Goal: Task Accomplishment & Management: Manage account settings

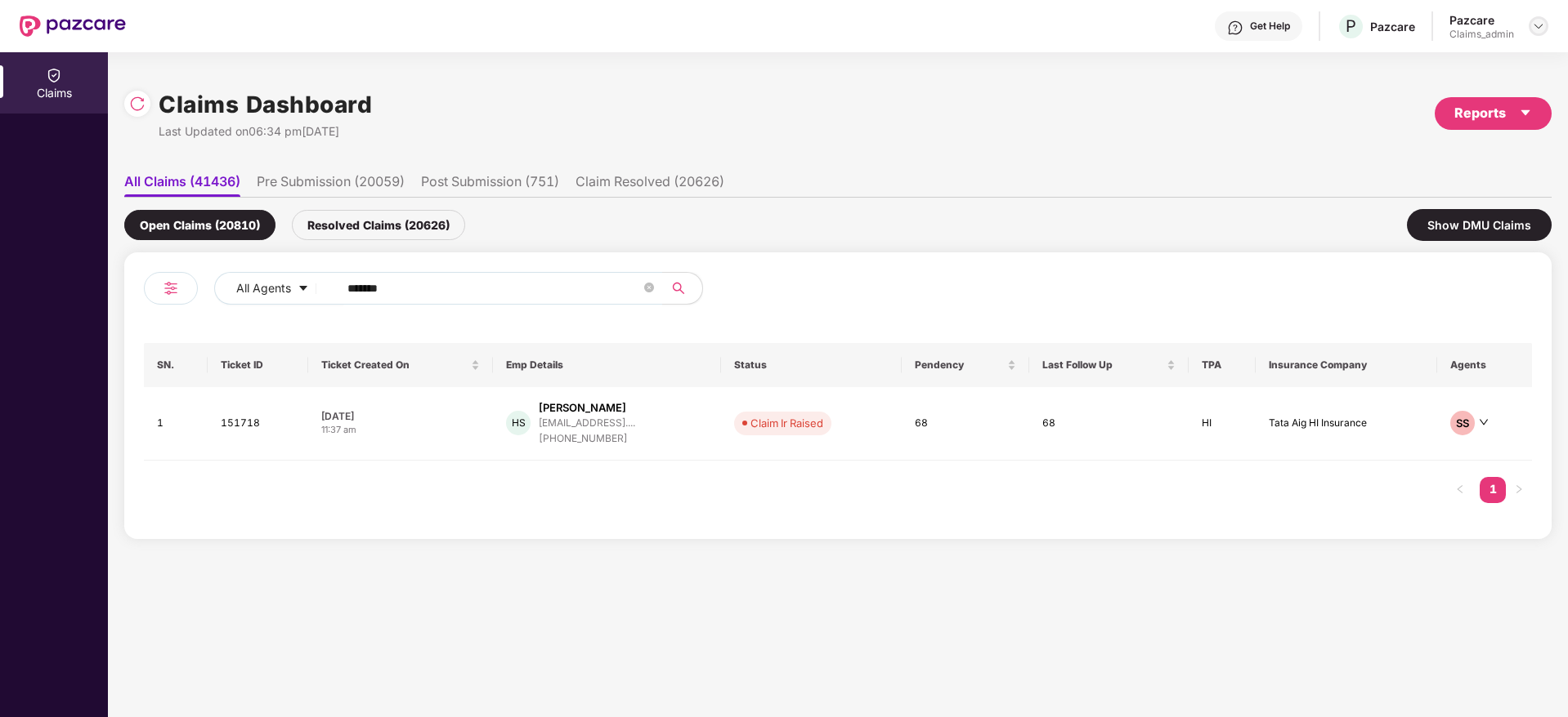
click at [1539, 28] on img at bounding box center [1539, 26] width 13 height 13
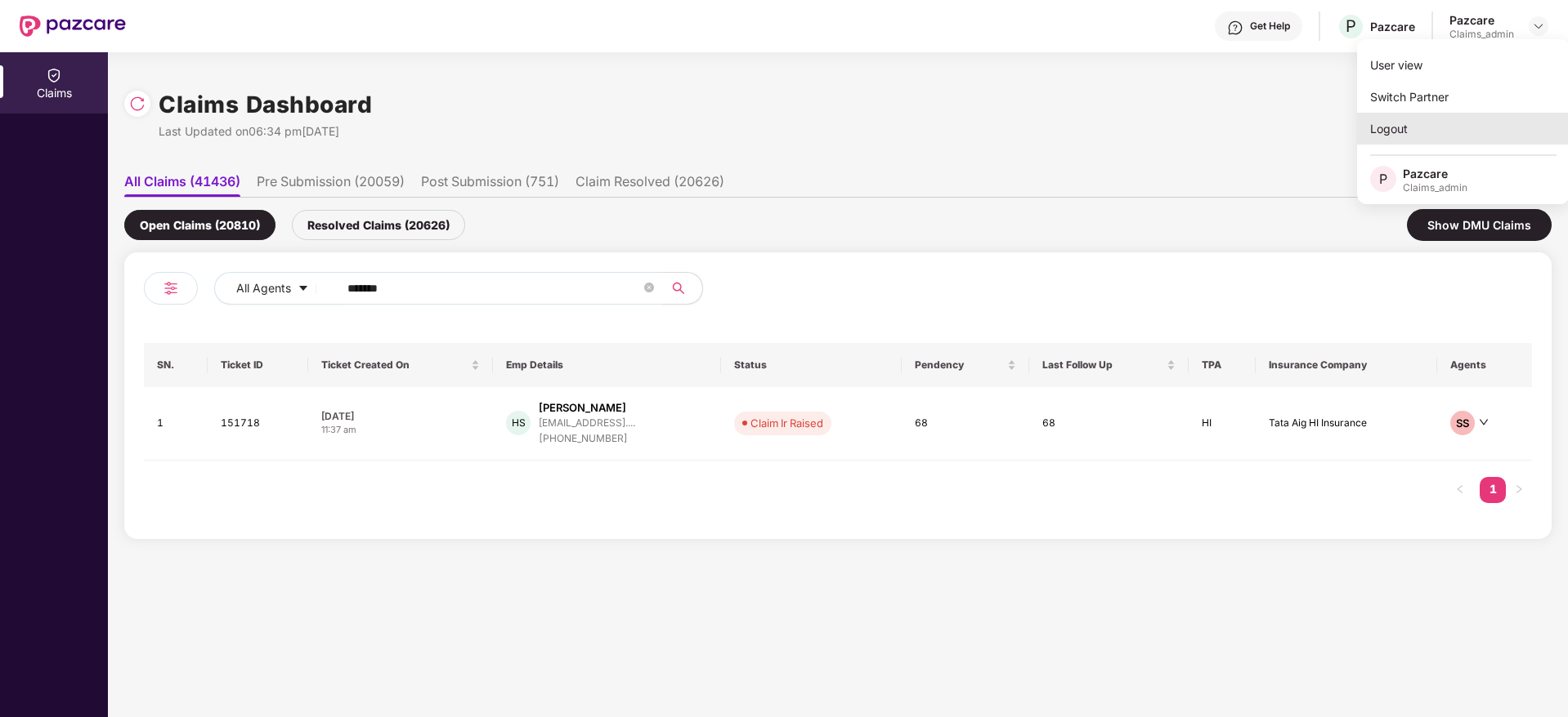
click at [1426, 123] on div "Logout" at bounding box center [1463, 128] width 213 height 32
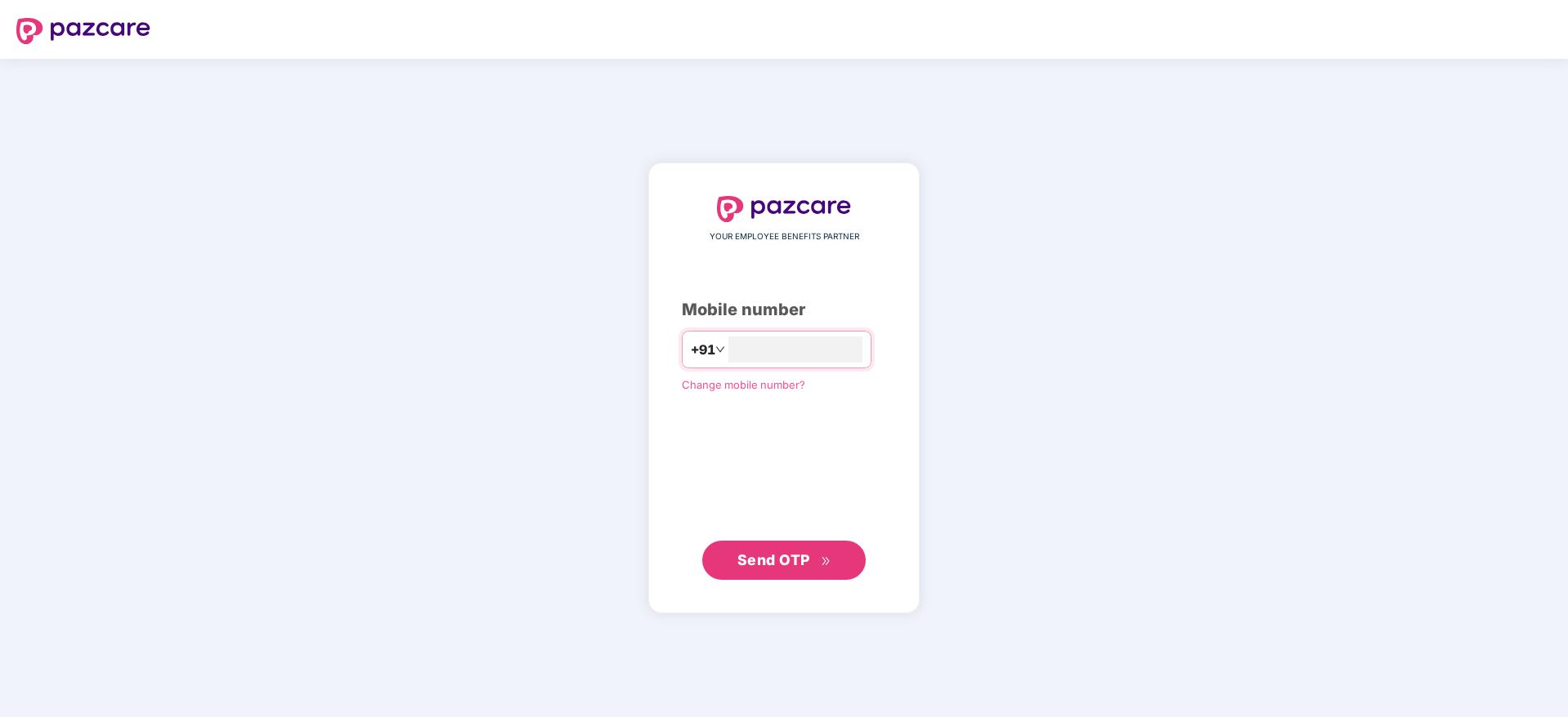
type input "**********"
click at [789, 563] on span "Send OTP" at bounding box center [773, 559] width 73 height 17
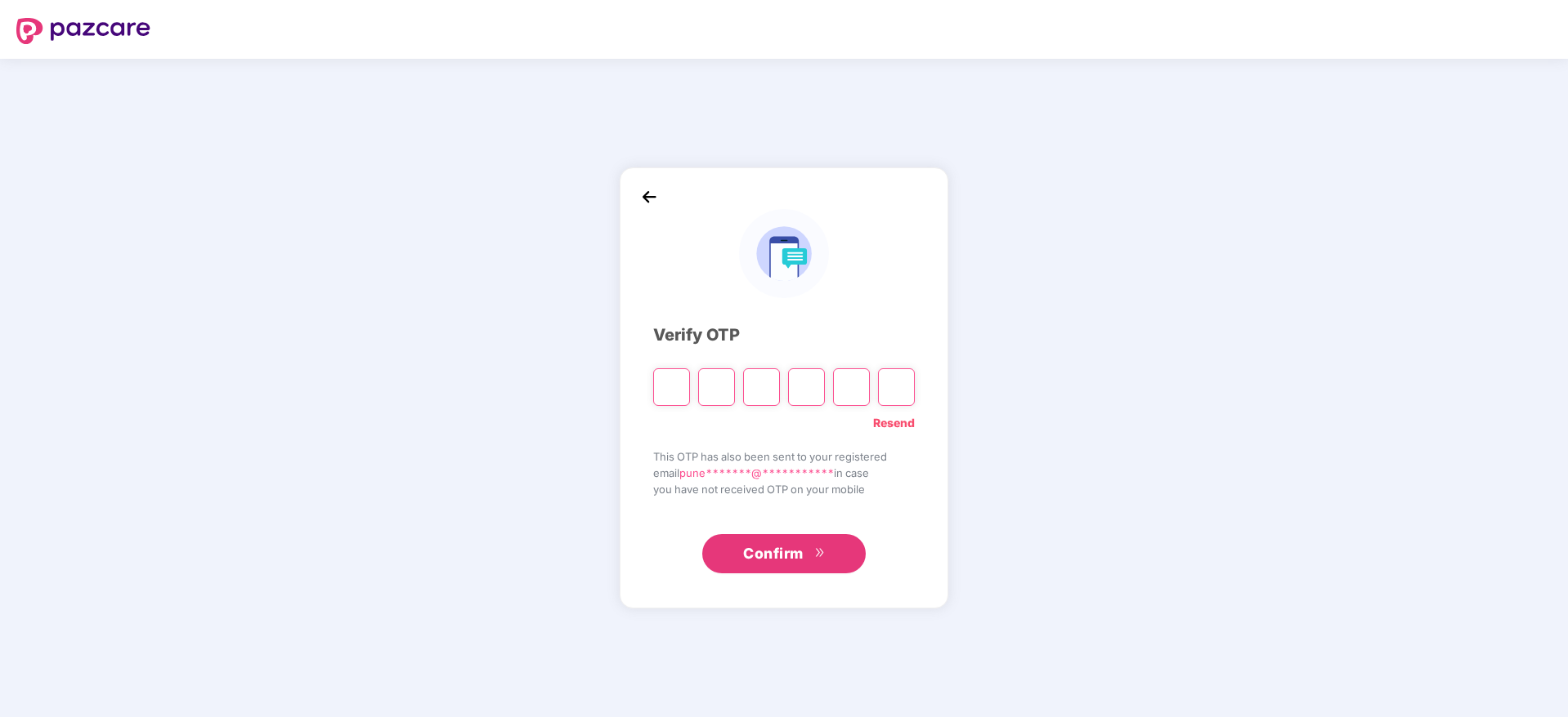
type input "*"
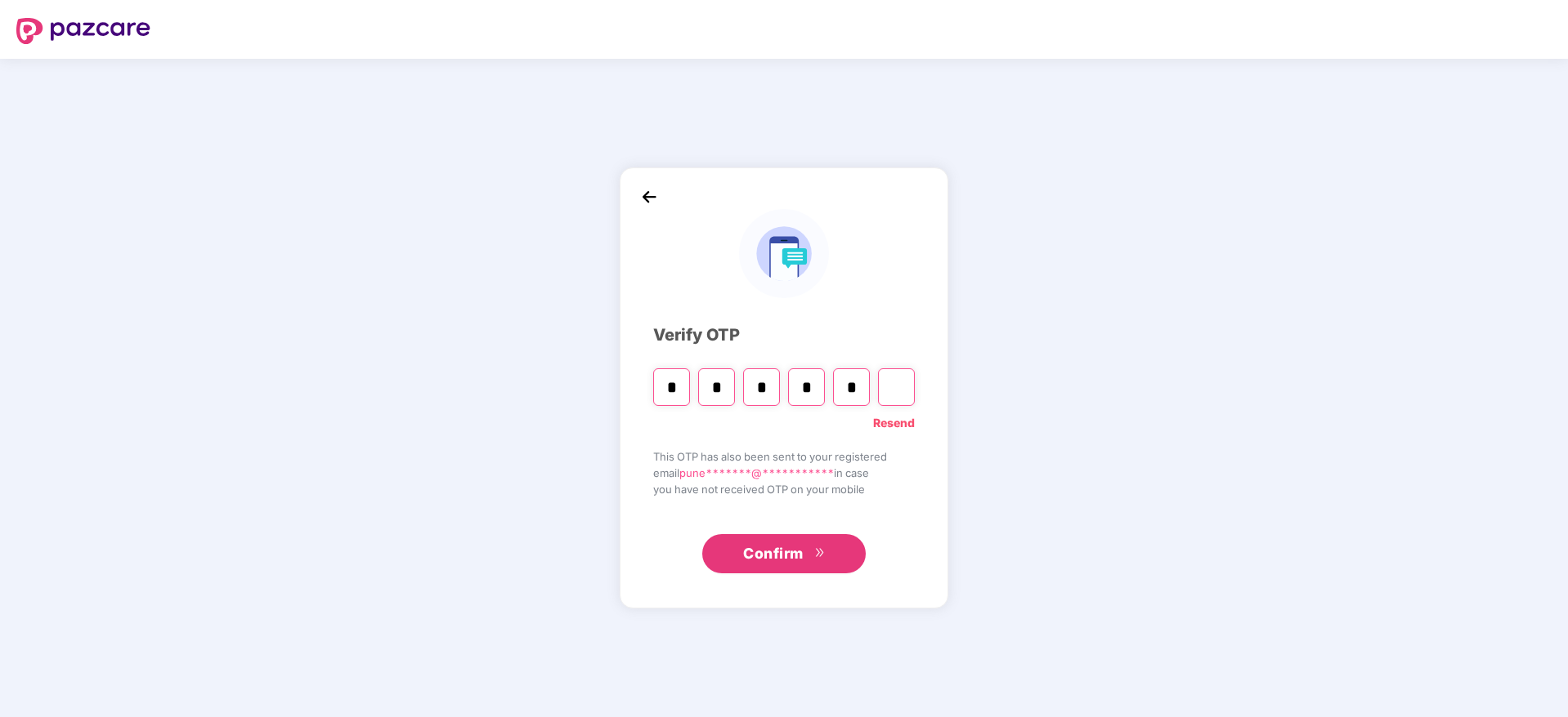
type input "*"
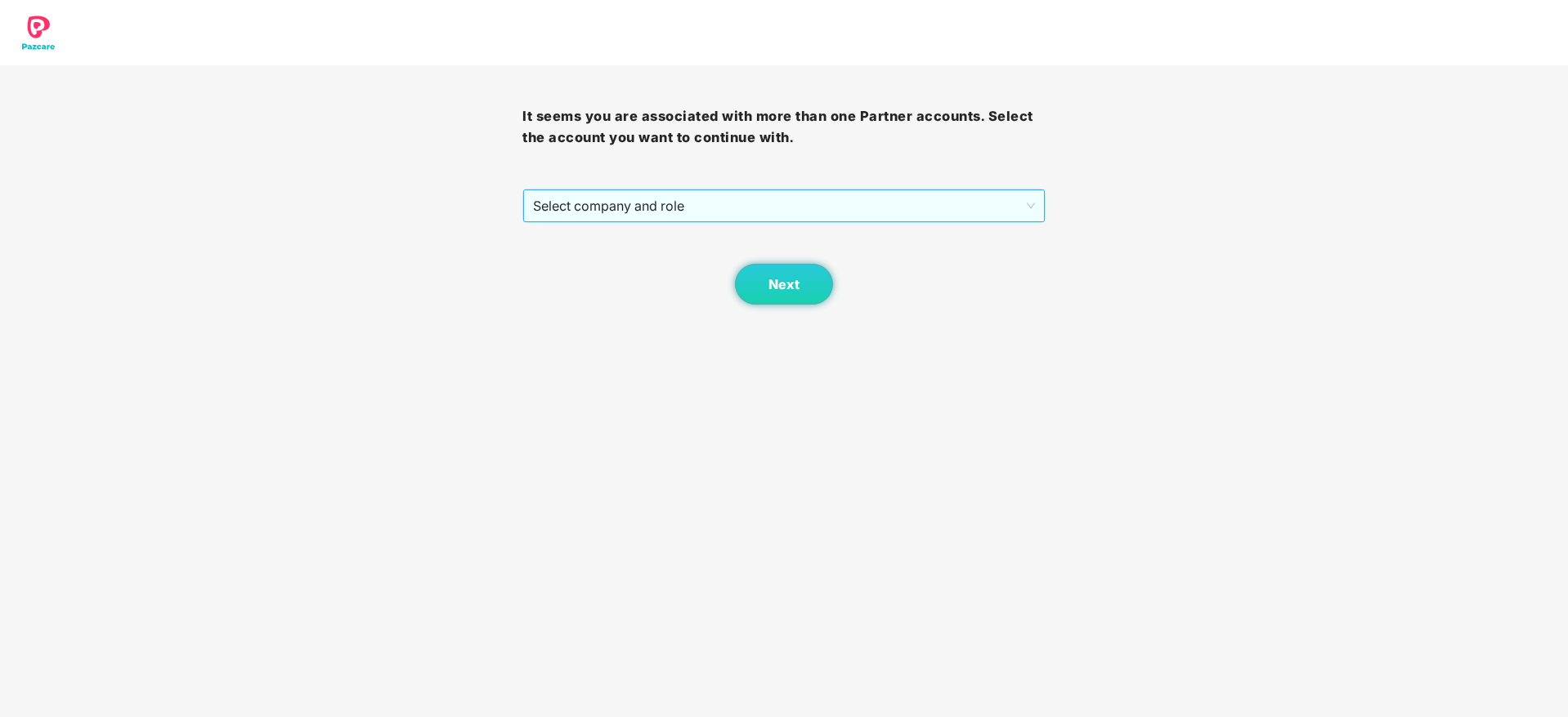
drag, startPoint x: 798, startPoint y: 213, endPoint x: 792, endPoint y: 222, distance: 10.8
click at [797, 213] on span "Select company and role" at bounding box center [784, 206] width 501 height 31
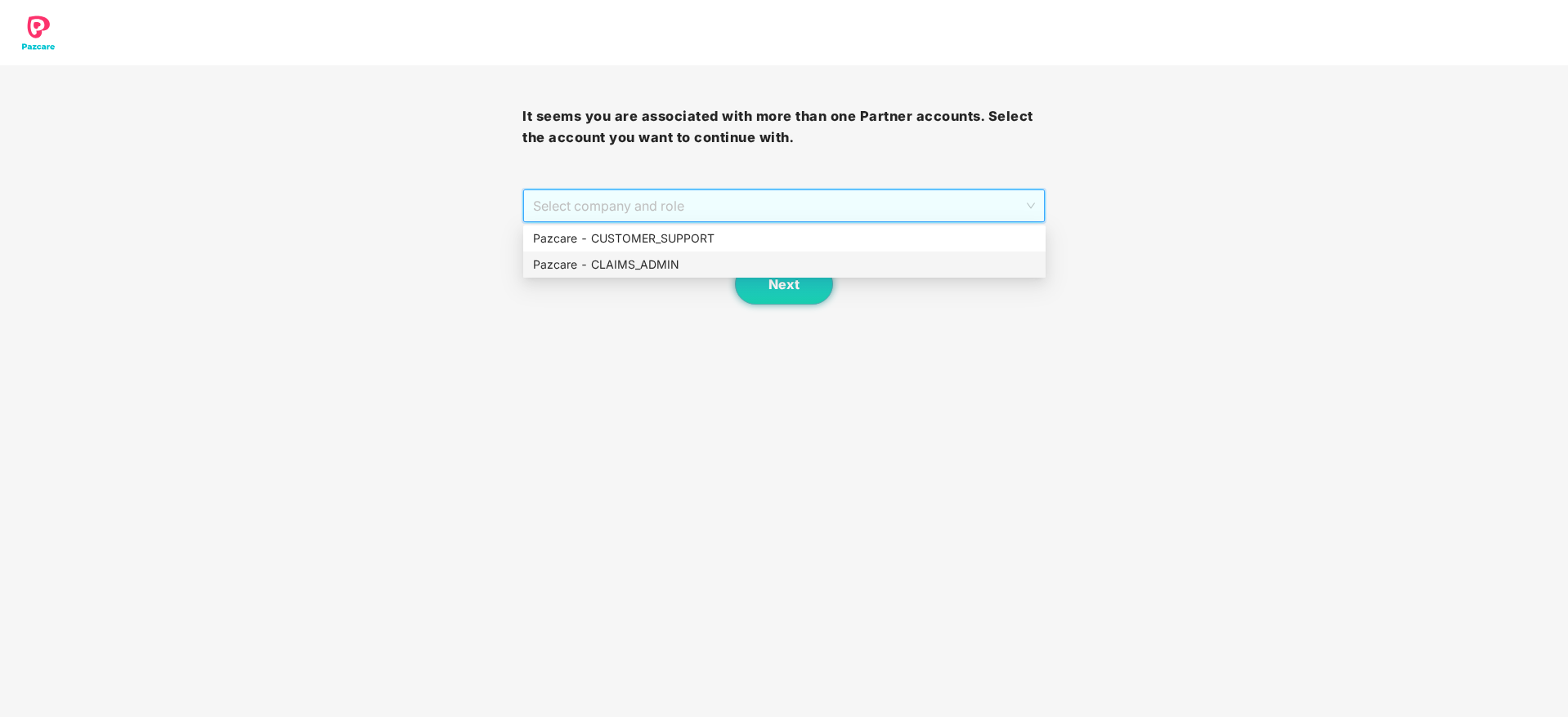
click at [654, 265] on div "Pazcare - CLAIMS_ADMIN" at bounding box center [784, 265] width 503 height 18
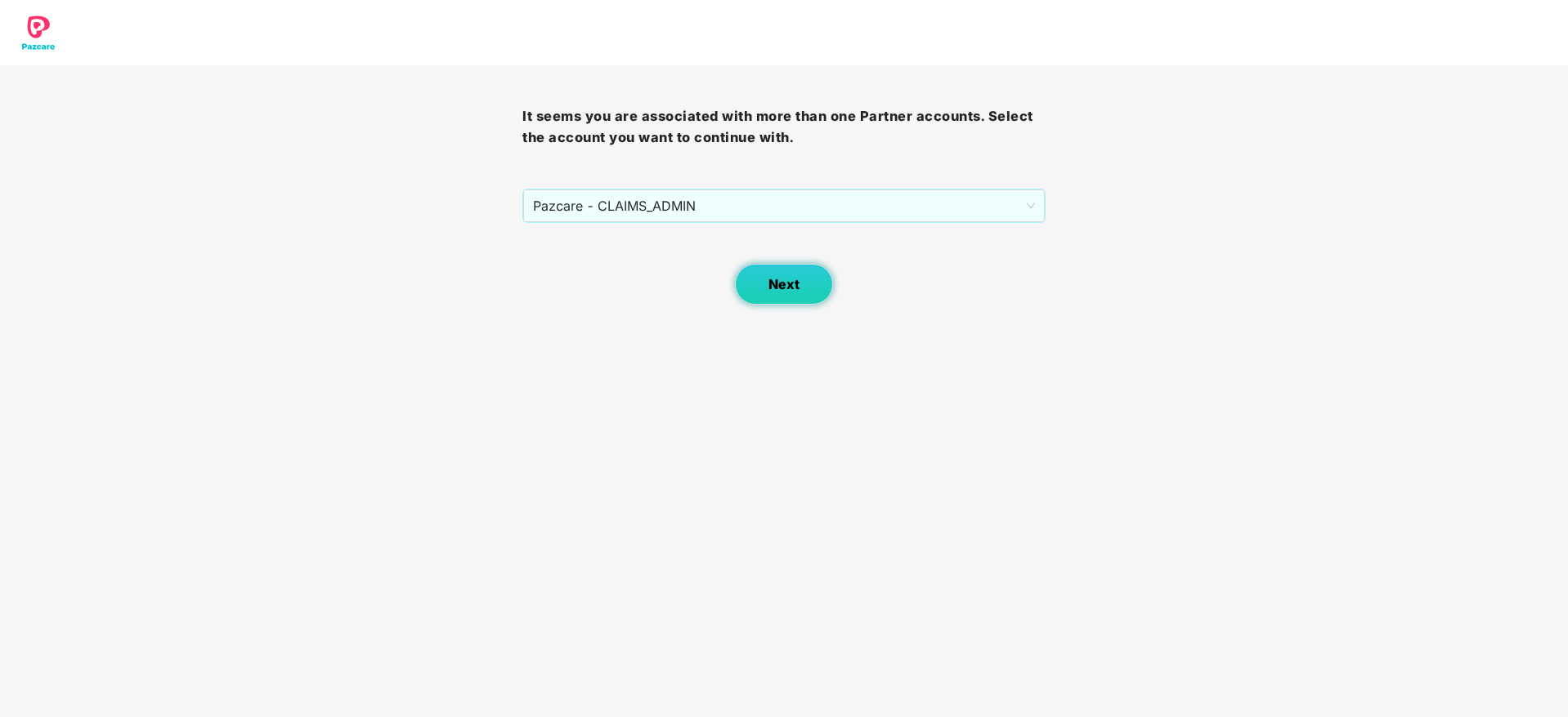
click at [781, 295] on button "Next" at bounding box center [784, 285] width 98 height 41
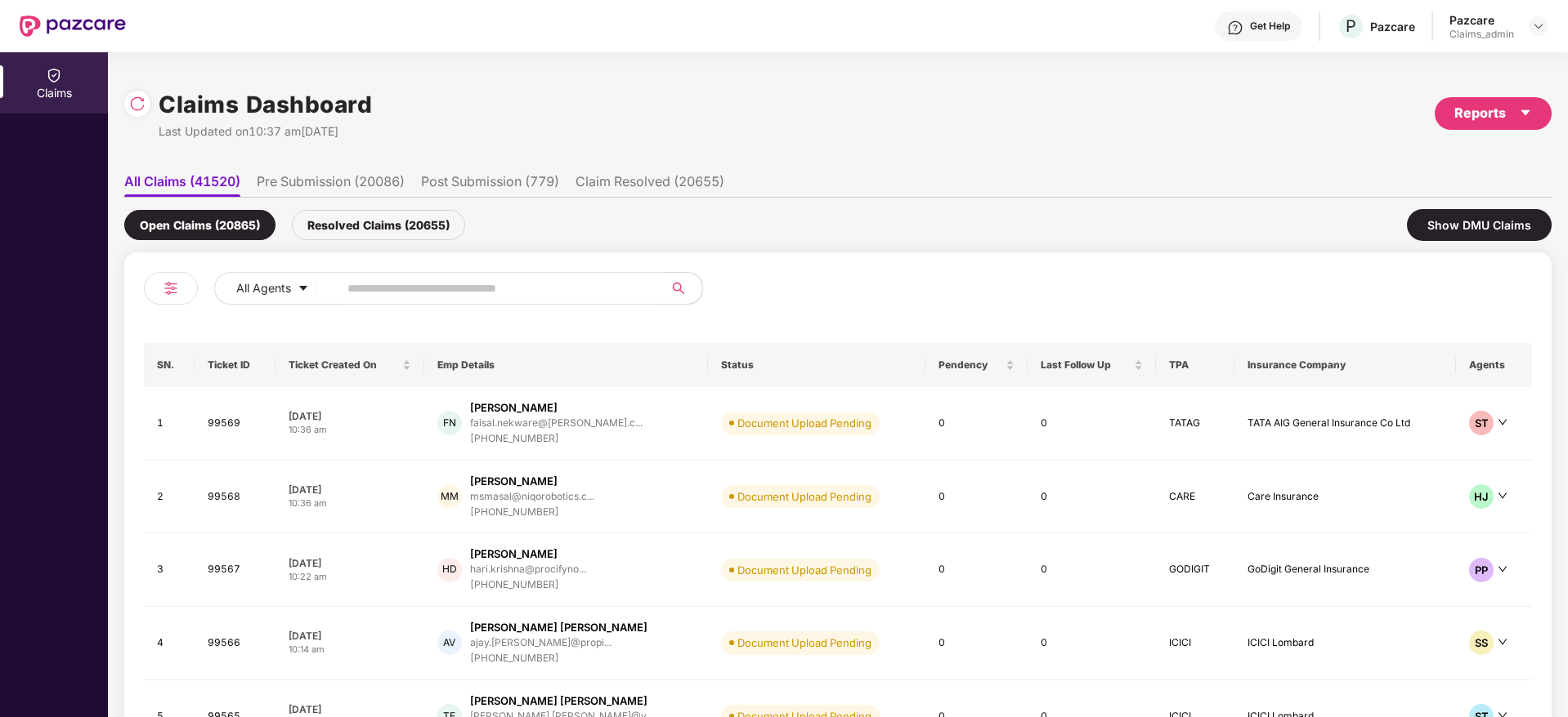
click at [490, 285] on input "text" at bounding box center [494, 289] width 294 height 25
paste input "******"
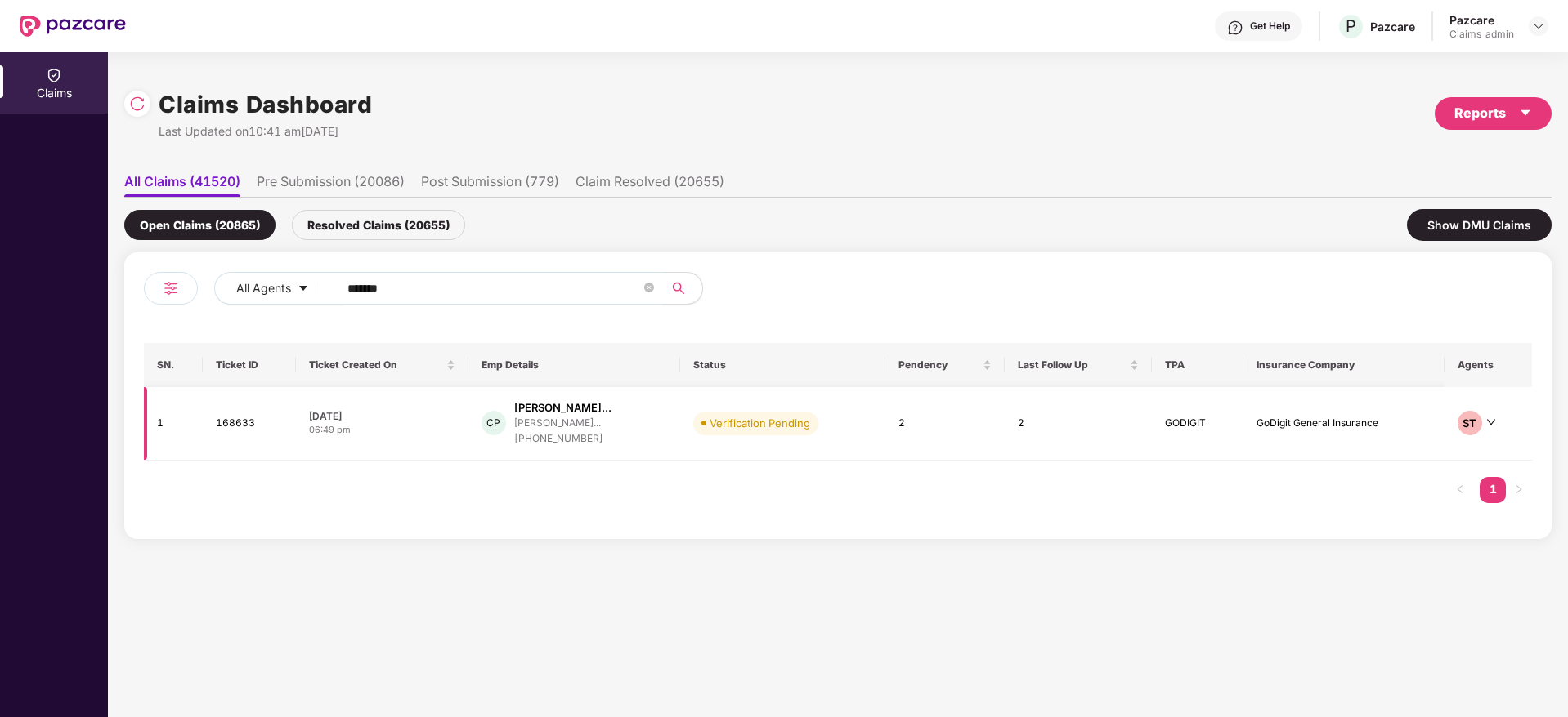
type input "******"
click at [667, 430] on div "CP [PERSON_NAME]... [PERSON_NAME]... [PHONE_NUMBER]" at bounding box center [574, 423] width 186 height 47
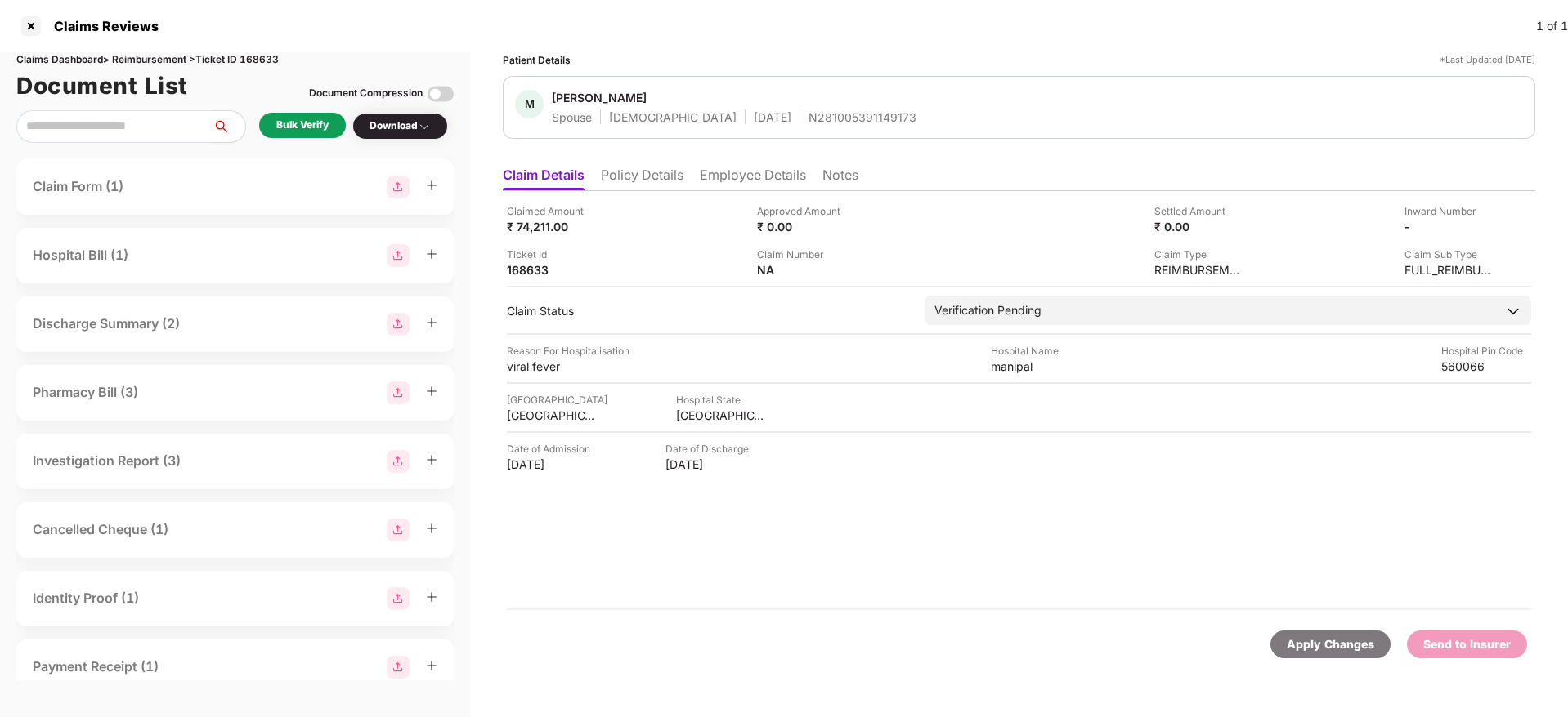
click at [654, 180] on li "Policy Details" at bounding box center [642, 178] width 83 height 24
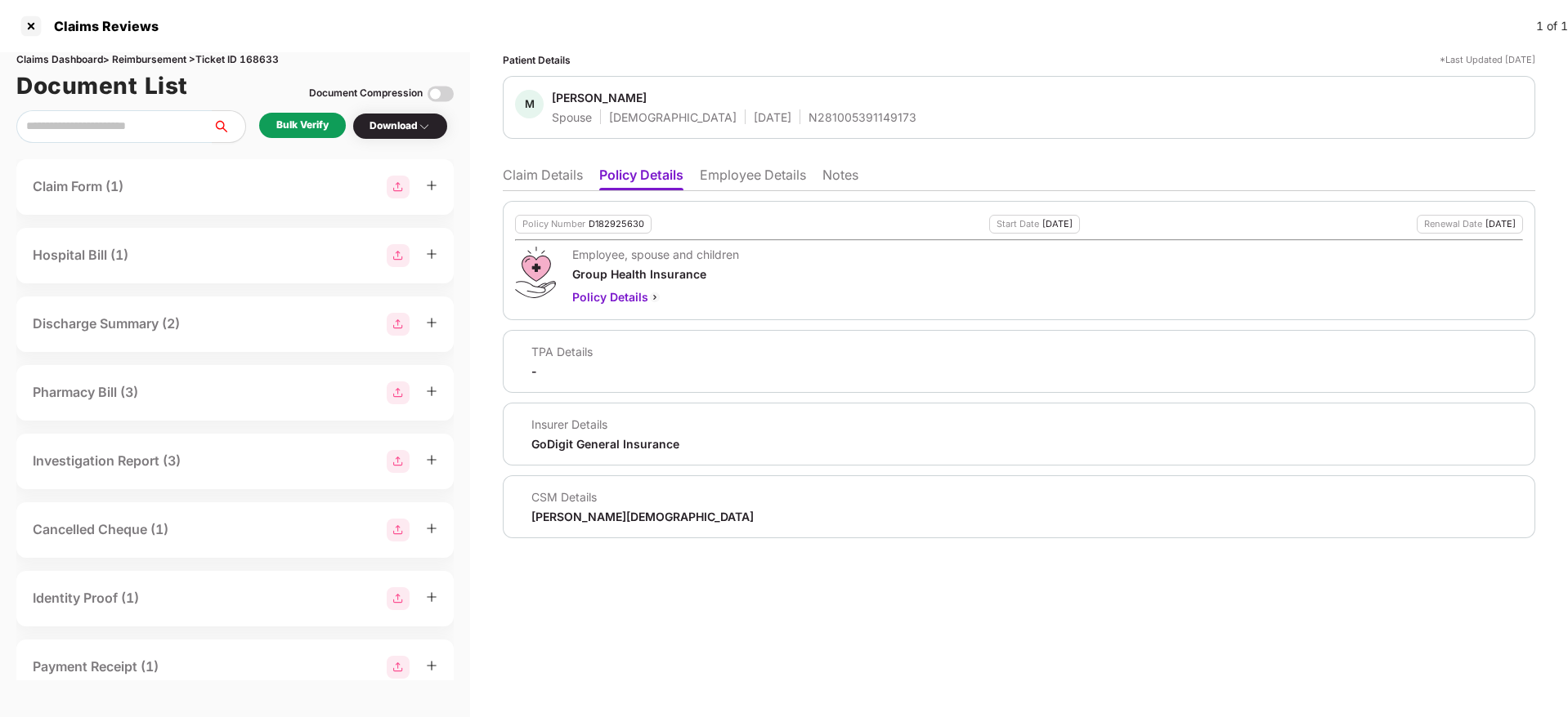
click at [620, 221] on div "D182925630" at bounding box center [617, 224] width 56 height 11
copy div "D182925630"
click at [808, 116] on div "N281005391149173" at bounding box center [862, 117] width 108 height 16
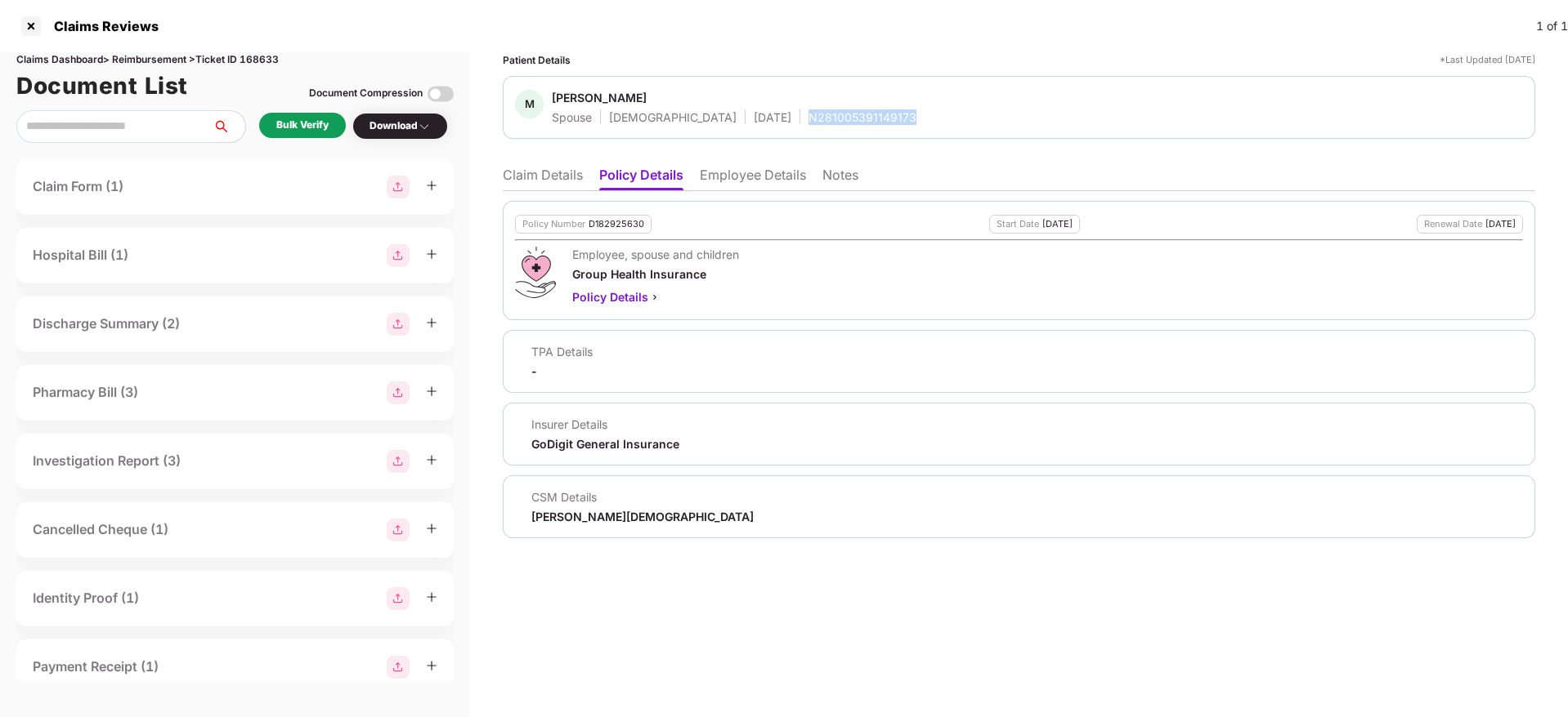
copy div "N281005391149173"
click at [844, 177] on li "Notes" at bounding box center [840, 178] width 36 height 24
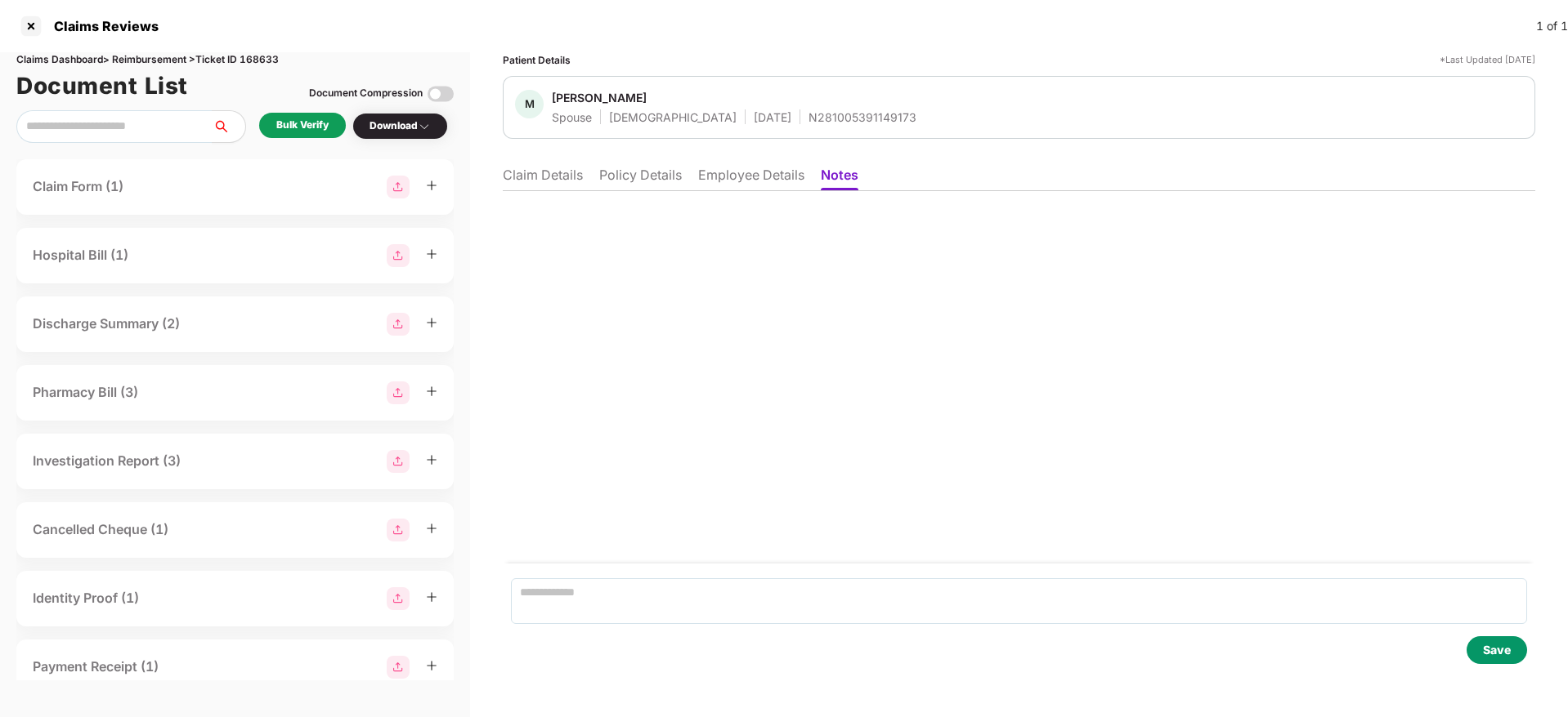
click at [634, 576] on label at bounding box center [1019, 576] width 1016 height 7
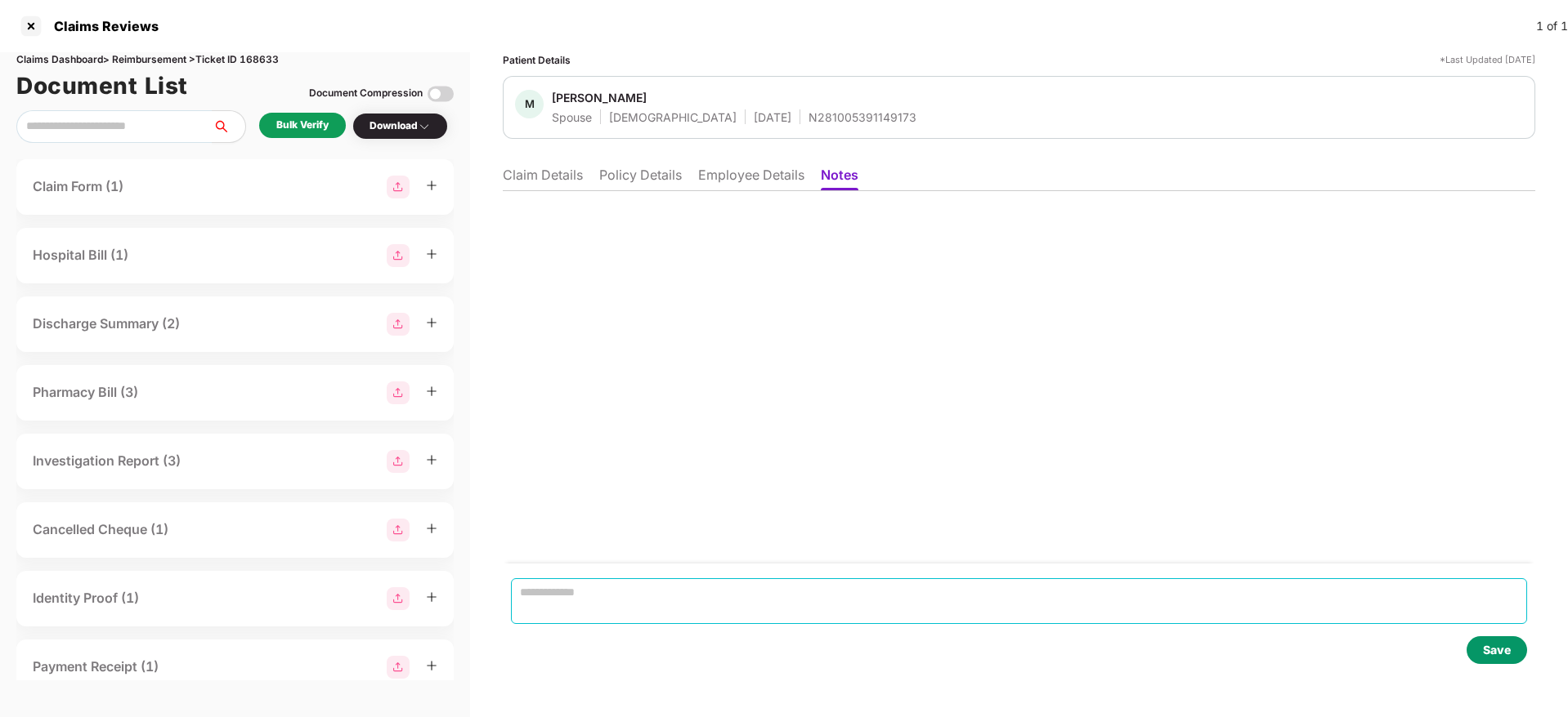
click at [636, 592] on textarea at bounding box center [1019, 602] width 1016 height 46
paste textarea "**********"
type textarea "**********"
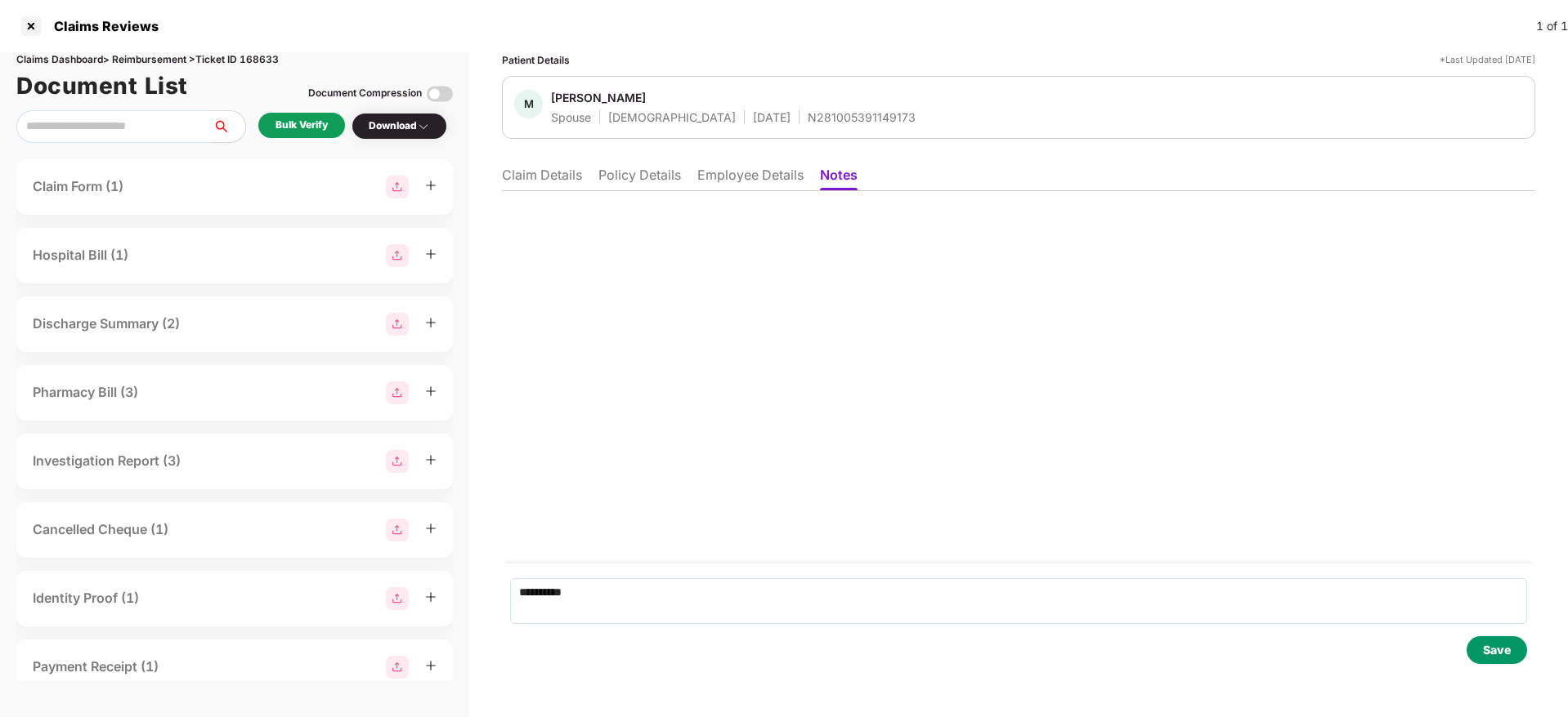
click at [1496, 648] on div "Save" at bounding box center [1497, 650] width 28 height 18
click at [717, 329] on div "D182928735 [DATE] 10:45 | by You" at bounding box center [1018, 378] width 1033 height 373
click at [518, 177] on li "Claim Details" at bounding box center [542, 178] width 80 height 24
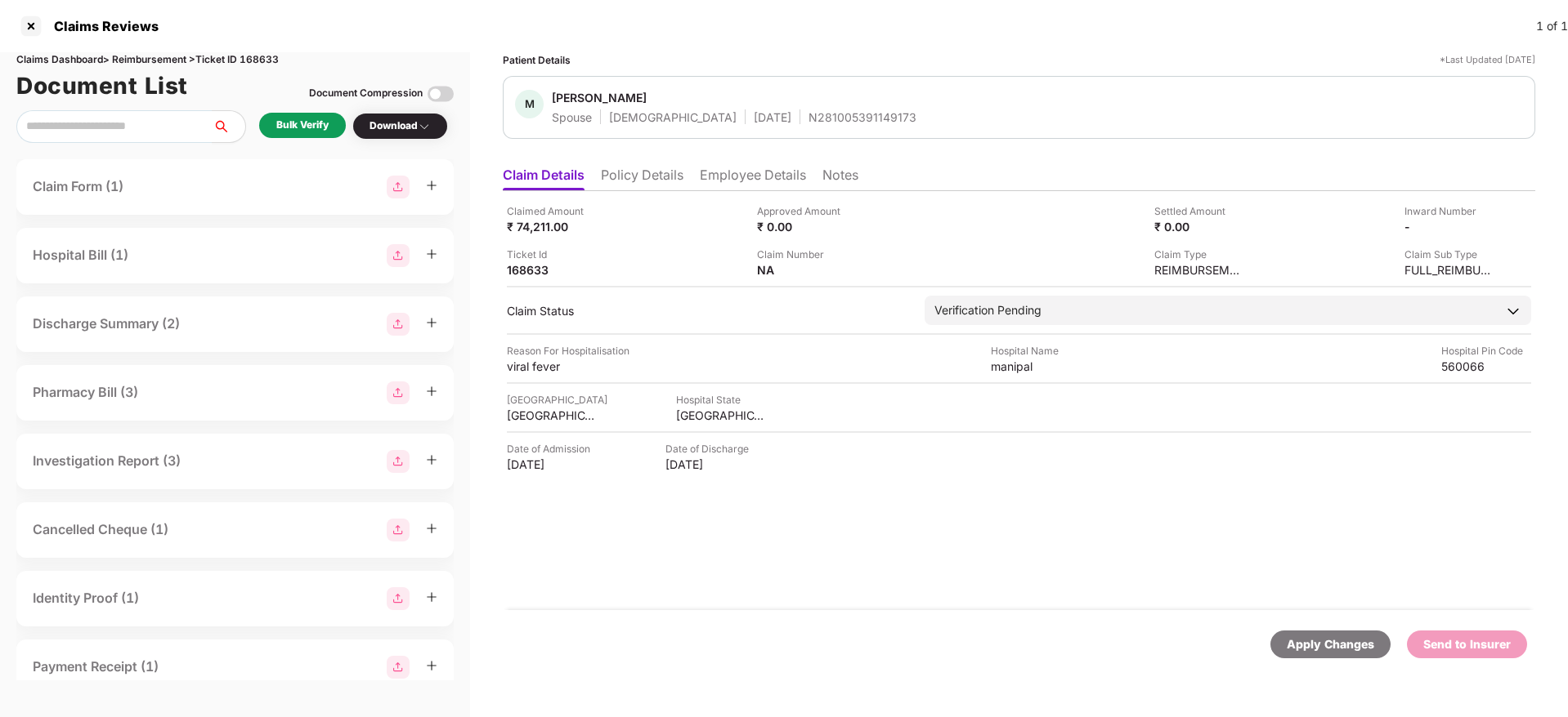
click at [833, 182] on li "Notes" at bounding box center [840, 178] width 36 height 24
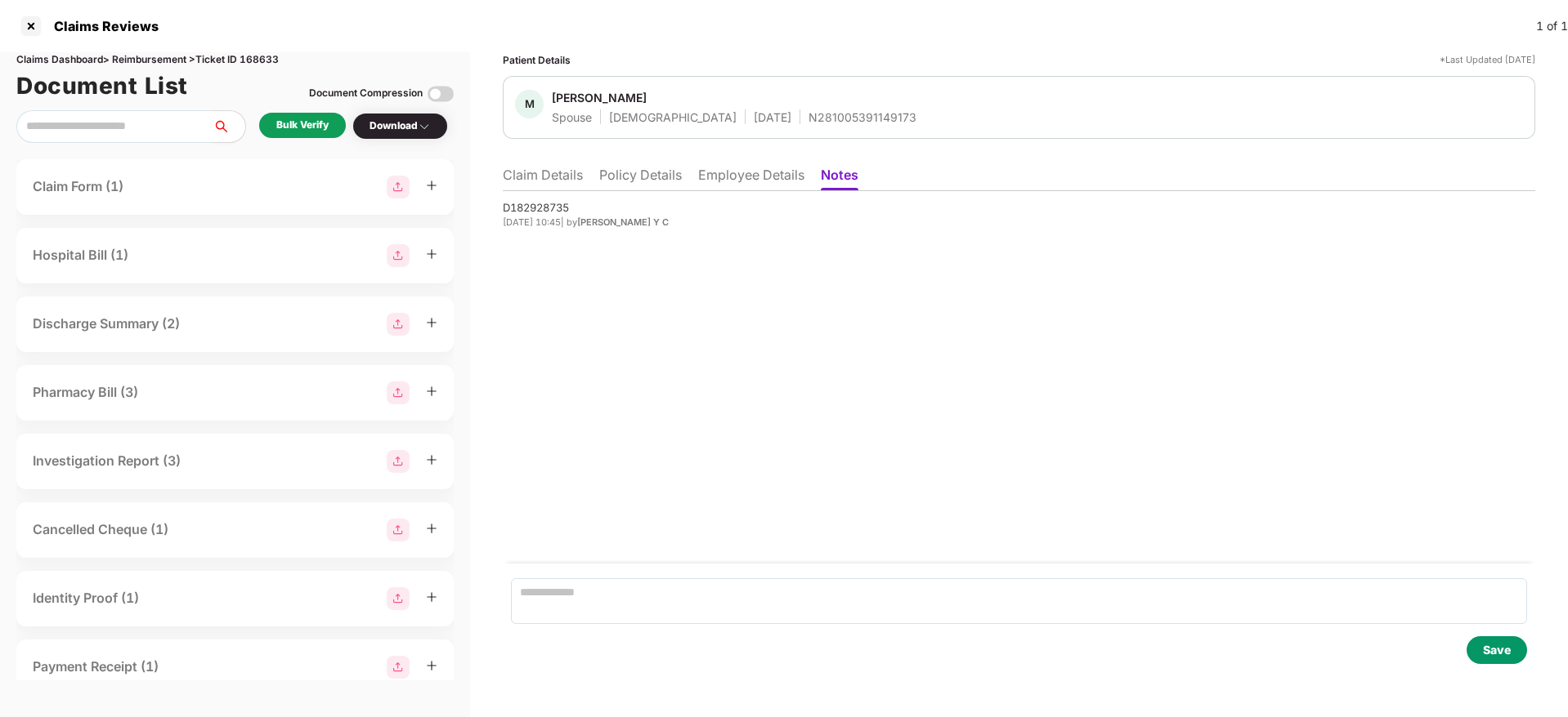
click at [546, 199] on div "D182928735" at bounding box center [1019, 208] width 1032 height 16
copy div "D182928735"
click at [622, 179] on li "Policy Details" at bounding box center [640, 178] width 83 height 24
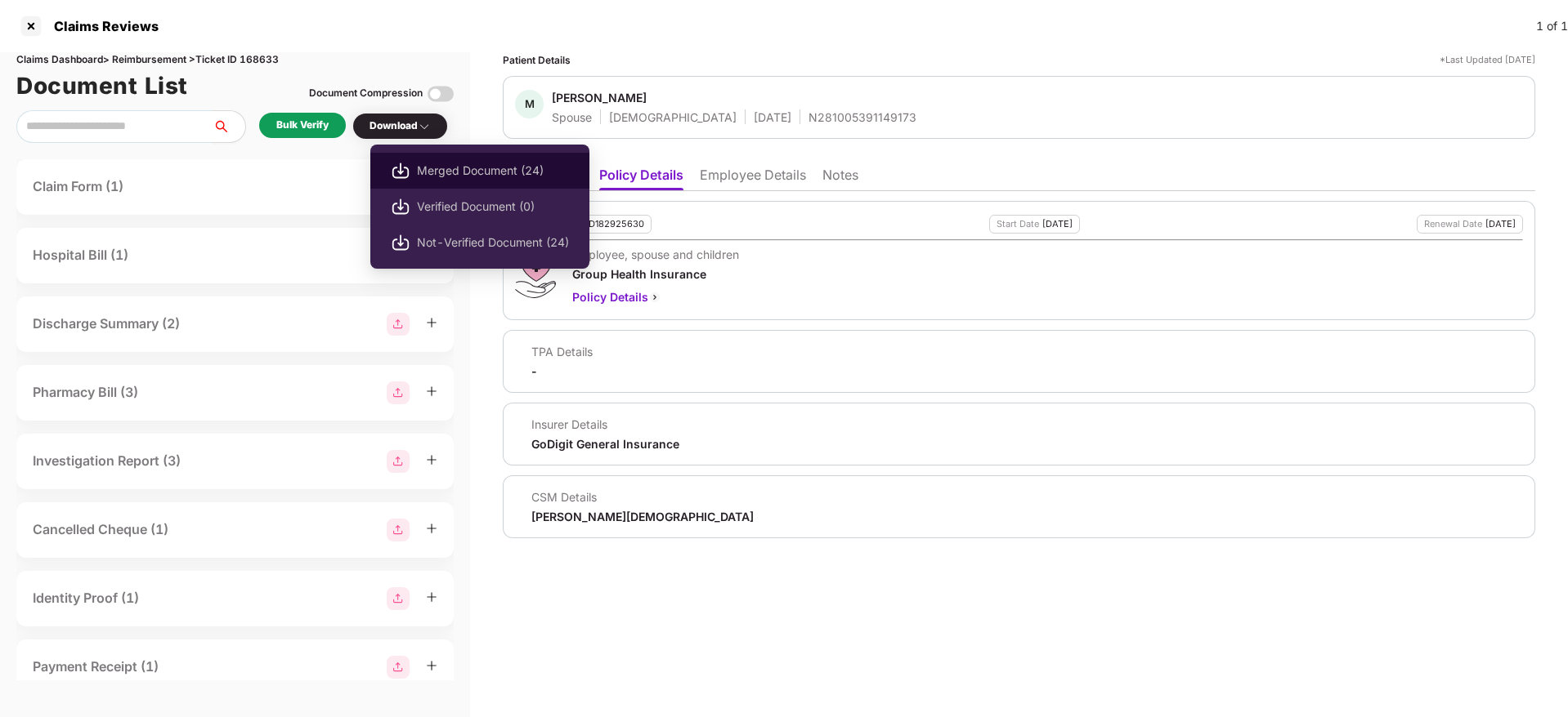
click at [478, 173] on span "Merged Document (24)" at bounding box center [493, 171] width 152 height 18
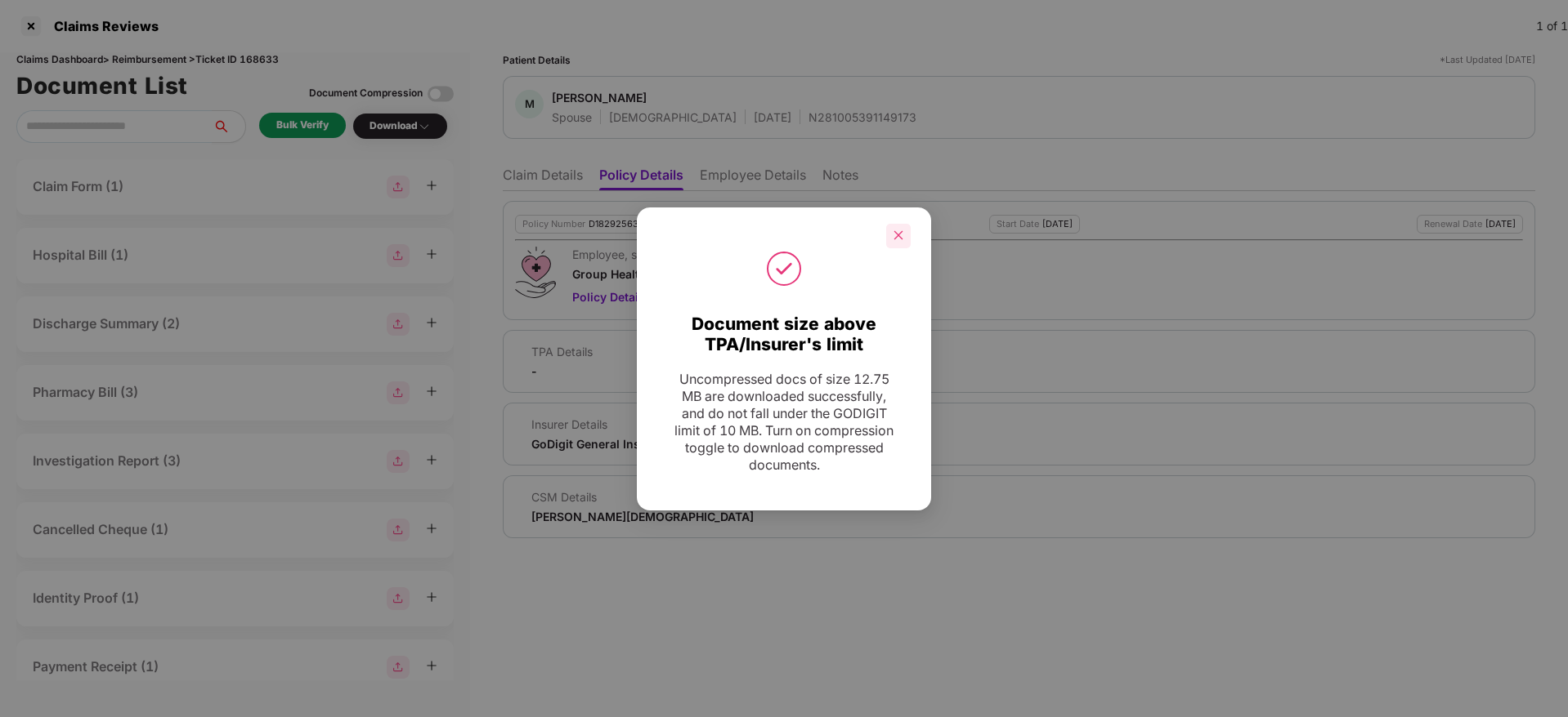
click at [896, 234] on icon "close" at bounding box center [898, 235] width 11 height 11
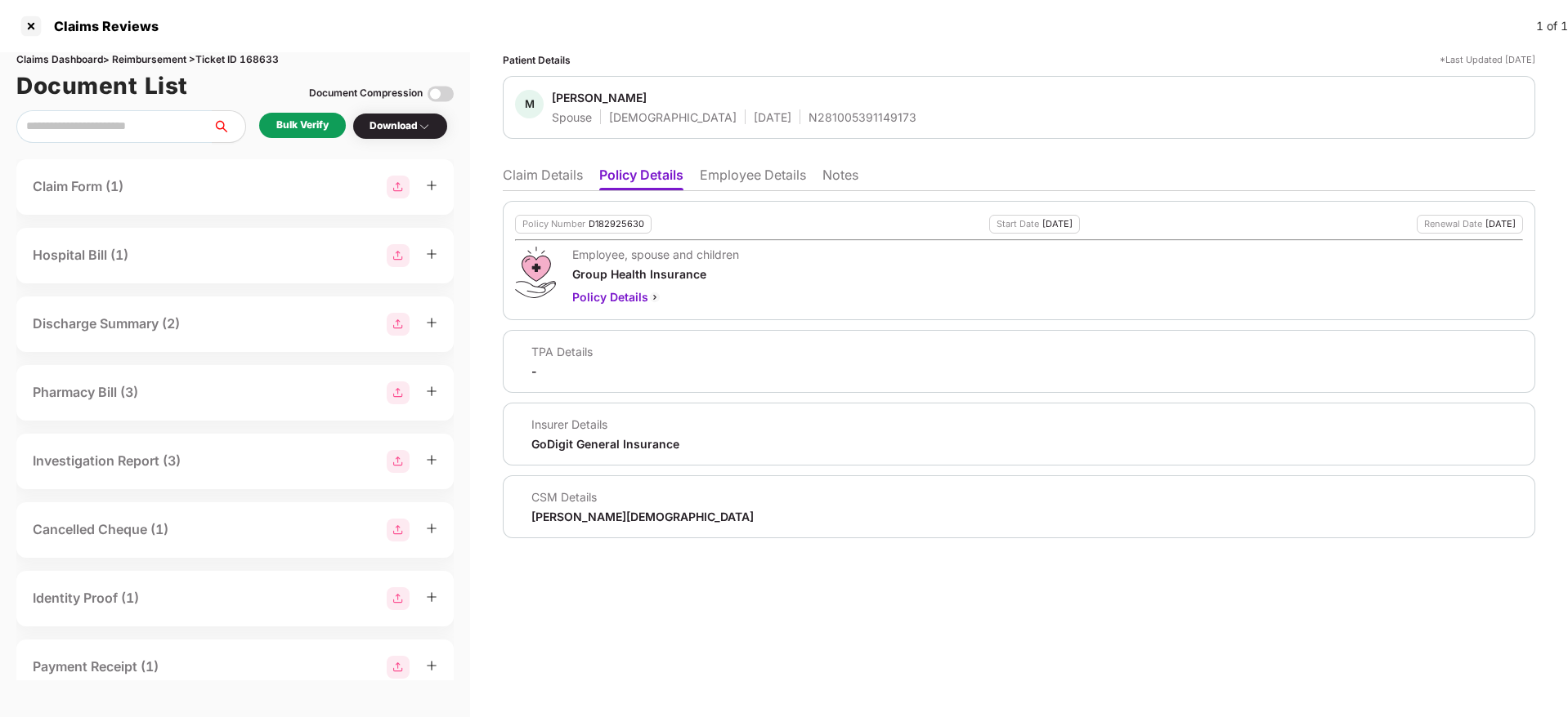
click at [733, 170] on li "Employee Details" at bounding box center [753, 178] width 106 height 24
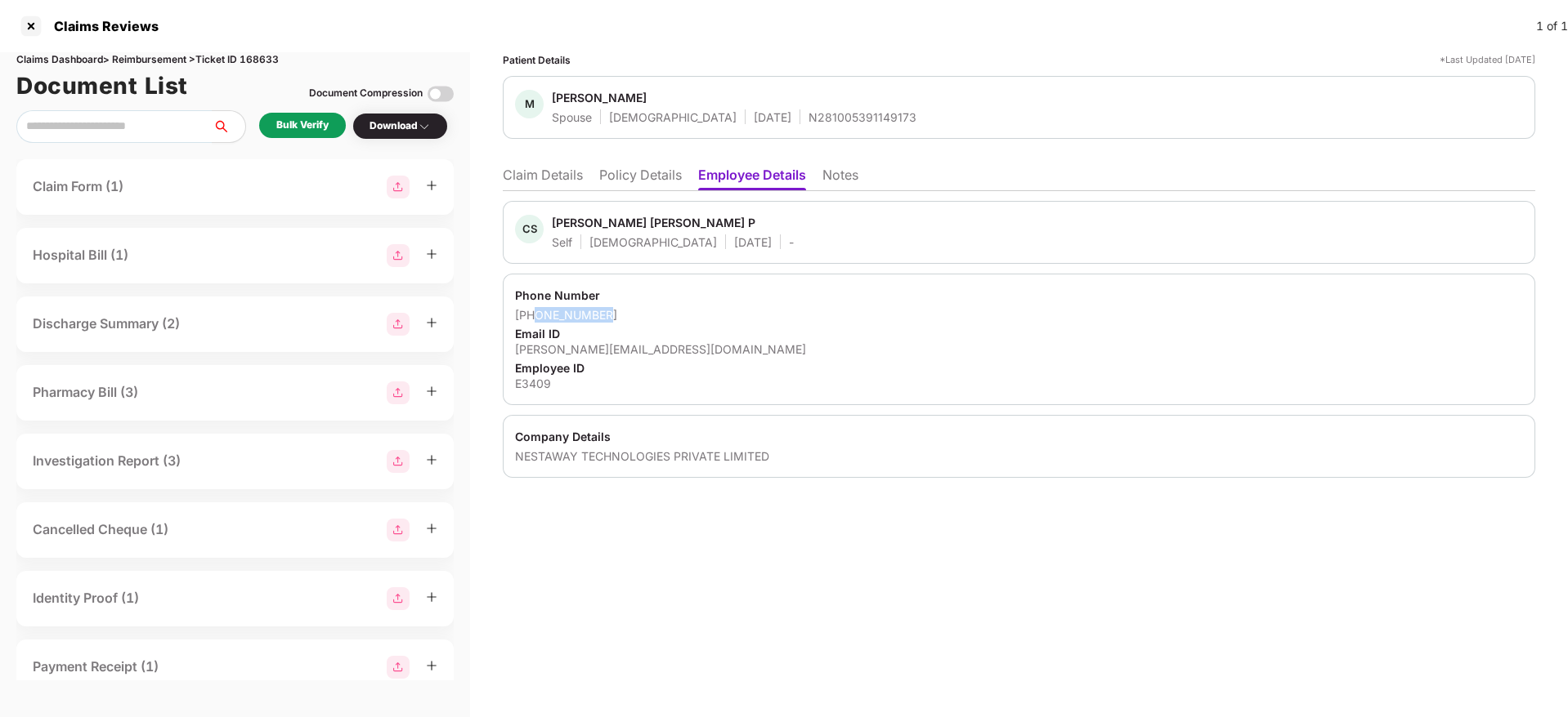
drag, startPoint x: 616, startPoint y: 320, endPoint x: 538, endPoint y: 323, distance: 78.1
click at [537, 322] on div "[PHONE_NUMBER]" at bounding box center [1019, 315] width 1008 height 16
copy div "9686848451"
click at [592, 343] on div "[PERSON_NAME][EMAIL_ADDRESS][DOMAIN_NAME]" at bounding box center [1019, 349] width 1008 height 16
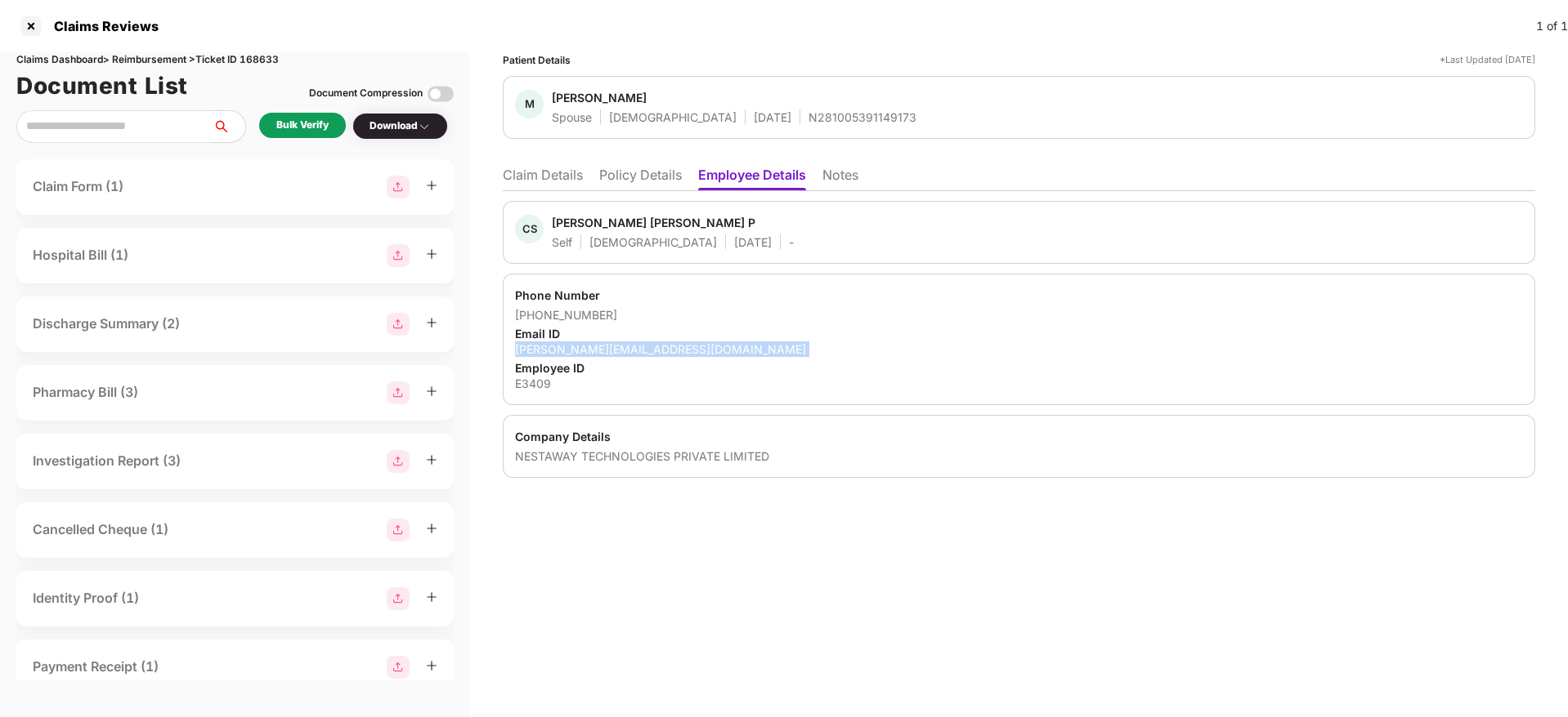
click at [592, 343] on div "[PERSON_NAME][EMAIL_ADDRESS][DOMAIN_NAME]" at bounding box center [1019, 349] width 1008 height 16
copy div "[PERSON_NAME][EMAIL_ADDRESS][DOMAIN_NAME]"
click at [526, 180] on li "Claim Details" at bounding box center [543, 178] width 80 height 24
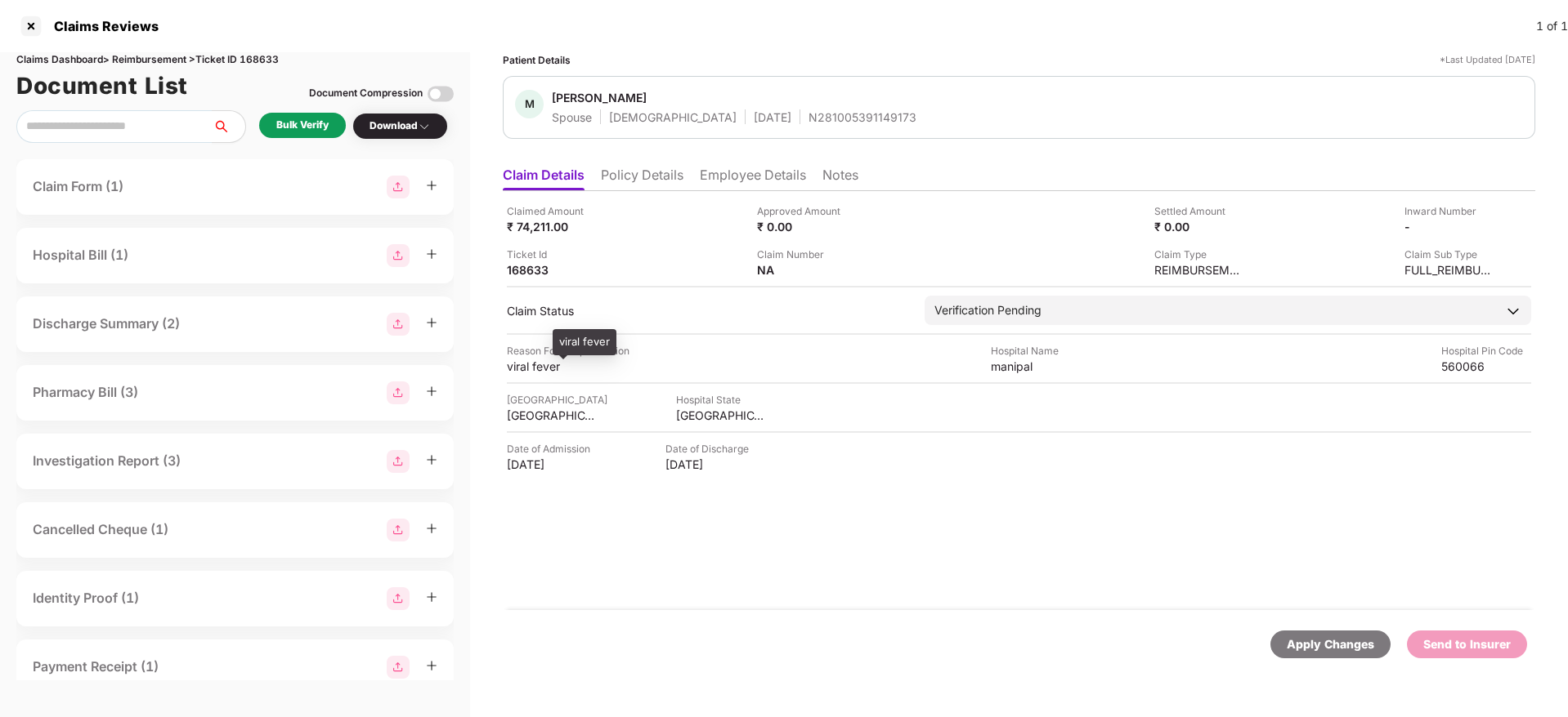
click at [535, 360] on div "viral fever" at bounding box center [552, 366] width 90 height 16
copy div "viral fever"
click at [1000, 364] on div "manipal" at bounding box center [1036, 366] width 90 height 16
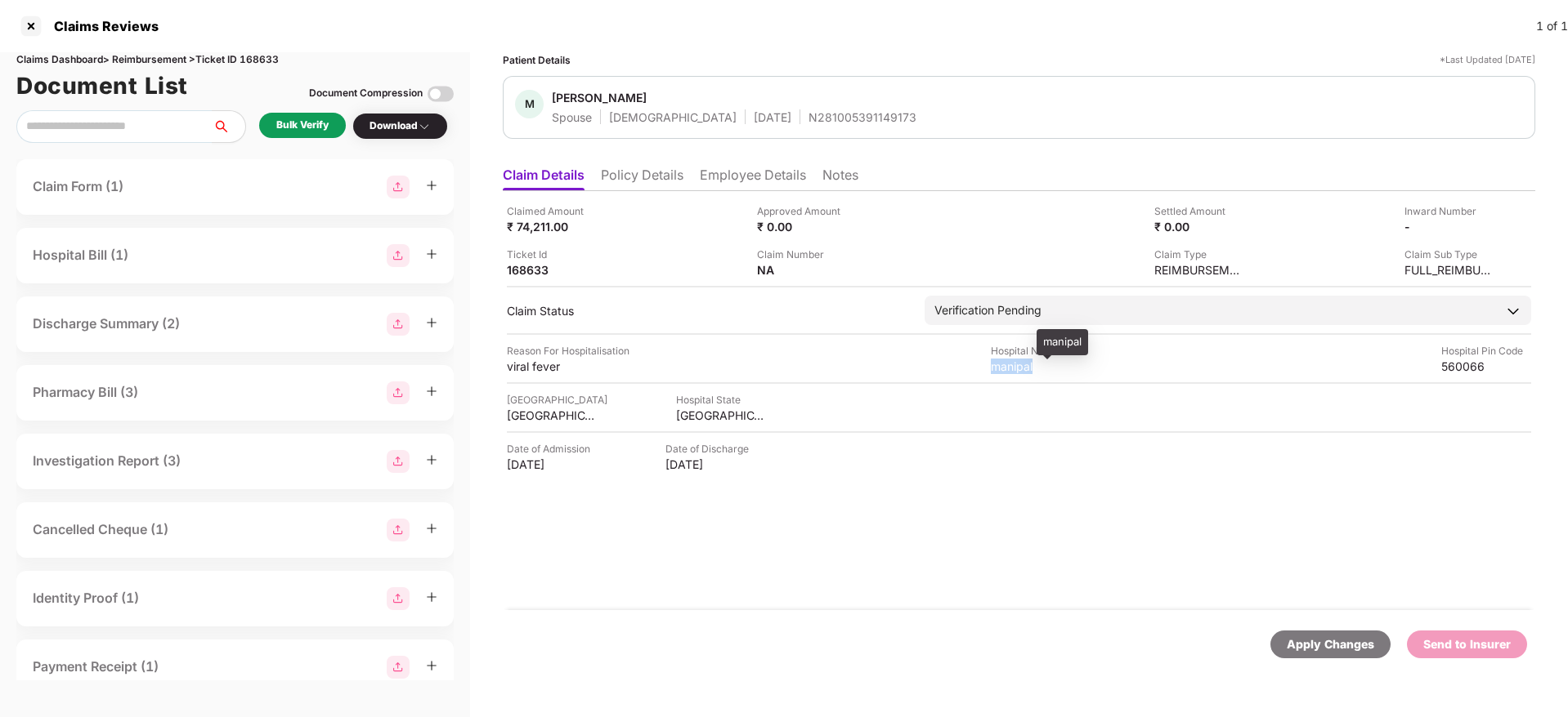
click at [1000, 364] on div "manipal" at bounding box center [1036, 366] width 90 height 16
copy div "manipal"
click at [541, 419] on div "[GEOGRAPHIC_DATA]" at bounding box center [552, 415] width 90 height 16
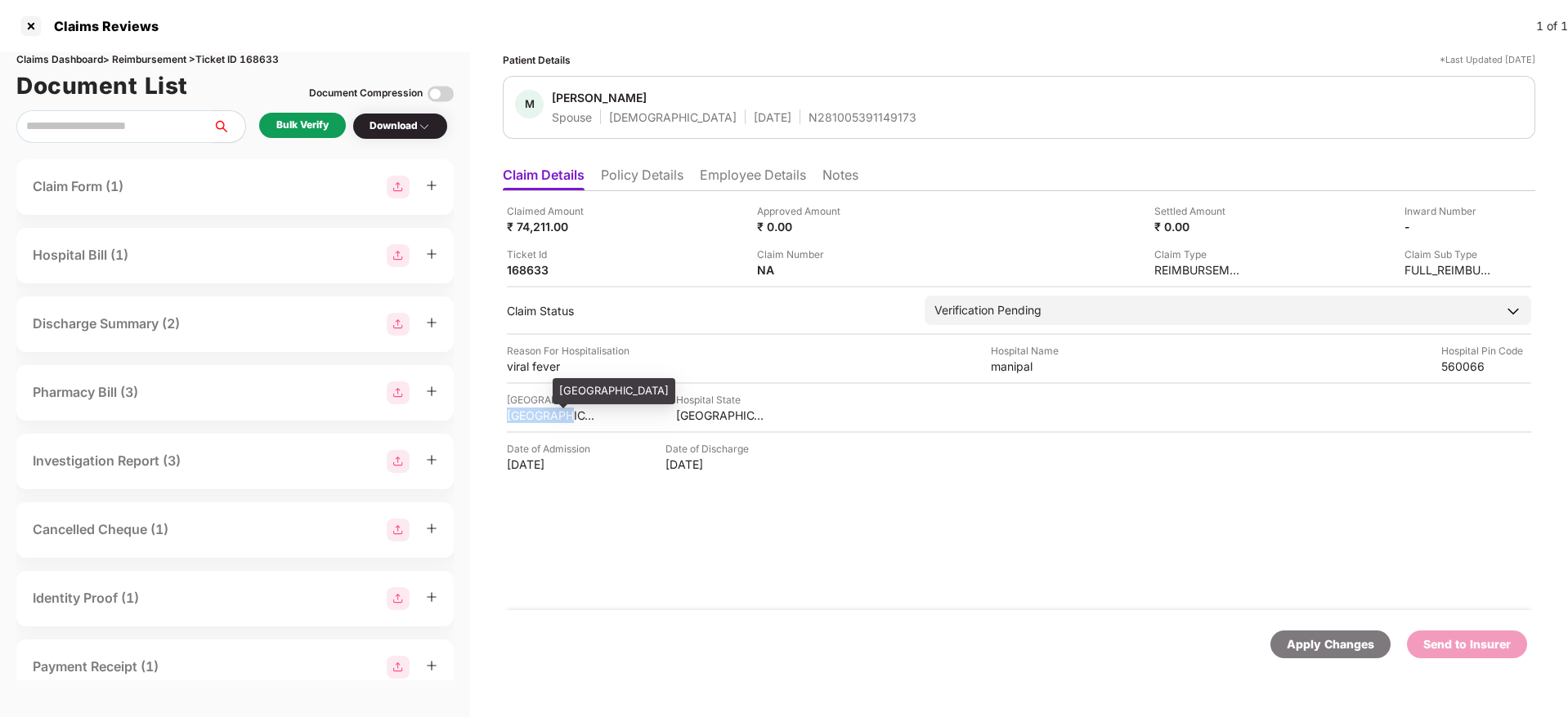
copy div "[GEOGRAPHIC_DATA]"
click at [1009, 368] on div "manipal" at bounding box center [1036, 366] width 90 height 16
copy div "manipal"
click at [541, 418] on div "[GEOGRAPHIC_DATA]" at bounding box center [552, 415] width 90 height 16
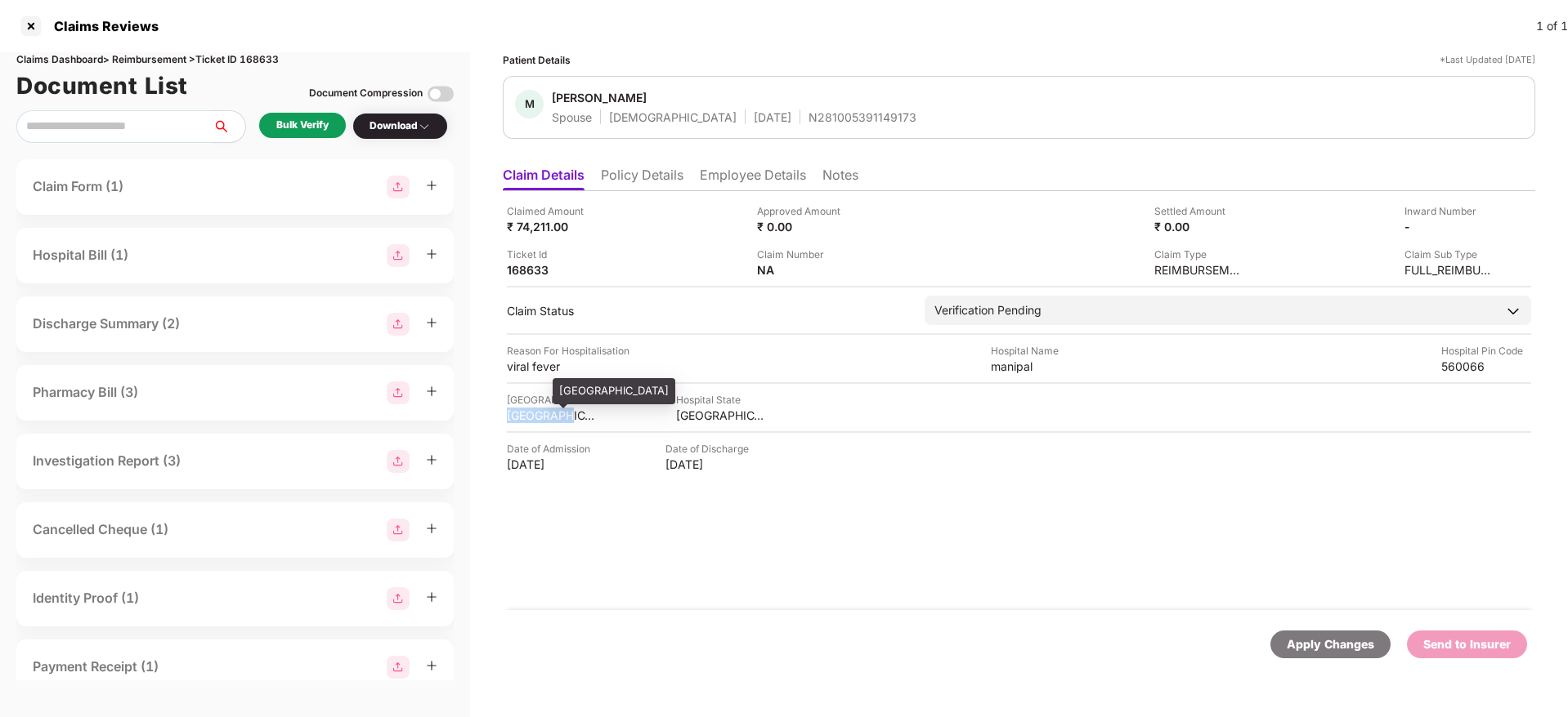
click at [541, 418] on div "[GEOGRAPHIC_DATA]" at bounding box center [552, 415] width 90 height 16
copy div "[GEOGRAPHIC_DATA]"
click at [538, 238] on div "Claimed Amount ₹ 74,211.00 Approved Amount ₹ 0.00 Settled Amount ₹ 0.00 Inward …" at bounding box center [1019, 240] width 1024 height 74
click at [862, 267] on img at bounding box center [857, 269] width 13 height 13
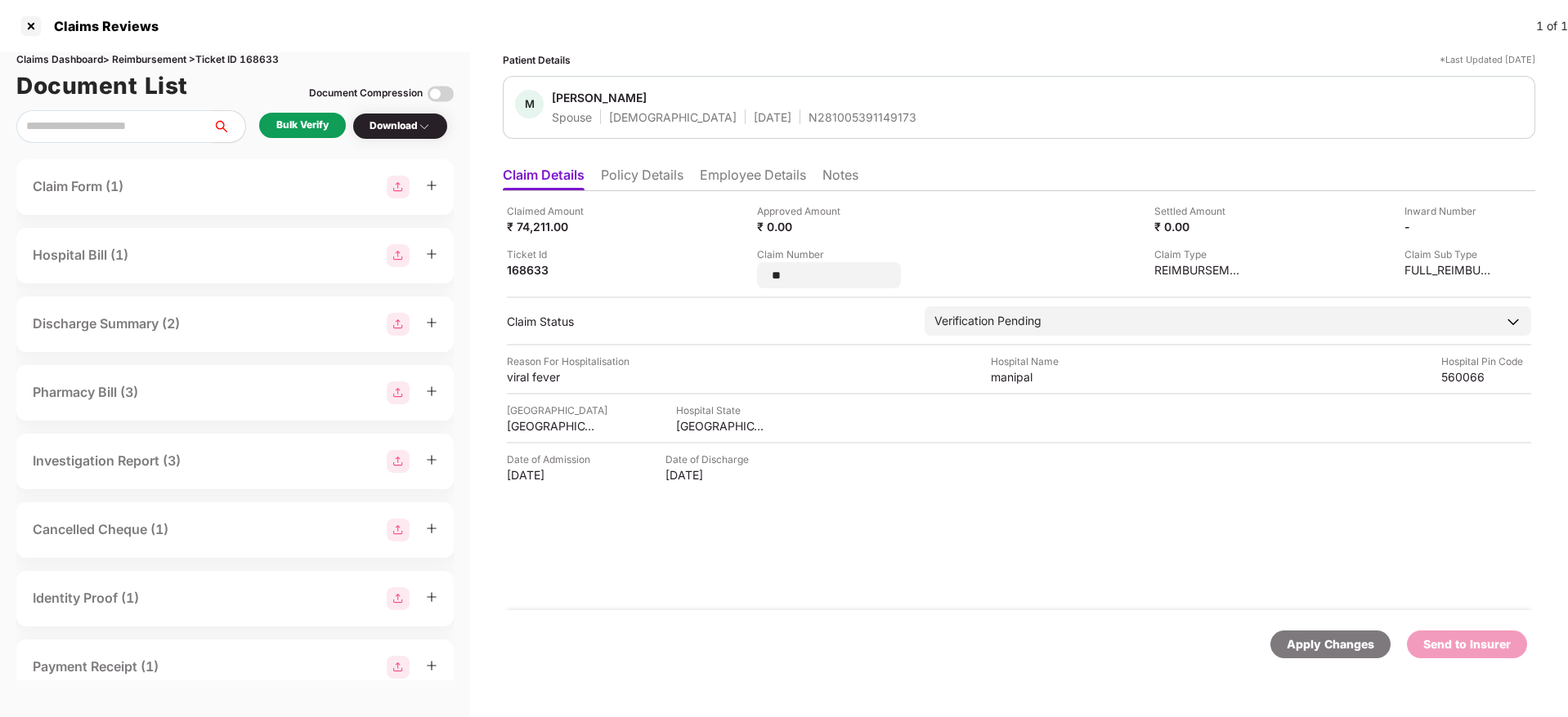
type input "*"
type input "**********"
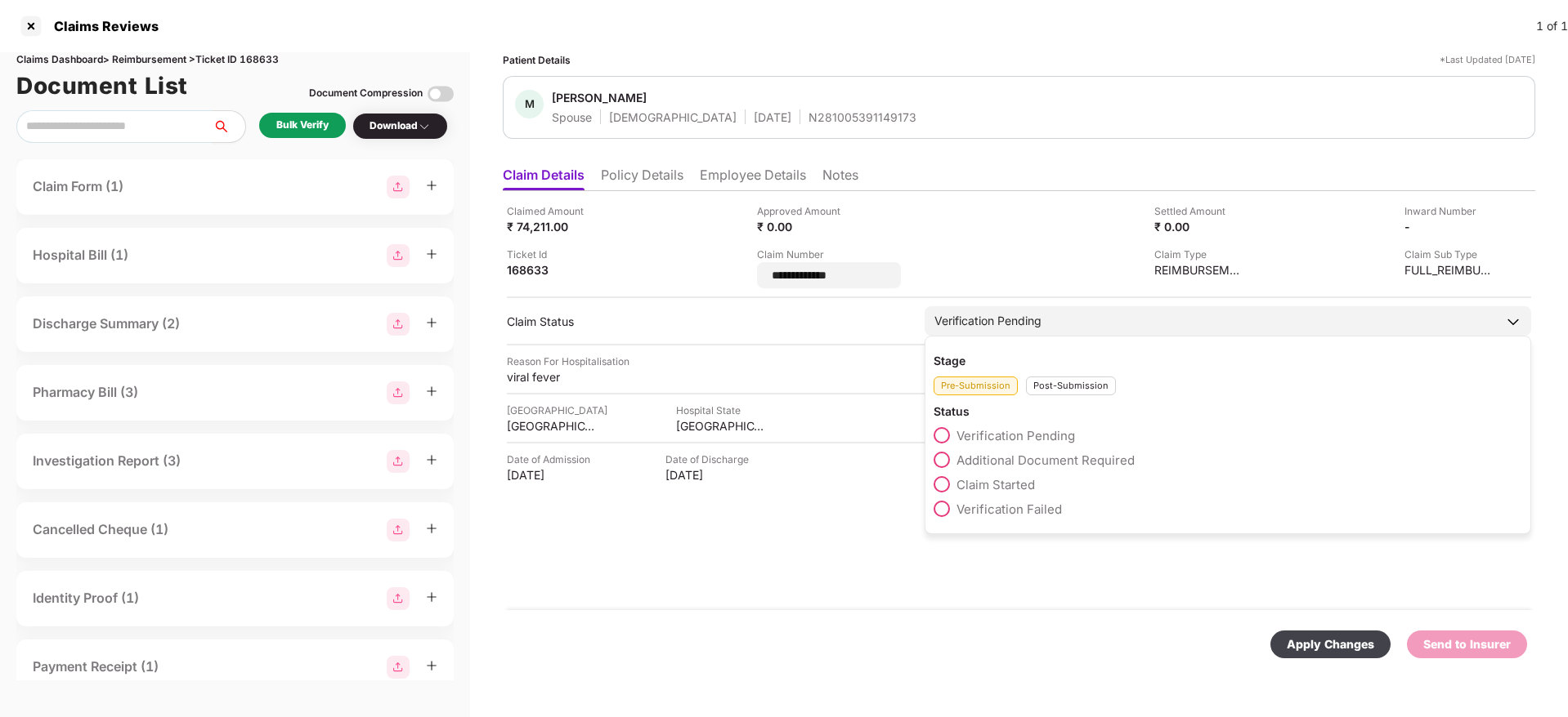
click at [1060, 389] on div "Stage Pre-Submission Post-Submission Status Verification Pending Additional Doc…" at bounding box center [1228, 435] width 607 height 199
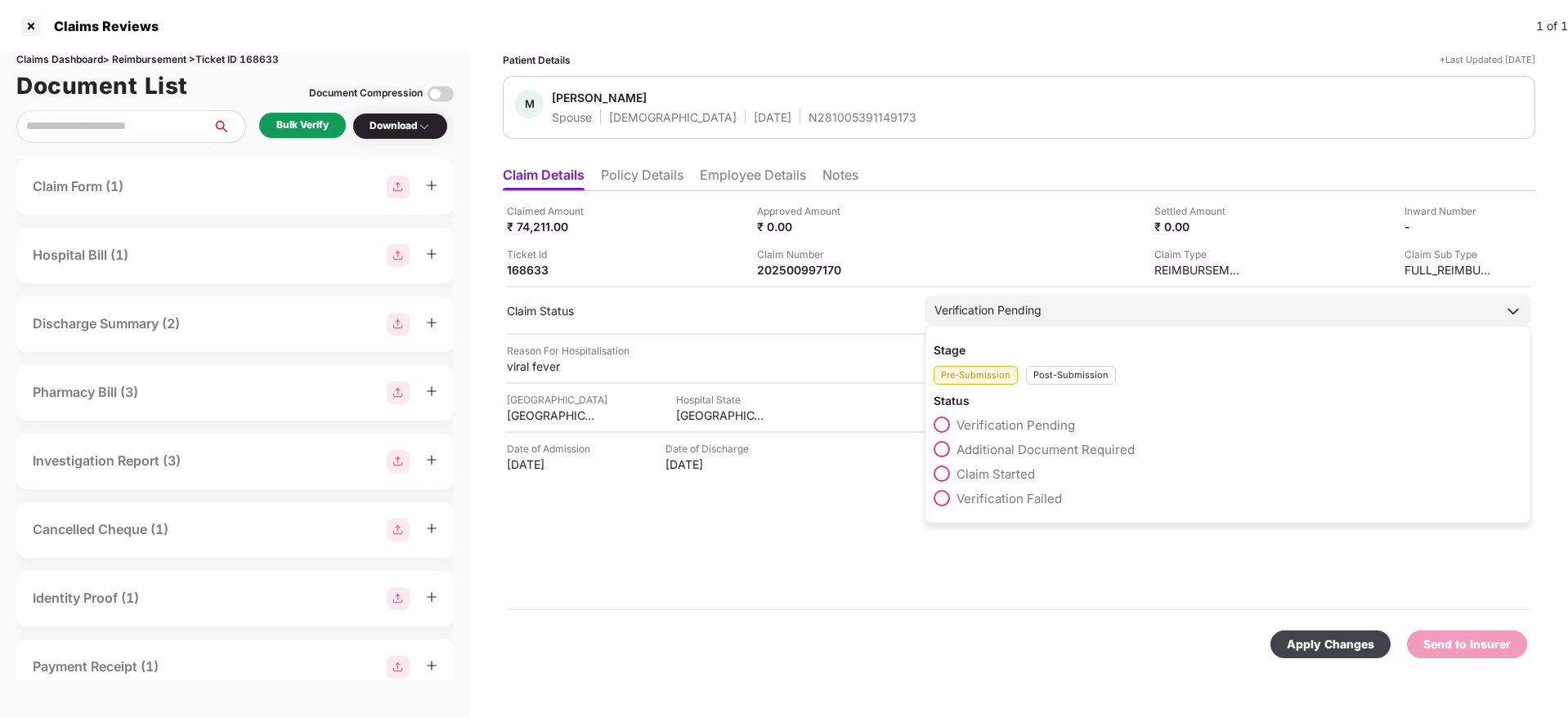
click at [1054, 377] on div "Post-Submission" at bounding box center [1071, 375] width 90 height 19
click at [1049, 455] on span "Claim Under Process" at bounding box center [1018, 450] width 124 height 16
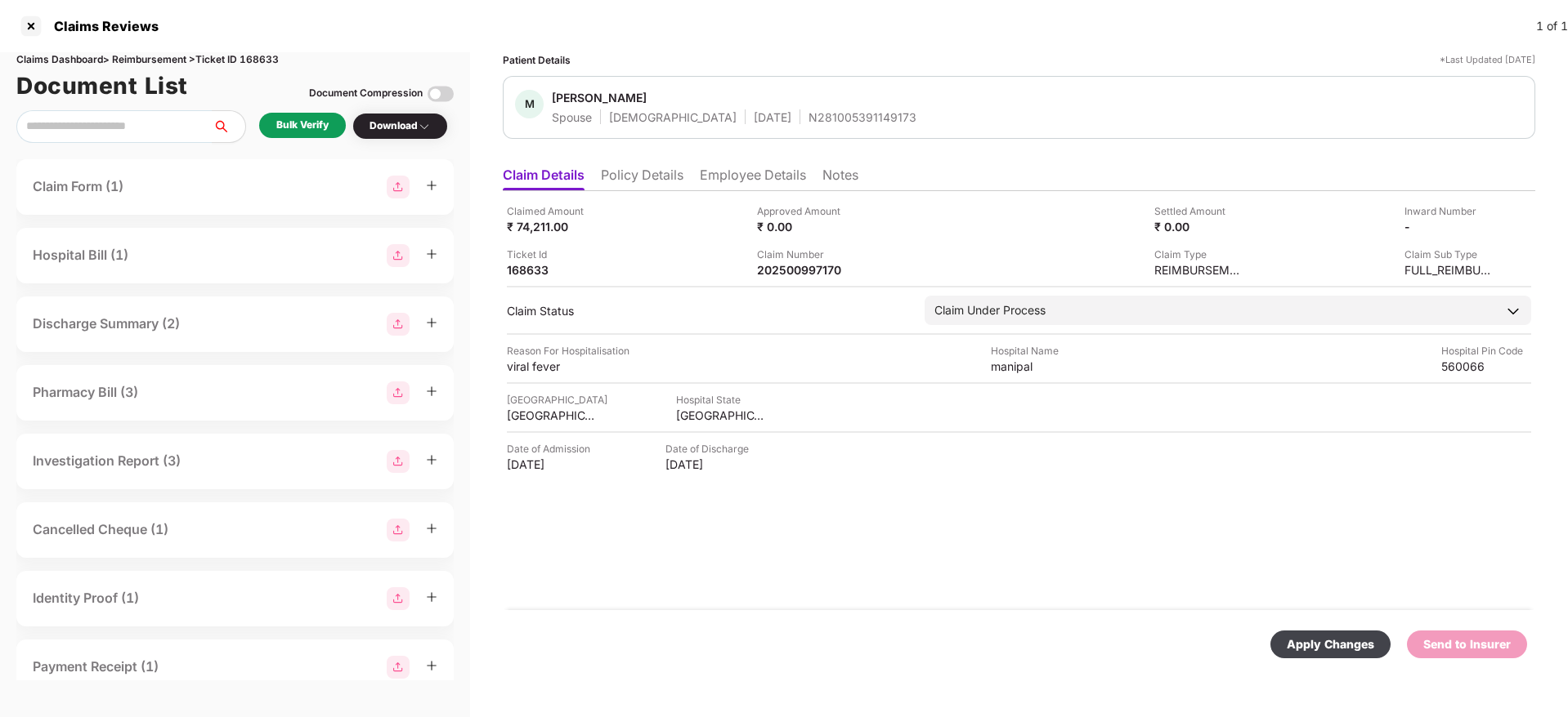
click at [1319, 639] on div "Apply Changes" at bounding box center [1330, 644] width 88 height 18
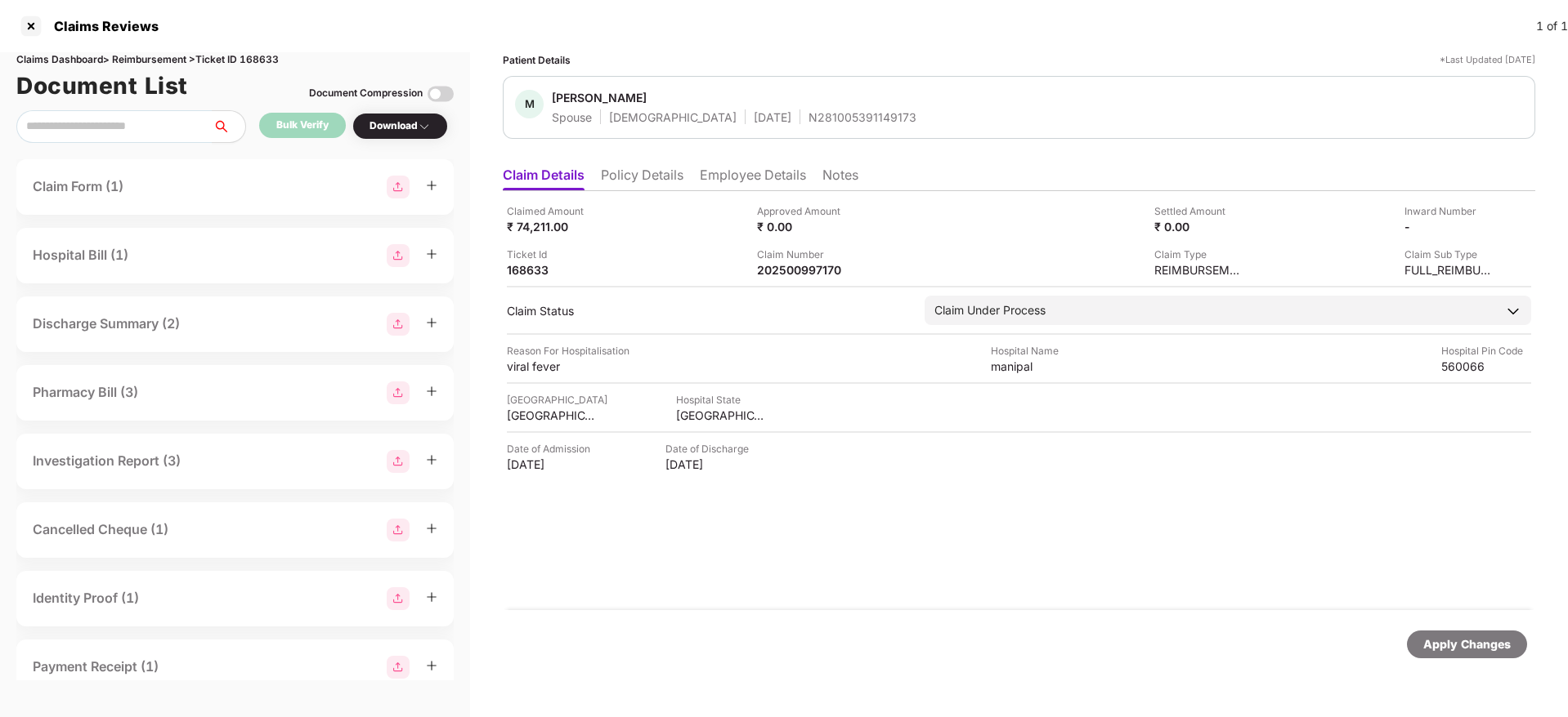
click at [799, 281] on div "Claimed Amount ₹ 74,211.00 Approved Amount ₹ 0.00 Settled Amount ₹ 0.00 Inward …" at bounding box center [1019, 401] width 1032 height 419
click at [795, 278] on div "Claimed Amount ₹ 74,211.00 Approved Amount ₹ 0.00 Settled Amount ₹ 0.00 Inward …" at bounding box center [1019, 401] width 1032 height 419
click at [791, 270] on div "202500997170" at bounding box center [802, 270] width 90 height 16
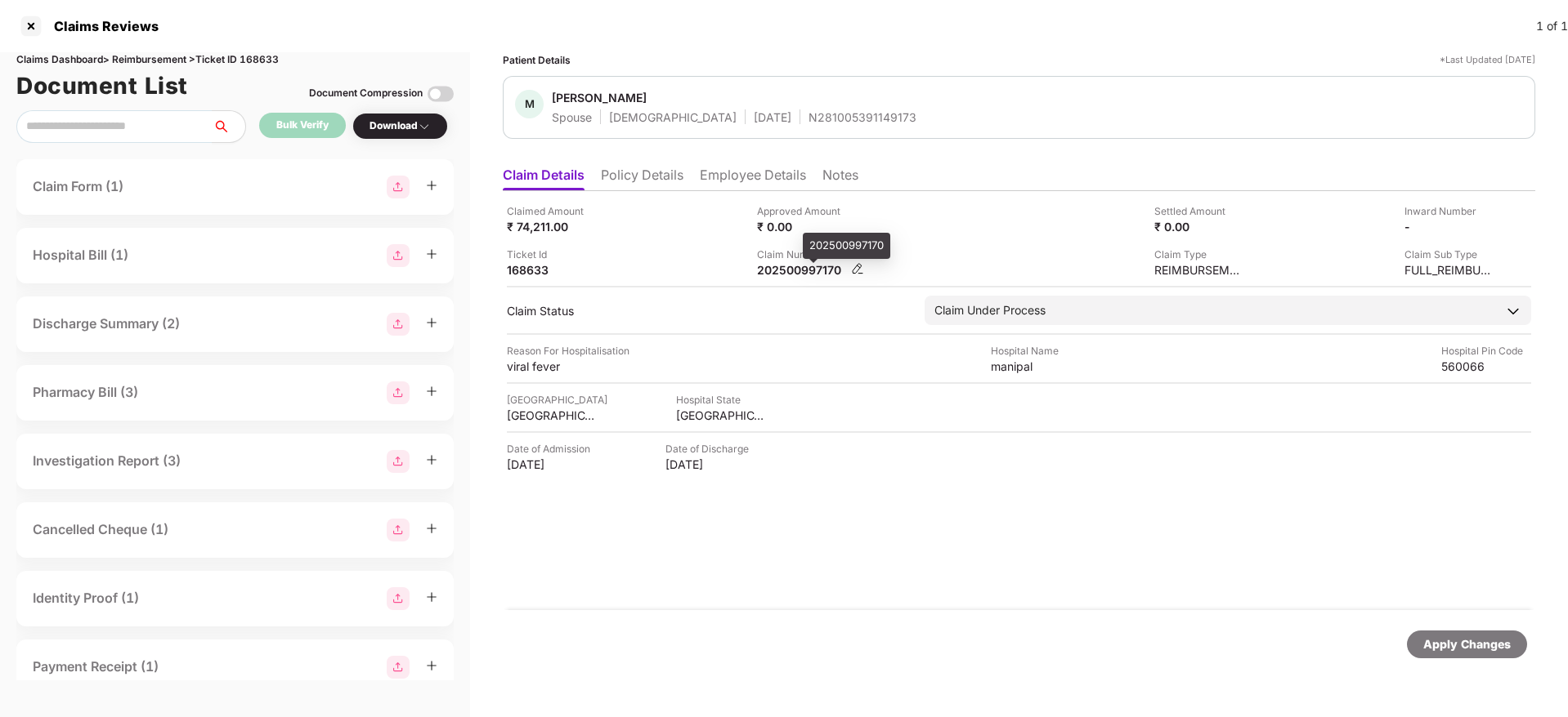
click at [791, 270] on div "202500997170" at bounding box center [802, 270] width 90 height 16
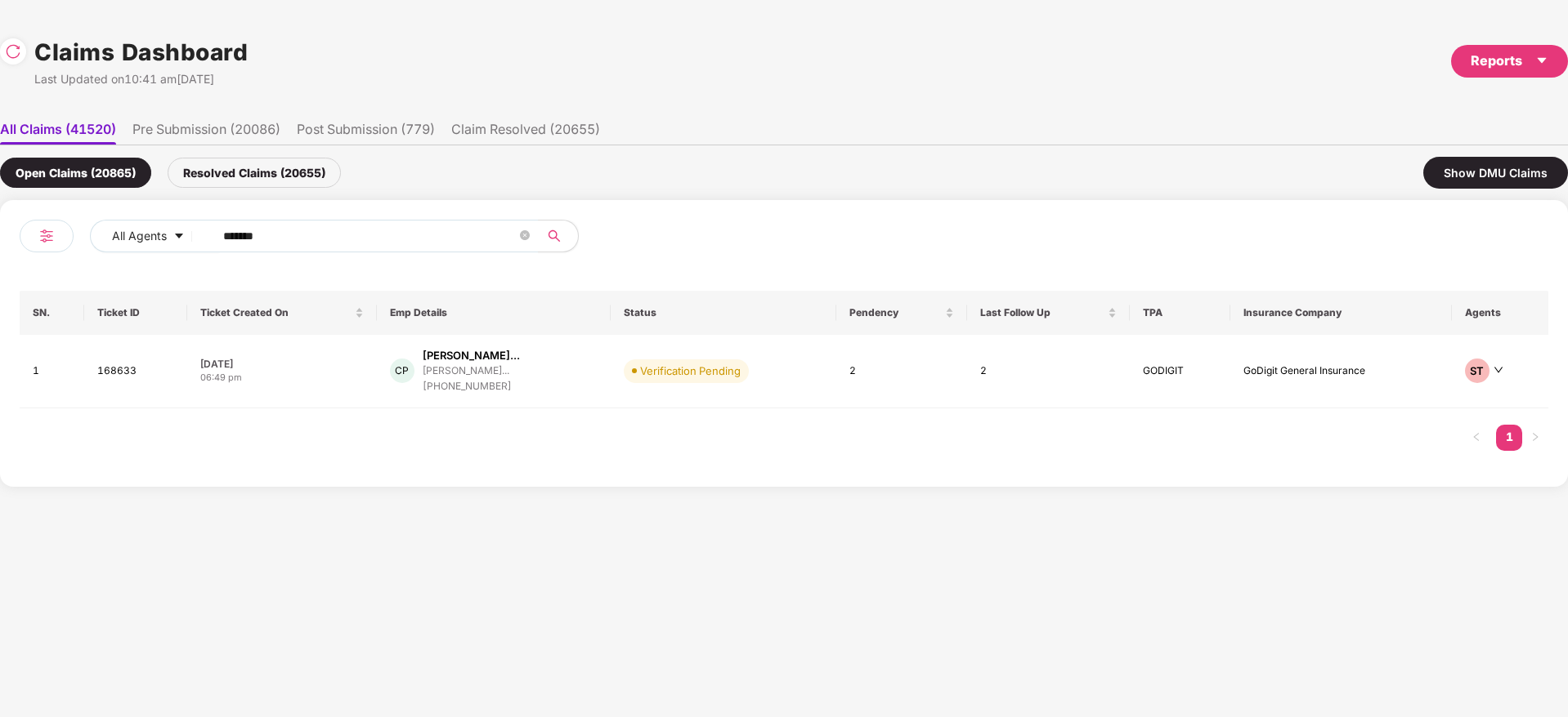
drag, startPoint x: 6, startPoint y: 276, endPoint x: 112, endPoint y: 276, distance: 106.0
click at [0, 276] on div "All Agents ****** SN. Ticket ID Ticket Created On Emp Details Status Pendency L…" at bounding box center [784, 343] width 1568 height 287
paste input "text"
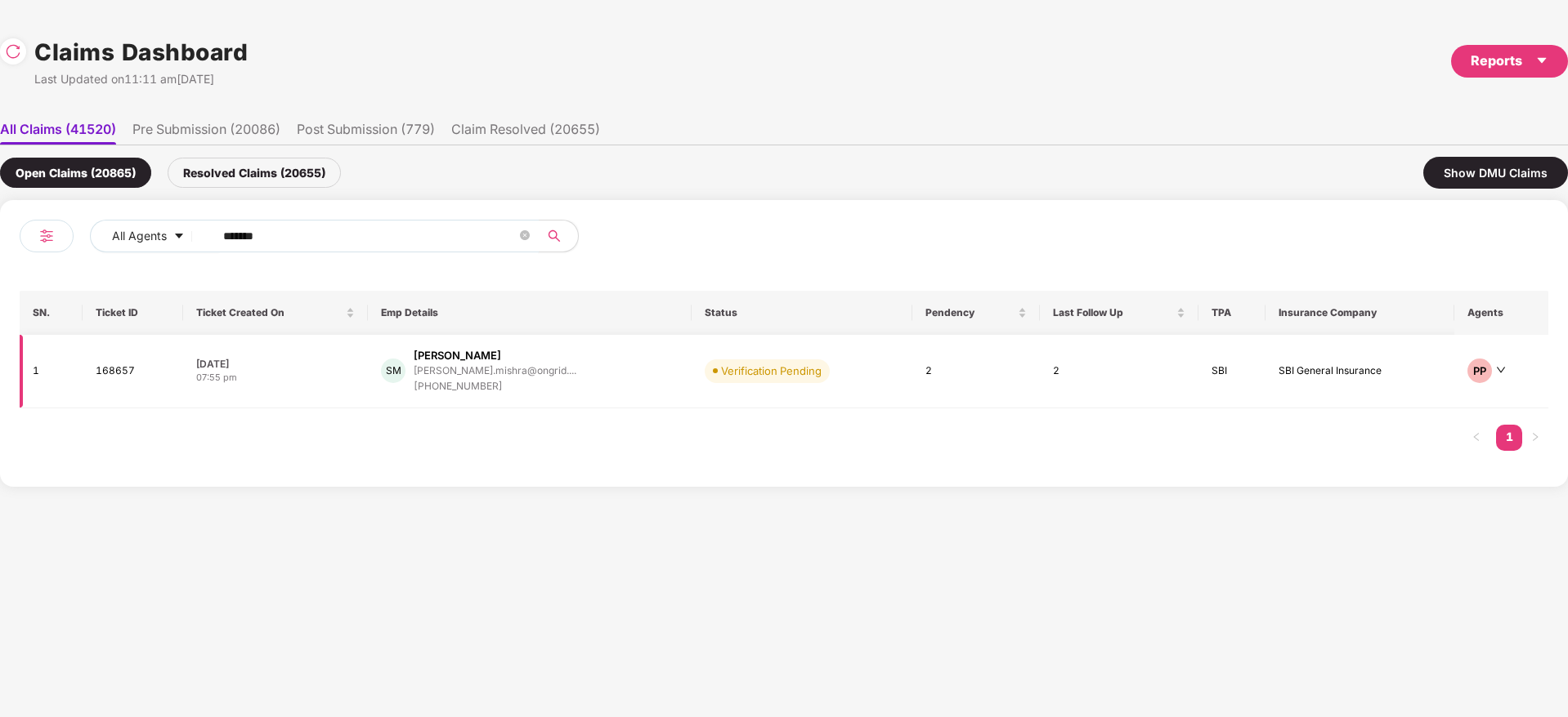
type input "******"
click at [620, 378] on div "SM [PERSON_NAME] [PERSON_NAME].mishra@ongrid.... [PHONE_NUMBER]" at bounding box center [530, 371] width 298 height 47
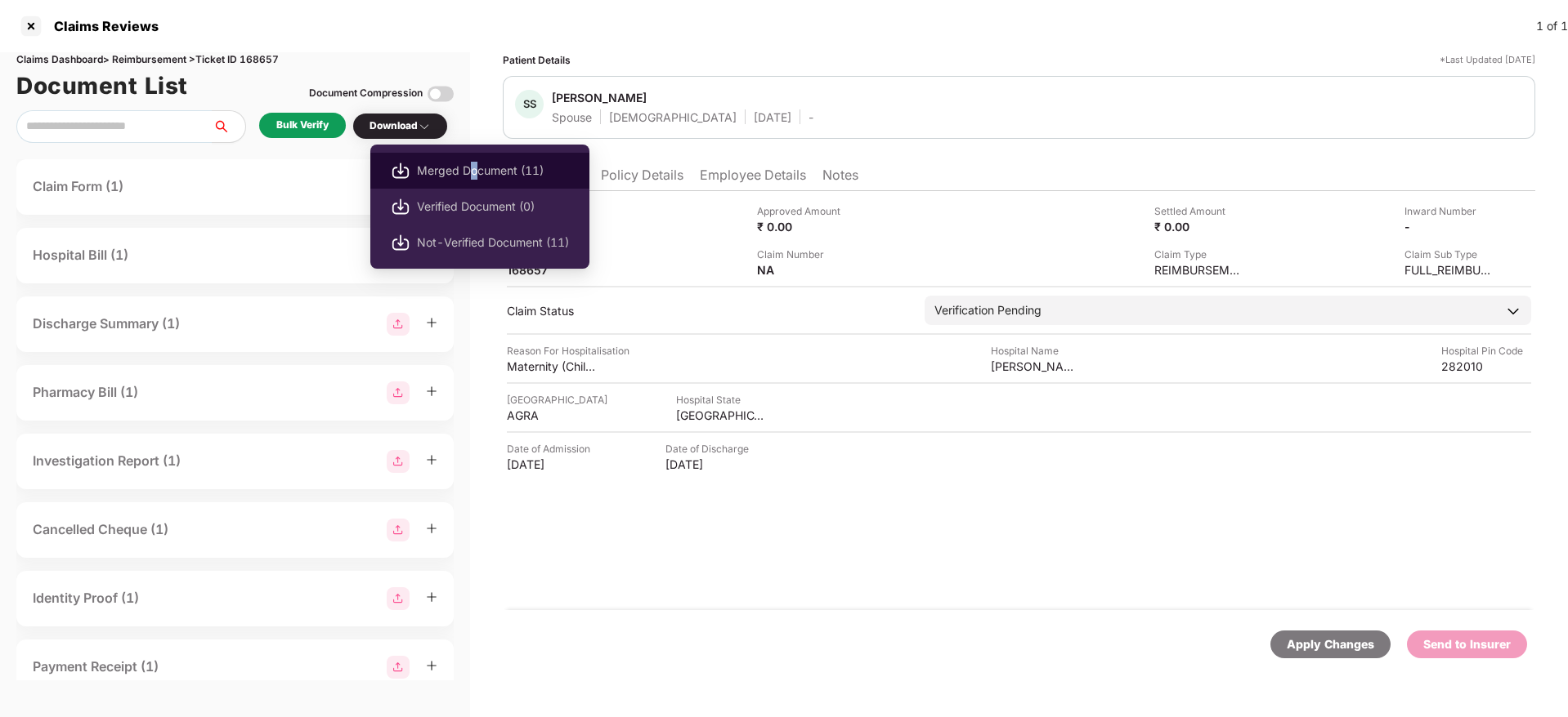
click at [476, 163] on span "Merged Document (11)" at bounding box center [493, 171] width 152 height 18
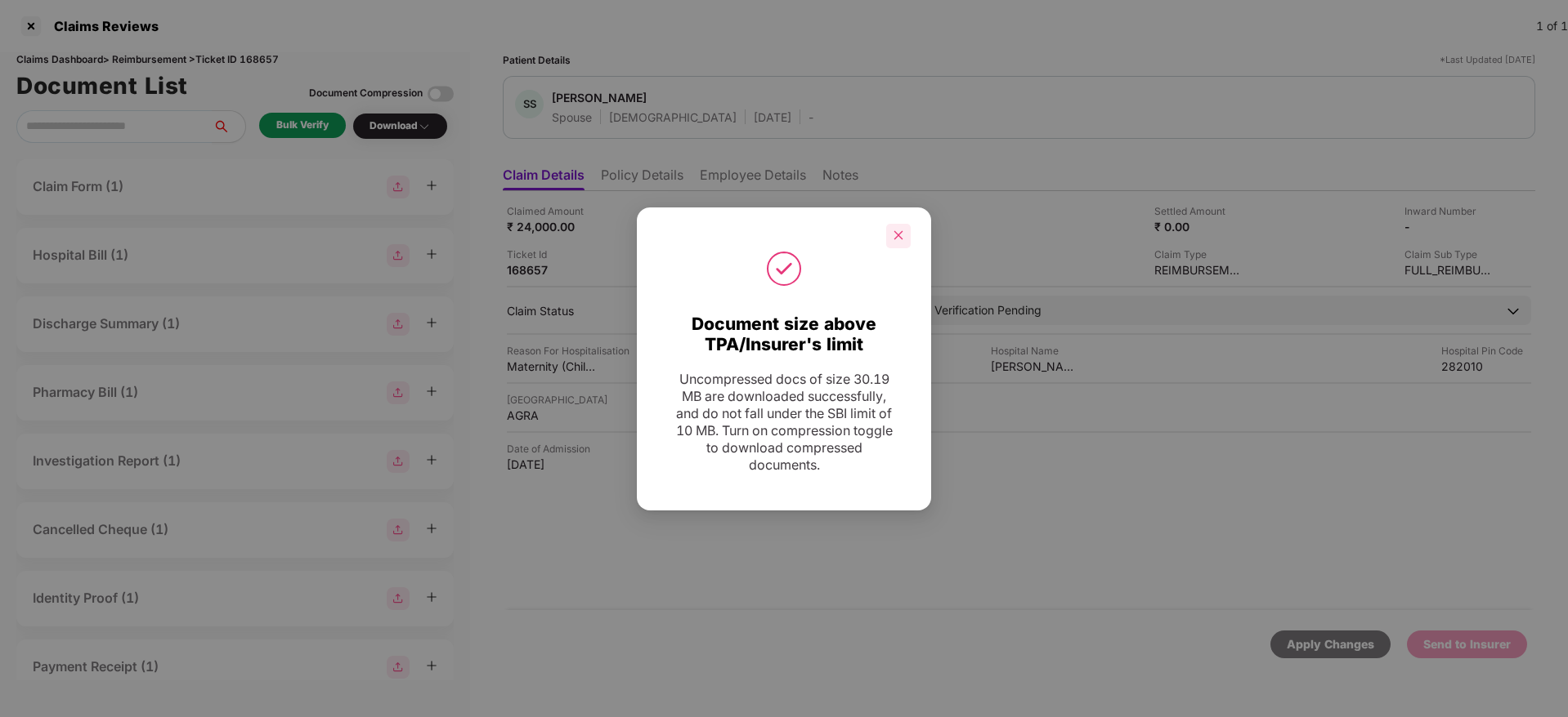
click at [900, 238] on icon "close" at bounding box center [898, 235] width 11 height 11
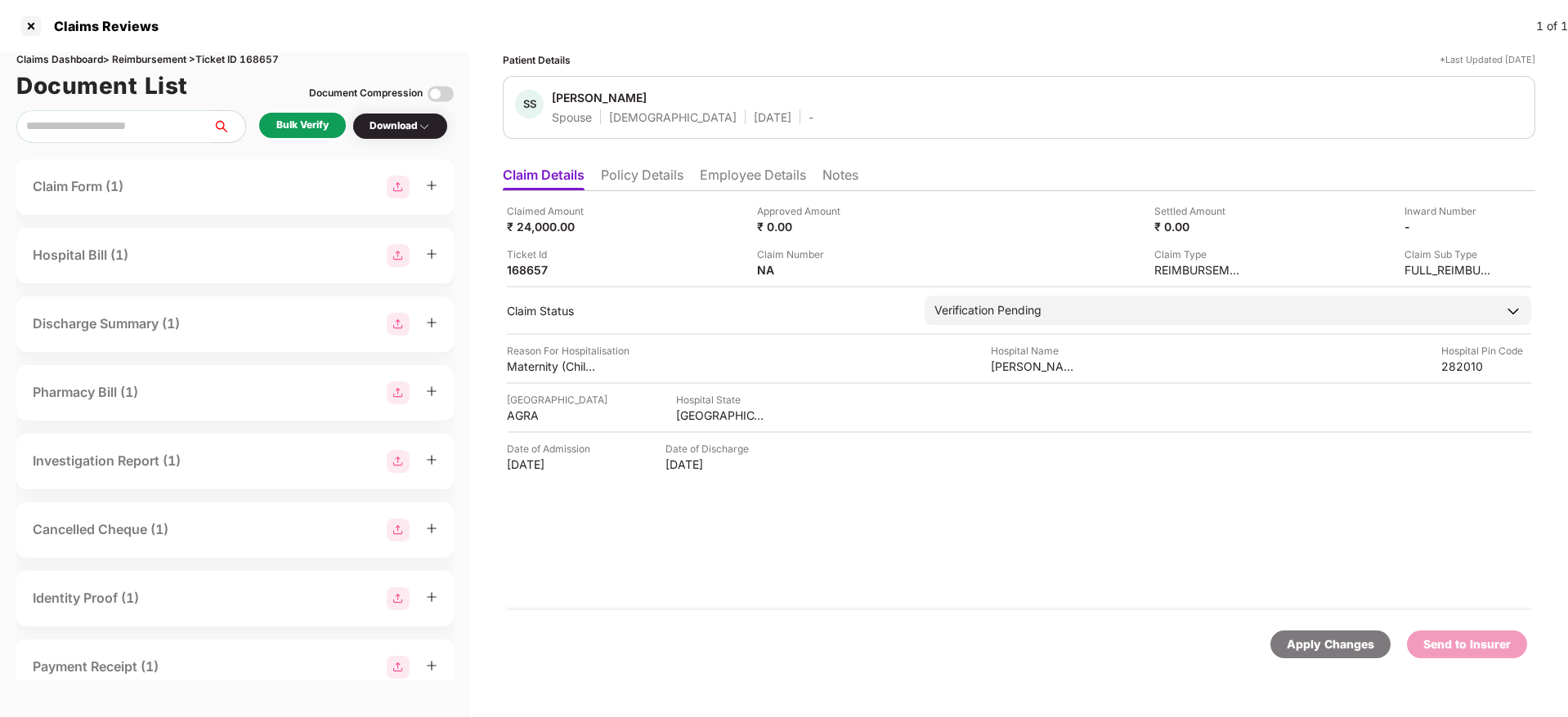
click at [643, 187] on li "Policy Details" at bounding box center [642, 178] width 83 height 24
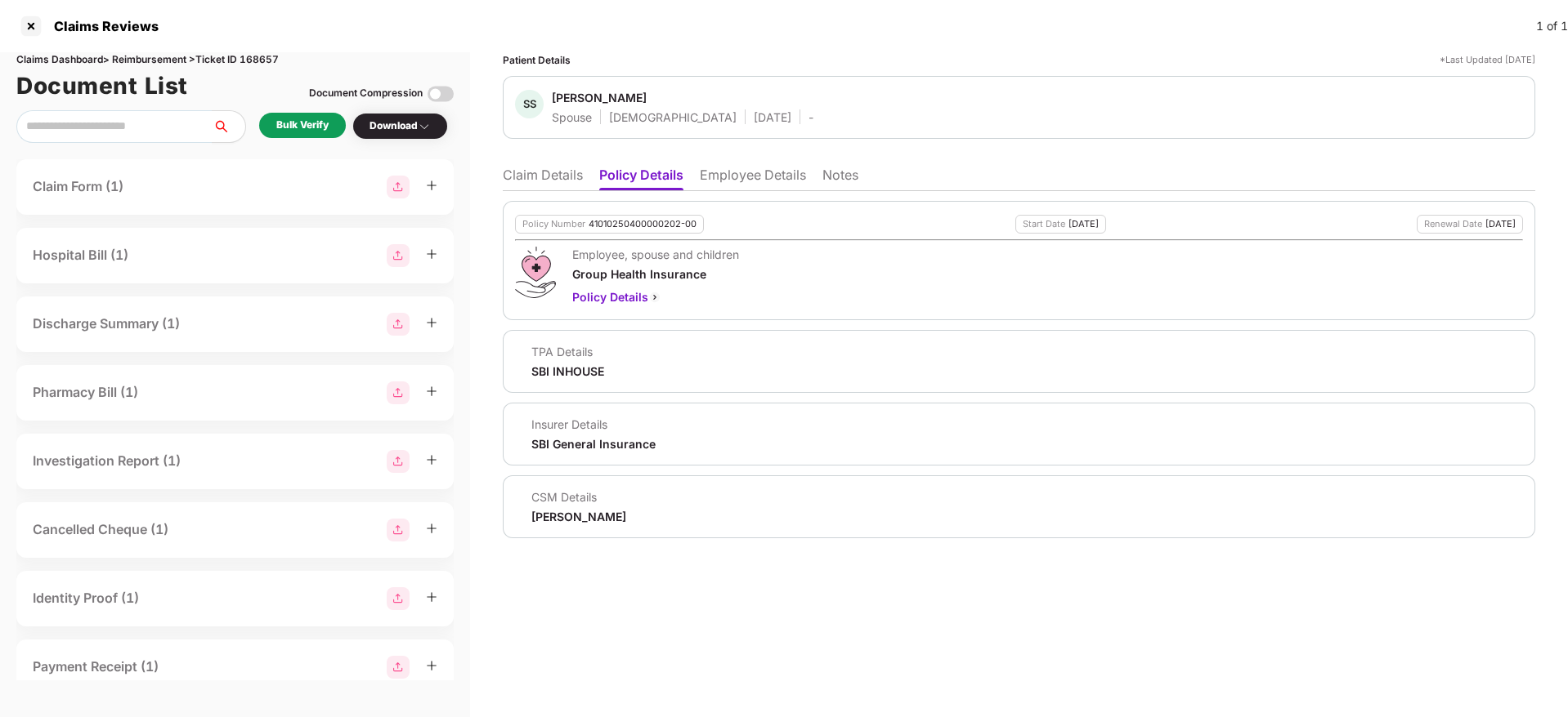
click at [554, 518] on div "[PERSON_NAME]" at bounding box center [579, 517] width 95 height 16
click at [544, 171] on li "Claim Details" at bounding box center [543, 178] width 80 height 24
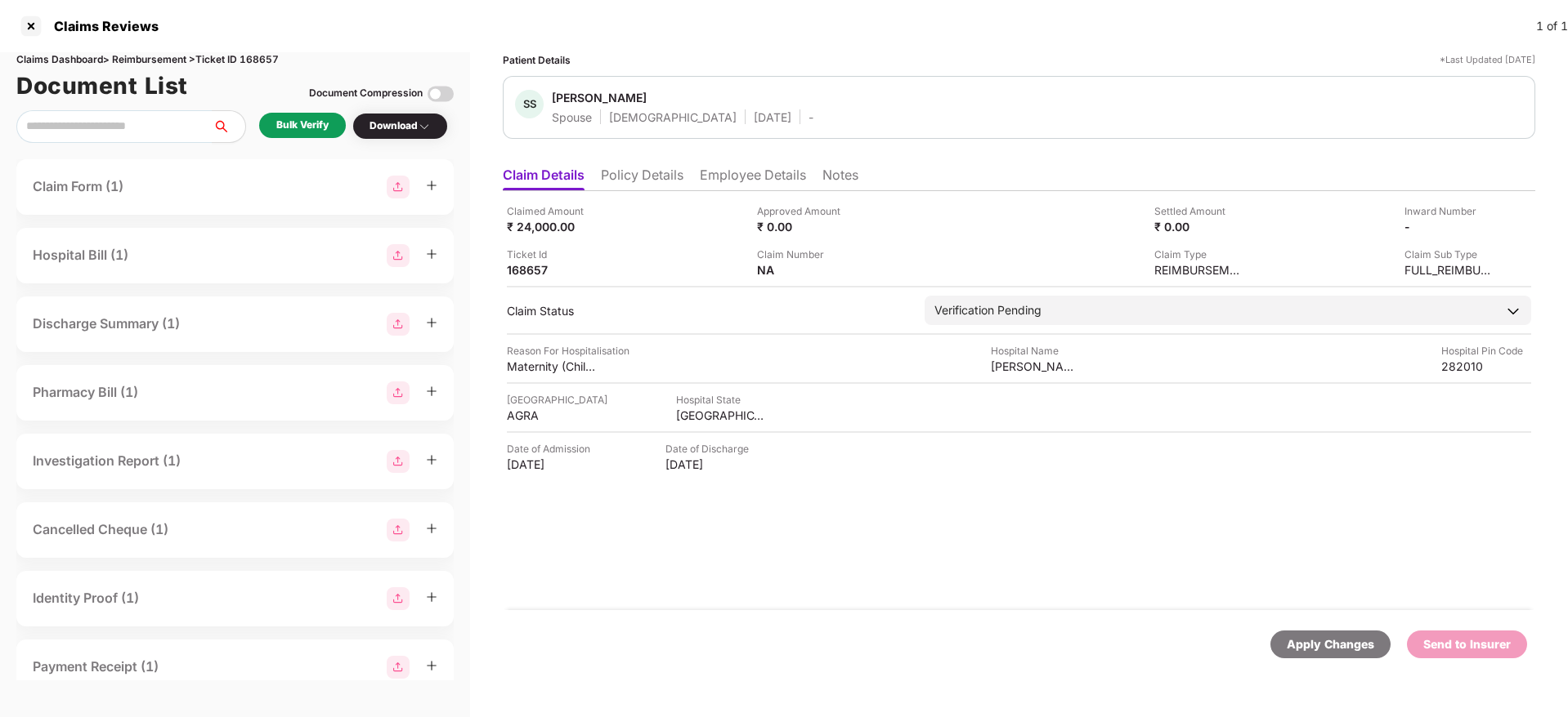
click at [722, 183] on li "Employee Details" at bounding box center [753, 178] width 106 height 24
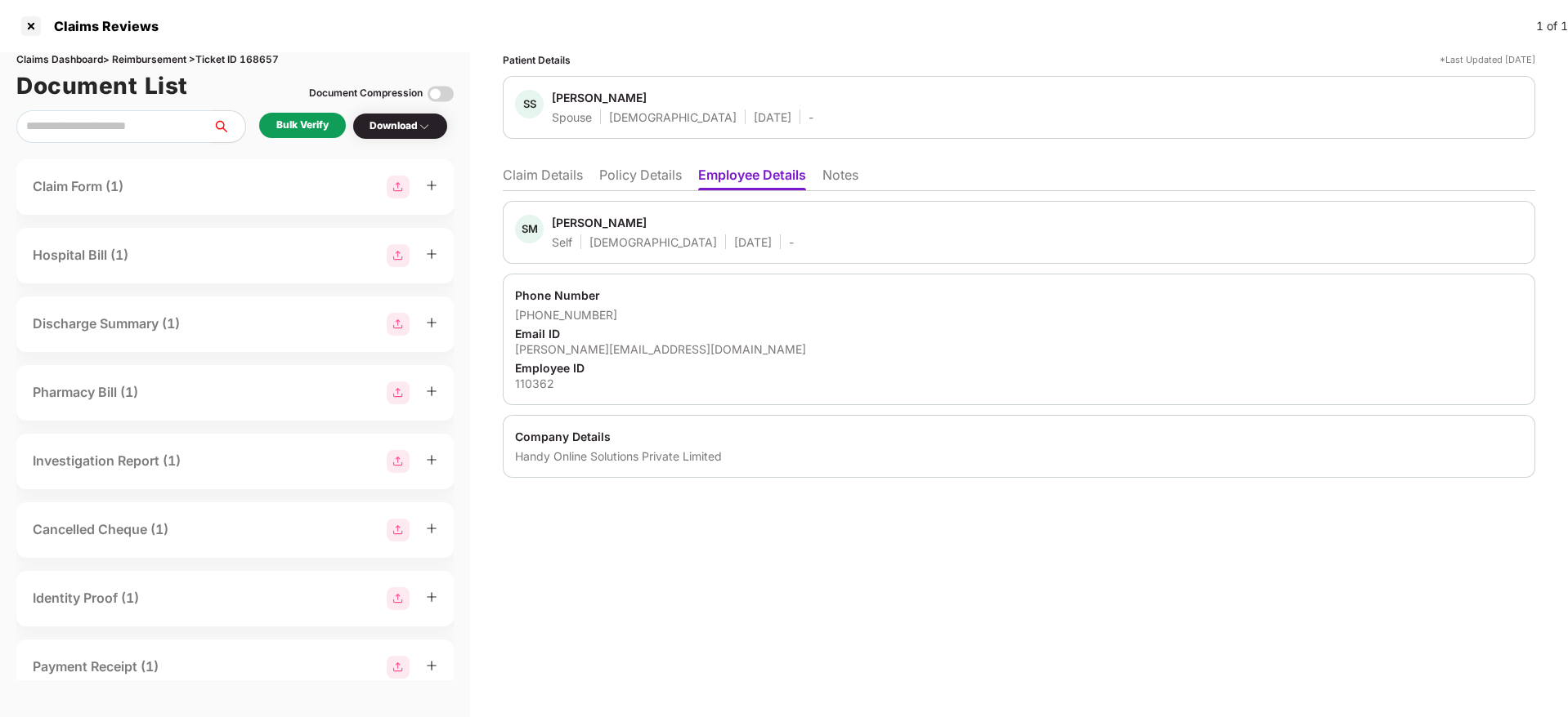
drag, startPoint x: 1493, startPoint y: 302, endPoint x: 1479, endPoint y: 306, distance: 14.6
click at [1493, 302] on div "Phone Number" at bounding box center [1019, 295] width 1008 height 16
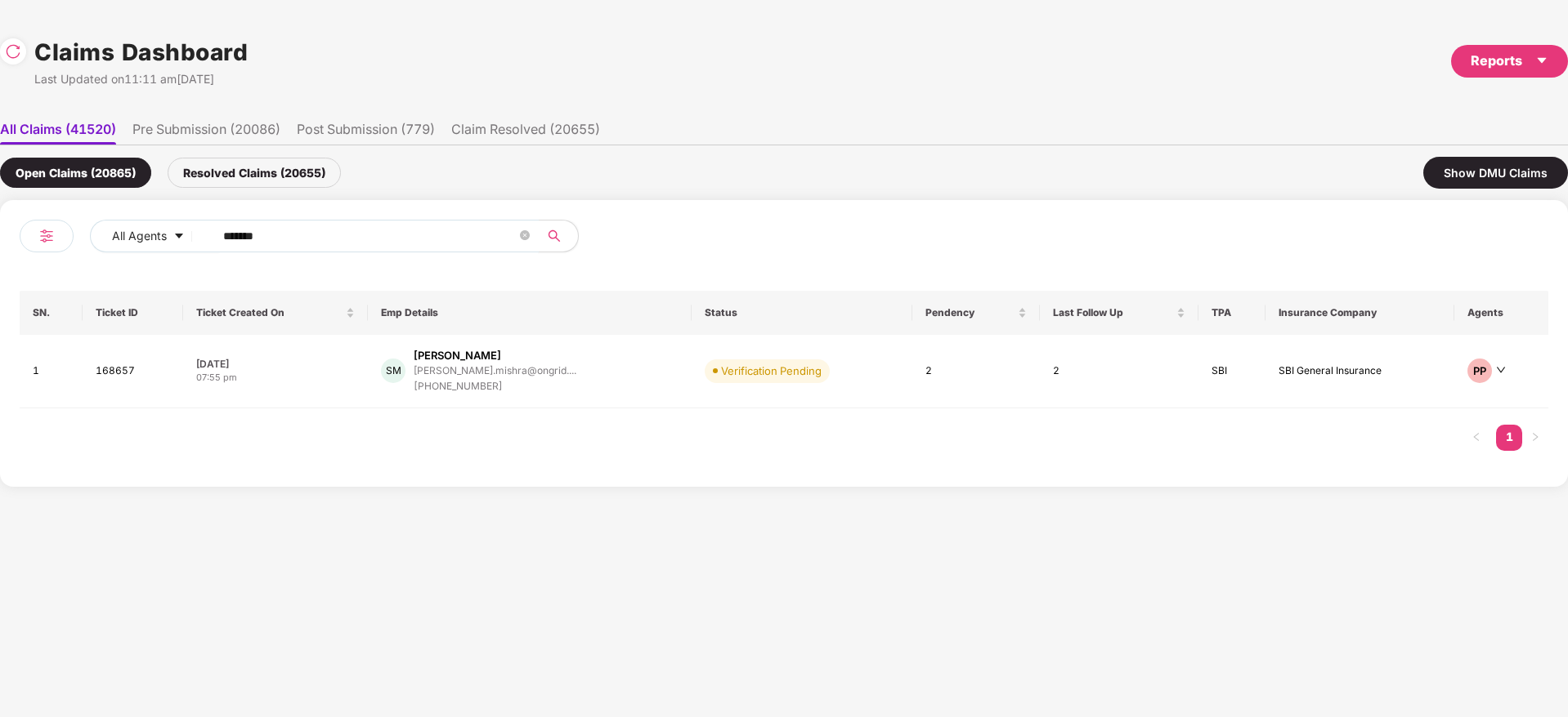
drag, startPoint x: 301, startPoint y: 225, endPoint x: 0, endPoint y: 263, distance: 303.4
click at [0, 263] on div "All Agents ****** SN. Ticket ID Ticket Created On Emp Details Status Pendency L…" at bounding box center [784, 343] width 1568 height 287
paste input "text"
type input "******"
click at [595, 379] on div "DK [PERSON_NAME] deepak.malhotra@chaayo... [PHONE_NUMBER]" at bounding box center [514, 371] width 254 height 47
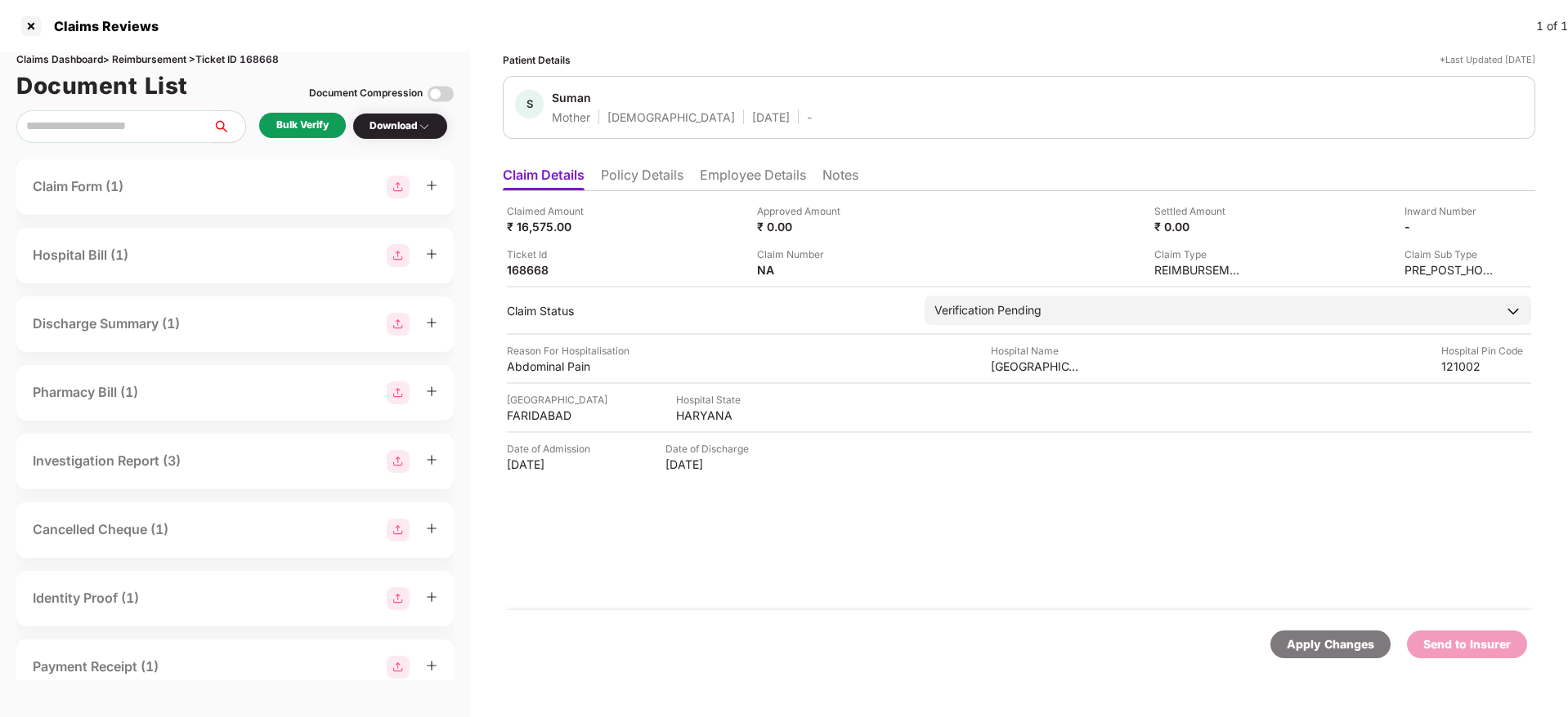
click at [645, 180] on li "Policy Details" at bounding box center [642, 178] width 83 height 24
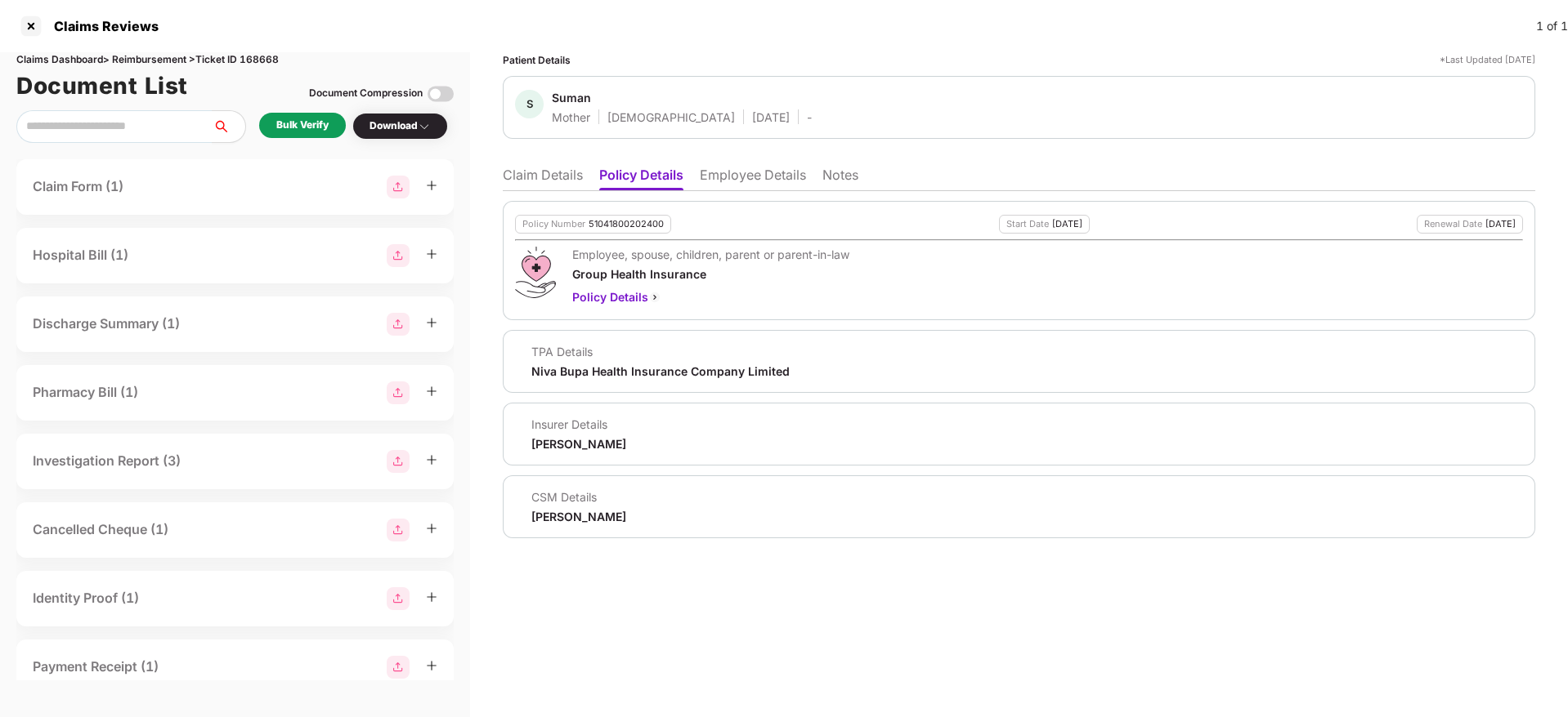
click at [552, 513] on div "[PERSON_NAME]" at bounding box center [579, 517] width 95 height 16
click at [562, 186] on li "Claim Details" at bounding box center [543, 178] width 80 height 24
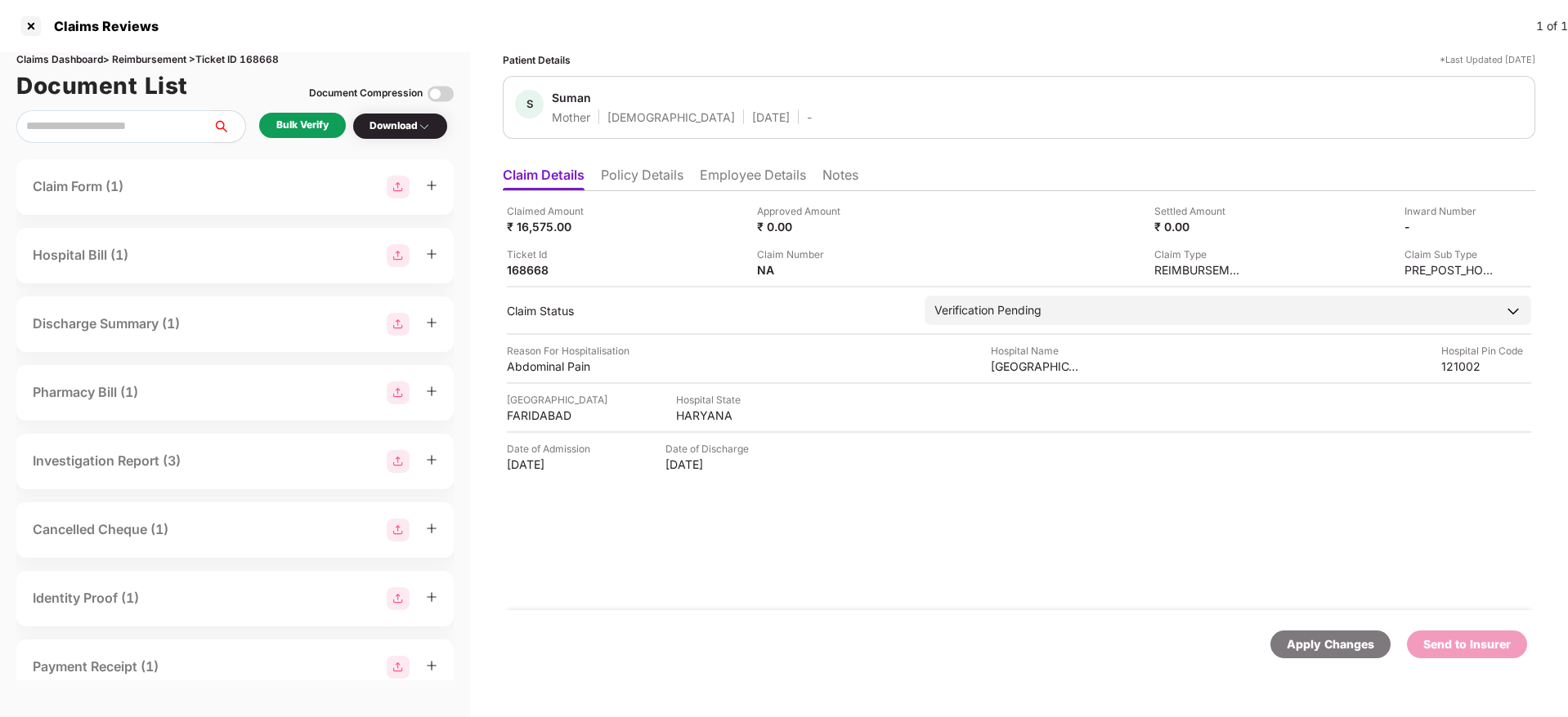
click at [780, 188] on li "Employee Details" at bounding box center [753, 178] width 106 height 24
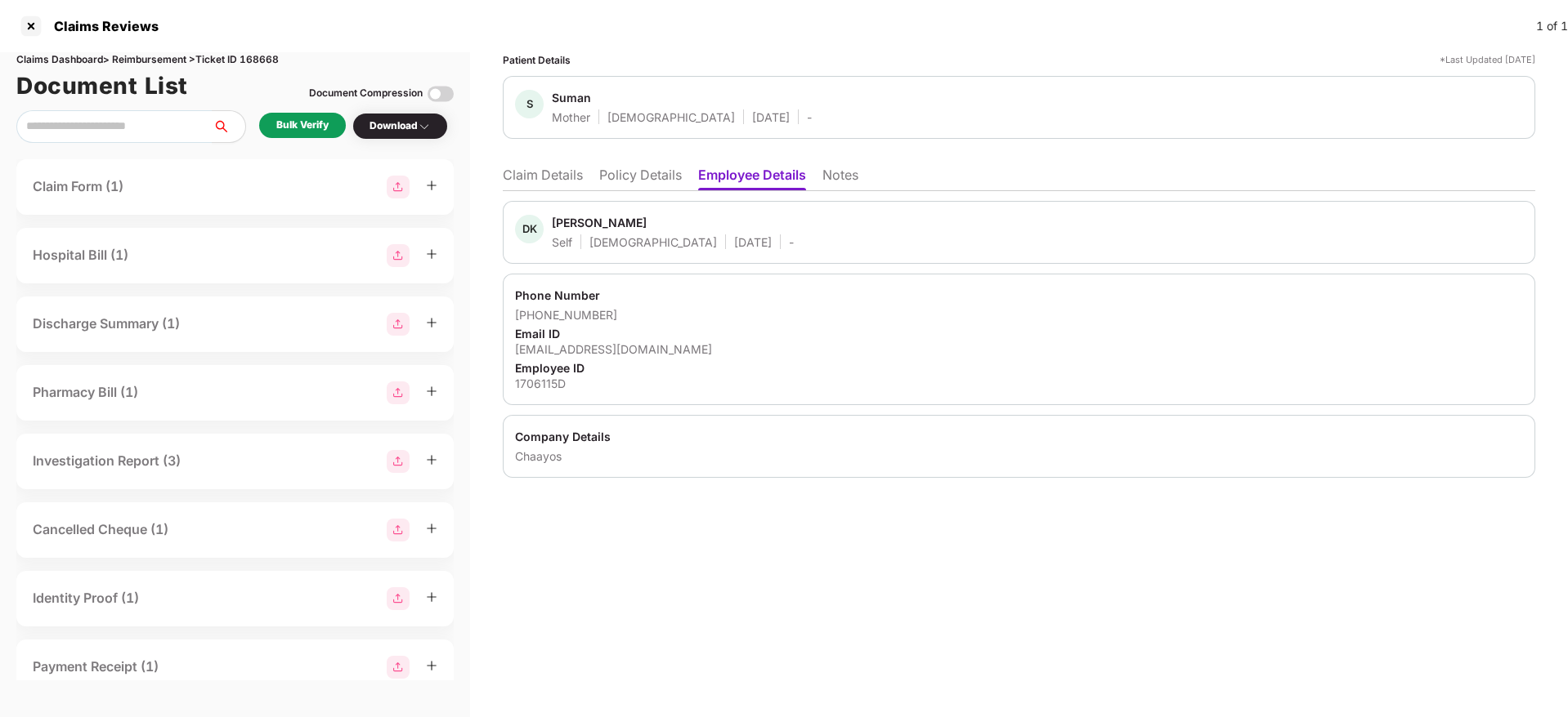
click at [577, 175] on li "Claim Details" at bounding box center [543, 178] width 80 height 24
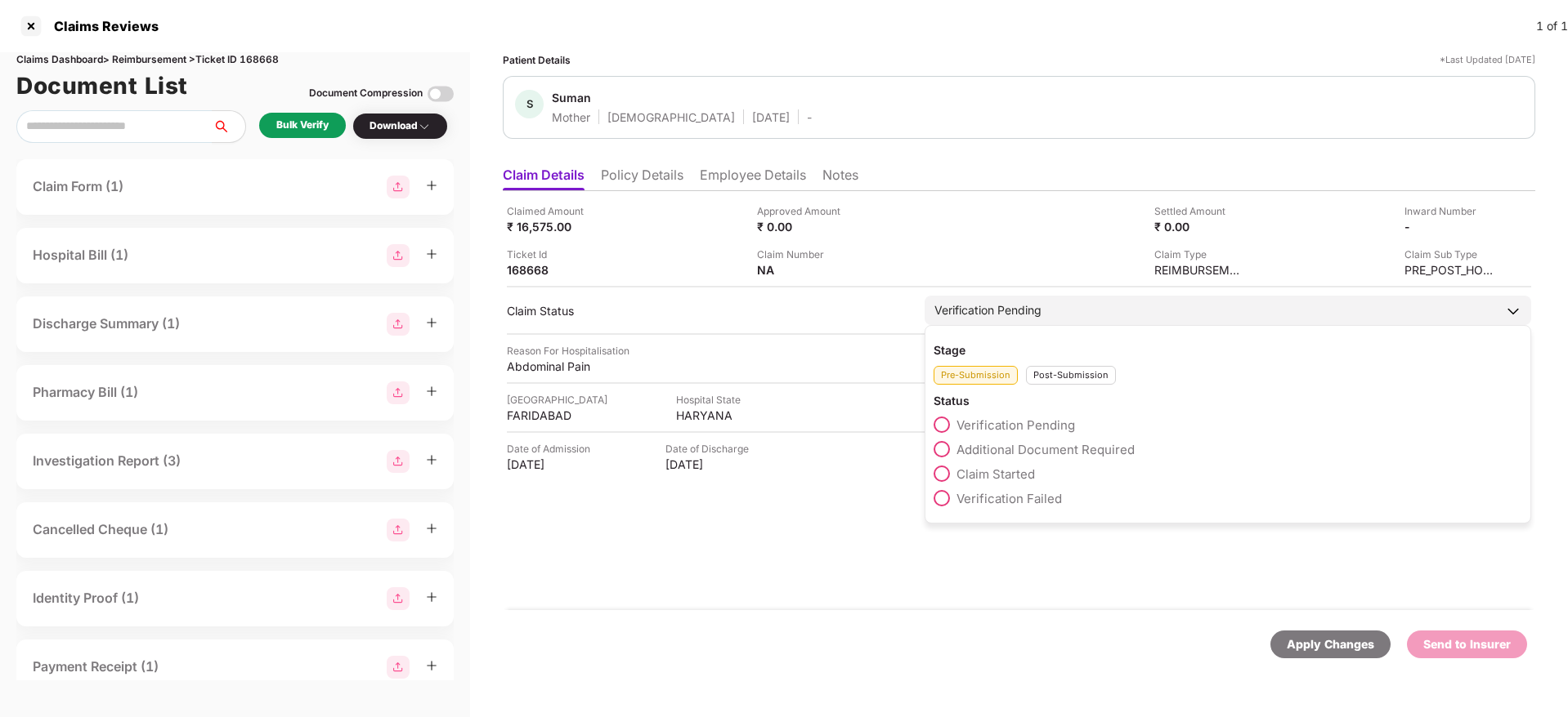
click at [1026, 478] on span "Claim Started" at bounding box center [995, 474] width 79 height 16
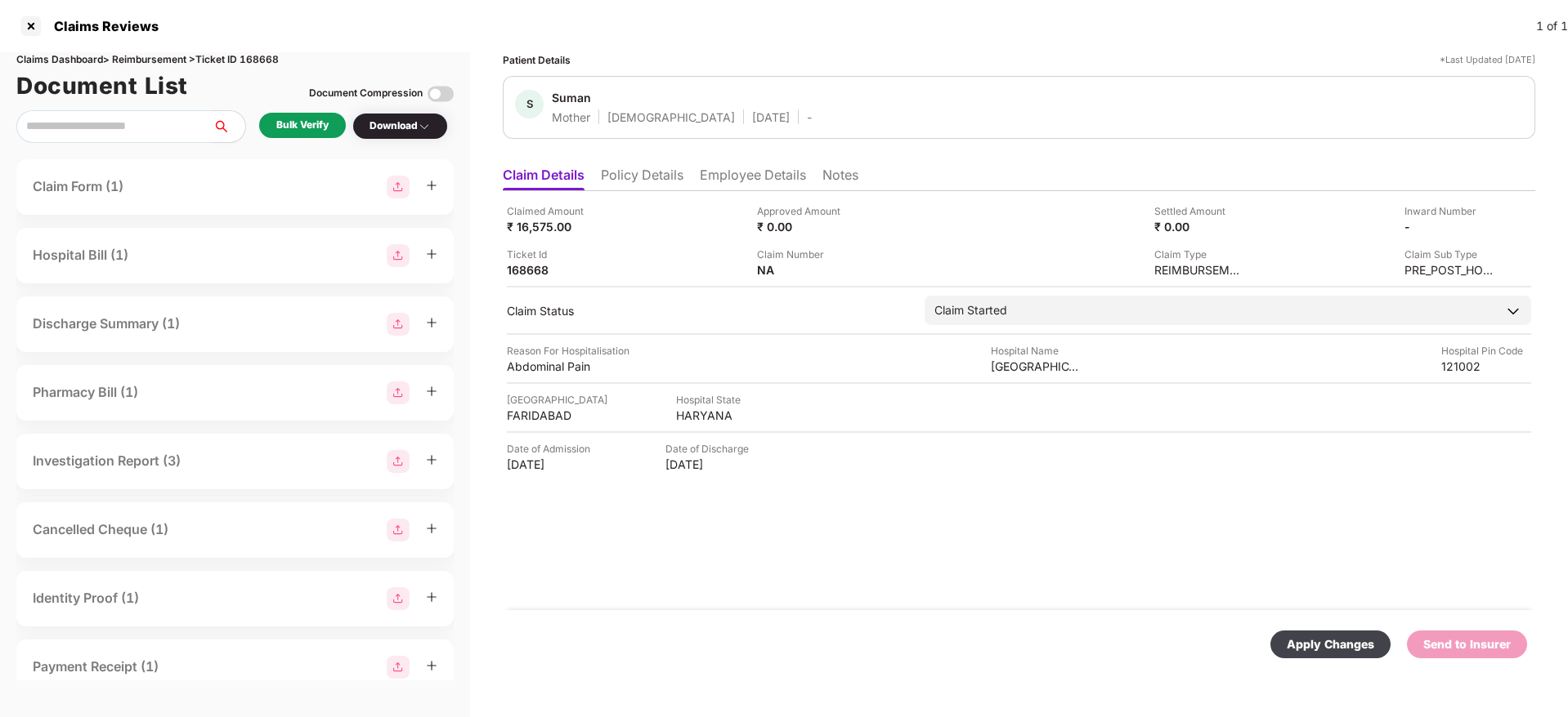
click at [1320, 640] on div "Apply Changes" at bounding box center [1330, 644] width 88 height 18
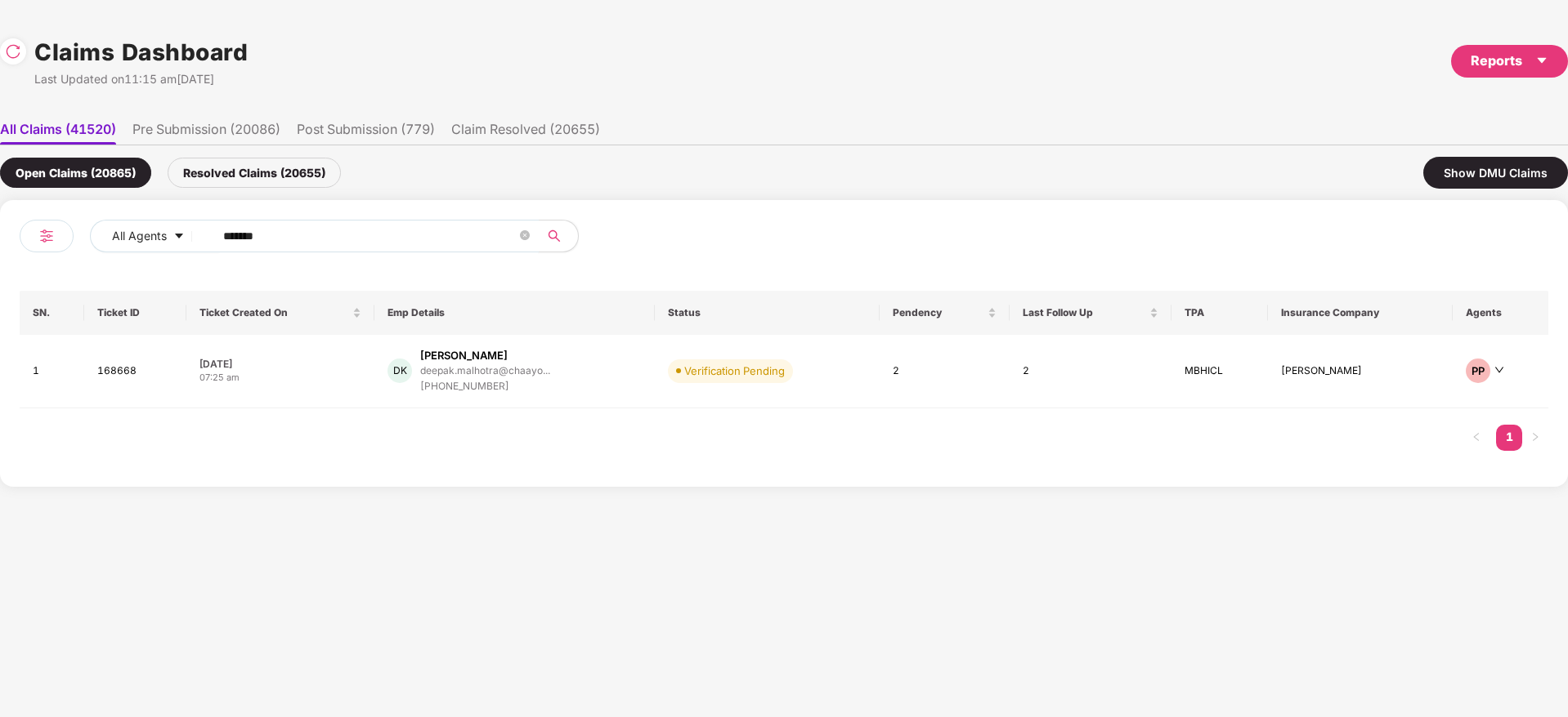
drag, startPoint x: 312, startPoint y: 232, endPoint x: 52, endPoint y: 238, distance: 260.1
click at [0, 234] on div "All Agents ****** SN. Ticket ID Ticket Created On Emp Details Status Pendency L…" at bounding box center [784, 343] width 1568 height 287
paste input "text"
type input "******"
click at [645, 399] on td "SM [PERSON_NAME] [PERSON_NAME].mishra@ongrid.... [PHONE_NUMBER]" at bounding box center [530, 372] width 324 height 74
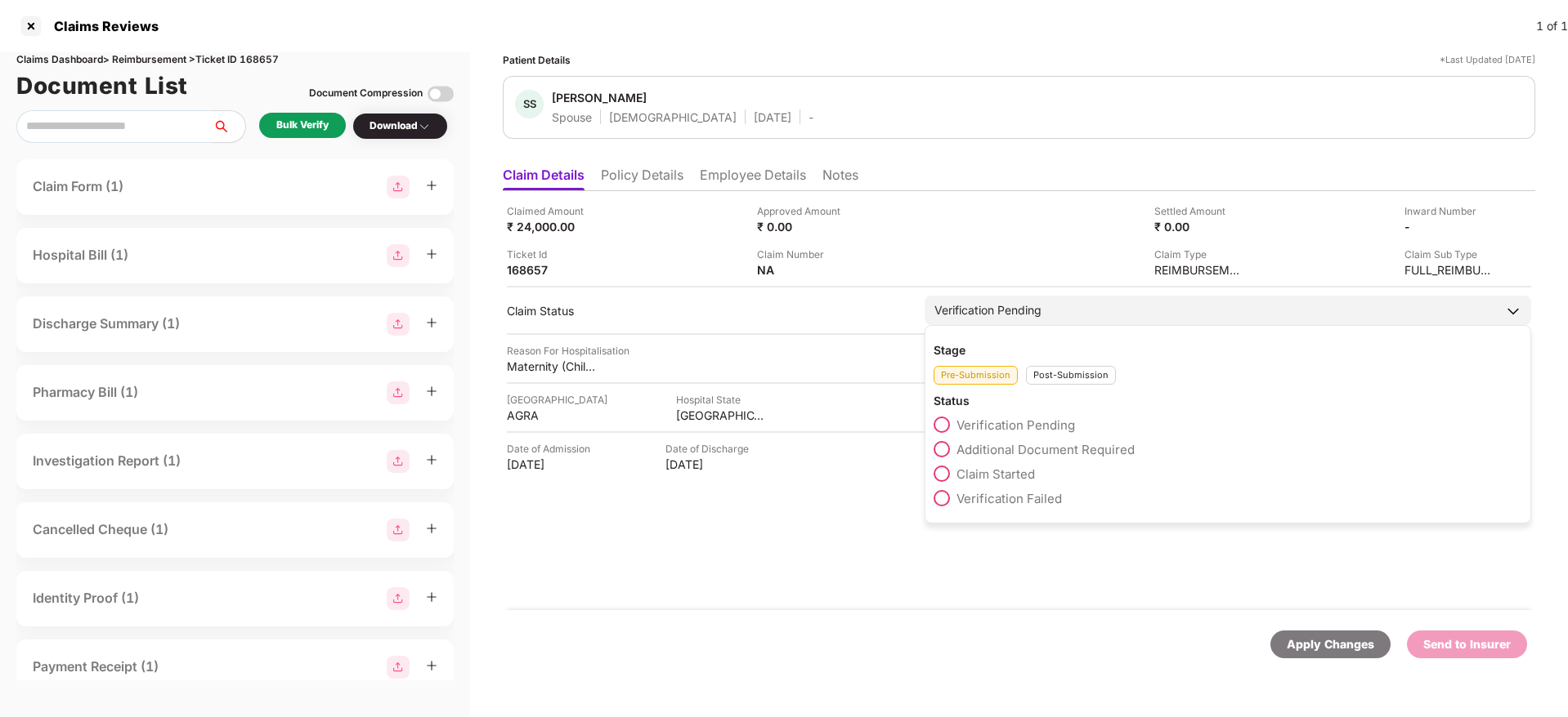
click at [1008, 481] on span "Claim Started" at bounding box center [995, 474] width 79 height 16
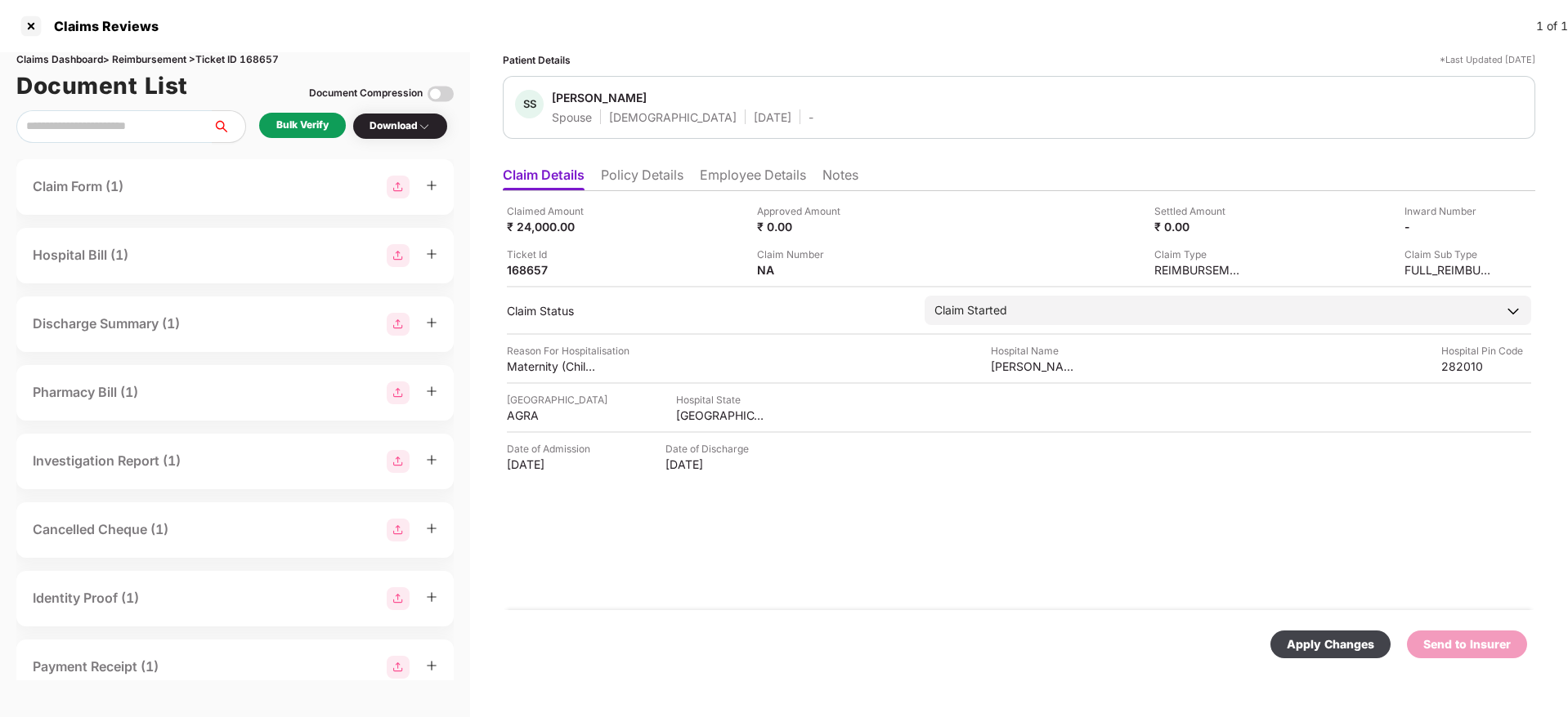
click at [1373, 657] on div "Apply Changes" at bounding box center [1330, 644] width 120 height 28
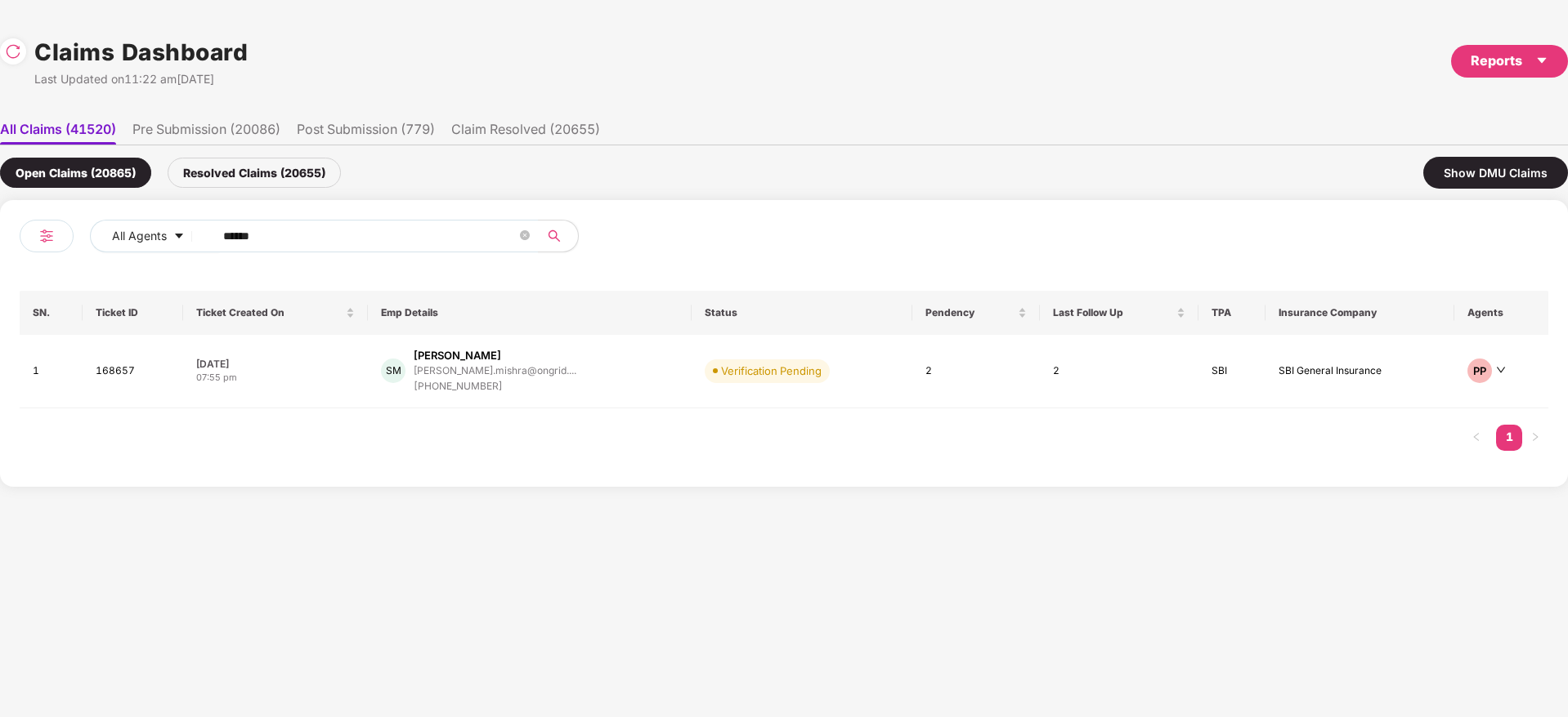
drag, startPoint x: 309, startPoint y: 233, endPoint x: 78, endPoint y: 258, distance: 232.3
click at [0, 258] on div "All Agents ****** SN. Ticket ID Ticket Created On Emp Details Status Pendency L…" at bounding box center [784, 343] width 1568 height 287
paste input "text"
type input "******"
click at [612, 370] on div "TB [PERSON_NAME] O B thanujaodiyana1991@gma... [PHONE_NUMBER]" at bounding box center [522, 371] width 257 height 47
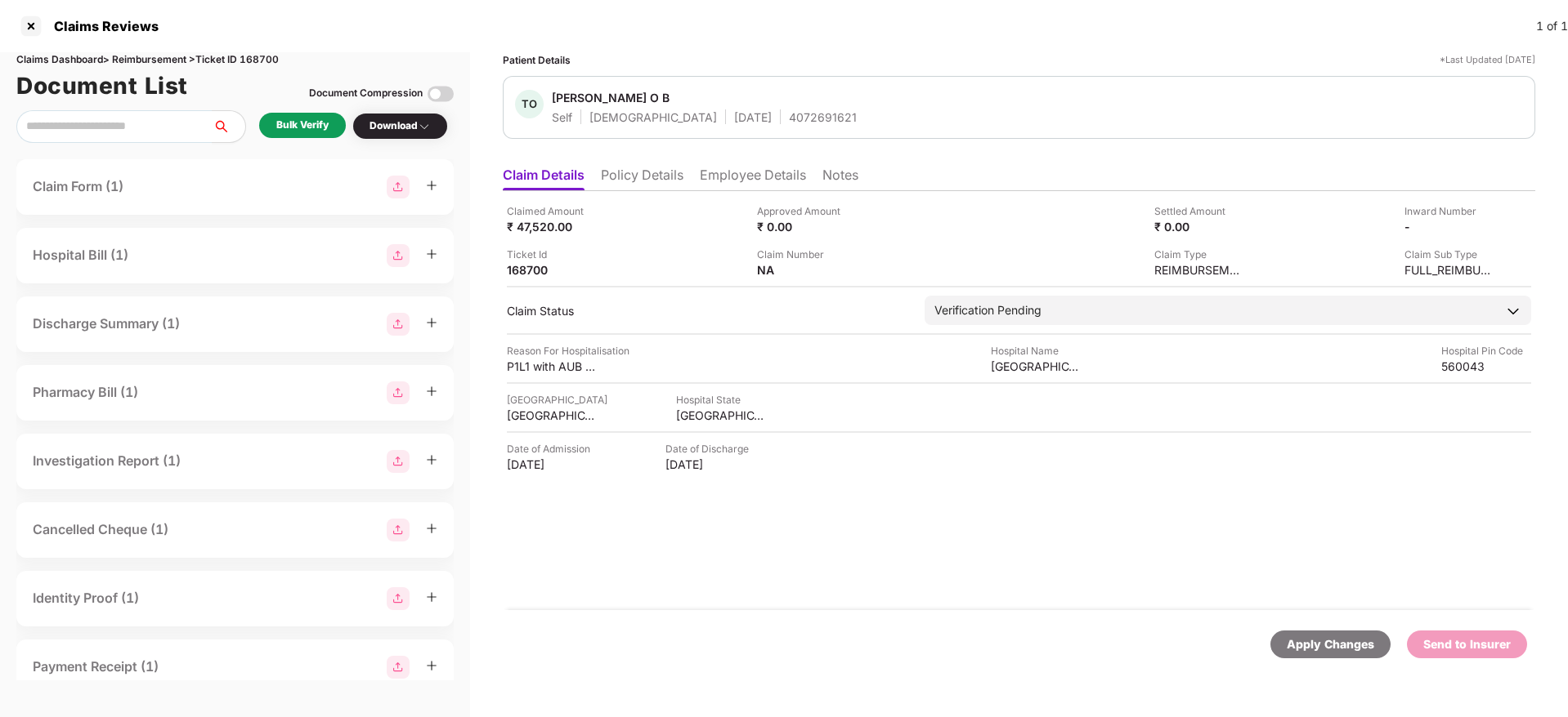
click at [295, 123] on div "Bulk Verify" at bounding box center [303, 125] width 52 height 16
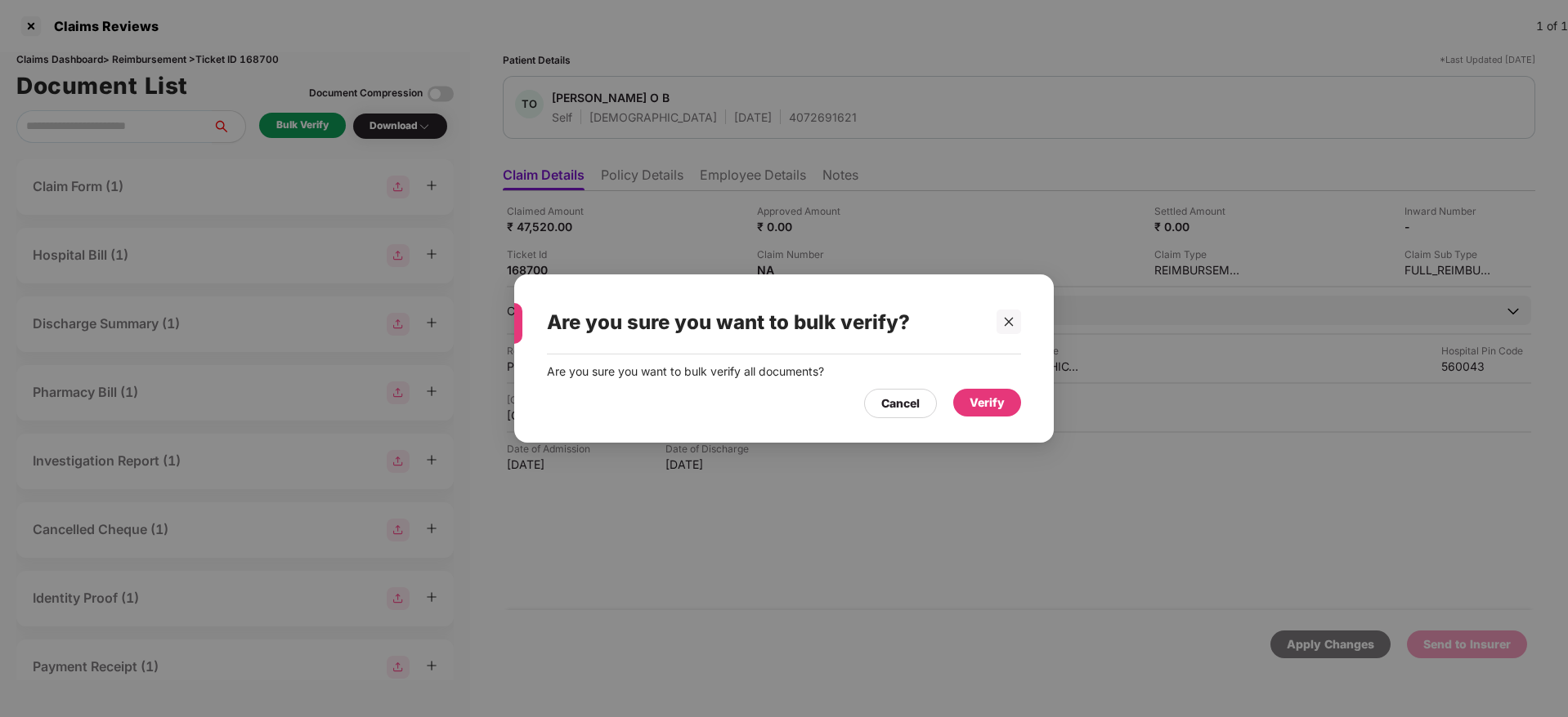
click at [1005, 397] on div "Verify" at bounding box center [986, 403] width 68 height 28
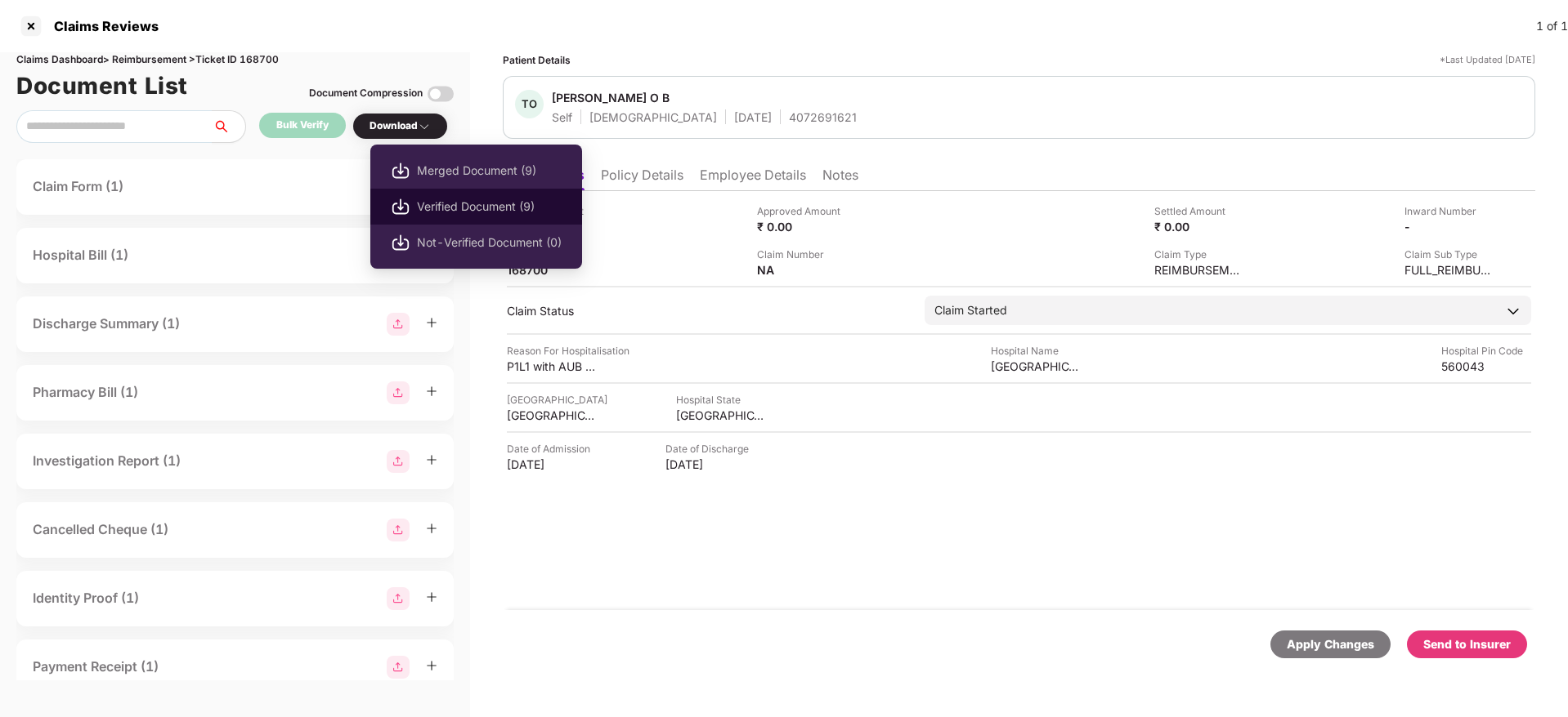
click at [465, 201] on span "Verified Document (9)" at bounding box center [489, 207] width 145 height 18
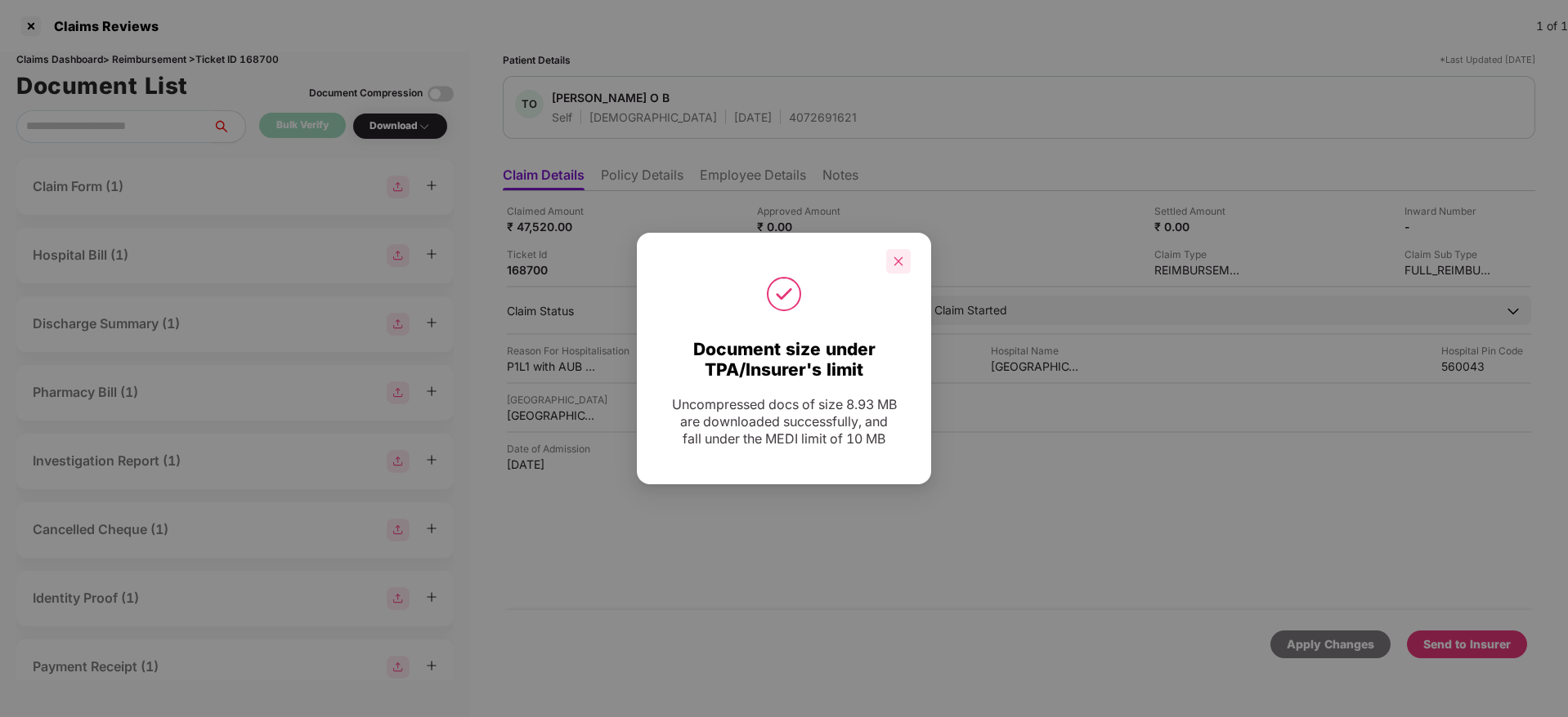
click at [899, 253] on div at bounding box center [898, 262] width 25 height 25
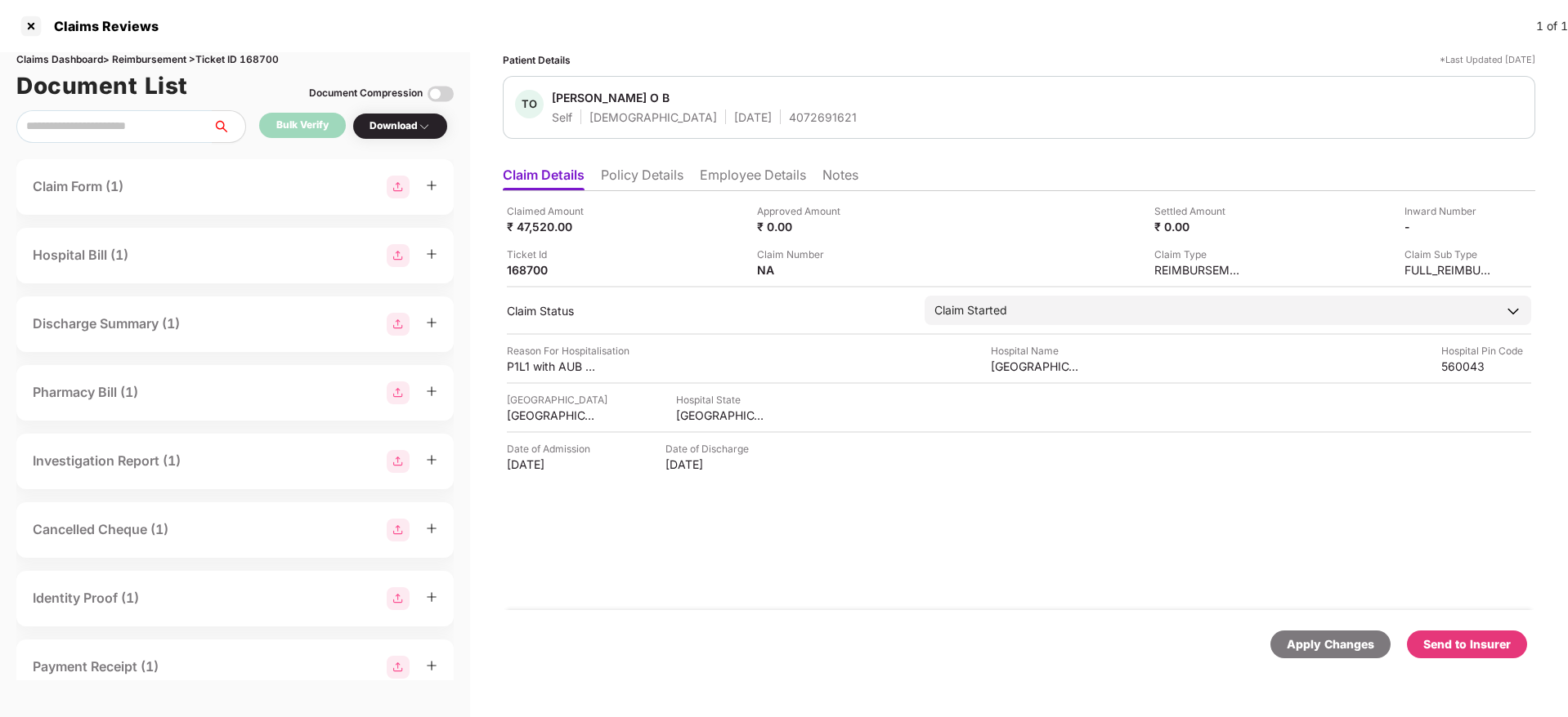
drag, startPoint x: 1470, startPoint y: 644, endPoint x: 1319, endPoint y: 594, distance: 159.1
click at [1472, 644] on div "Send to Insurer" at bounding box center [1467, 644] width 88 height 18
click at [1004, 572] on div "Claimed Amount ₹ 47,520.00 Approved Amount ₹ 0.00 Settled Amount ₹ 0.00 Inward …" at bounding box center [1019, 401] width 1032 height 419
click at [645, 174] on li "Policy Details" at bounding box center [642, 178] width 83 height 24
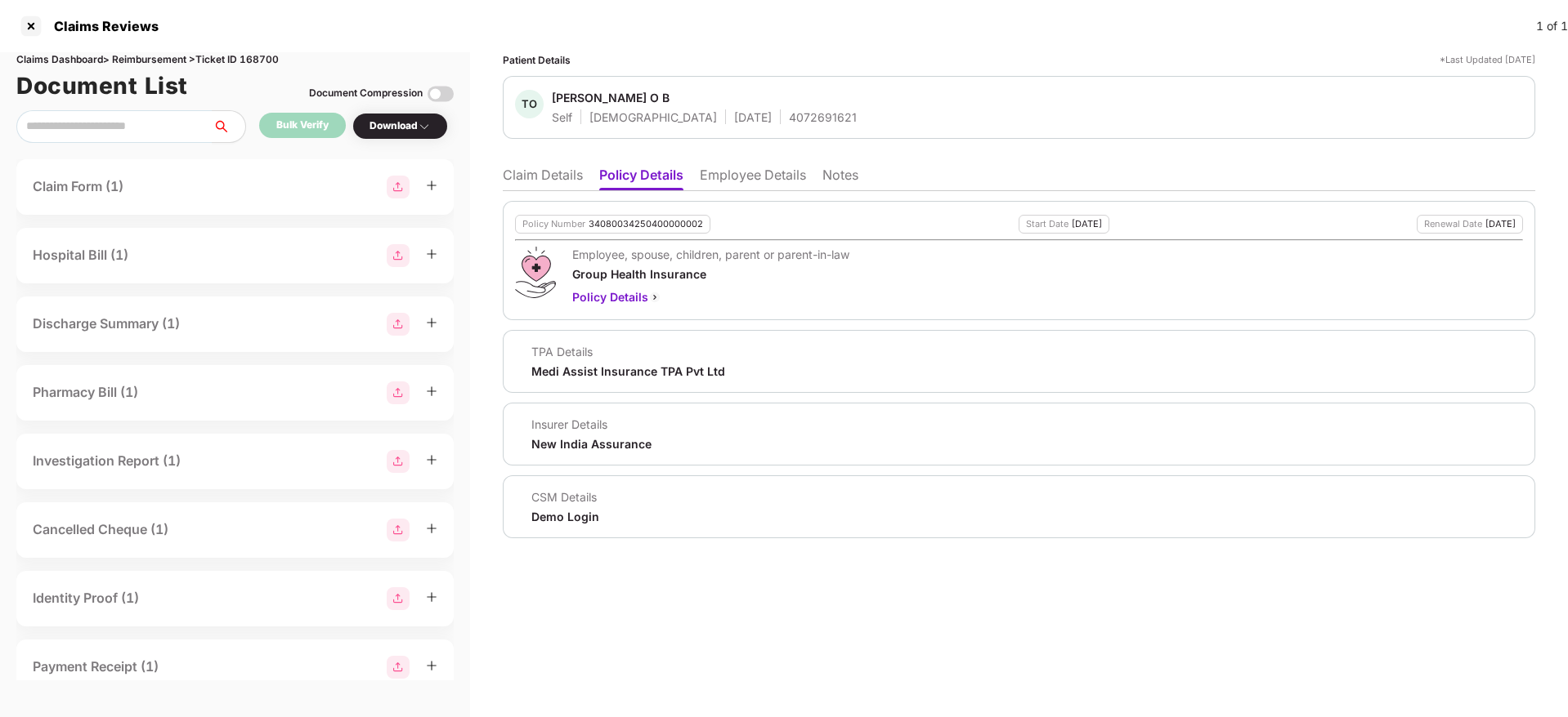
click at [546, 176] on li "Claim Details" at bounding box center [543, 178] width 80 height 24
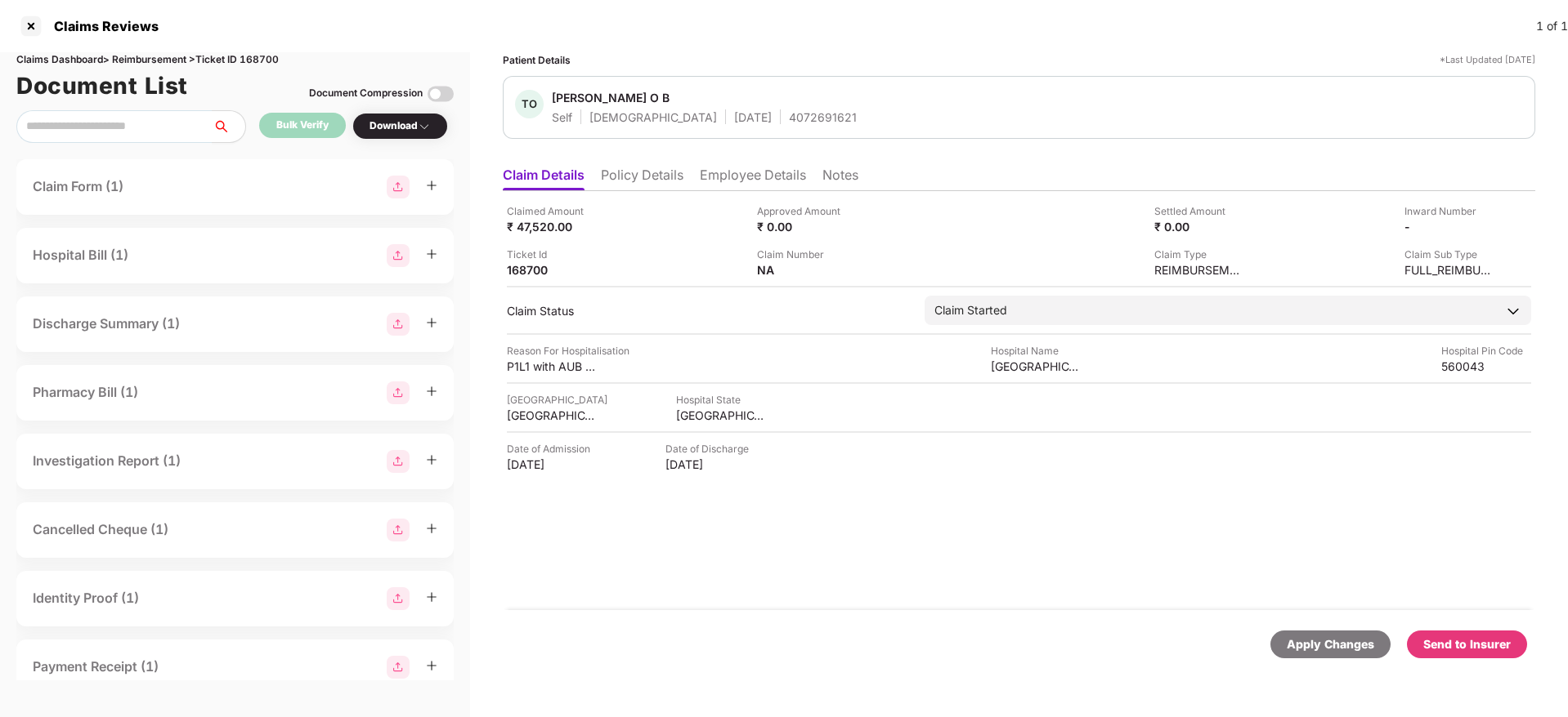
click at [1461, 641] on div "Send to Insurer" at bounding box center [1467, 644] width 88 height 18
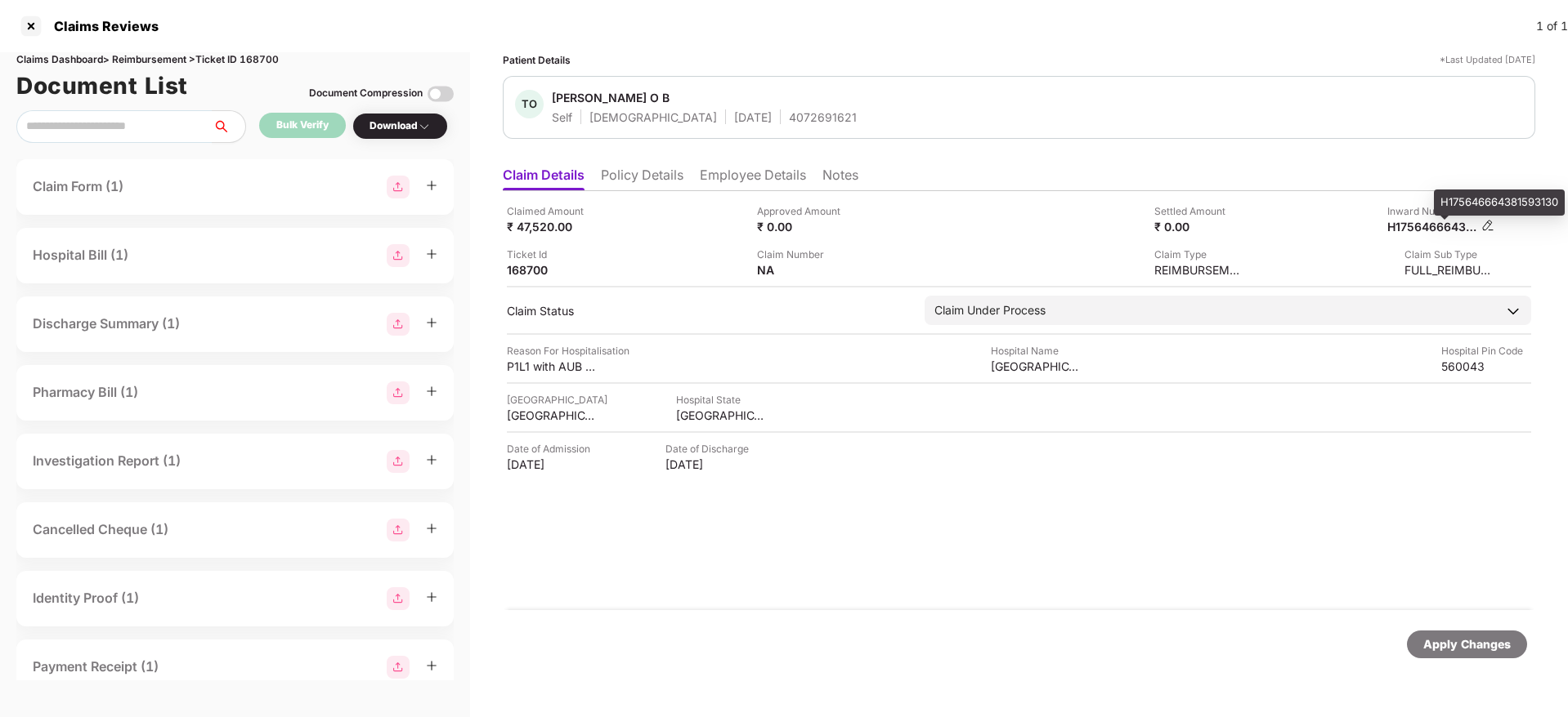
click at [1433, 226] on div "H175646664381593130" at bounding box center [1432, 226] width 90 height 16
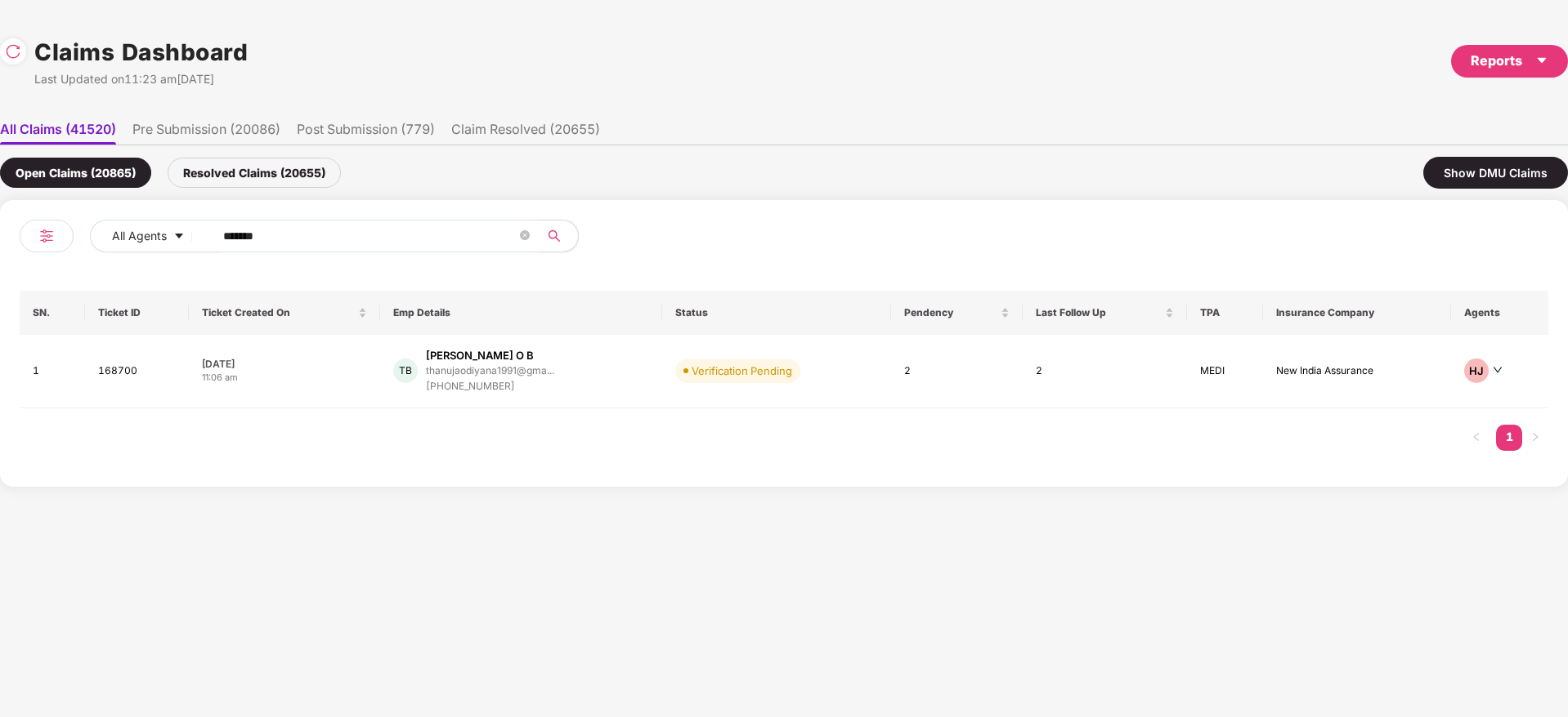
drag, startPoint x: 384, startPoint y: 217, endPoint x: 123, endPoint y: 260, distance: 264.5
click at [57, 276] on div "All Agents ****** SN. Ticket ID Ticket Created On Emp Details Status Pendency L…" at bounding box center [784, 343] width 1568 height 287
paste input "text"
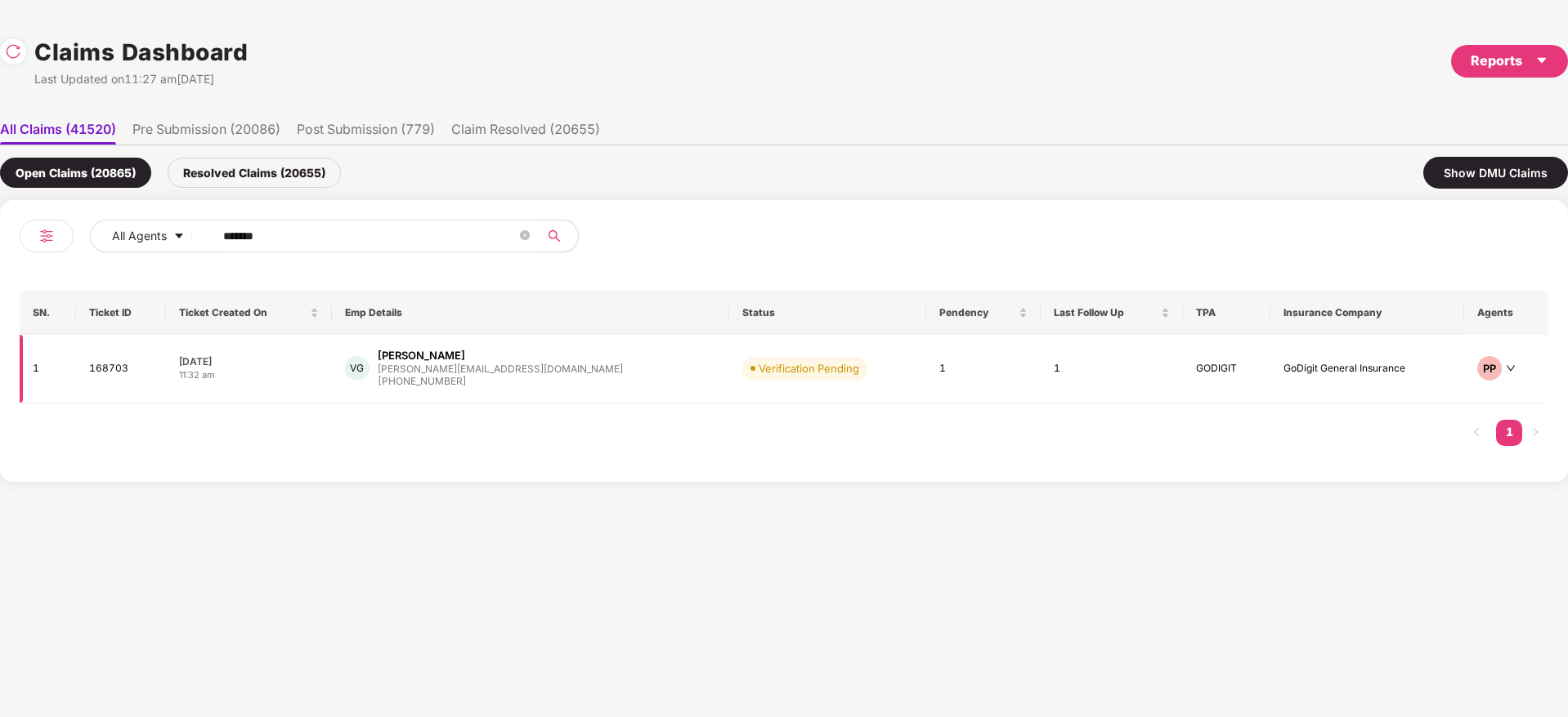
type input "******"
click at [592, 369] on div "VG [PERSON_NAME] G [PERSON_NAME][EMAIL_ADDRESS][DOMAIN_NAME] [PHONE_NUMBER]" at bounding box center [531, 369] width 371 height 42
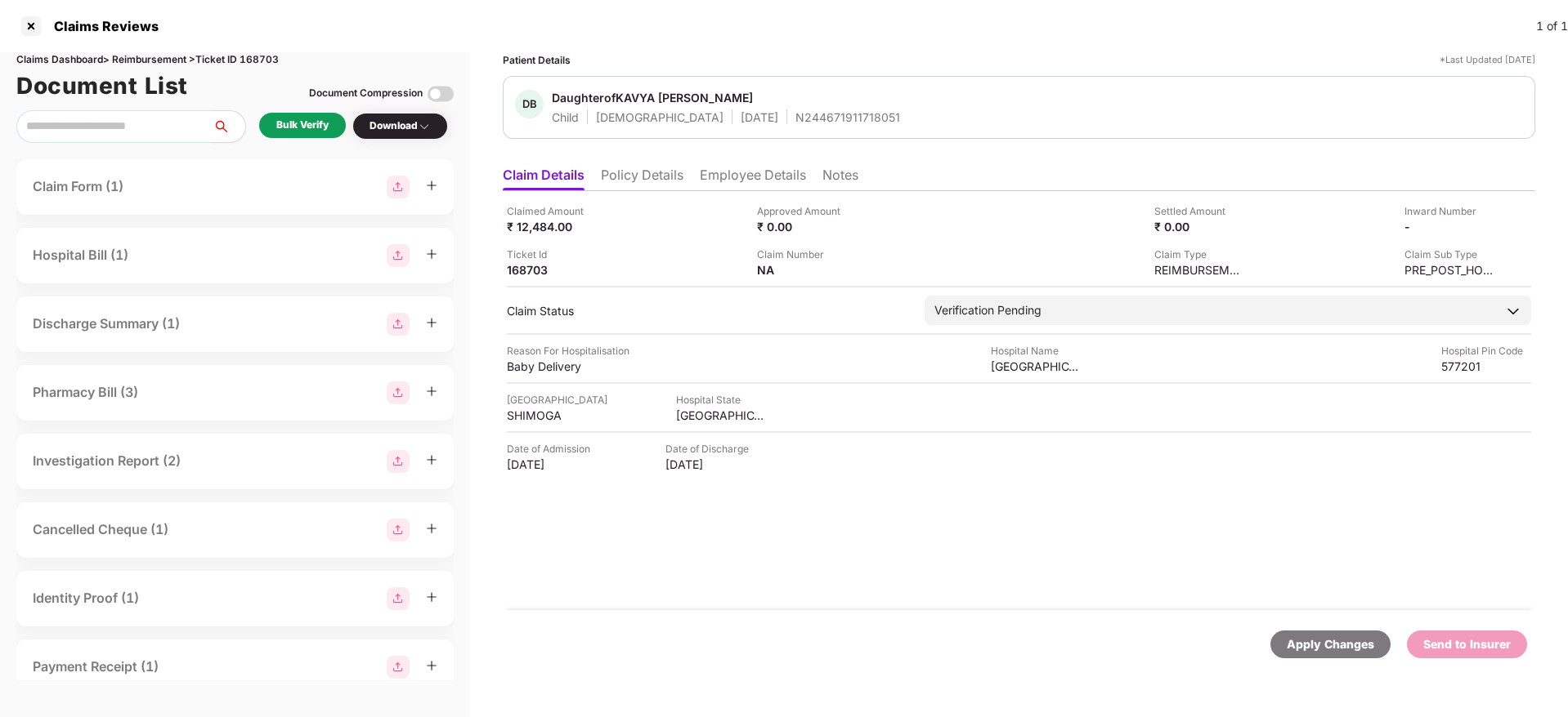
click at [939, 49] on div "Claims Reviews 1 of 1" at bounding box center [784, 26] width 1568 height 52
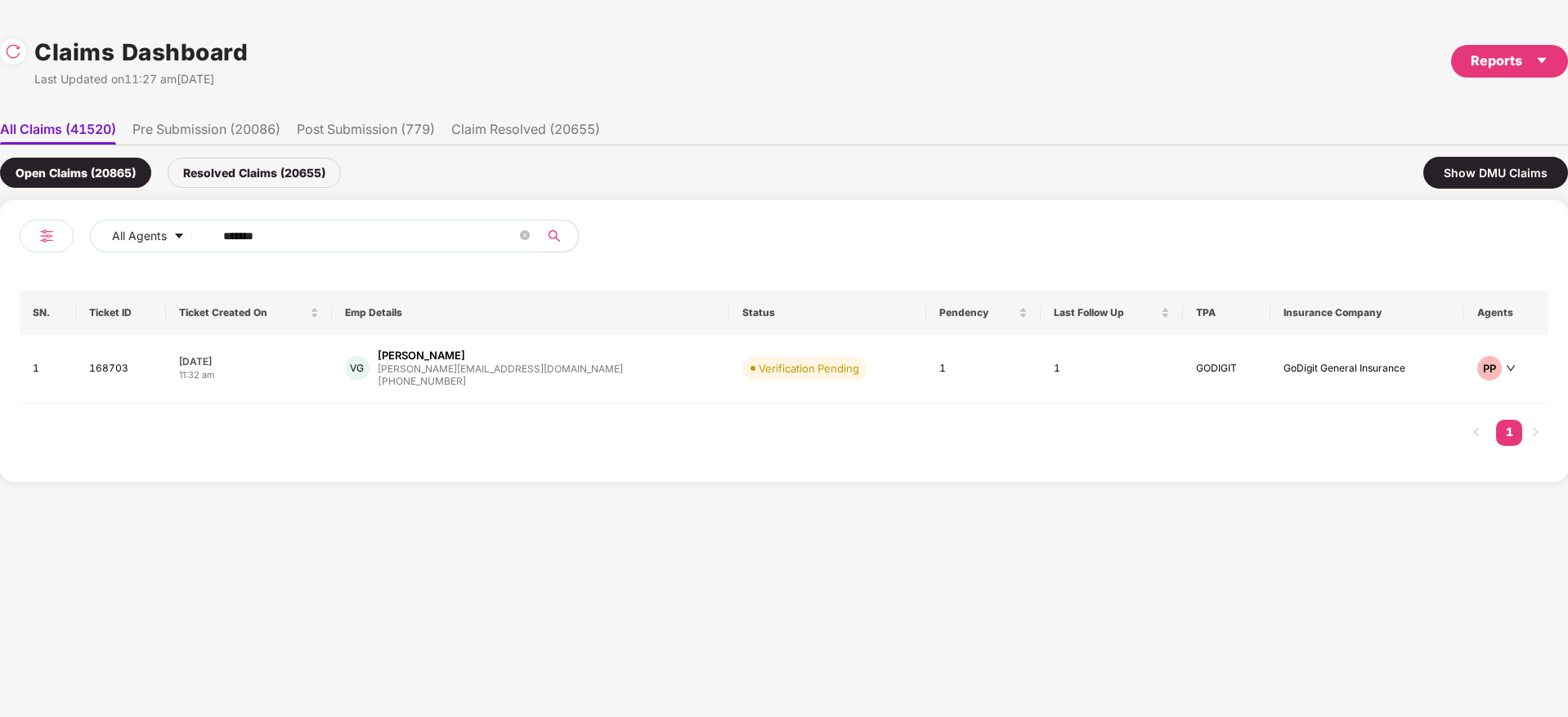
drag, startPoint x: 80, startPoint y: 268, endPoint x: 224, endPoint y: 258, distance: 144.3
click at [73, 270] on div "All Agents ****** SN. Ticket ID Ticket Created On Emp Details Status Pendency L…" at bounding box center [784, 341] width 1529 height 243
paste input "text"
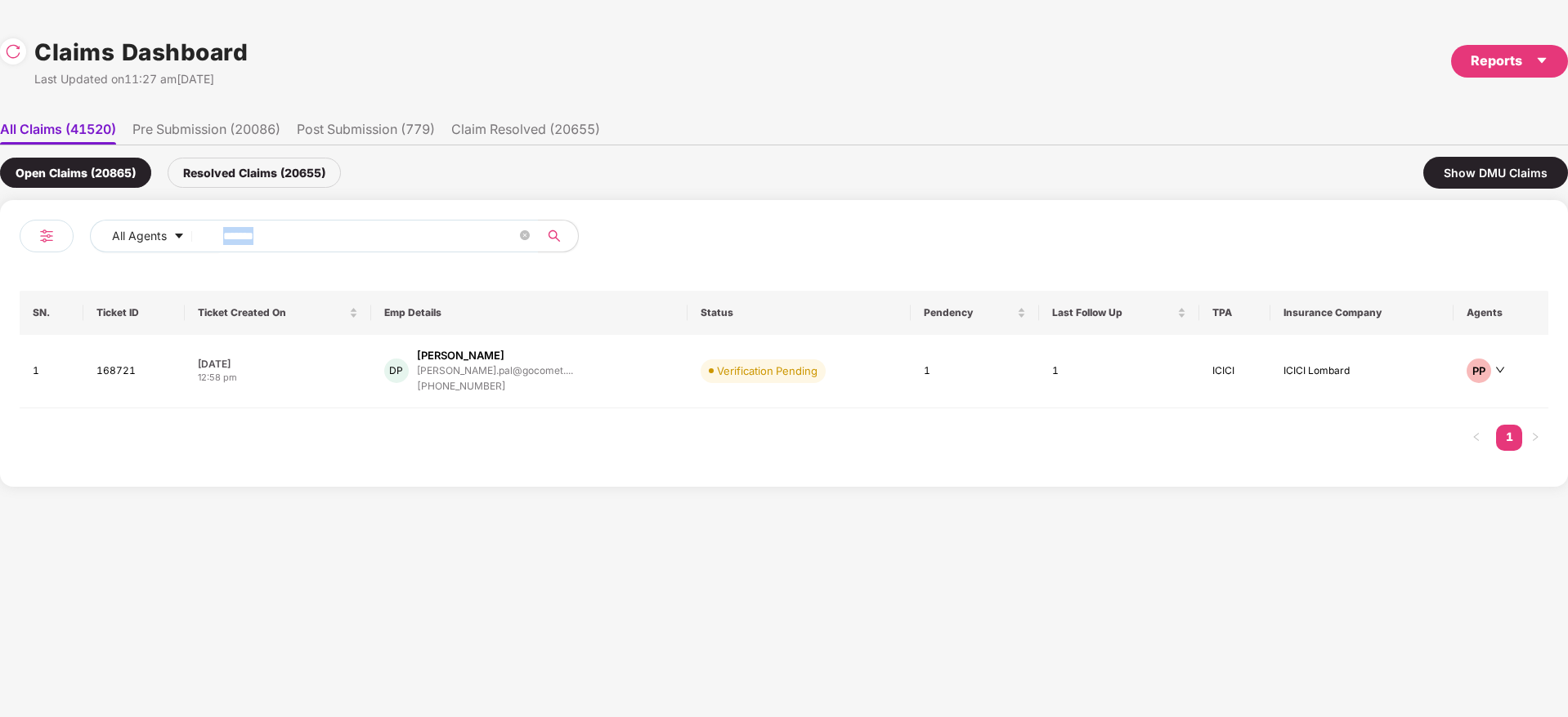
drag, startPoint x: 369, startPoint y: 252, endPoint x: 0, endPoint y: 284, distance: 370.4
click at [0, 284] on div "All Agents ****** SN. Ticket ID Ticket Created On Emp Details Status Pendency L…" at bounding box center [784, 343] width 1568 height 287
click at [365, 240] on input "******" at bounding box center [370, 236] width 294 height 25
click at [288, 245] on input "******" at bounding box center [370, 236] width 294 height 25
drag, startPoint x: 318, startPoint y: 235, endPoint x: 0, endPoint y: 266, distance: 319.5
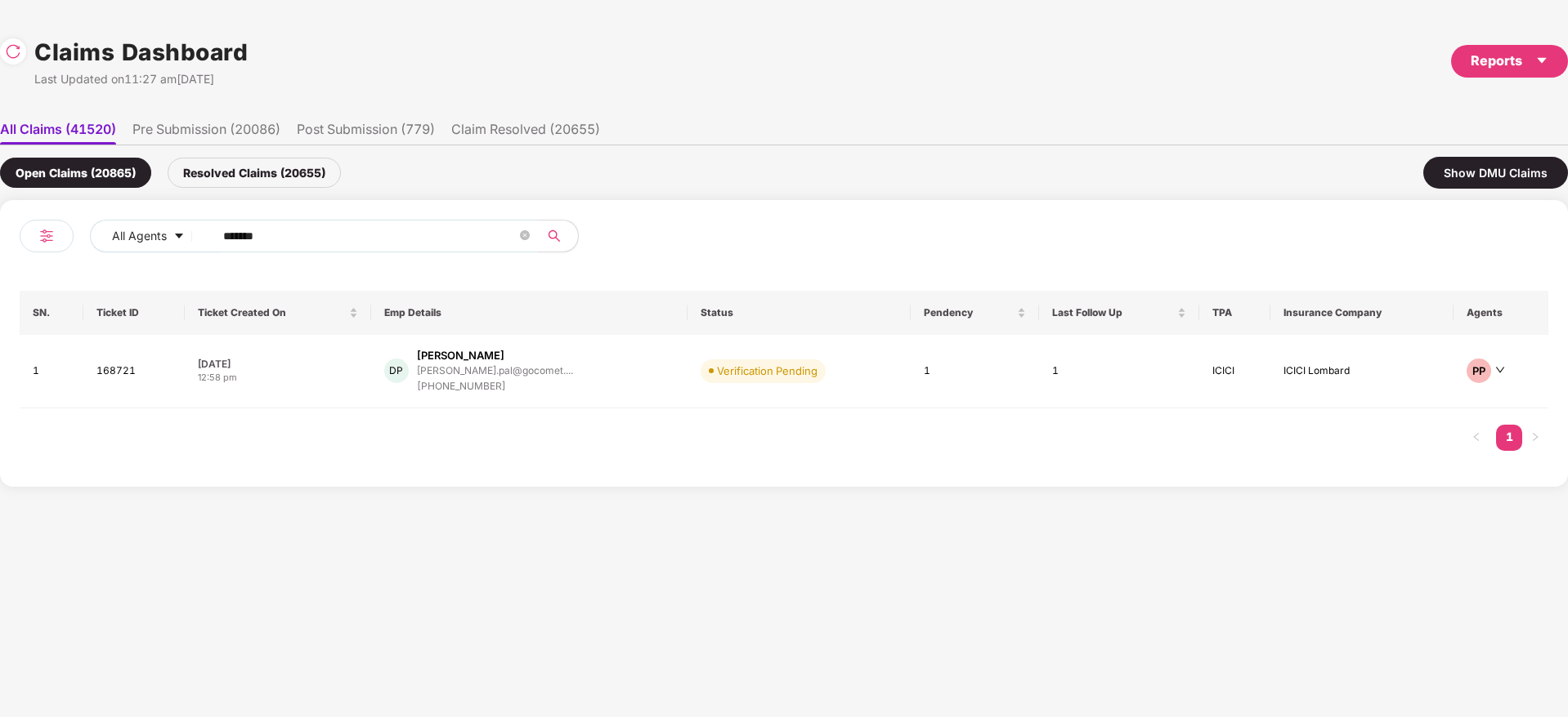
click at [0, 263] on div "All Agents ****** SN. Ticket ID Ticket Created On Emp Details Status Pendency L…" at bounding box center [784, 343] width 1568 height 287
paste input "text"
type input "******"
click at [602, 388] on div "KS [PERSON_NAME] [EMAIL_ADDRESS][DOMAIN_NAME]... [PHONE_NUMBER]" at bounding box center [535, 371] width 311 height 47
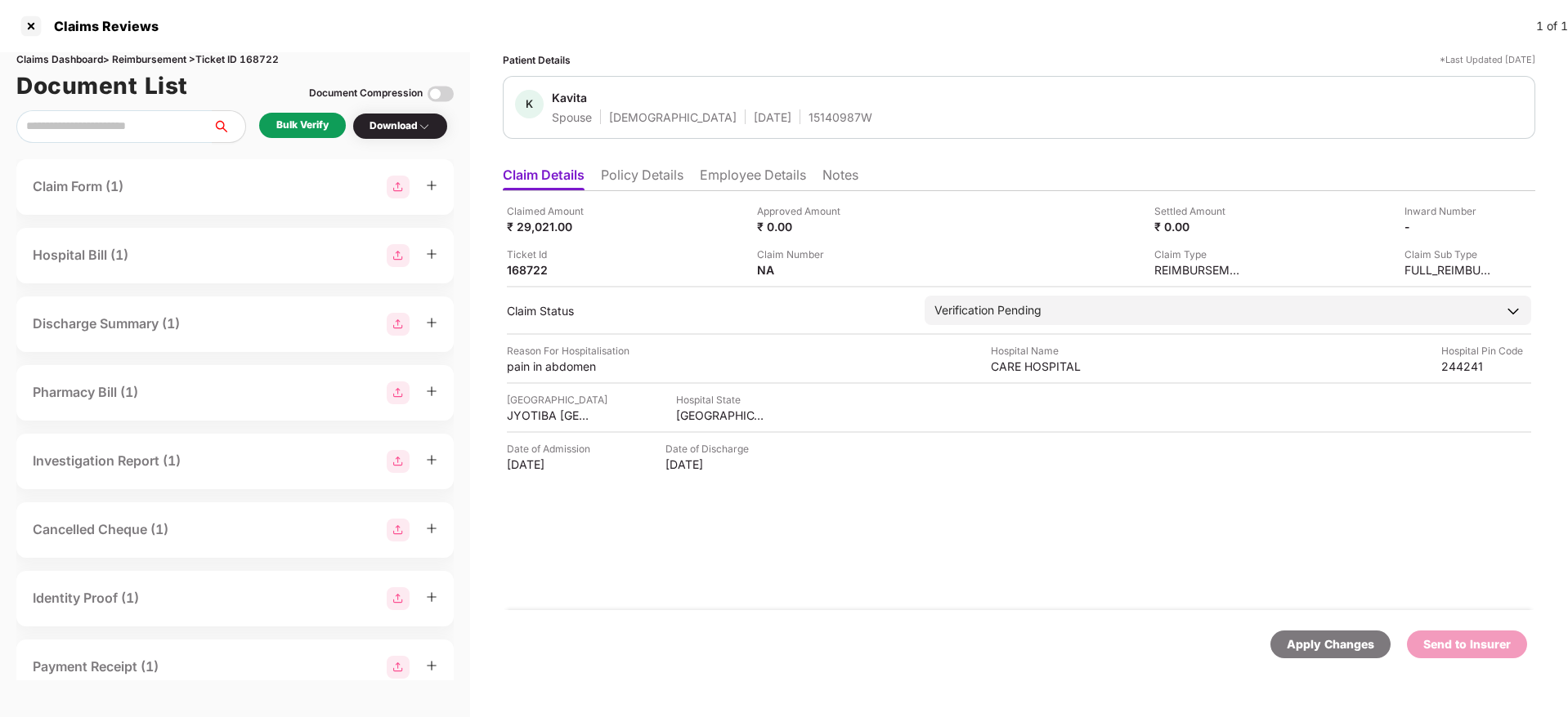
click at [326, 121] on div "Bulk Verify" at bounding box center [303, 125] width 52 height 16
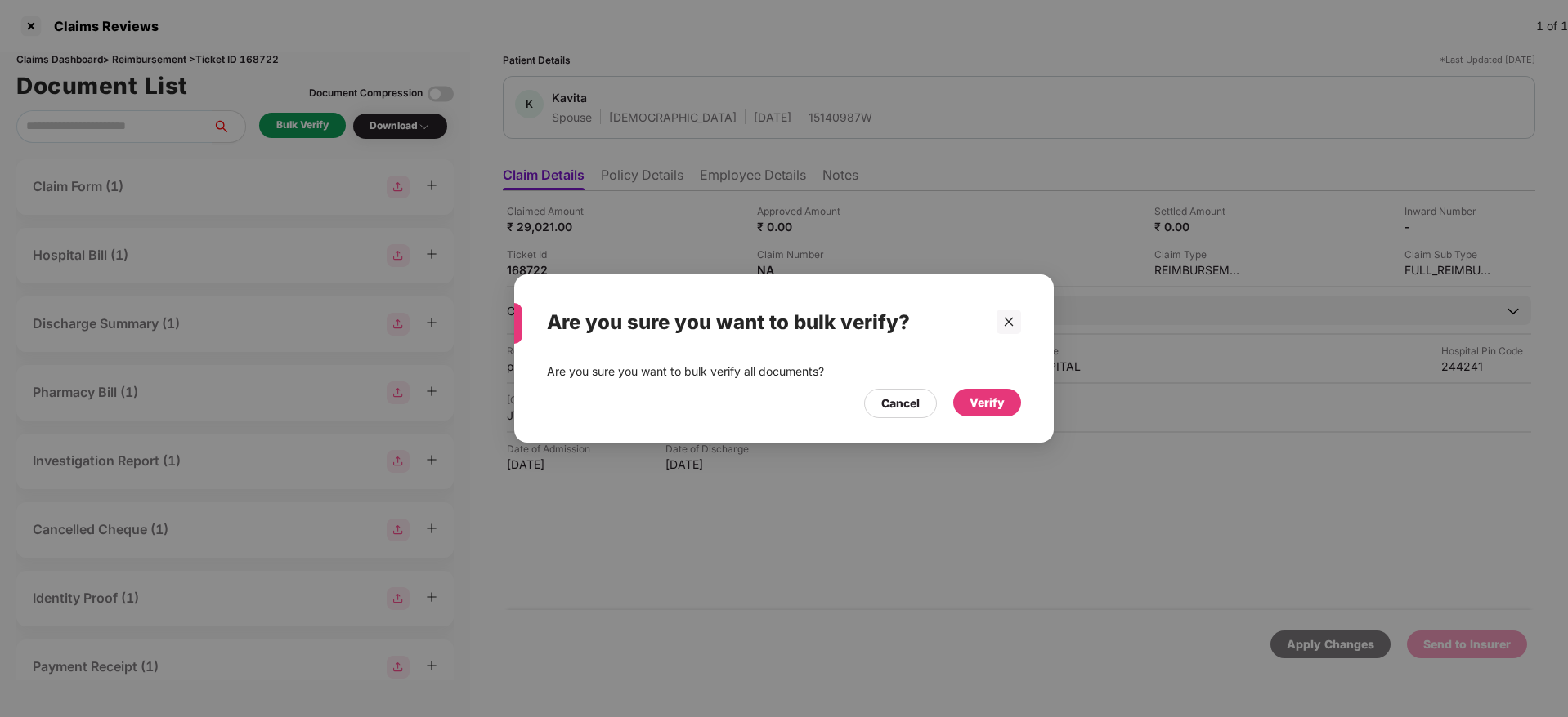
click at [970, 394] on div "Verify" at bounding box center [986, 403] width 35 height 18
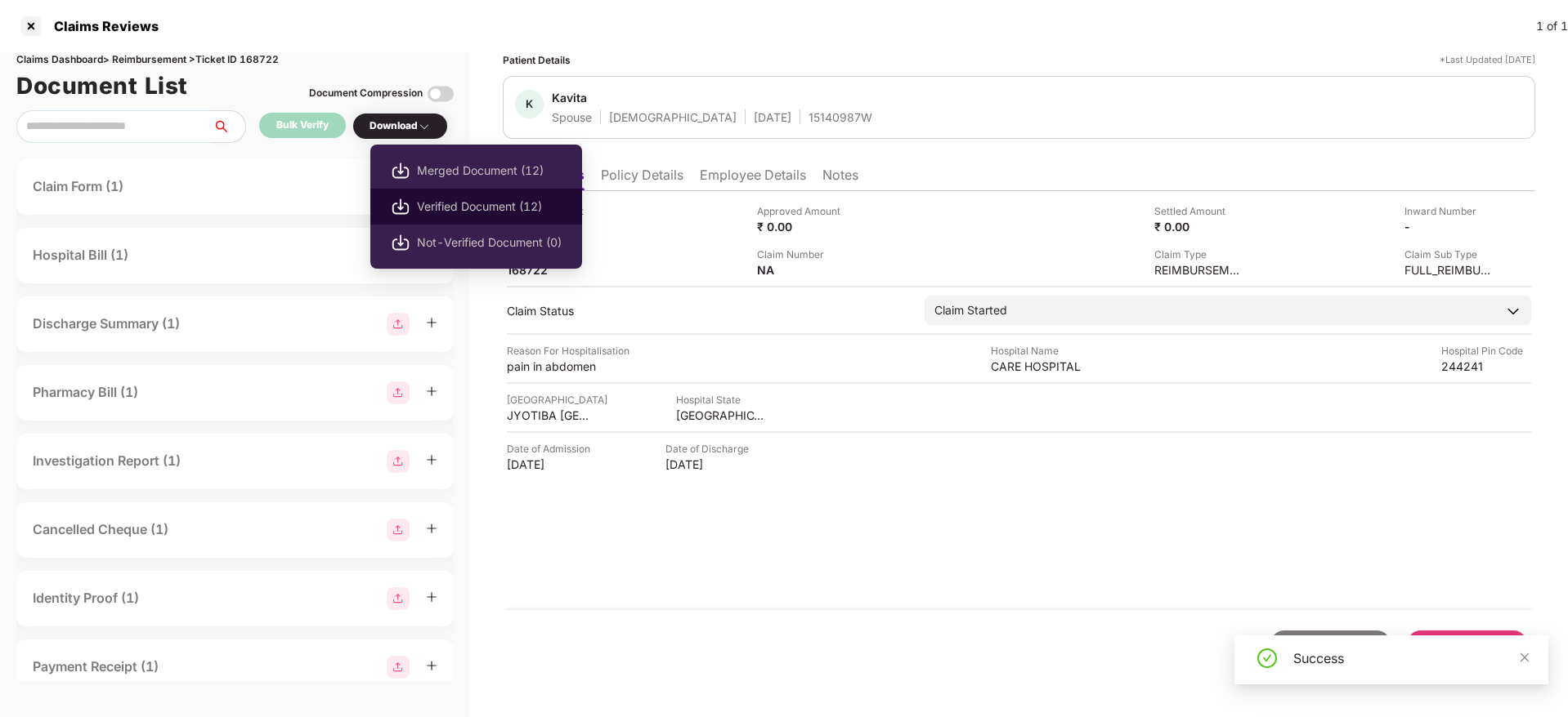
click at [470, 208] on span "Verified Document (12)" at bounding box center [489, 207] width 145 height 18
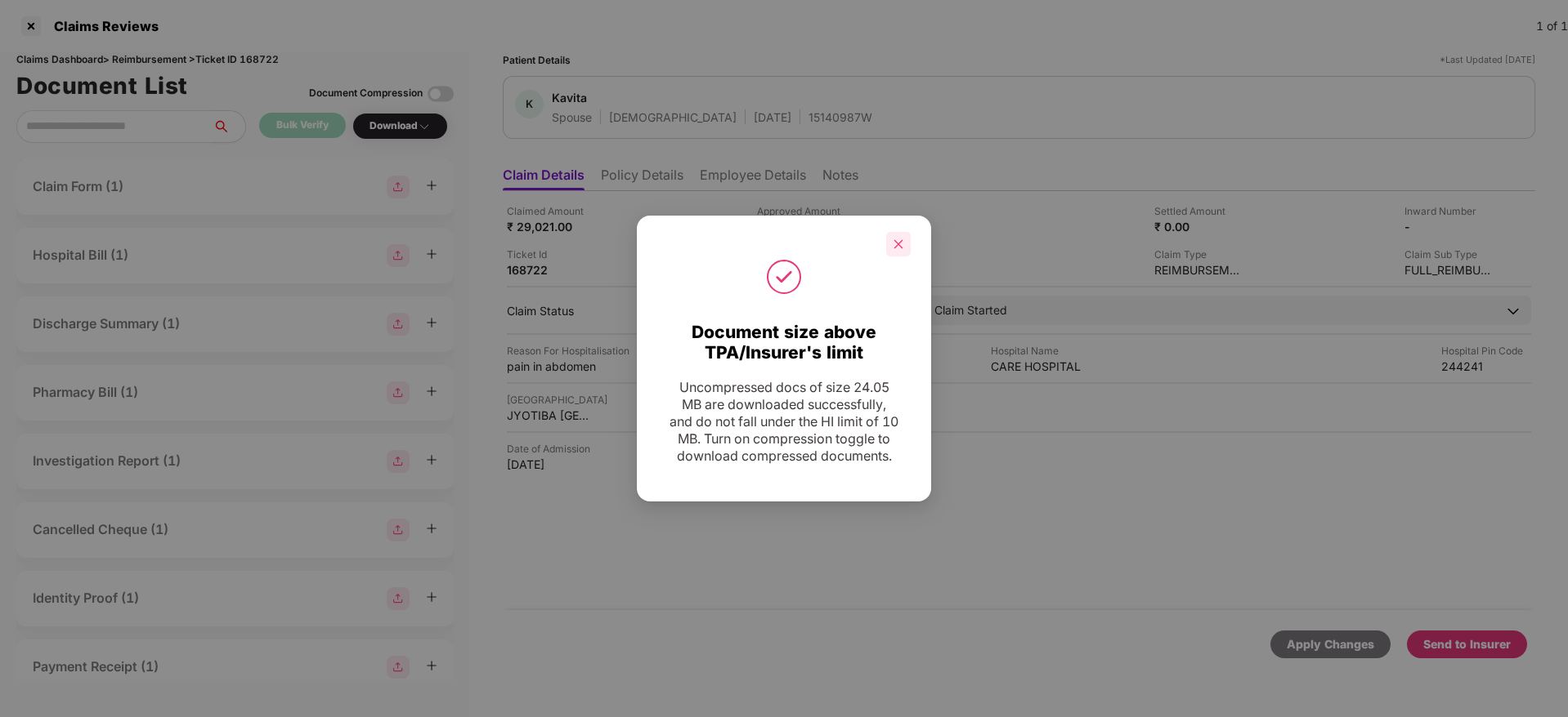
click at [896, 240] on icon "close" at bounding box center [898, 244] width 9 height 9
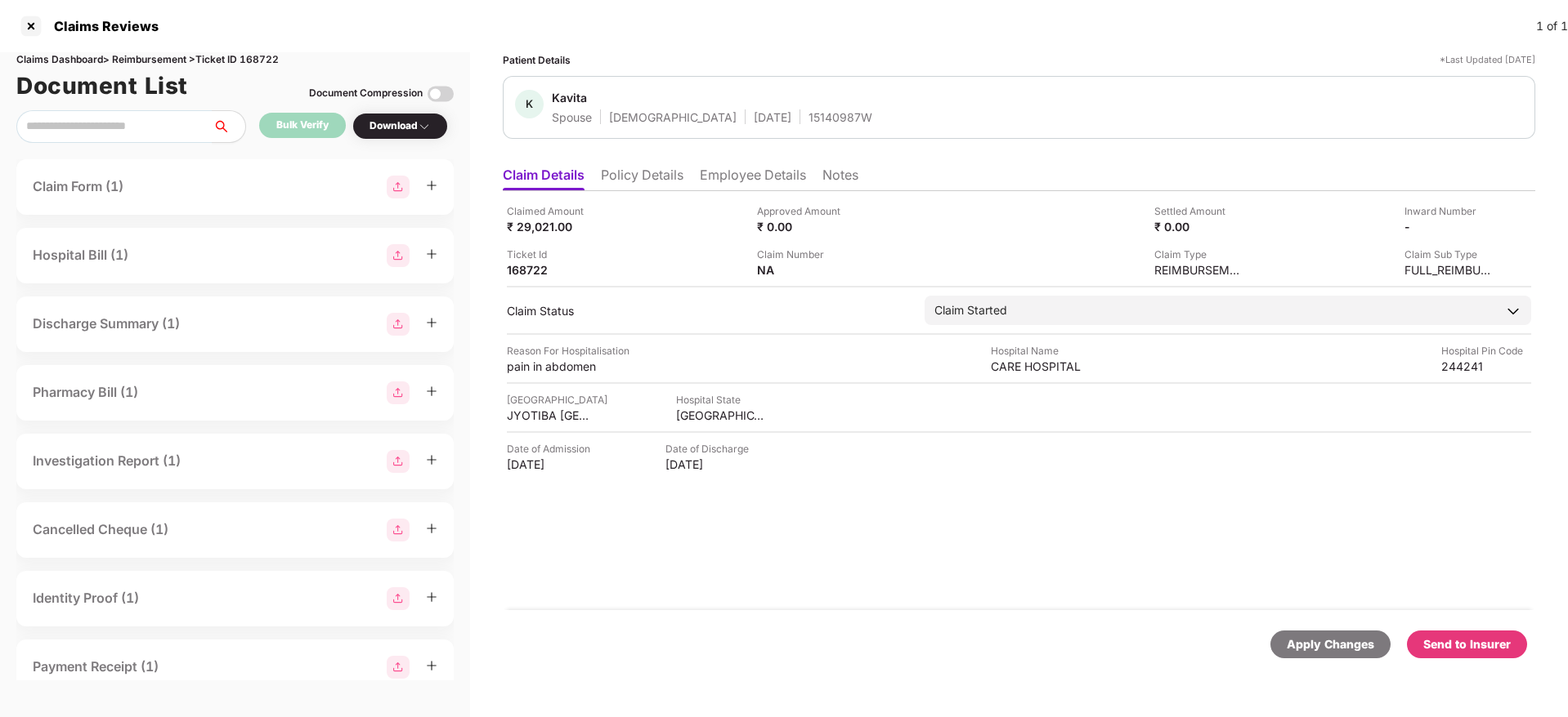
click at [649, 173] on li "Policy Details" at bounding box center [642, 178] width 83 height 24
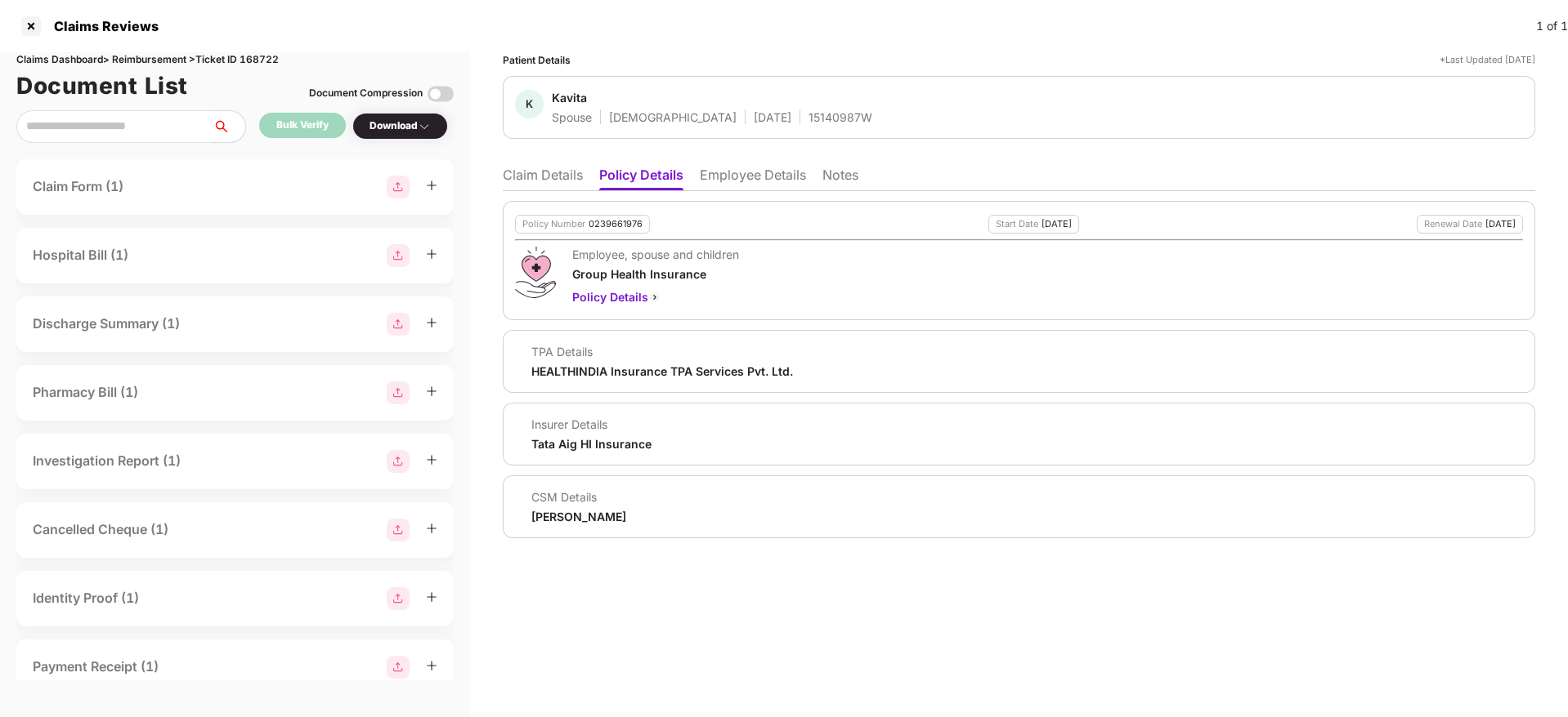
click at [551, 175] on li "Claim Details" at bounding box center [543, 178] width 80 height 24
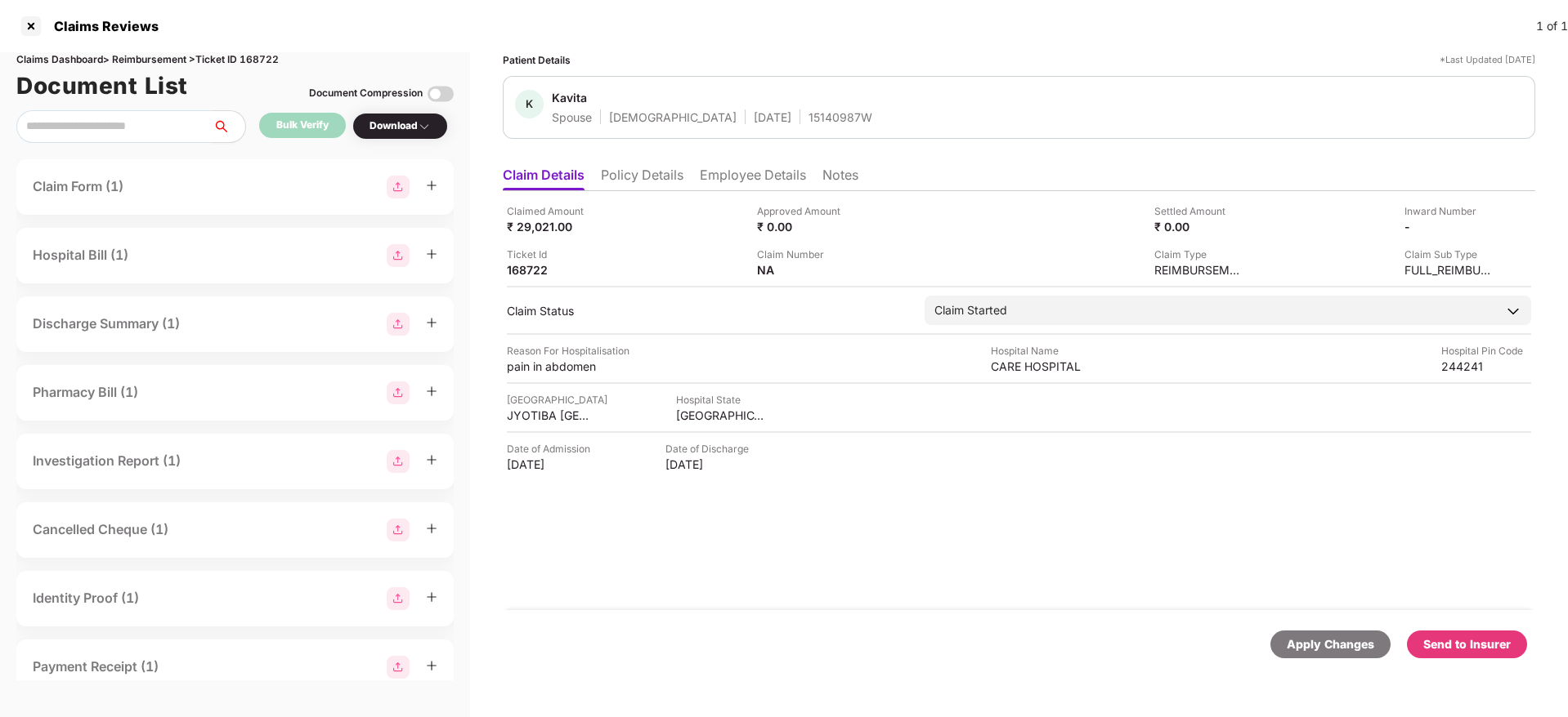
click at [1497, 636] on div "Send to Insurer" at bounding box center [1467, 644] width 88 height 18
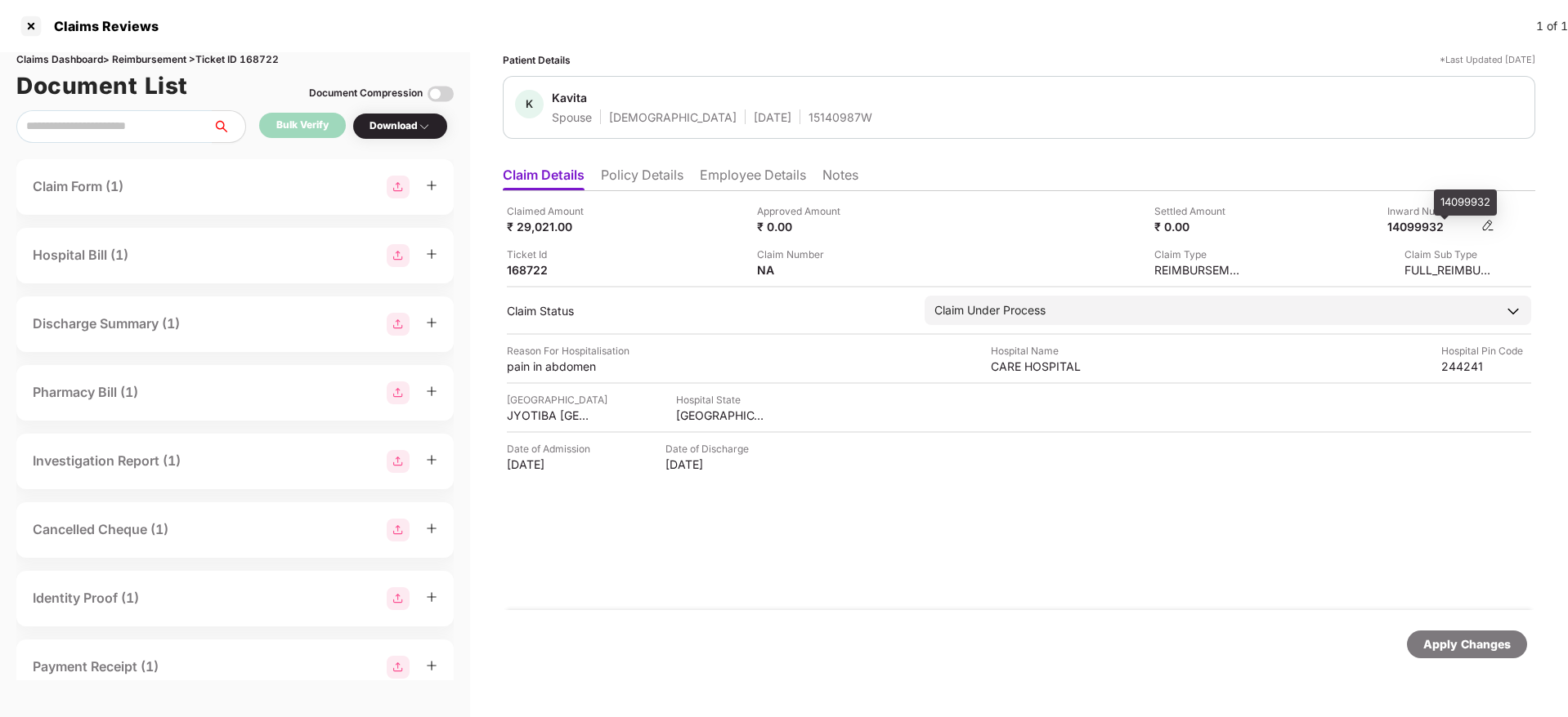
click at [1426, 231] on div "14099932" at bounding box center [1432, 226] width 90 height 16
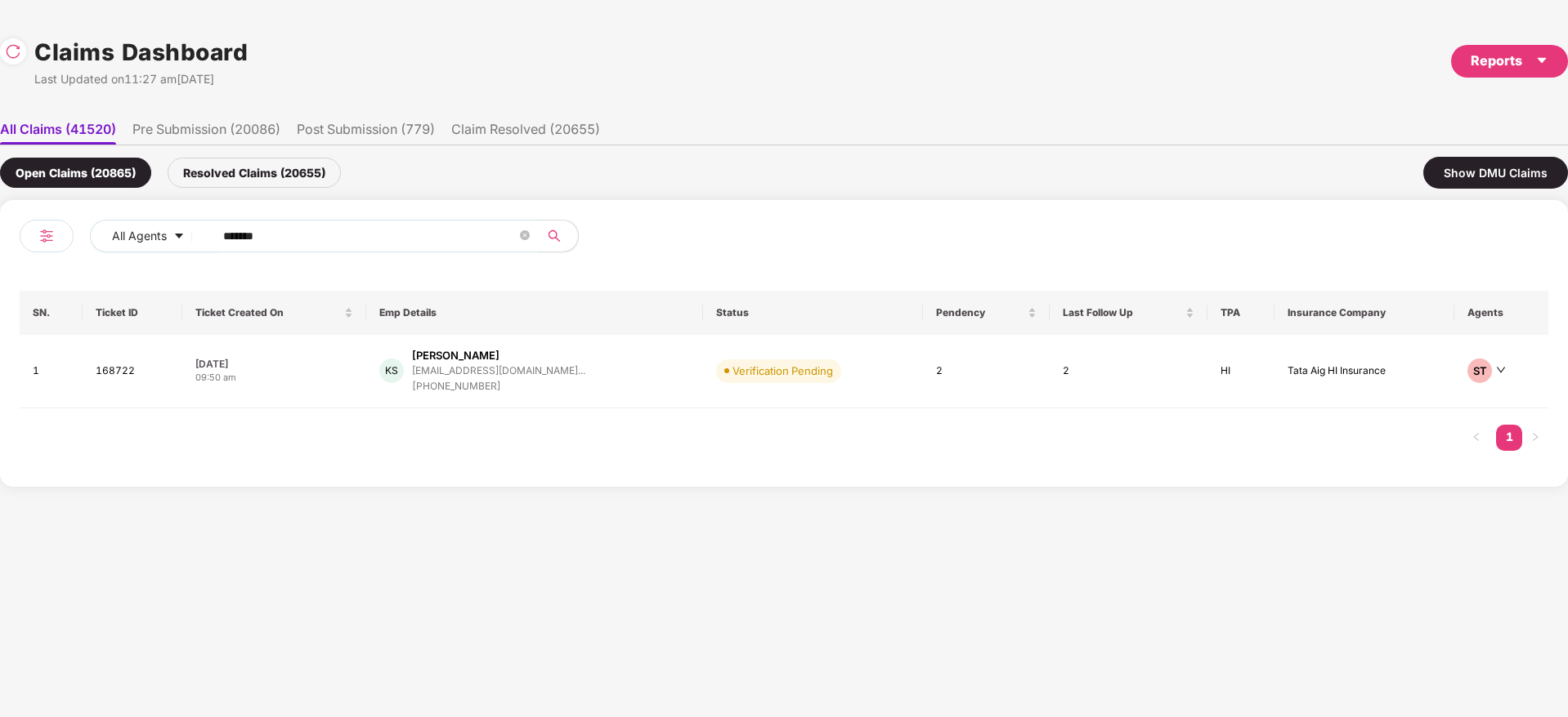
drag, startPoint x: 93, startPoint y: 260, endPoint x: 403, endPoint y: 276, distance: 310.4
click at [90, 260] on div "All Agents ******" at bounding box center [402, 243] width 764 height 46
paste input "text"
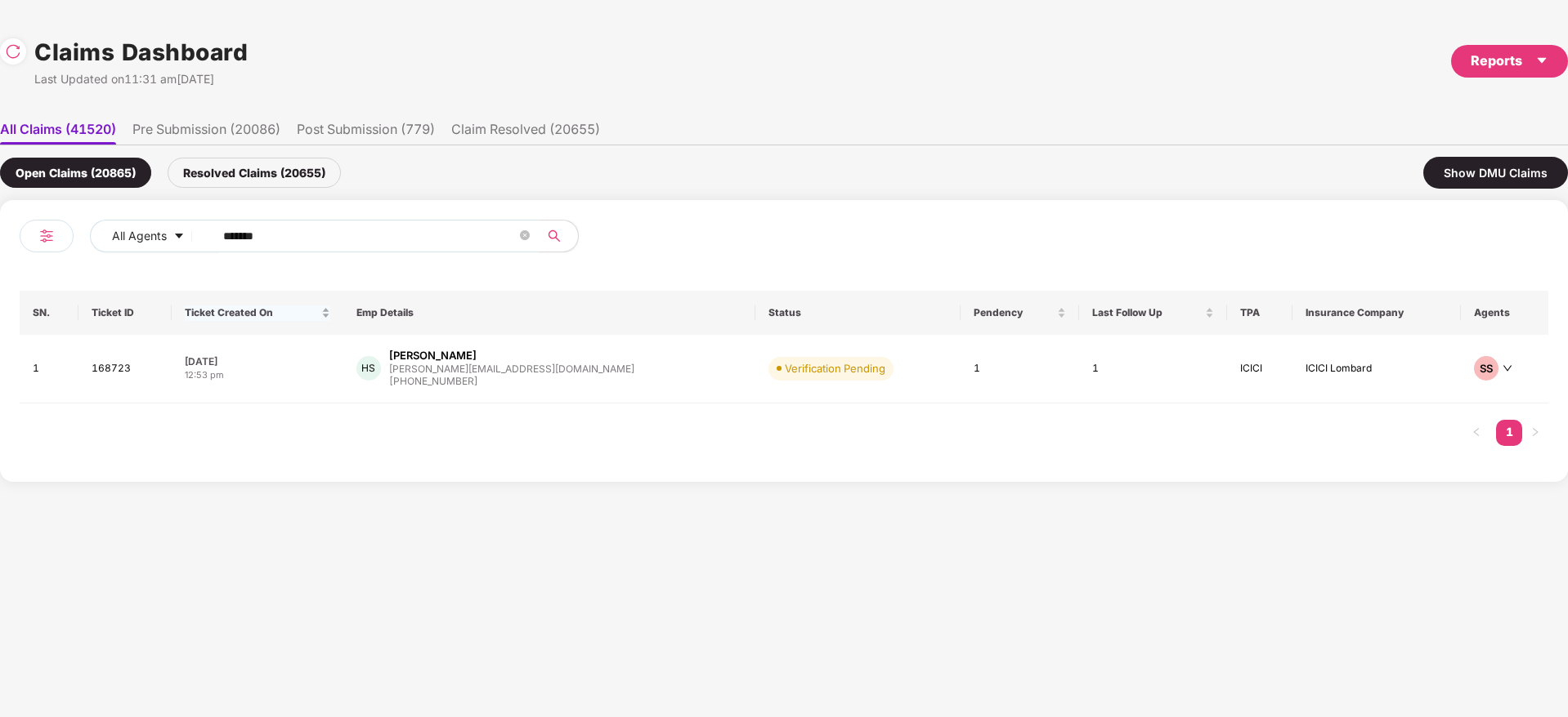
drag, startPoint x: 376, startPoint y: 222, endPoint x: 237, endPoint y: 290, distance: 154.7
click at [35, 305] on div "All Agents ****** SN. Ticket ID Ticket Created On Emp Details Status Pendency L…" at bounding box center [784, 341] width 1529 height 243
paste input "text"
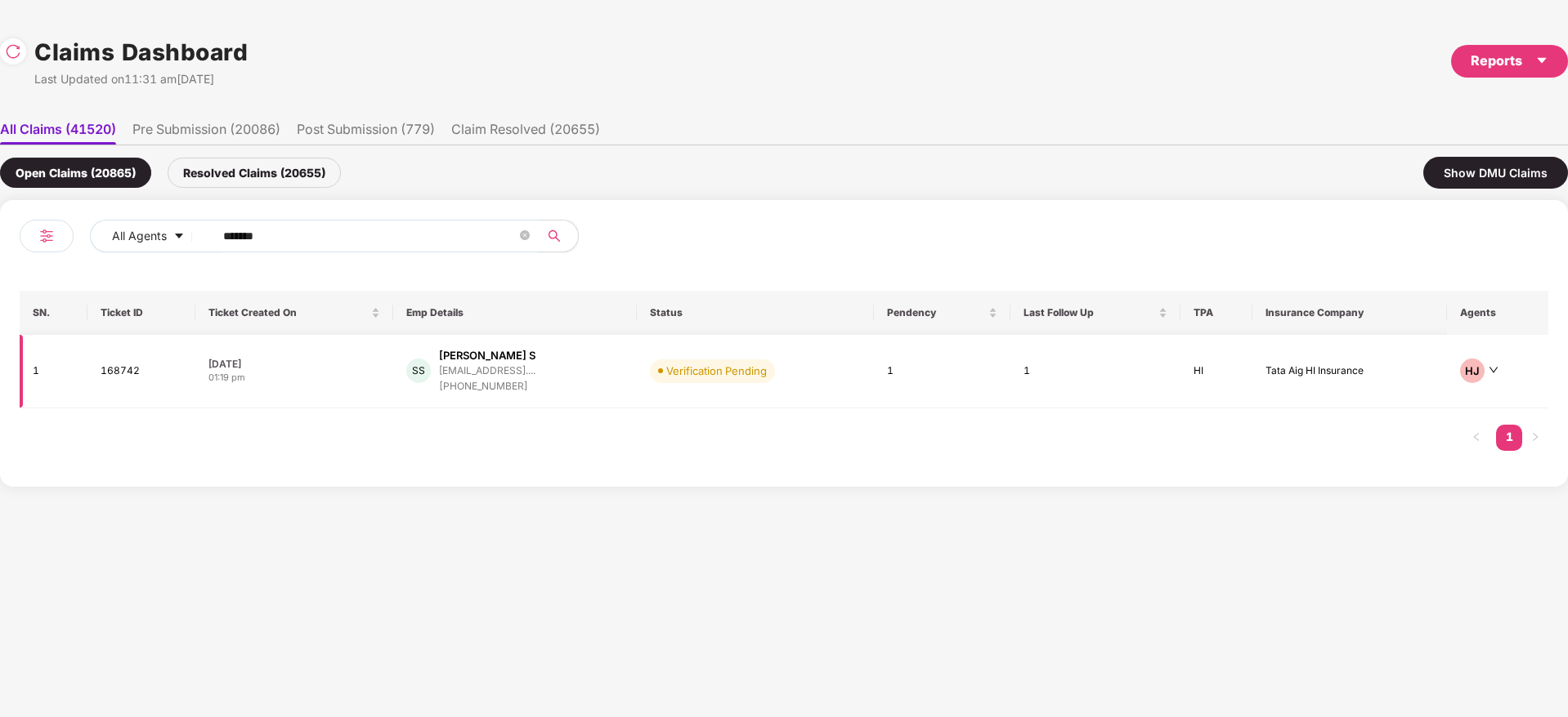
type input "******"
click at [619, 379] on div "SS [PERSON_NAME] S [EMAIL_ADDRESS].... [PHONE_NUMBER]" at bounding box center [515, 371] width 218 height 47
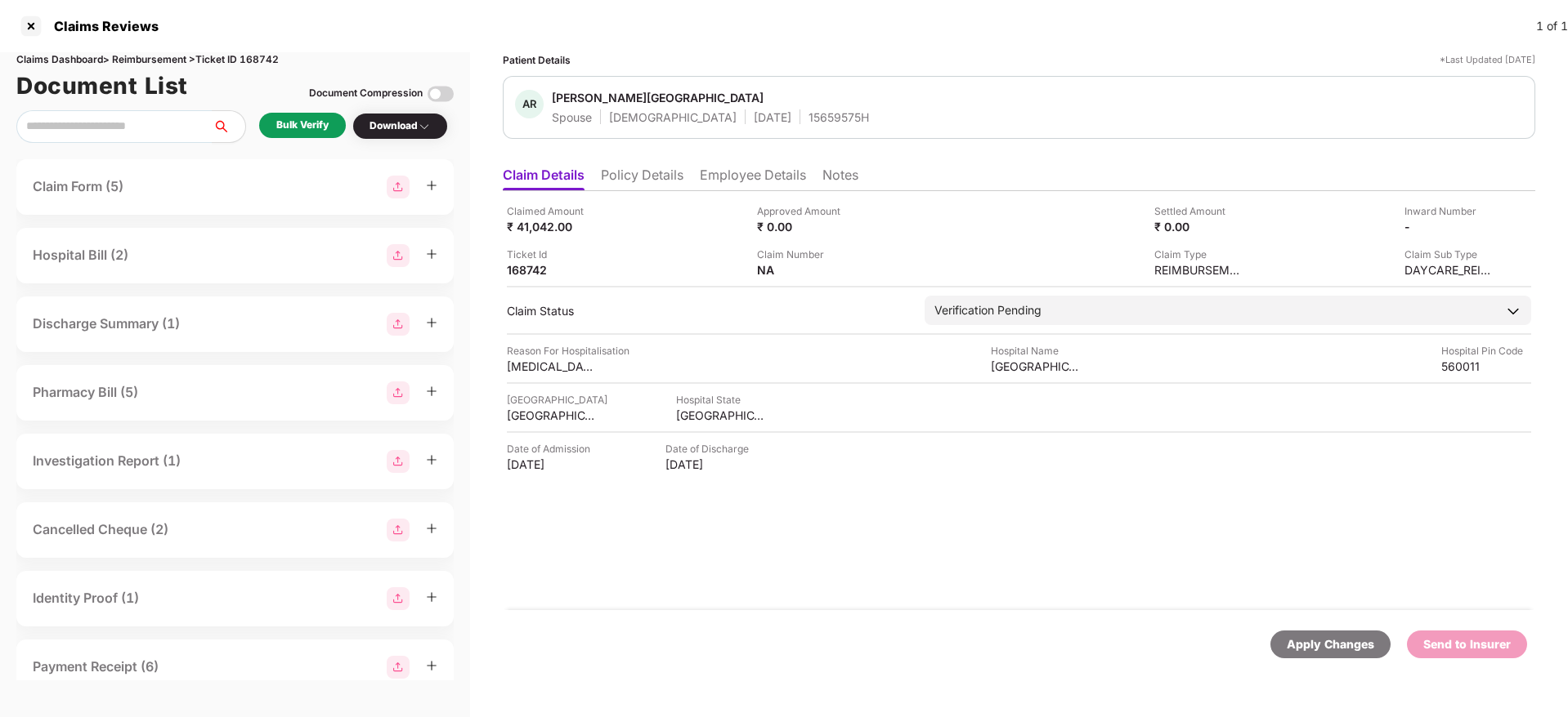
click at [317, 132] on div "Bulk Verify" at bounding box center [303, 125] width 52 height 16
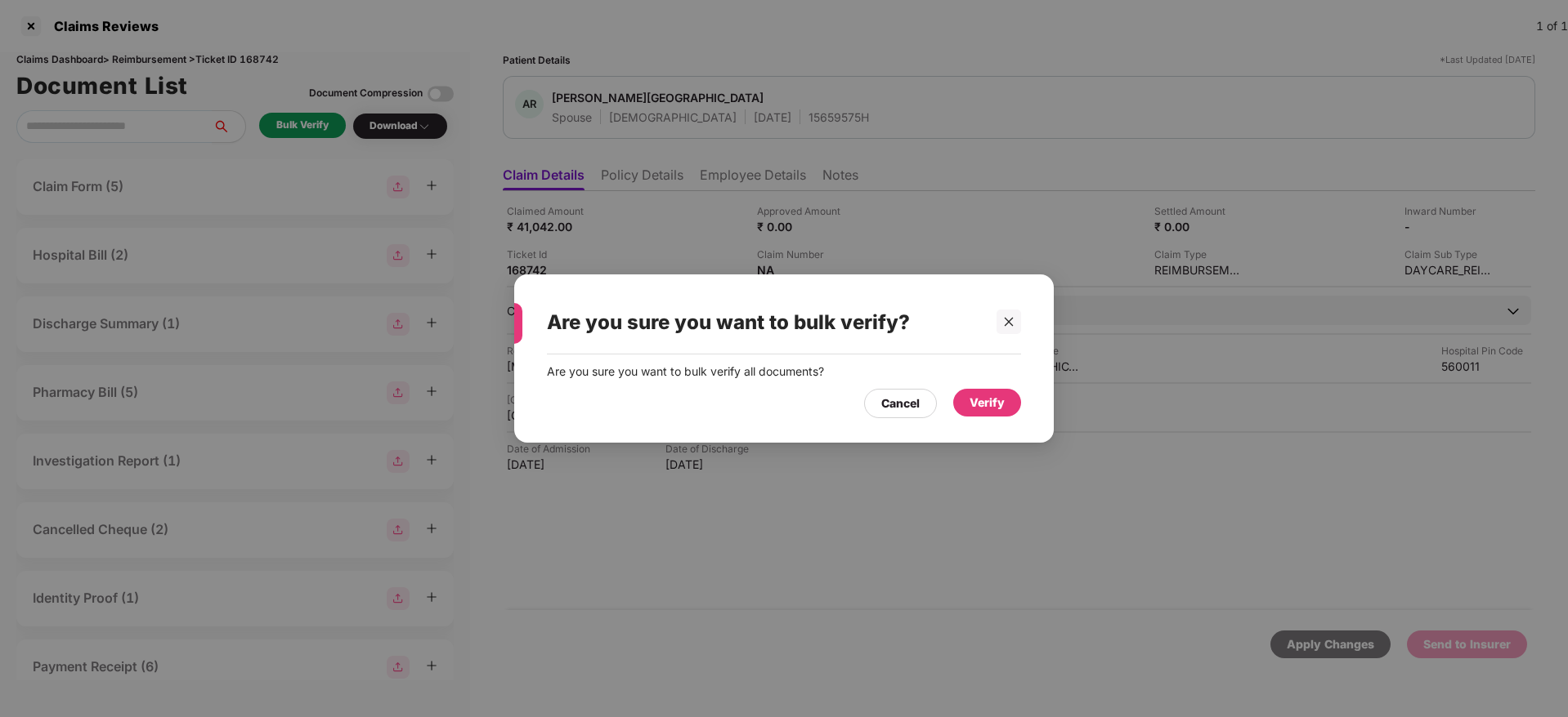
click at [988, 401] on div "Verify" at bounding box center [986, 403] width 35 height 18
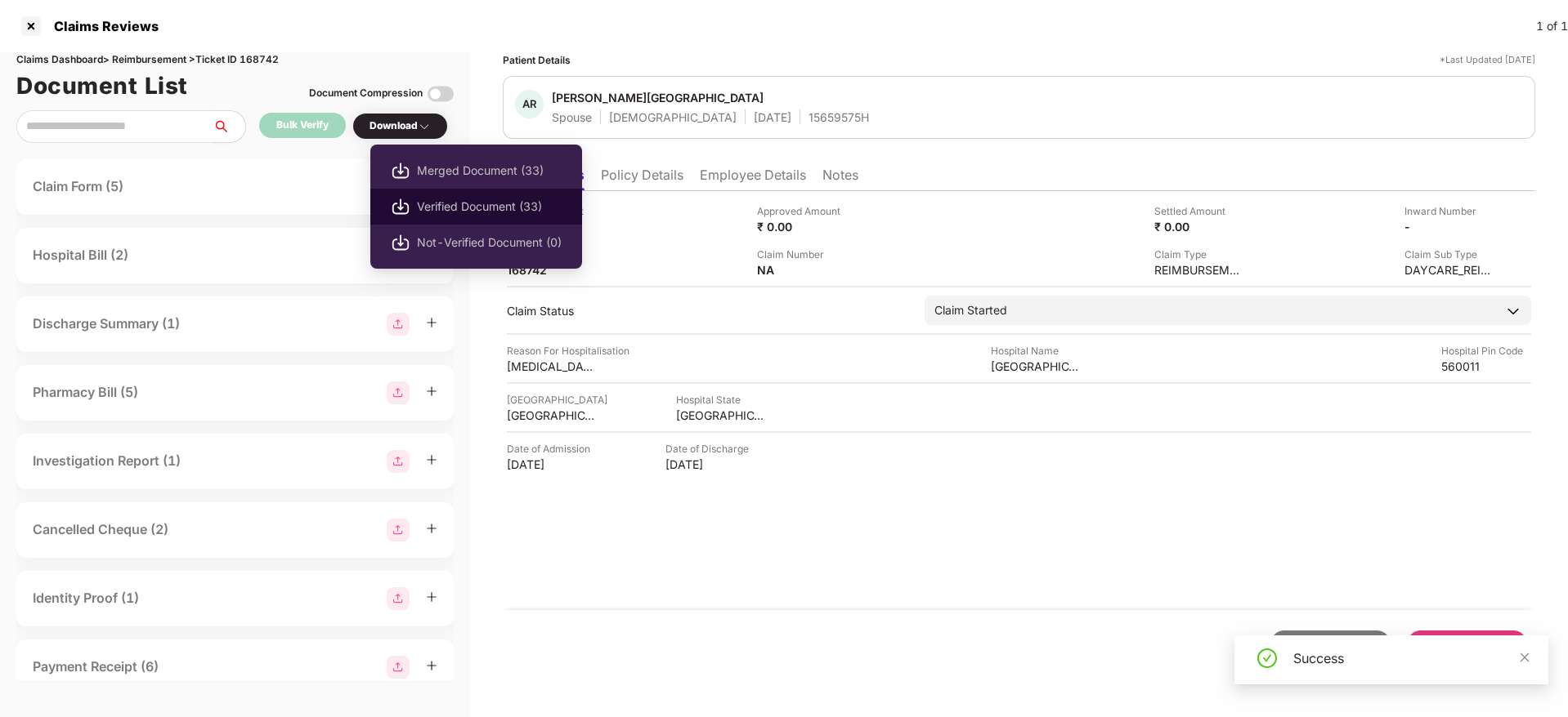
click at [455, 200] on span "Verified Document (33)" at bounding box center [489, 207] width 145 height 18
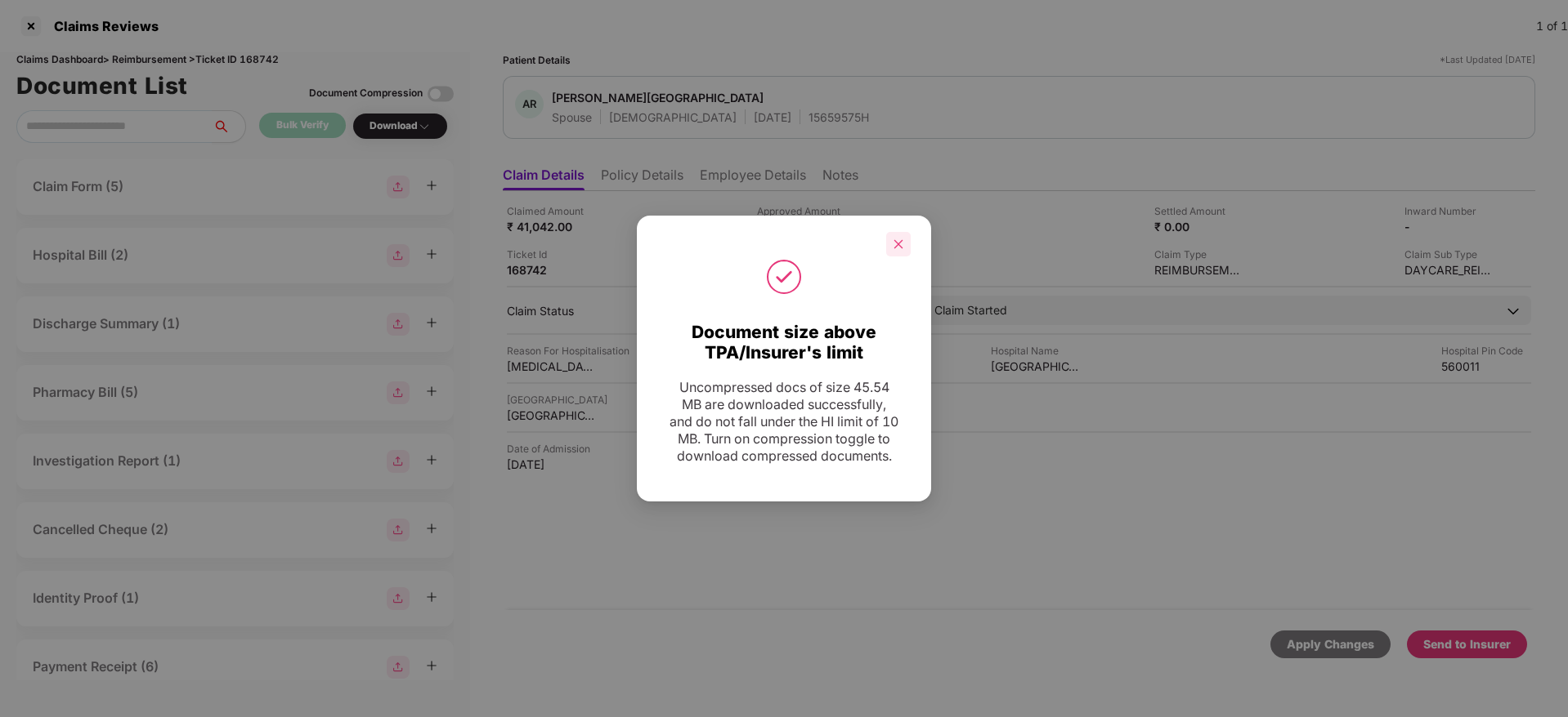
click at [896, 232] on div at bounding box center [898, 244] width 25 height 25
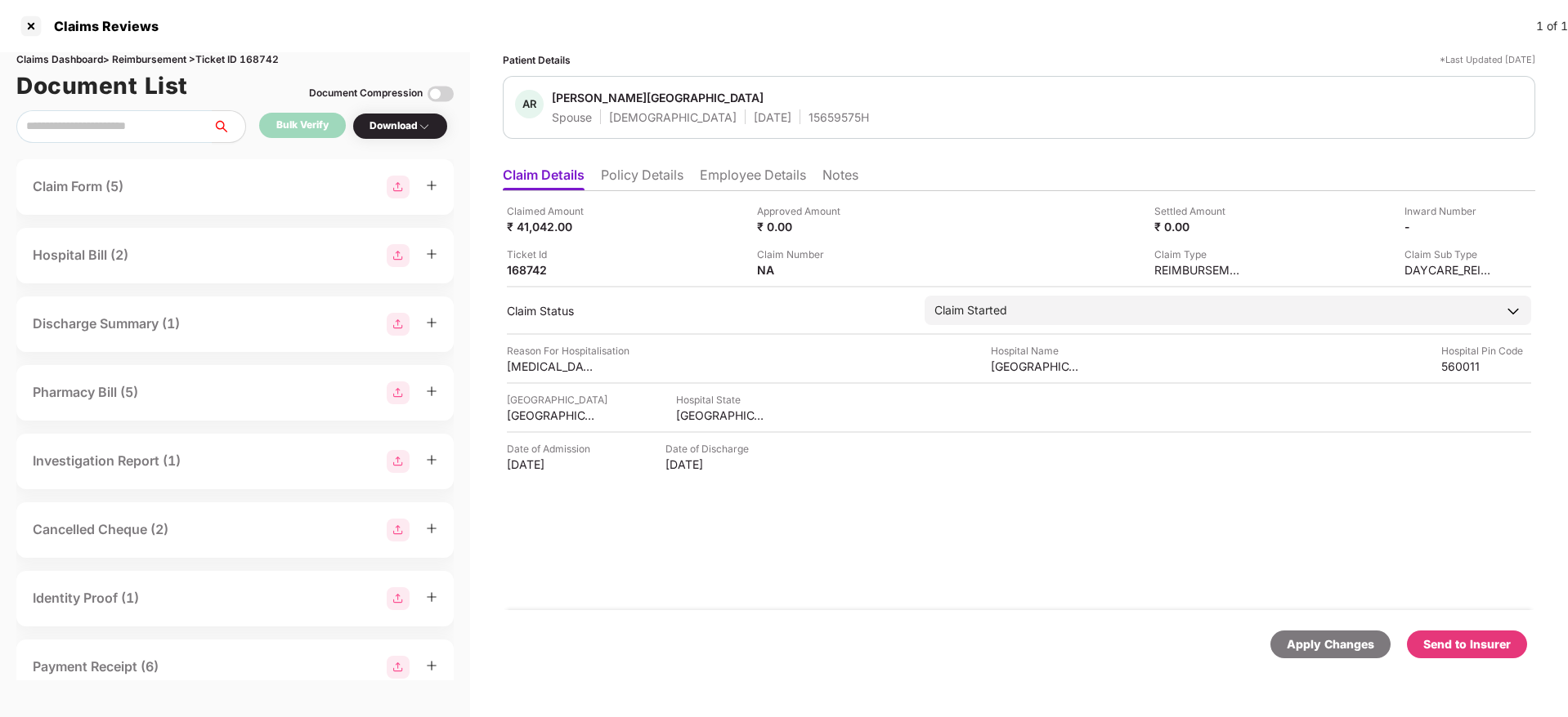
click at [638, 176] on li "Policy Details" at bounding box center [642, 178] width 83 height 24
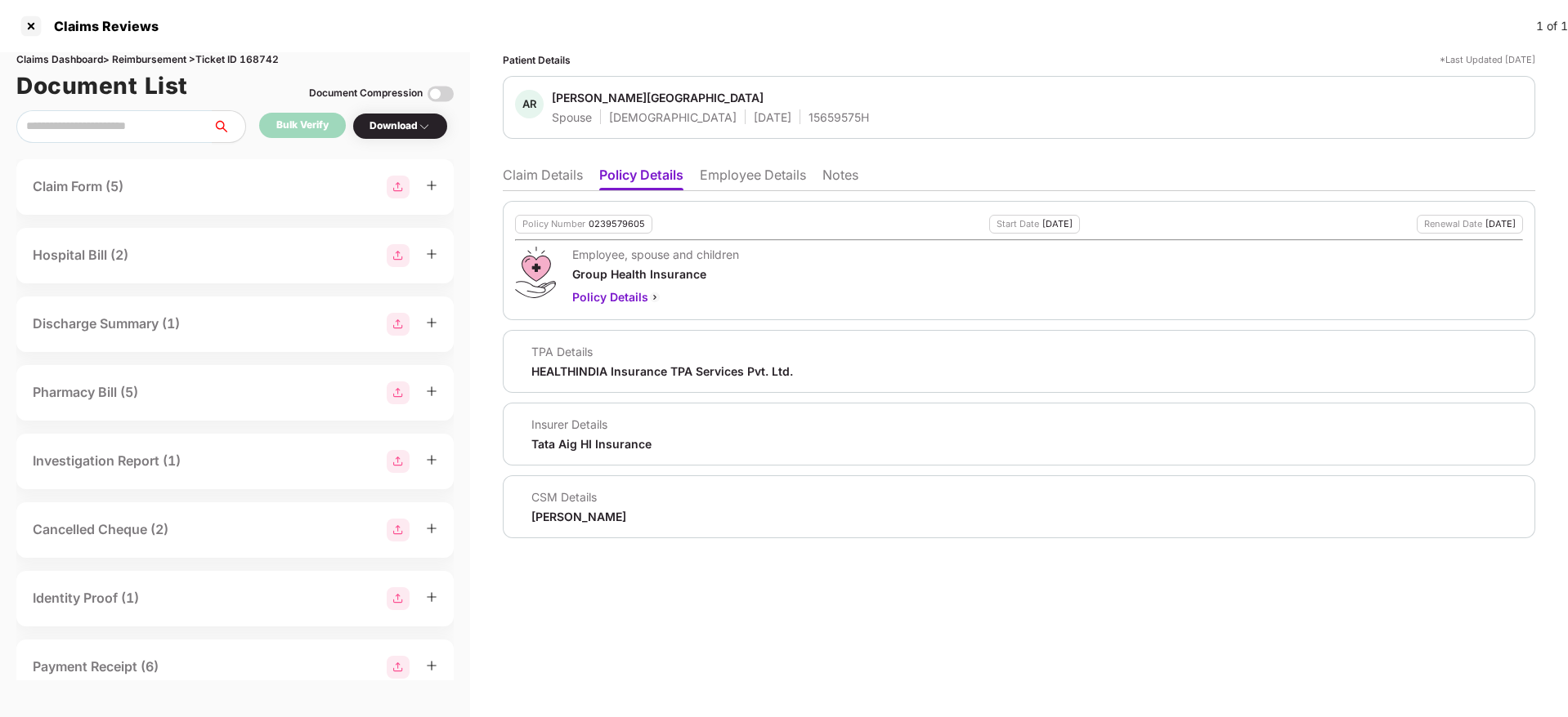
click at [523, 181] on li "Claim Details" at bounding box center [543, 178] width 80 height 24
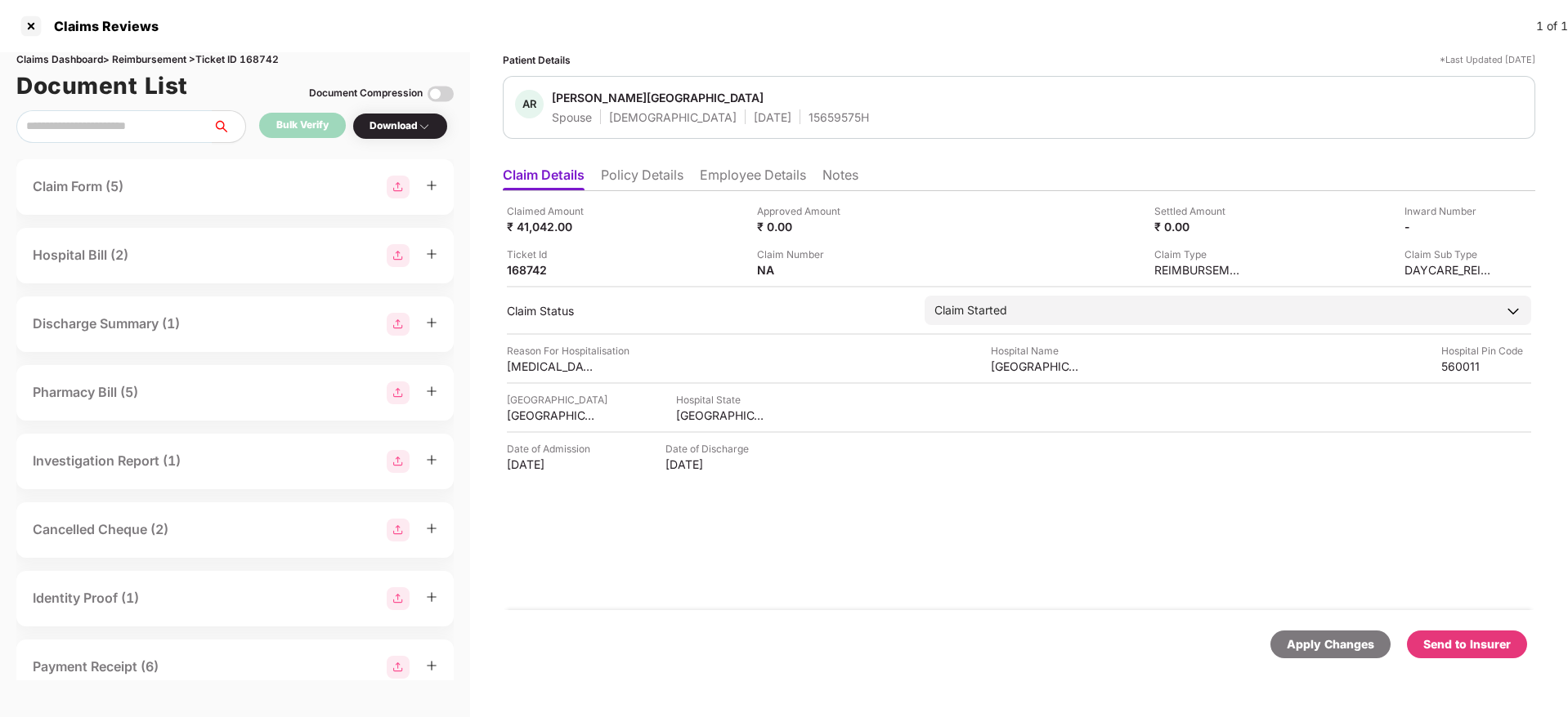
click at [1479, 645] on div "Send to Insurer" at bounding box center [1467, 644] width 88 height 18
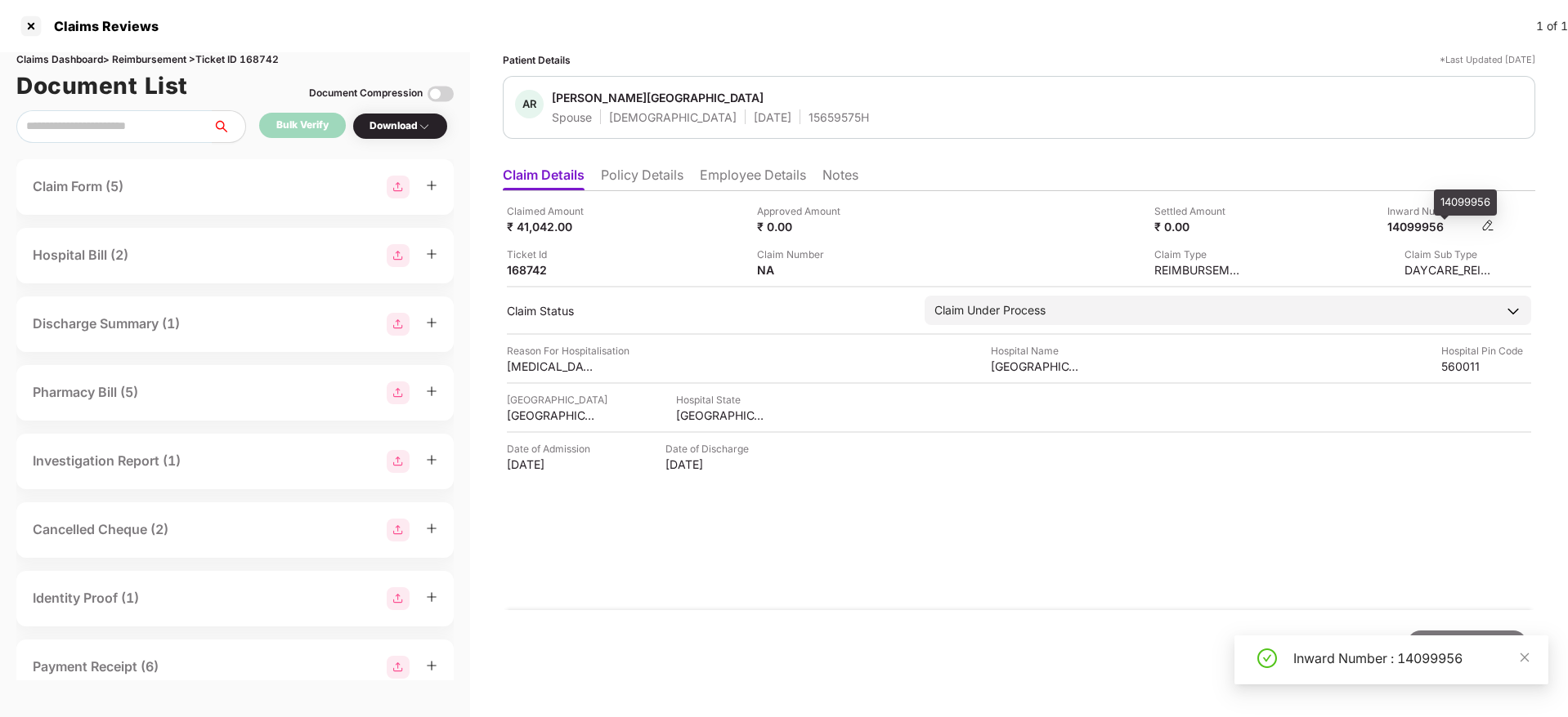
click at [1425, 228] on div "14099956" at bounding box center [1432, 226] width 90 height 16
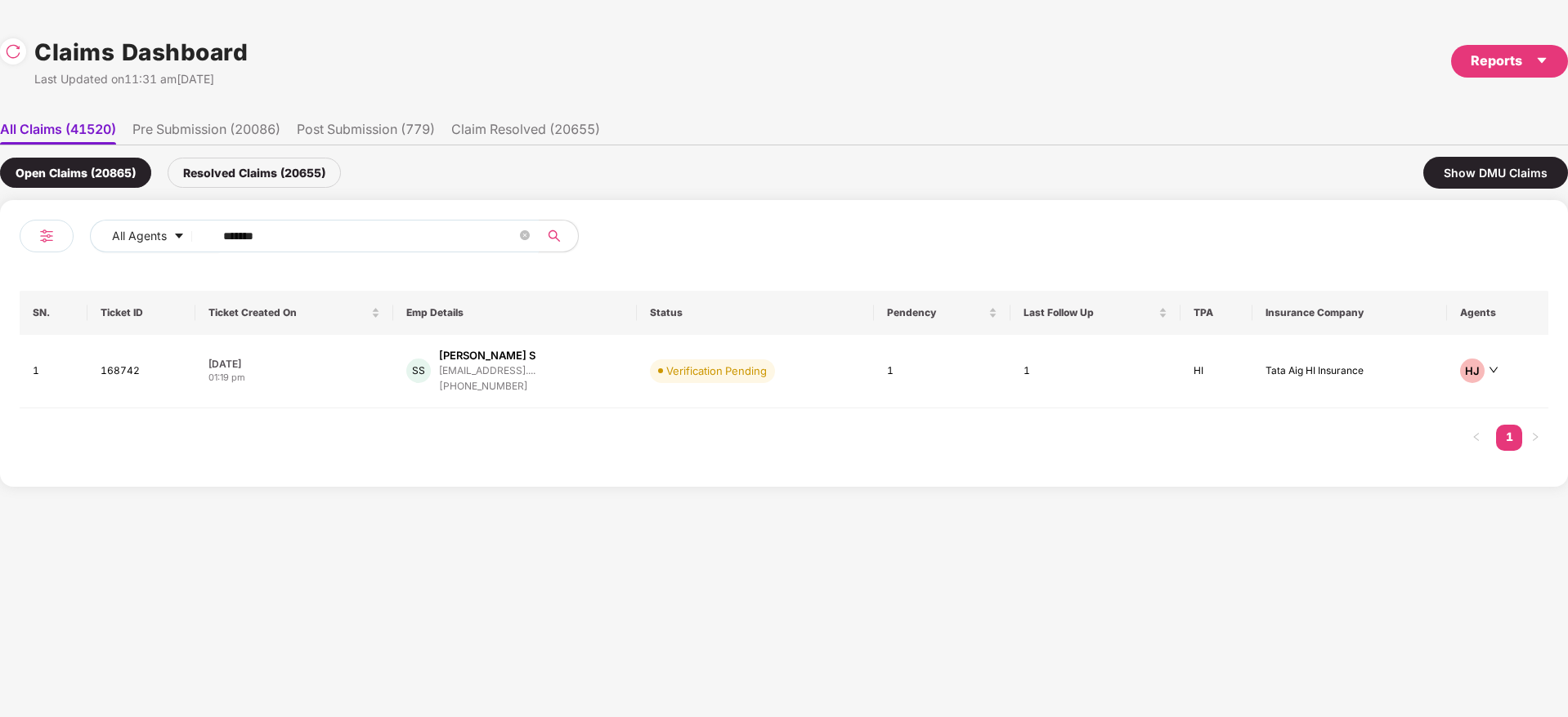
drag, startPoint x: 288, startPoint y: 244, endPoint x: 52, endPoint y: 290, distance: 240.4
click at [52, 290] on div "All Agents ****** SN. Ticket ID Ticket Created On Emp Details Status Pendency L…" at bounding box center [784, 343] width 1529 height 248
paste input "text"
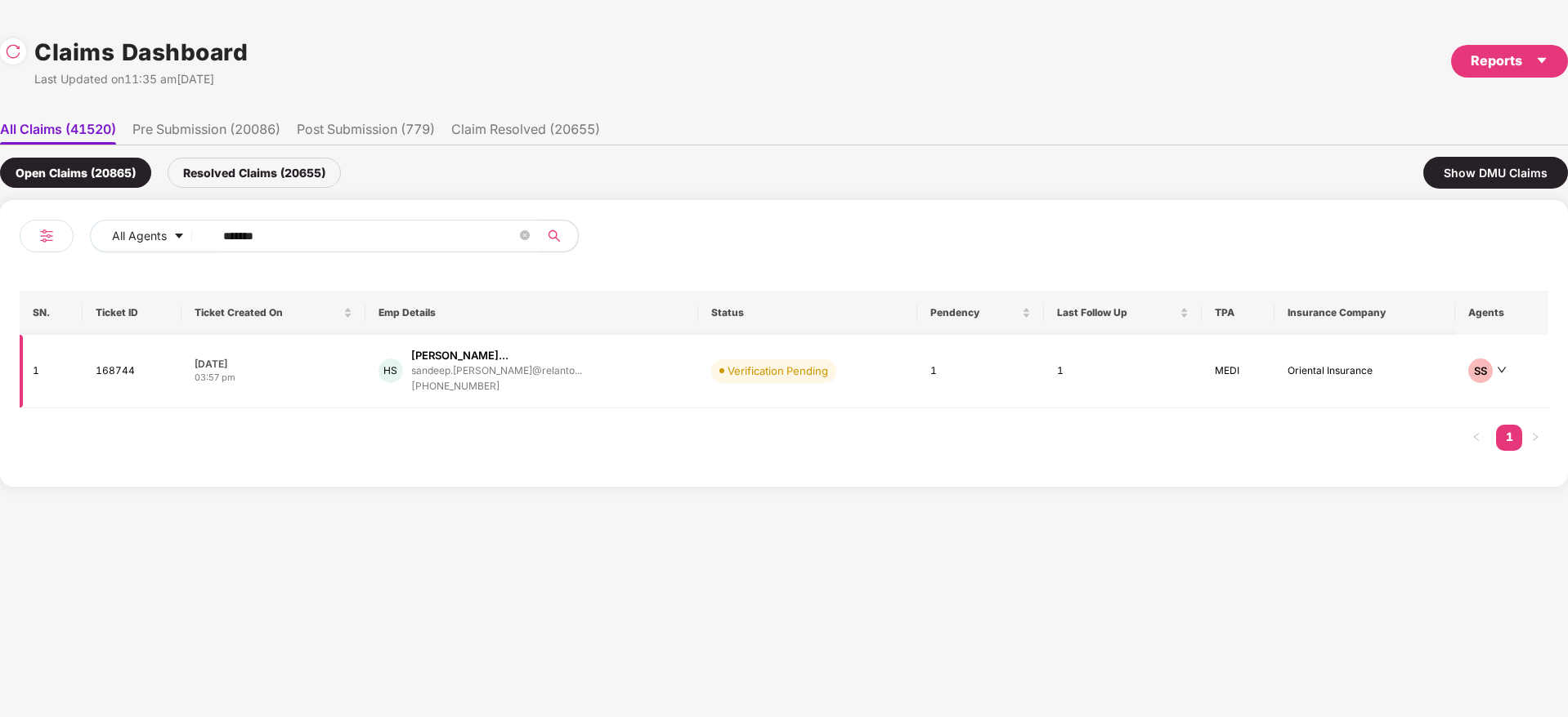
type input "******"
click at [612, 393] on div "HS [PERSON_NAME]... [PERSON_NAME].[PERSON_NAME]@relanto... [PHONE_NUMBER]" at bounding box center [532, 371] width 307 height 47
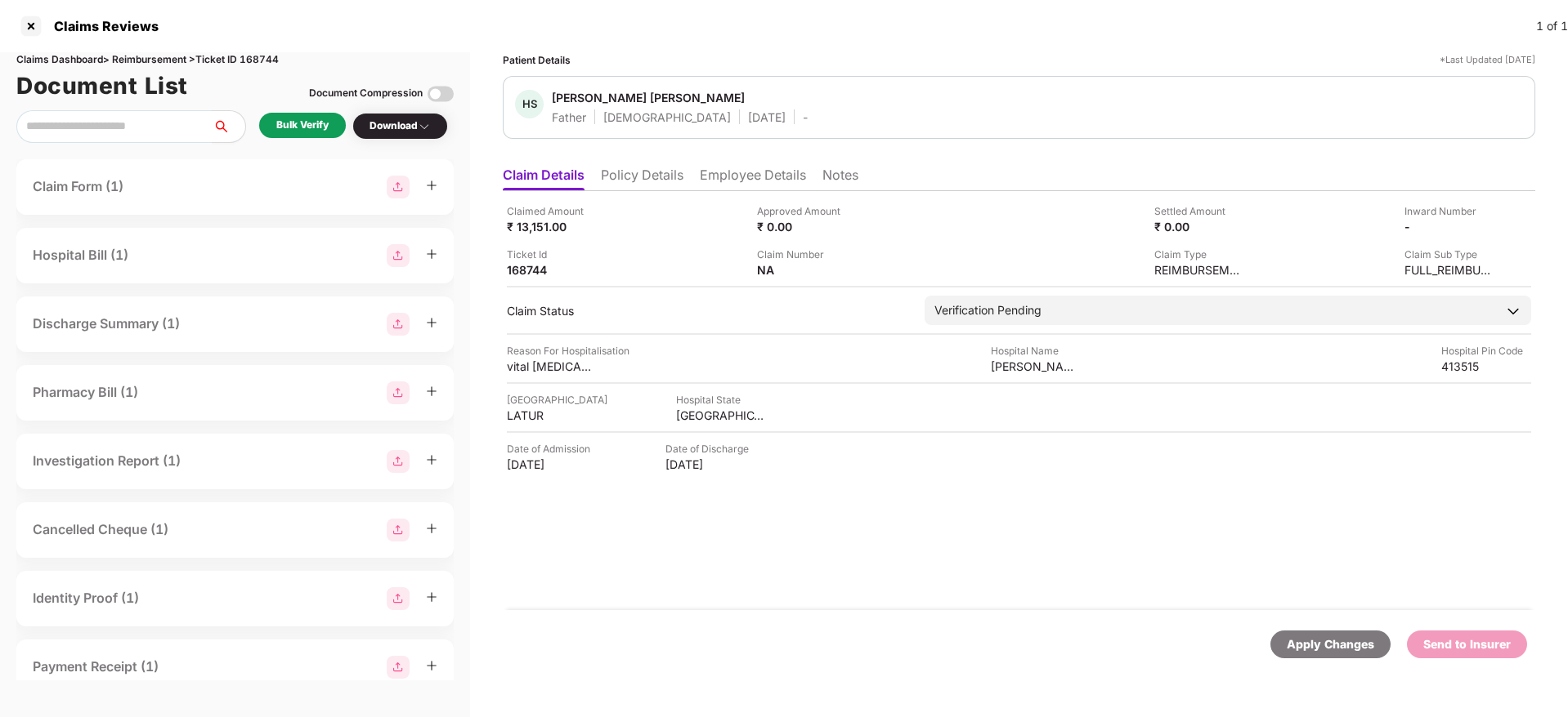
click at [307, 123] on div "Bulk Verify" at bounding box center [303, 125] width 52 height 16
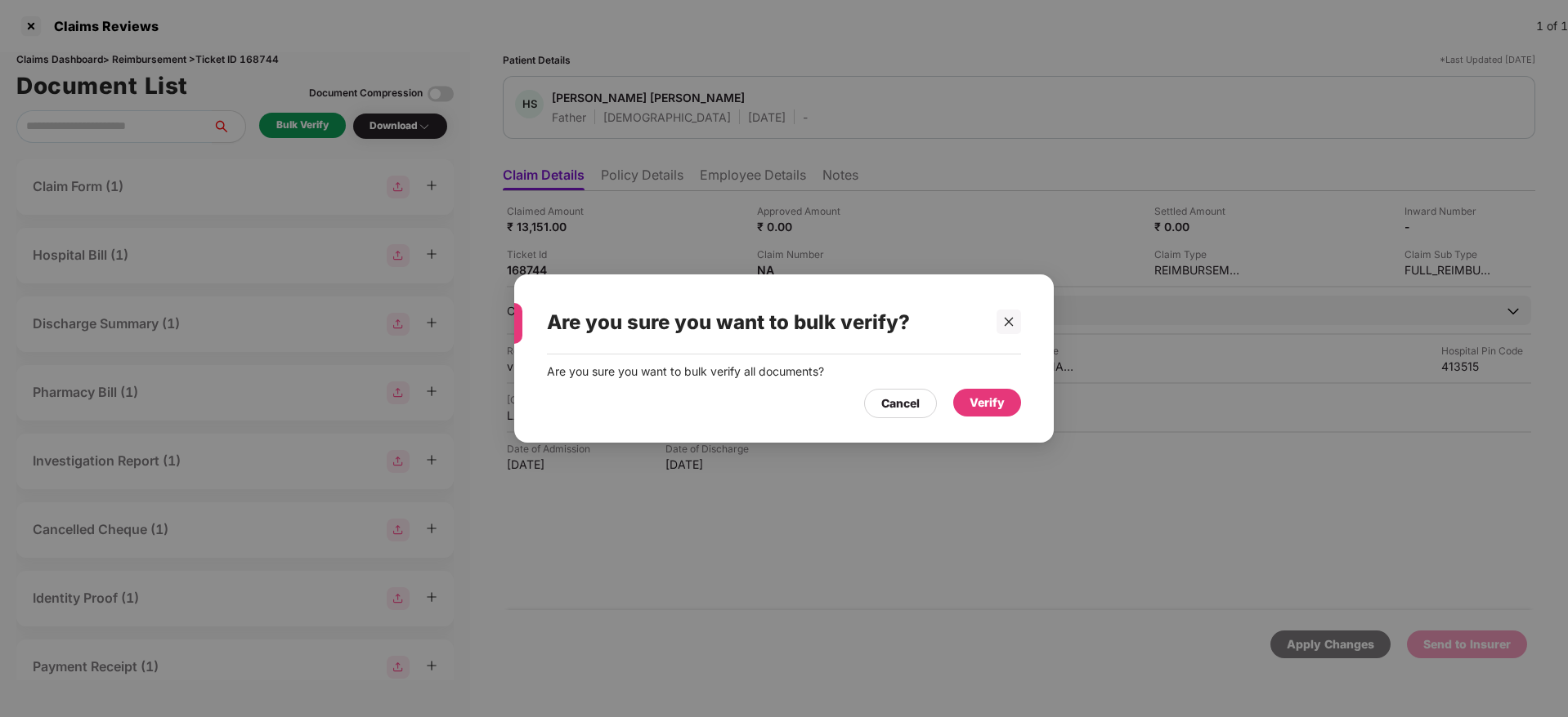
click at [977, 402] on div "Verify" at bounding box center [986, 403] width 35 height 18
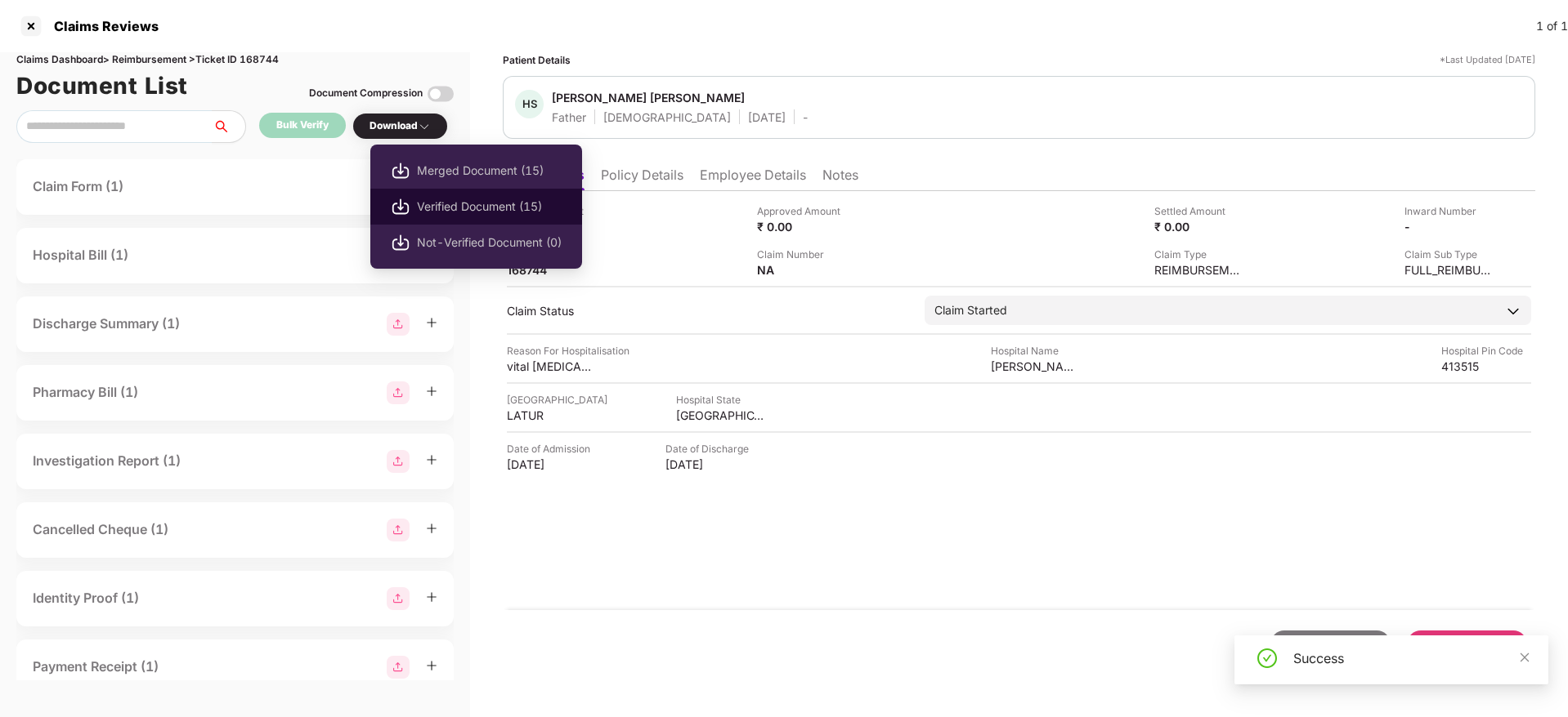
click at [513, 211] on span "Verified Document (15)" at bounding box center [489, 207] width 145 height 18
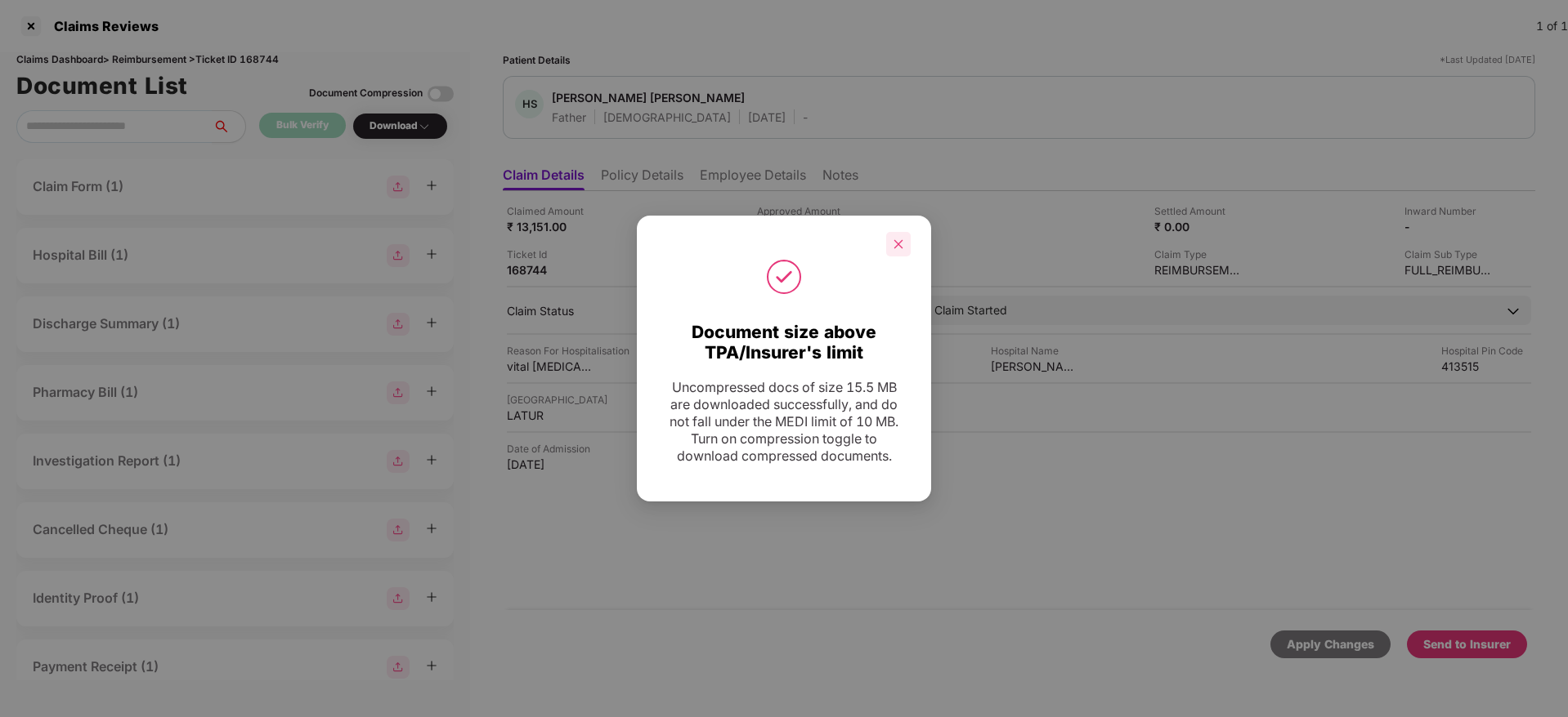
click at [901, 244] on icon "close" at bounding box center [898, 244] width 11 height 11
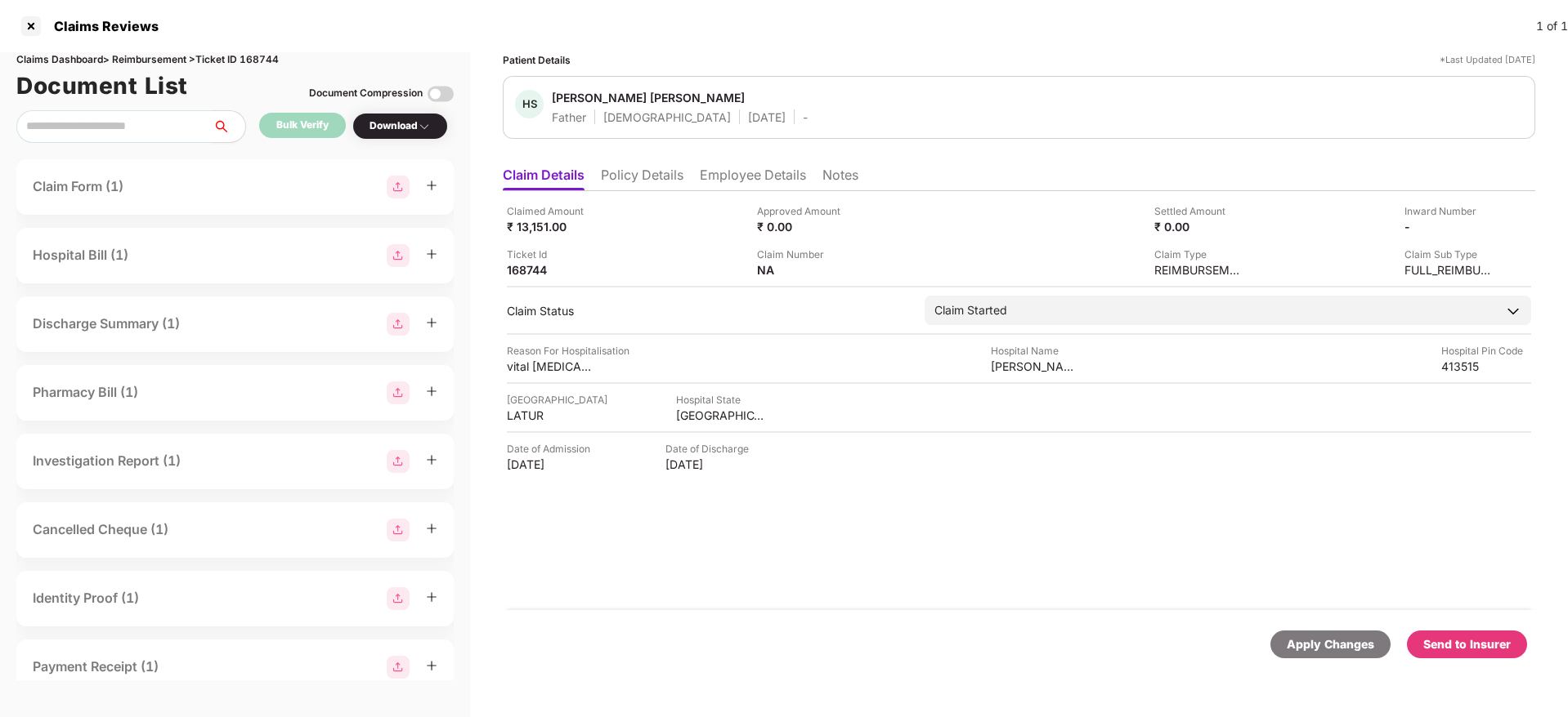
click at [678, 179] on li "Policy Details" at bounding box center [642, 178] width 83 height 24
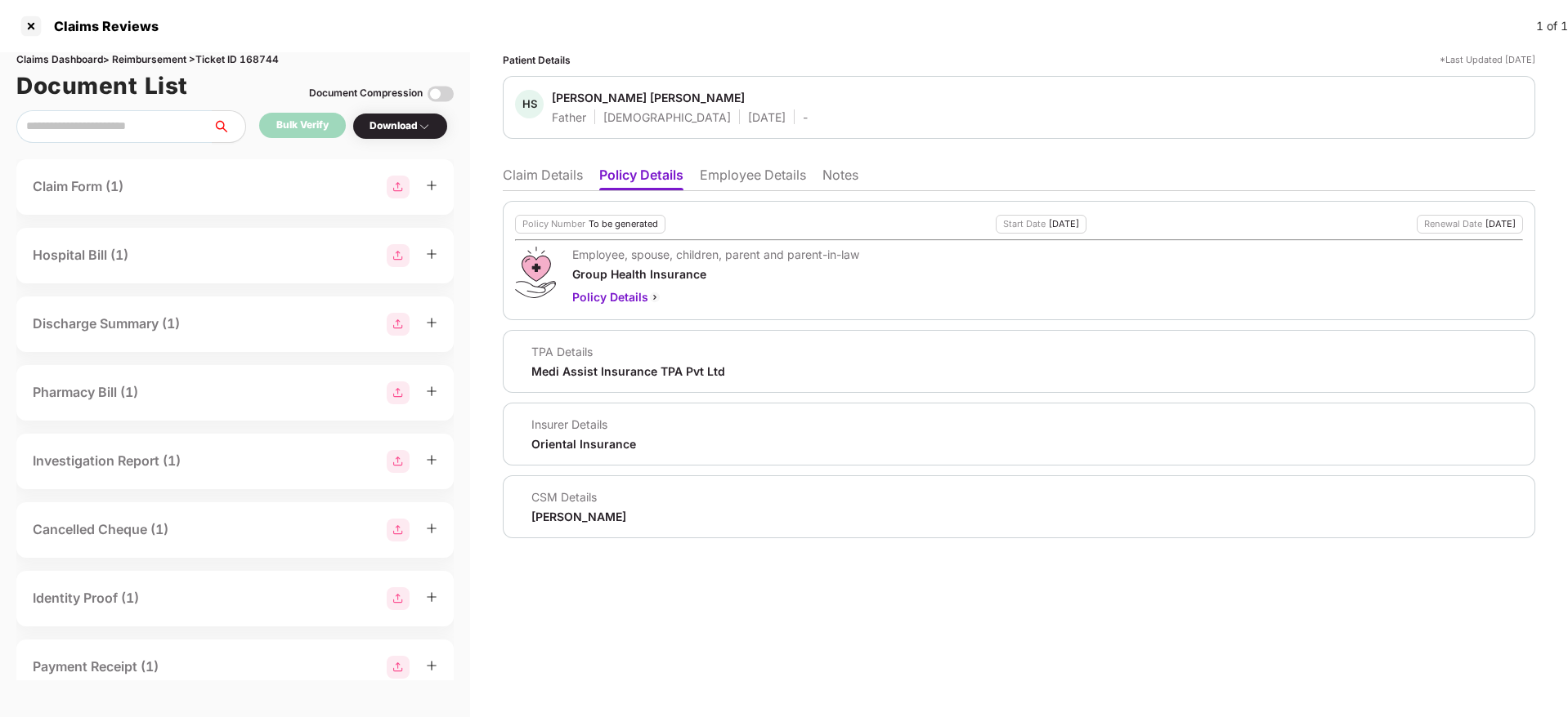
click at [555, 522] on div "[PERSON_NAME]" at bounding box center [579, 517] width 95 height 16
click at [557, 164] on ul "Claim Details Policy Details Employee Details Notes" at bounding box center [1019, 175] width 1032 height 33
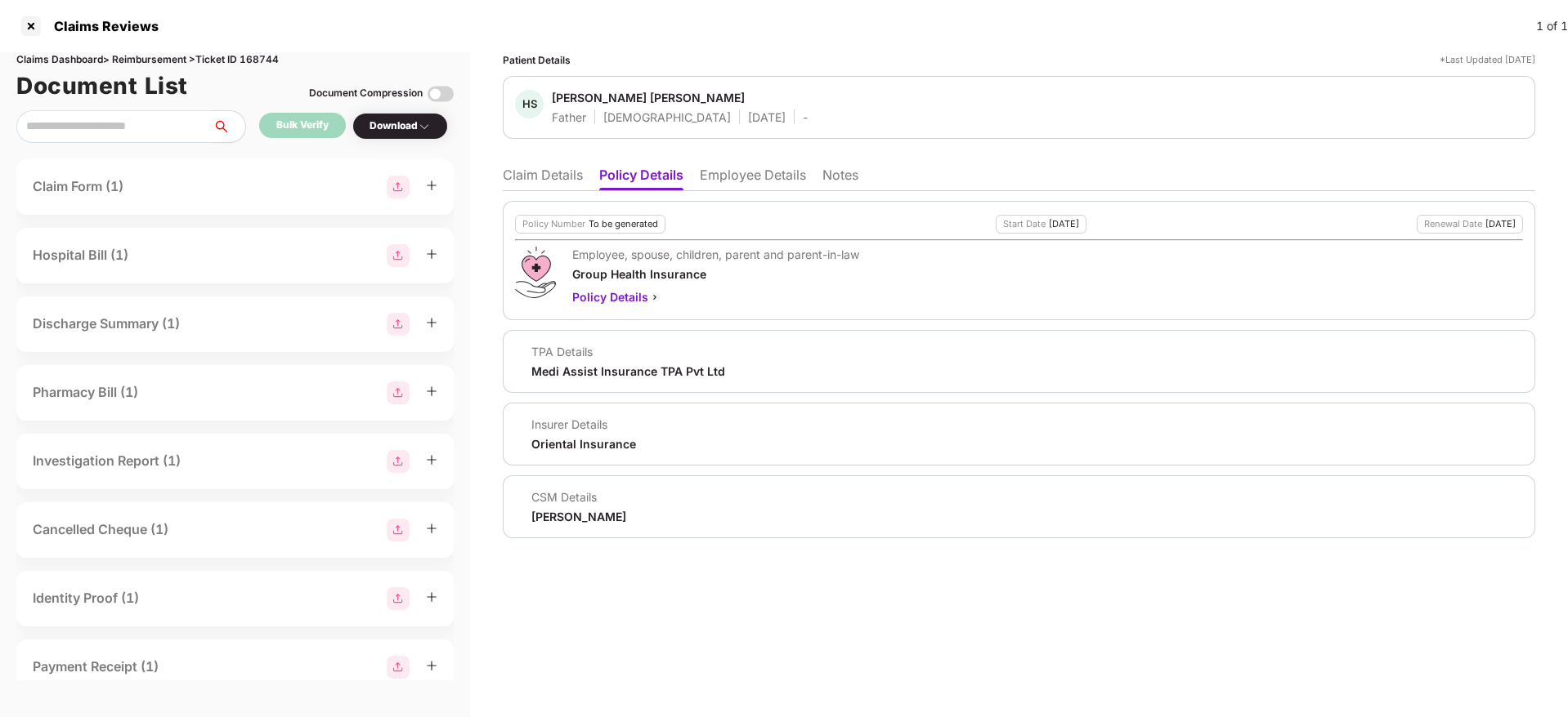
click at [555, 182] on li "Claim Details" at bounding box center [543, 178] width 80 height 24
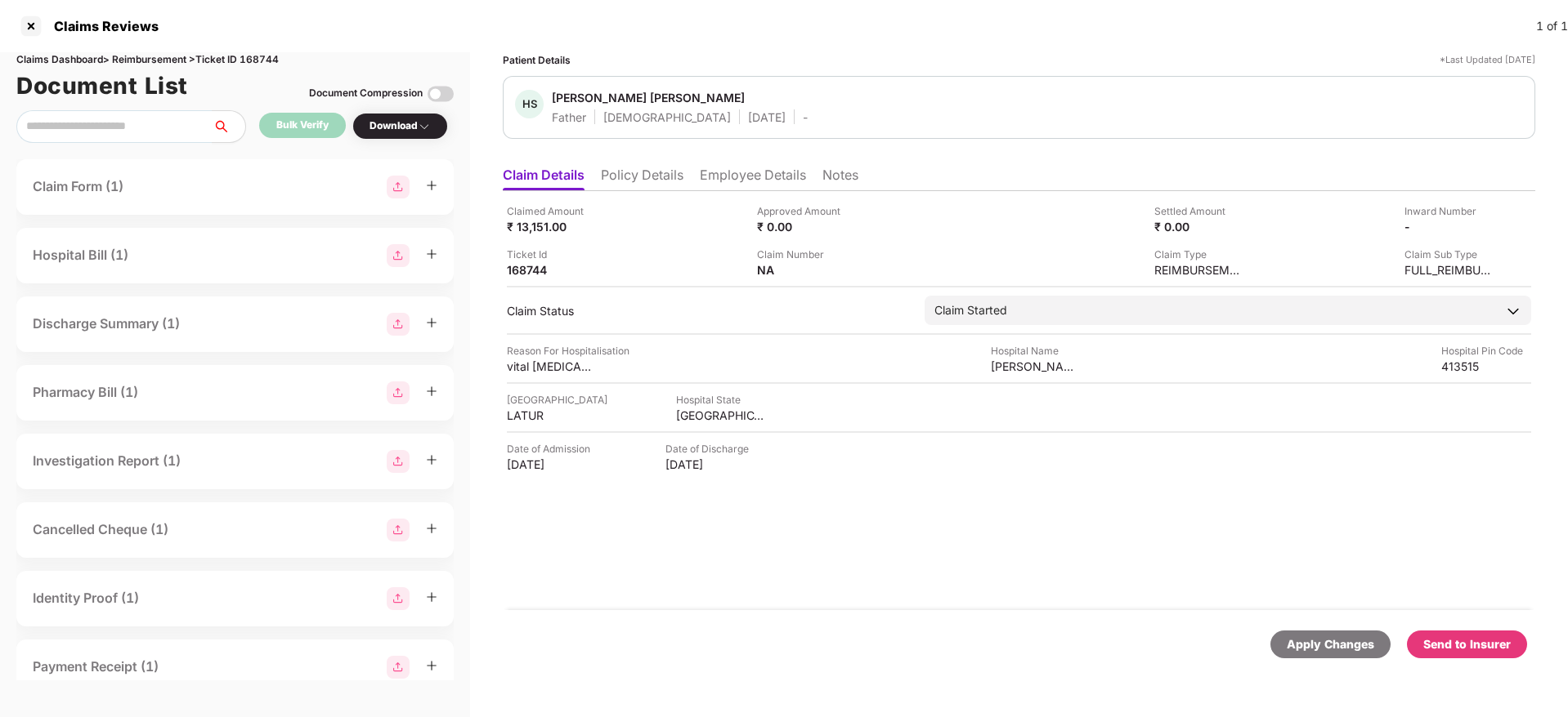
click at [708, 177] on li "Employee Details" at bounding box center [753, 178] width 106 height 24
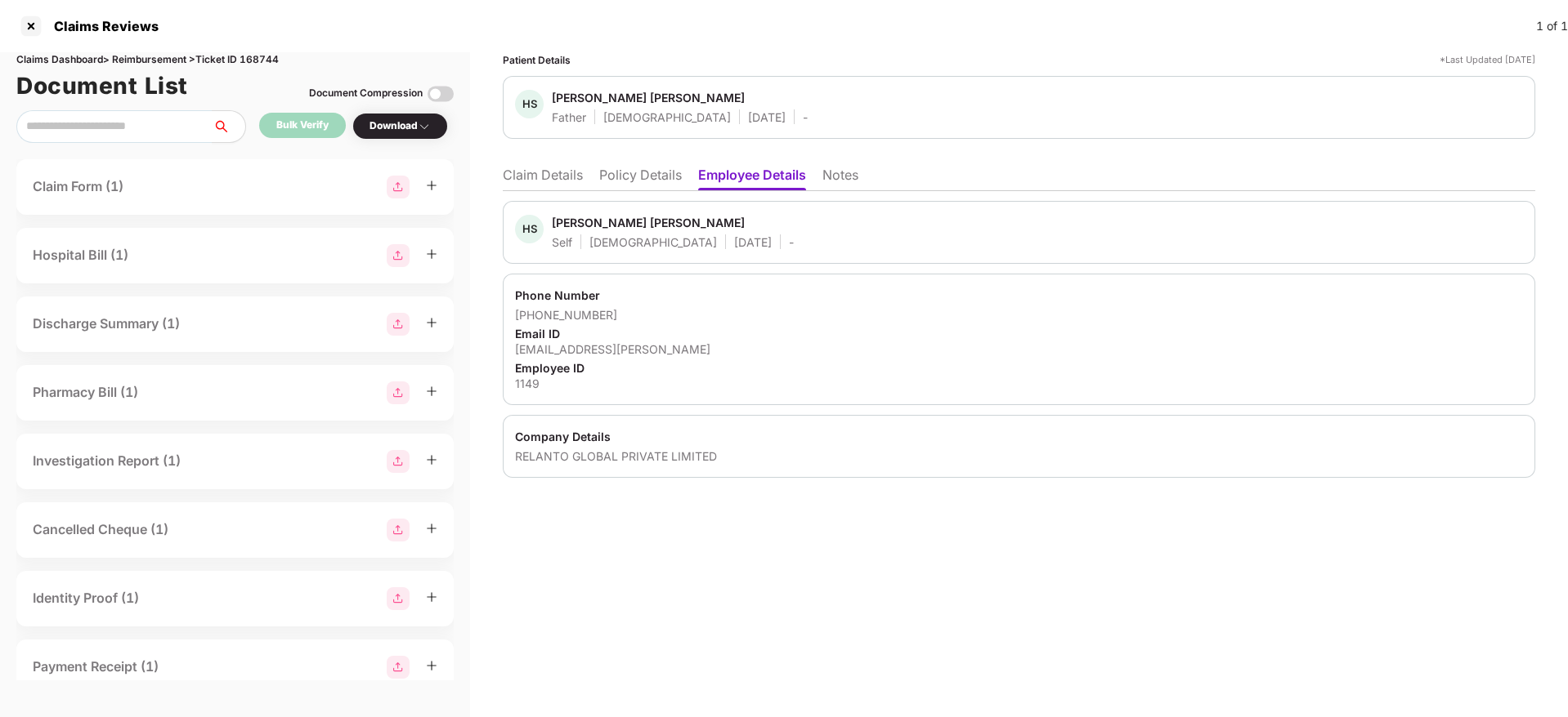
click at [578, 179] on li "Claim Details" at bounding box center [543, 178] width 80 height 24
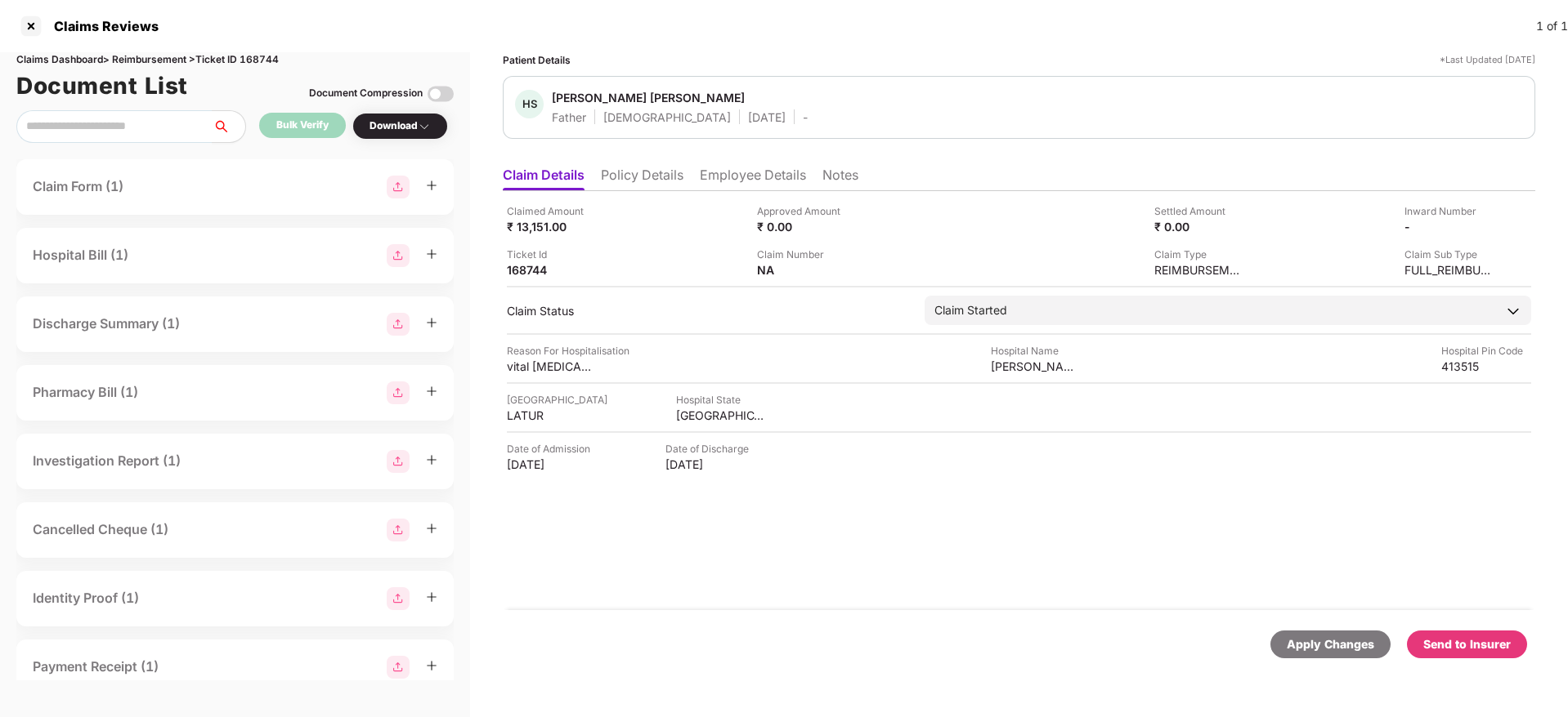
click at [656, 173] on li "Policy Details" at bounding box center [642, 178] width 83 height 24
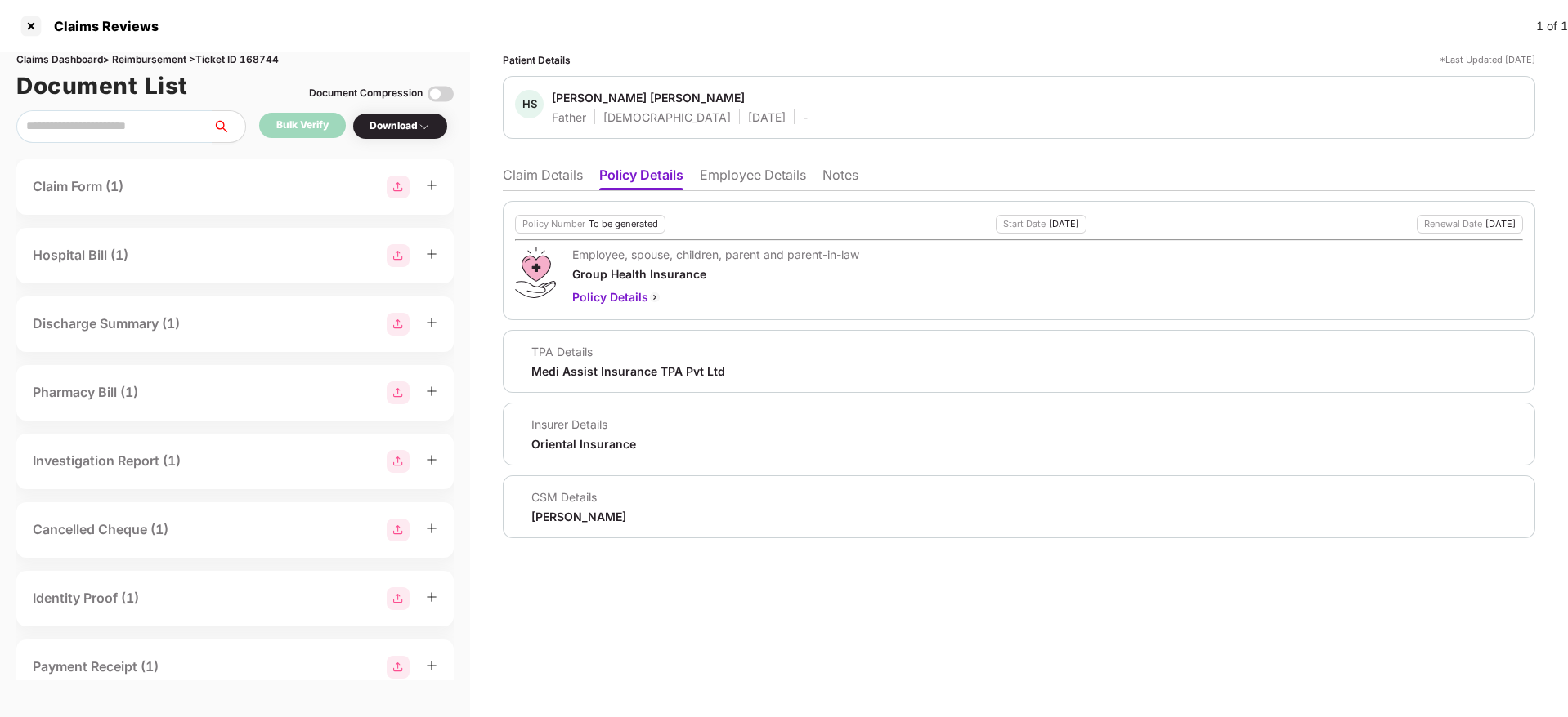
click at [730, 170] on li "Employee Details" at bounding box center [753, 178] width 106 height 24
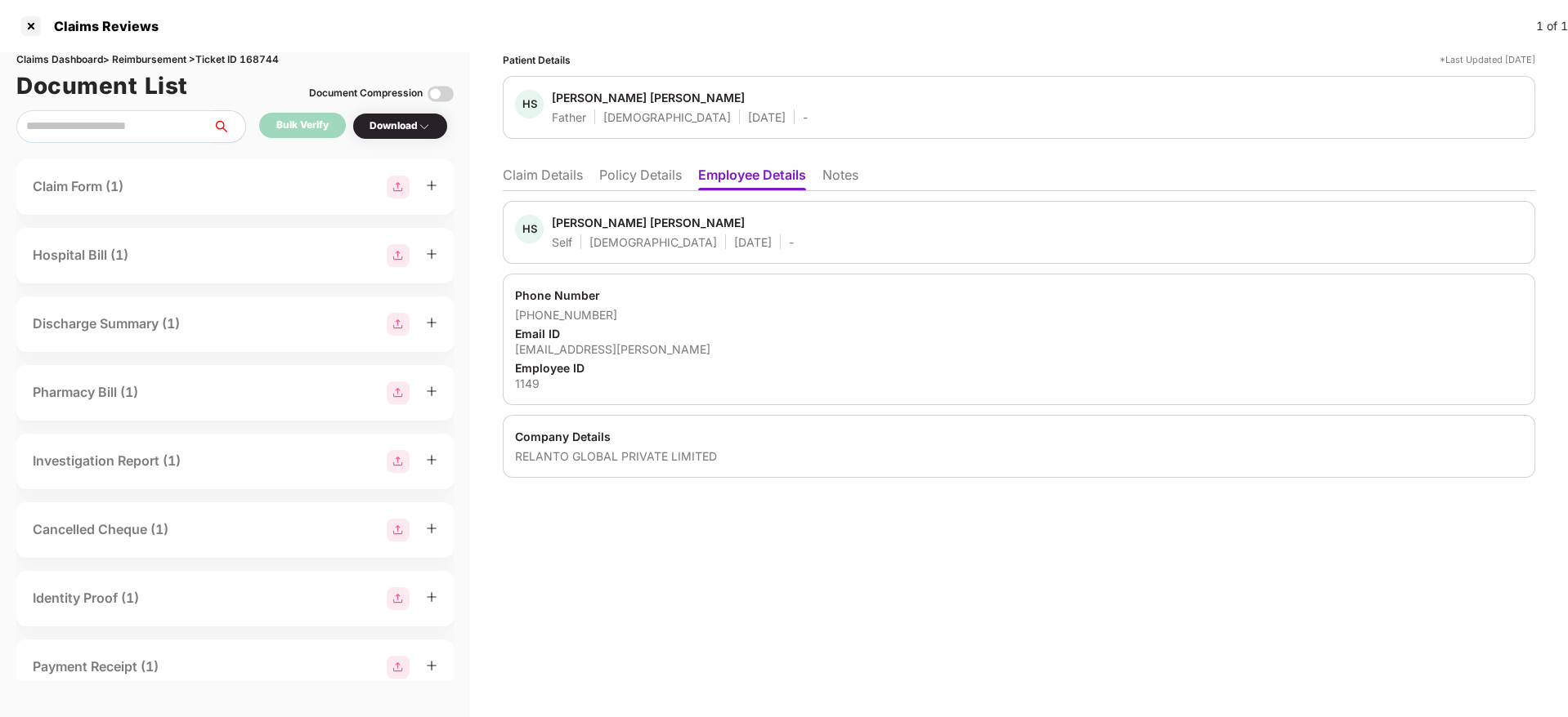
click at [1472, 368] on div "Employee ID" at bounding box center [1019, 368] width 1008 height 16
click at [561, 175] on li "Claim Details" at bounding box center [543, 178] width 80 height 24
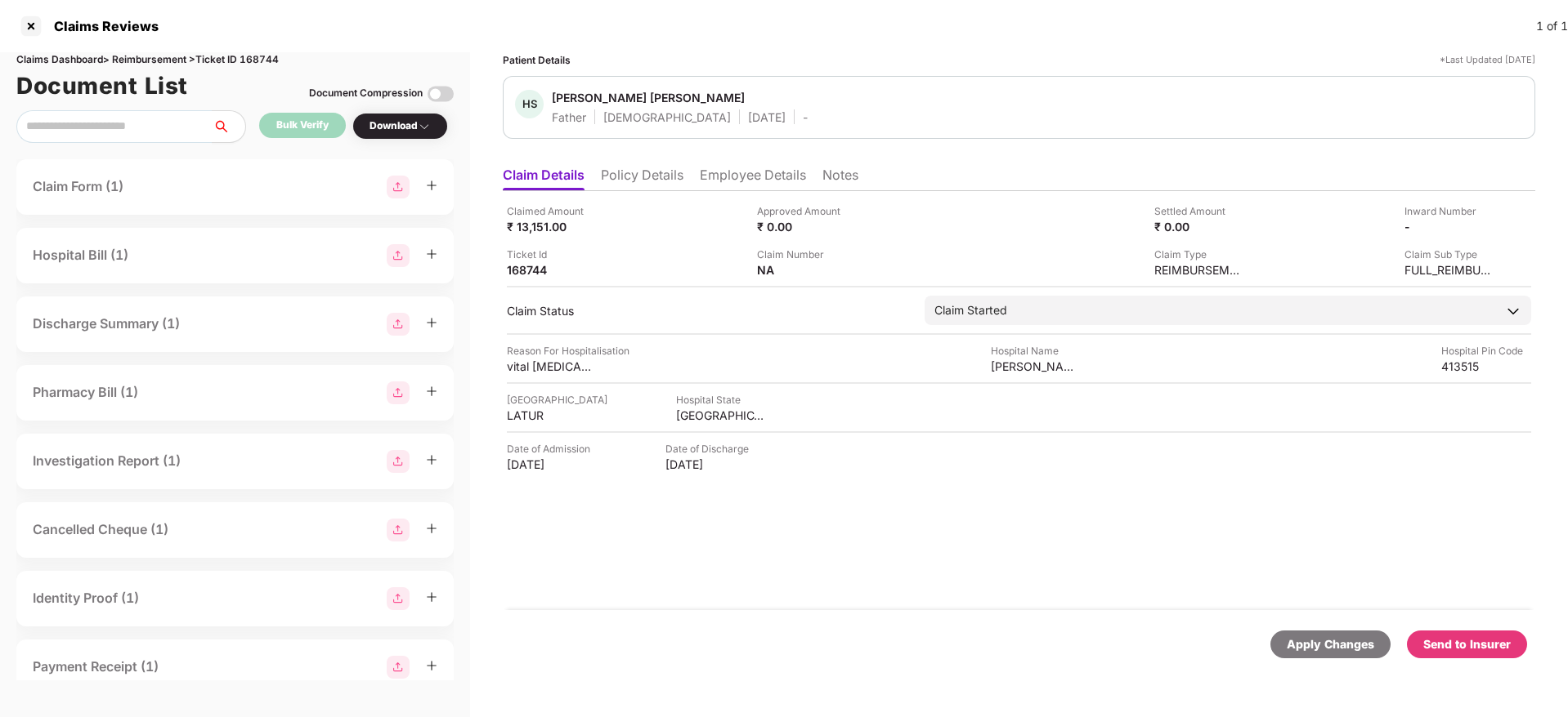
click at [650, 175] on li "Policy Details" at bounding box center [642, 178] width 83 height 24
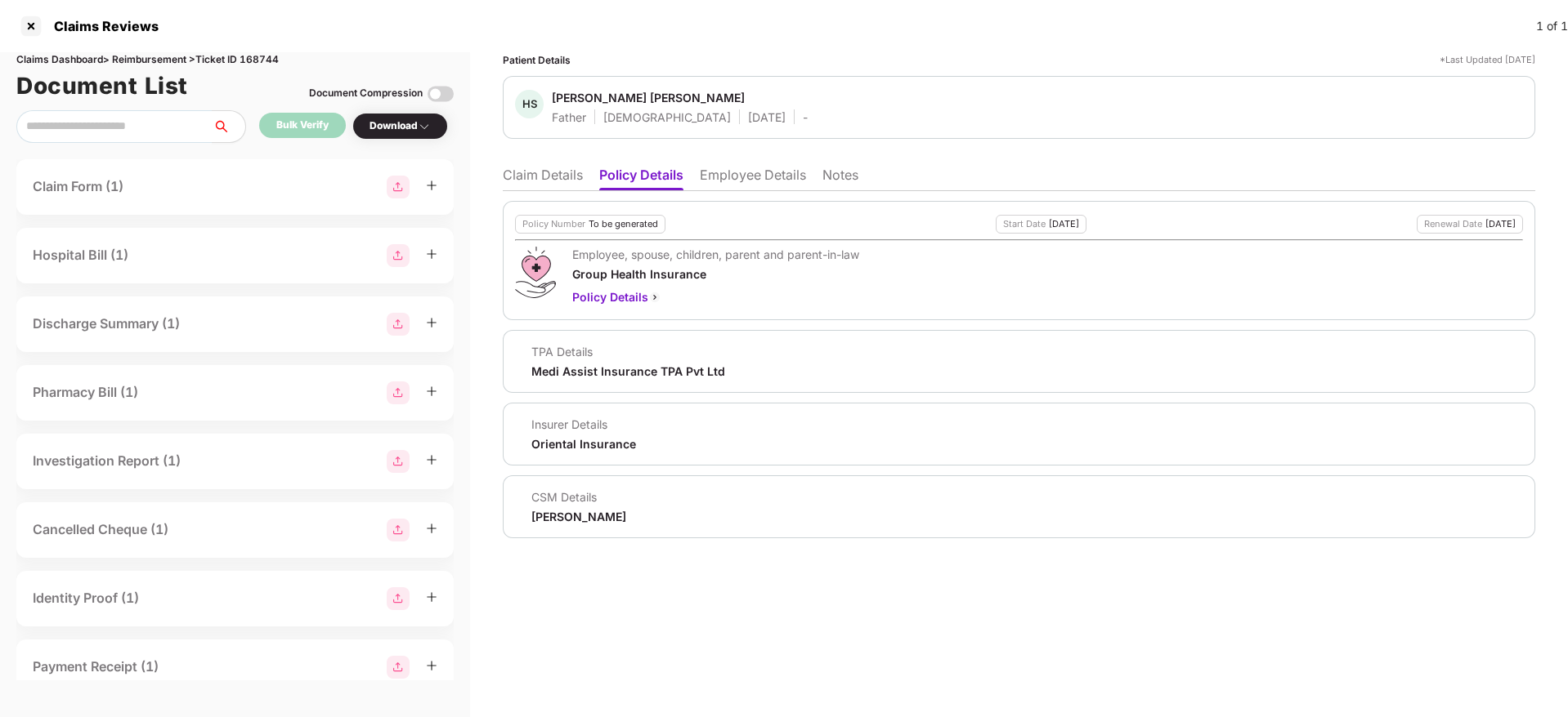
click at [544, 175] on li "Claim Details" at bounding box center [543, 178] width 80 height 24
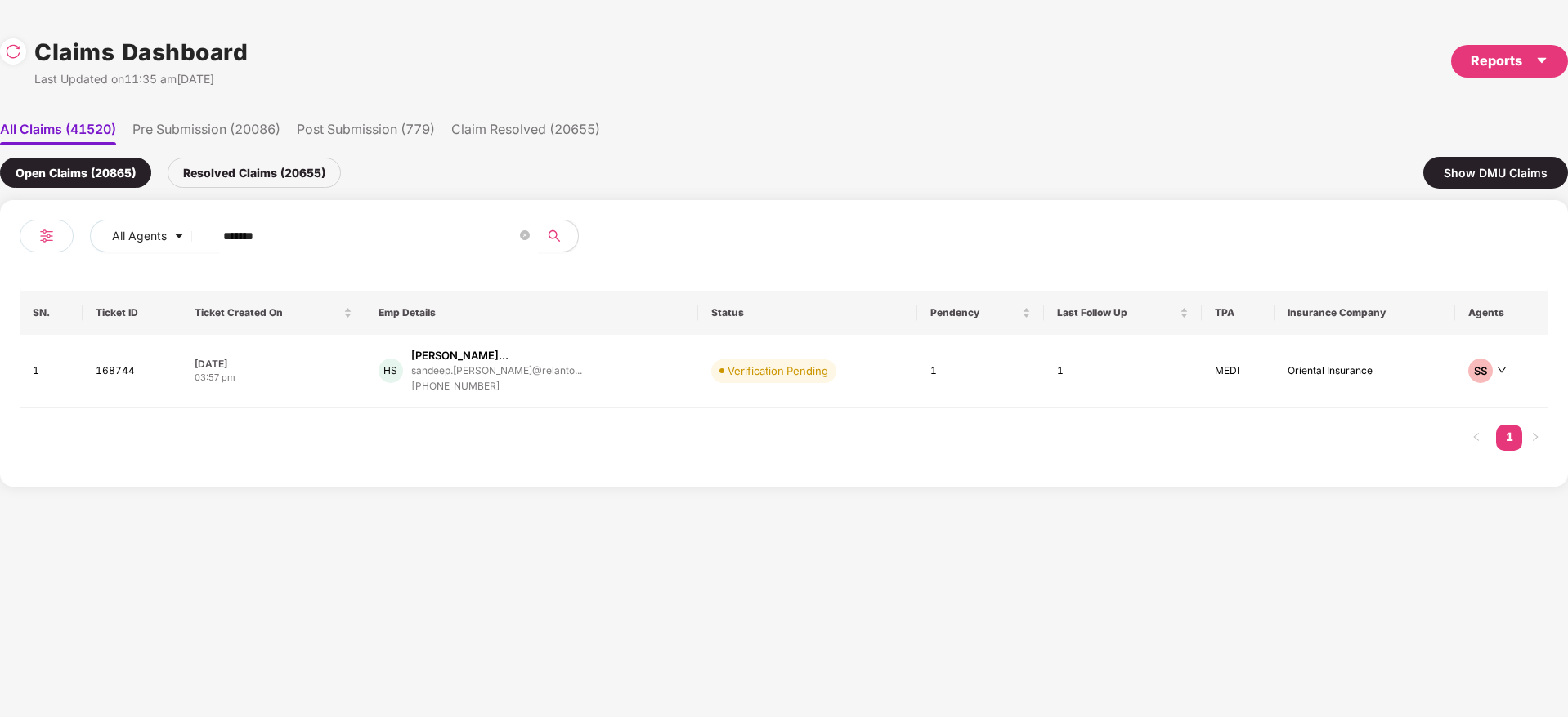
drag, startPoint x: 312, startPoint y: 231, endPoint x: 514, endPoint y: 244, distance: 202.4
click at [174, 231] on div "All Agents ******" at bounding box center [548, 236] width 917 height 33
paste input "text"
type input "******"
click at [615, 385] on div "[PERSON_NAME] [PERSON_NAME].[PERSON_NAME]@tredence... [PHONE_NUMBER]" at bounding box center [529, 371] width 307 height 47
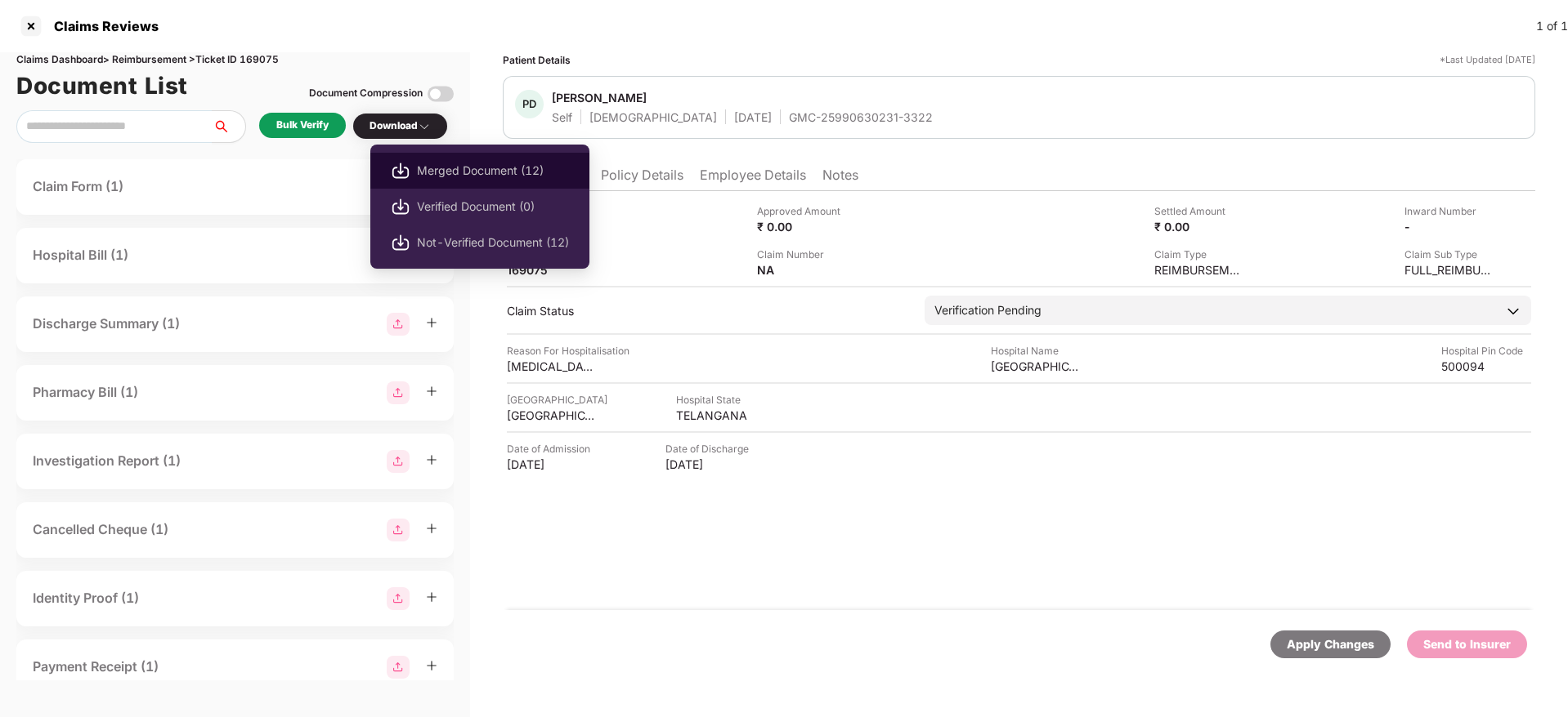
click at [478, 166] on span "Merged Document (12)" at bounding box center [493, 171] width 152 height 18
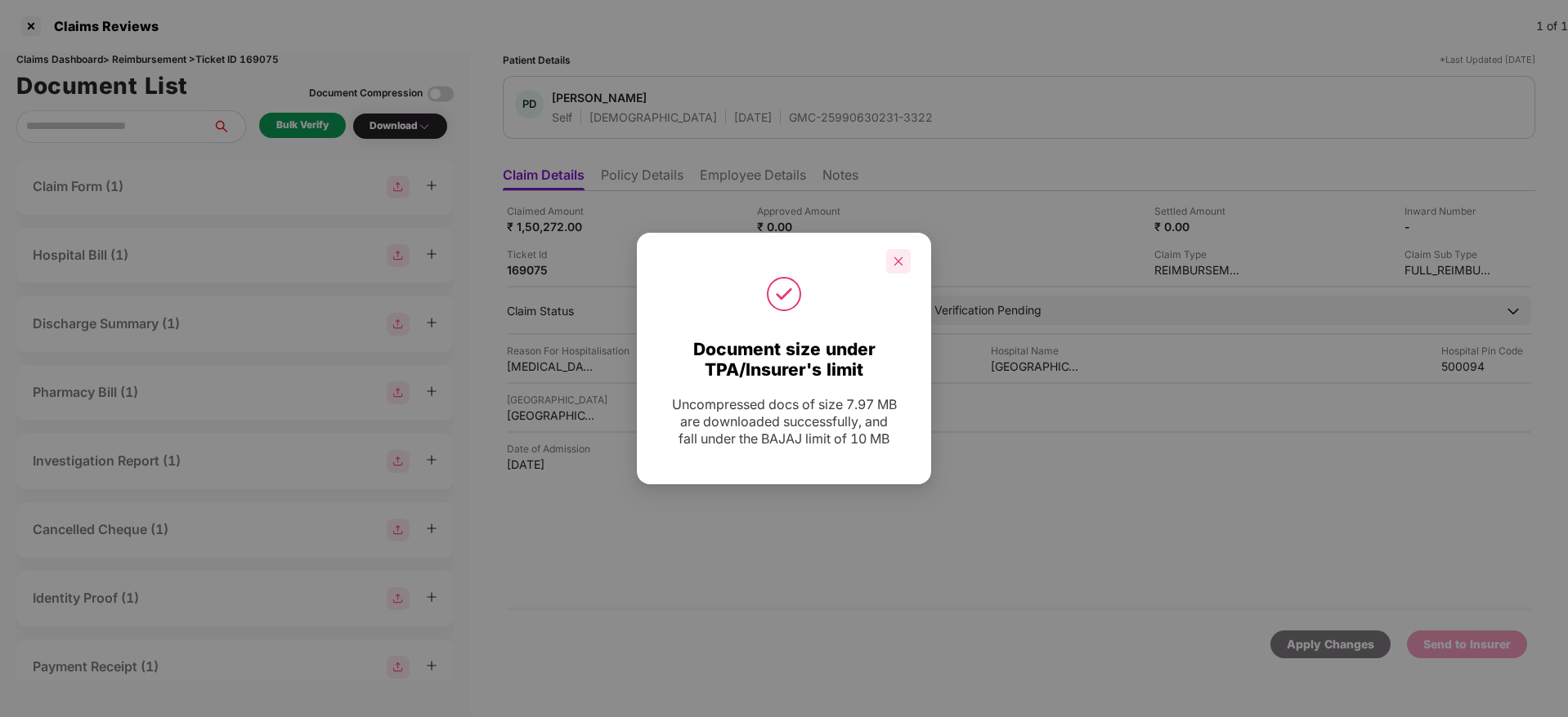
click at [899, 268] on div at bounding box center [898, 262] width 25 height 25
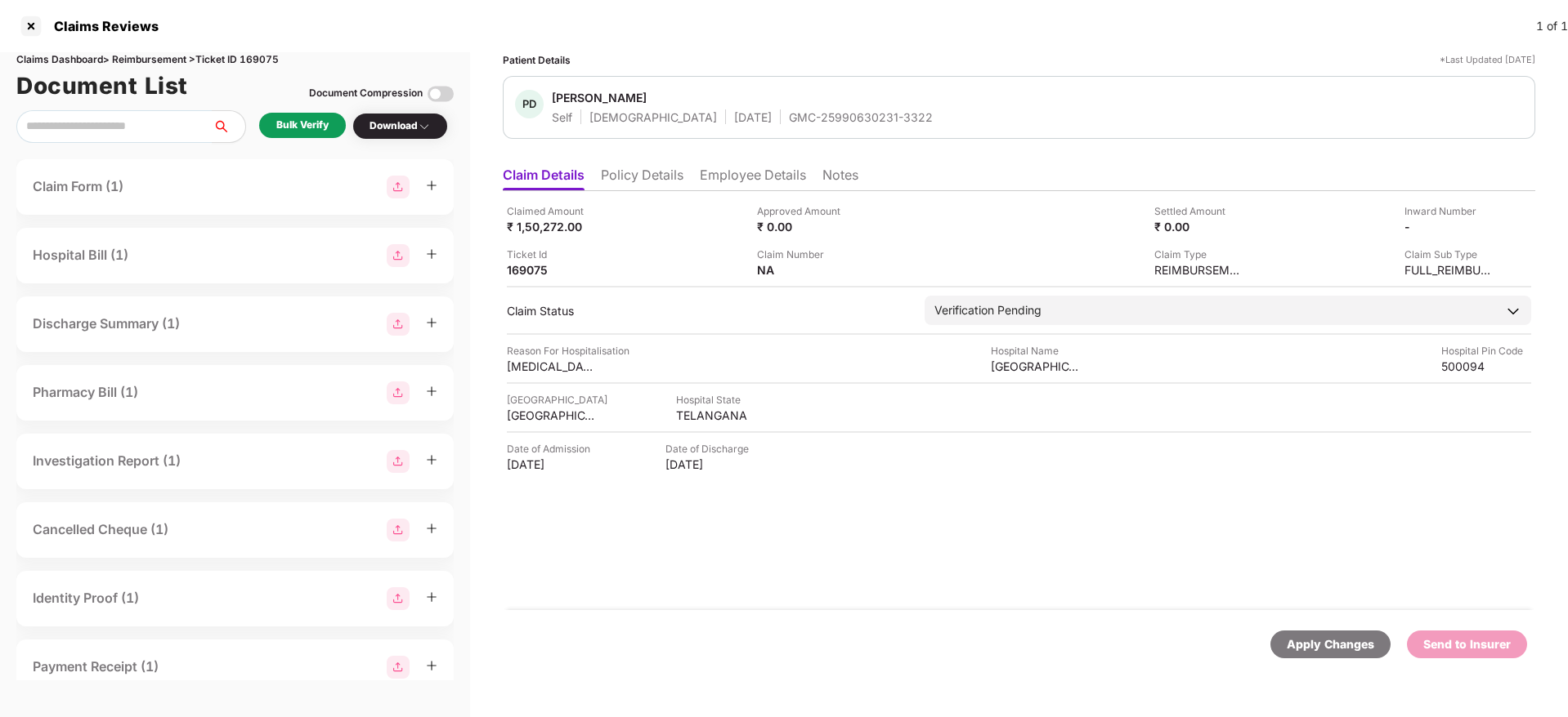
click at [654, 168] on li "Policy Details" at bounding box center [642, 178] width 83 height 24
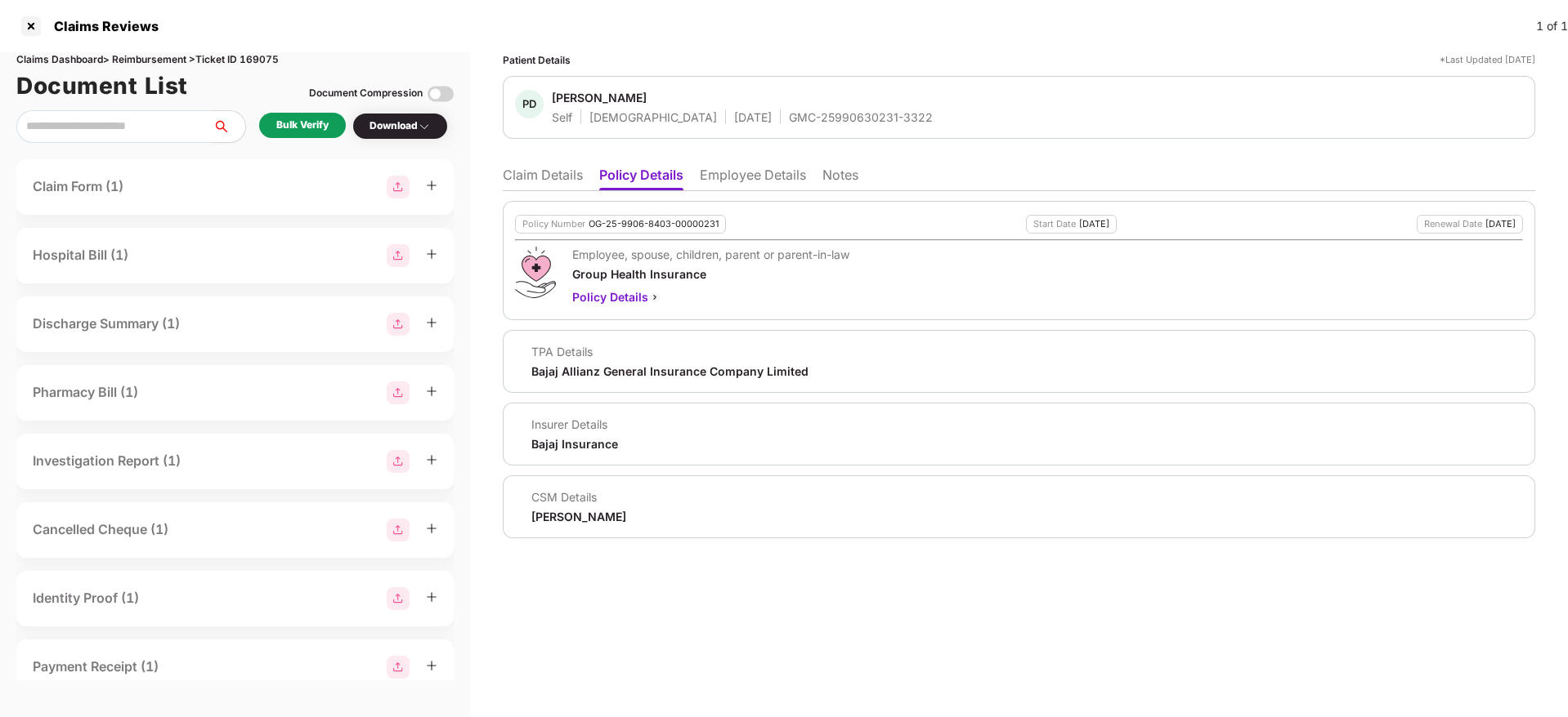
click at [736, 168] on li "Employee Details" at bounding box center [753, 178] width 106 height 24
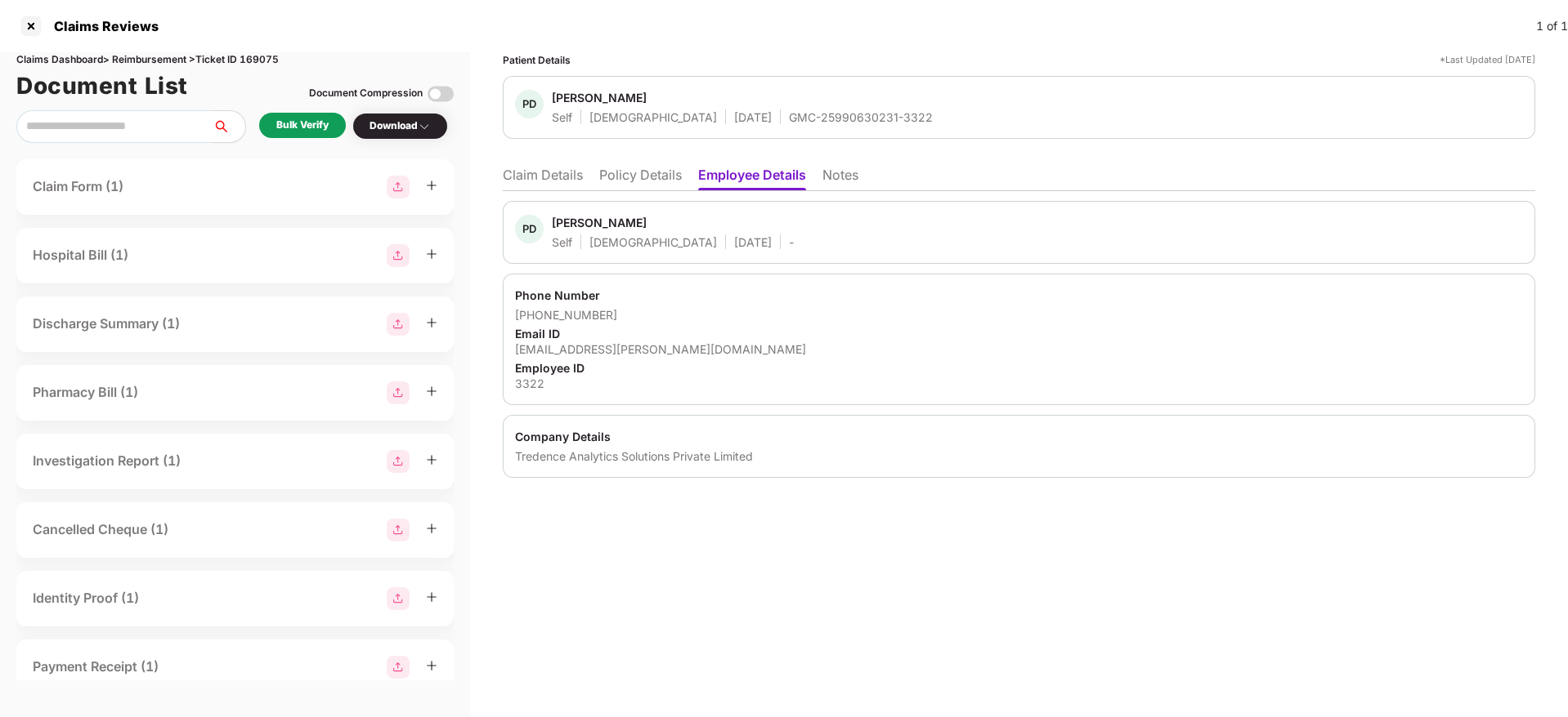
click at [541, 178] on li "Claim Details" at bounding box center [543, 178] width 80 height 24
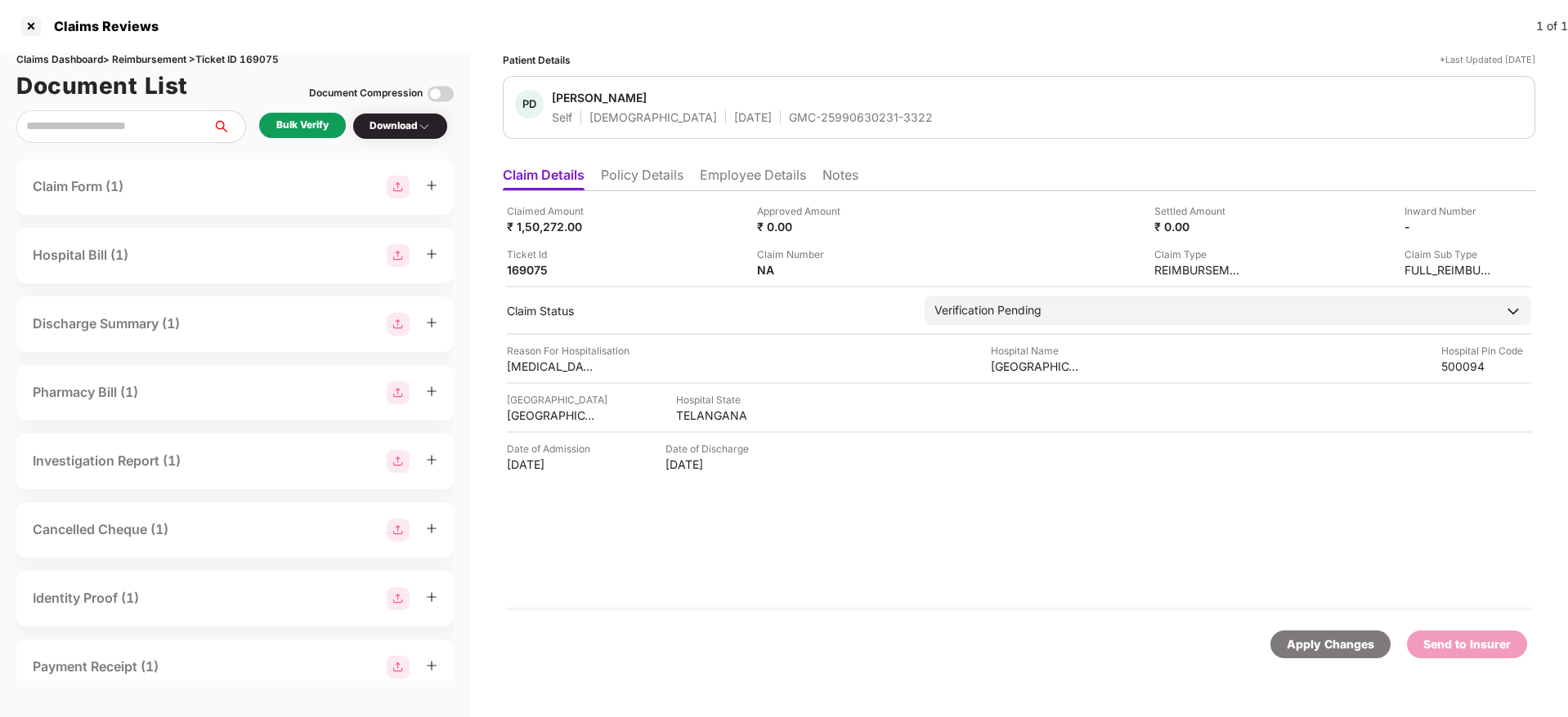
click at [640, 170] on li "Policy Details" at bounding box center [642, 178] width 83 height 24
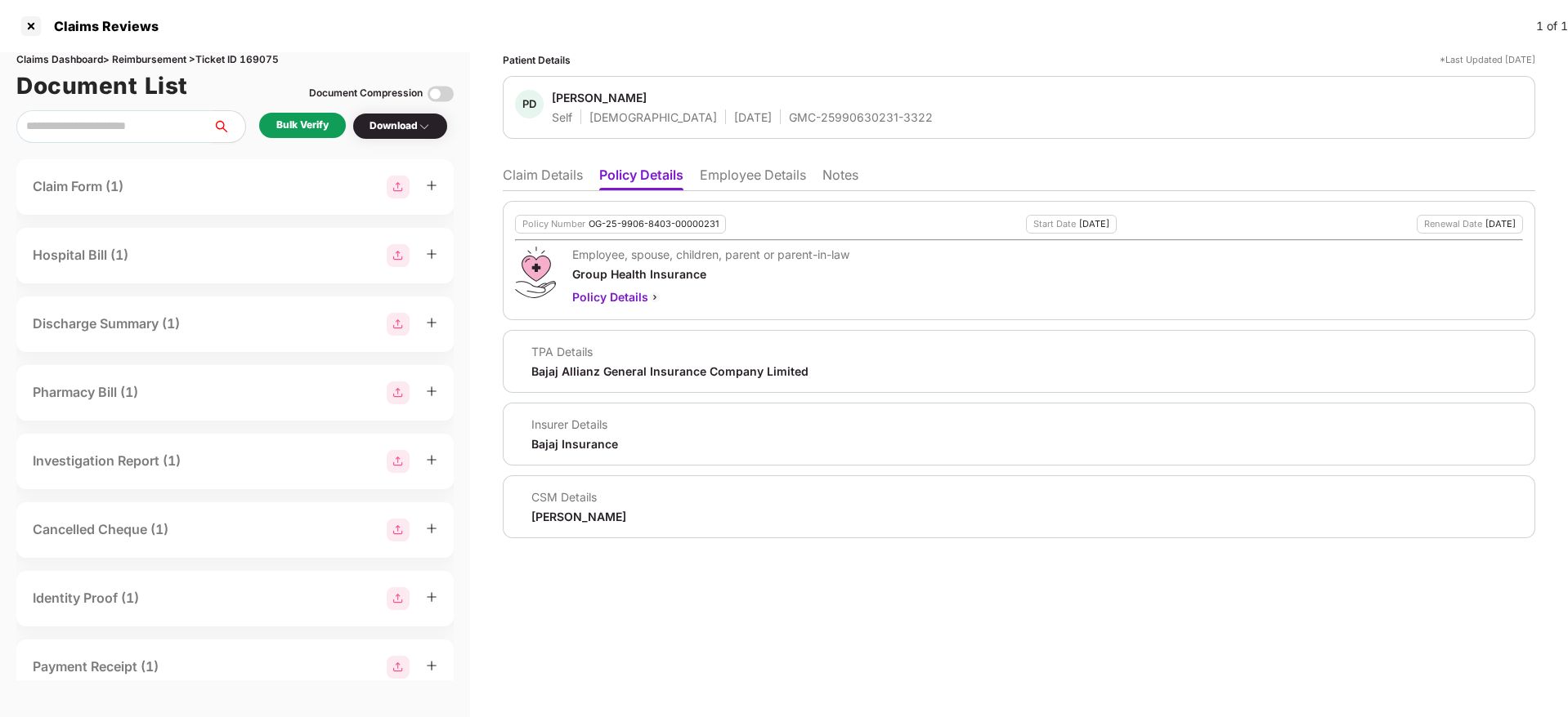
click at [723, 183] on li "Employee Details" at bounding box center [753, 178] width 106 height 24
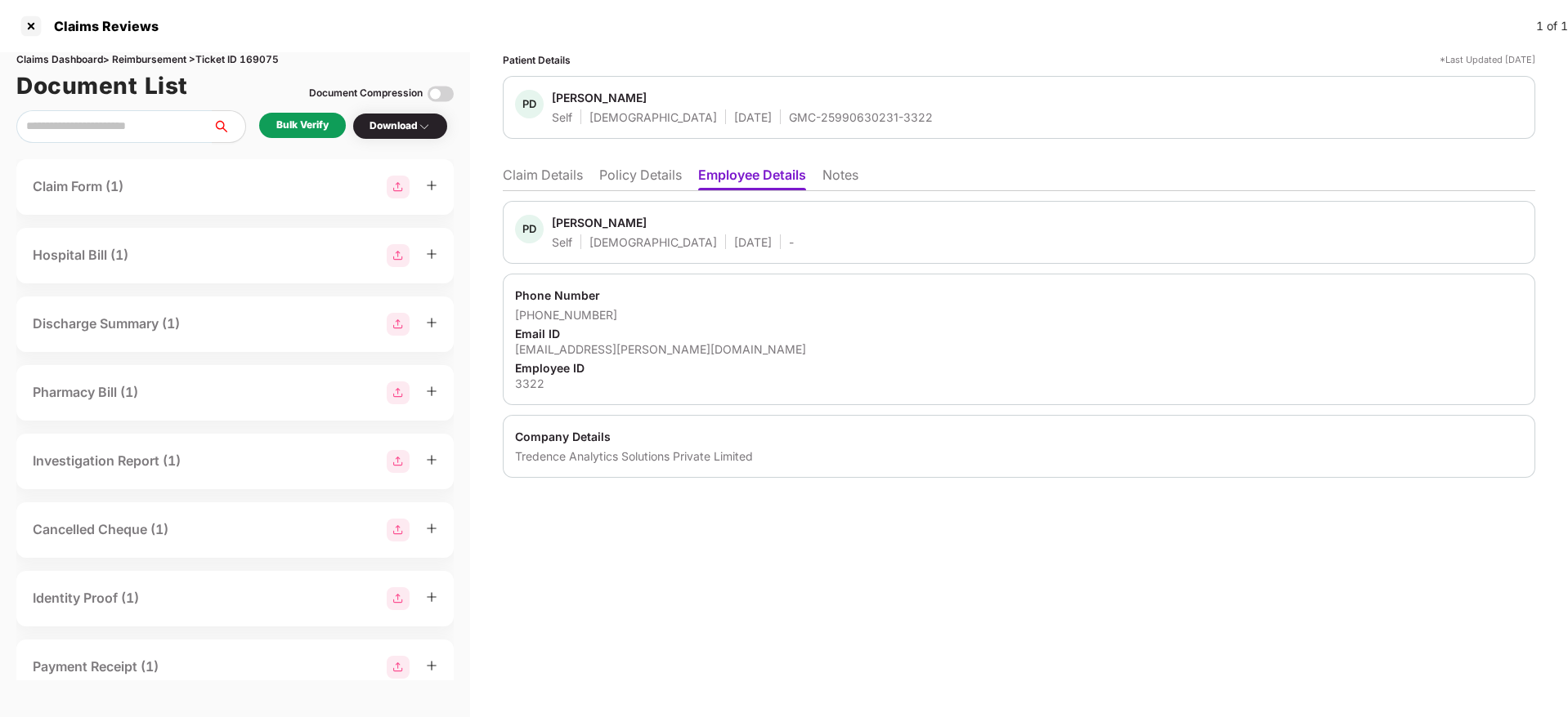
click at [522, 176] on li "Claim Details" at bounding box center [543, 178] width 80 height 24
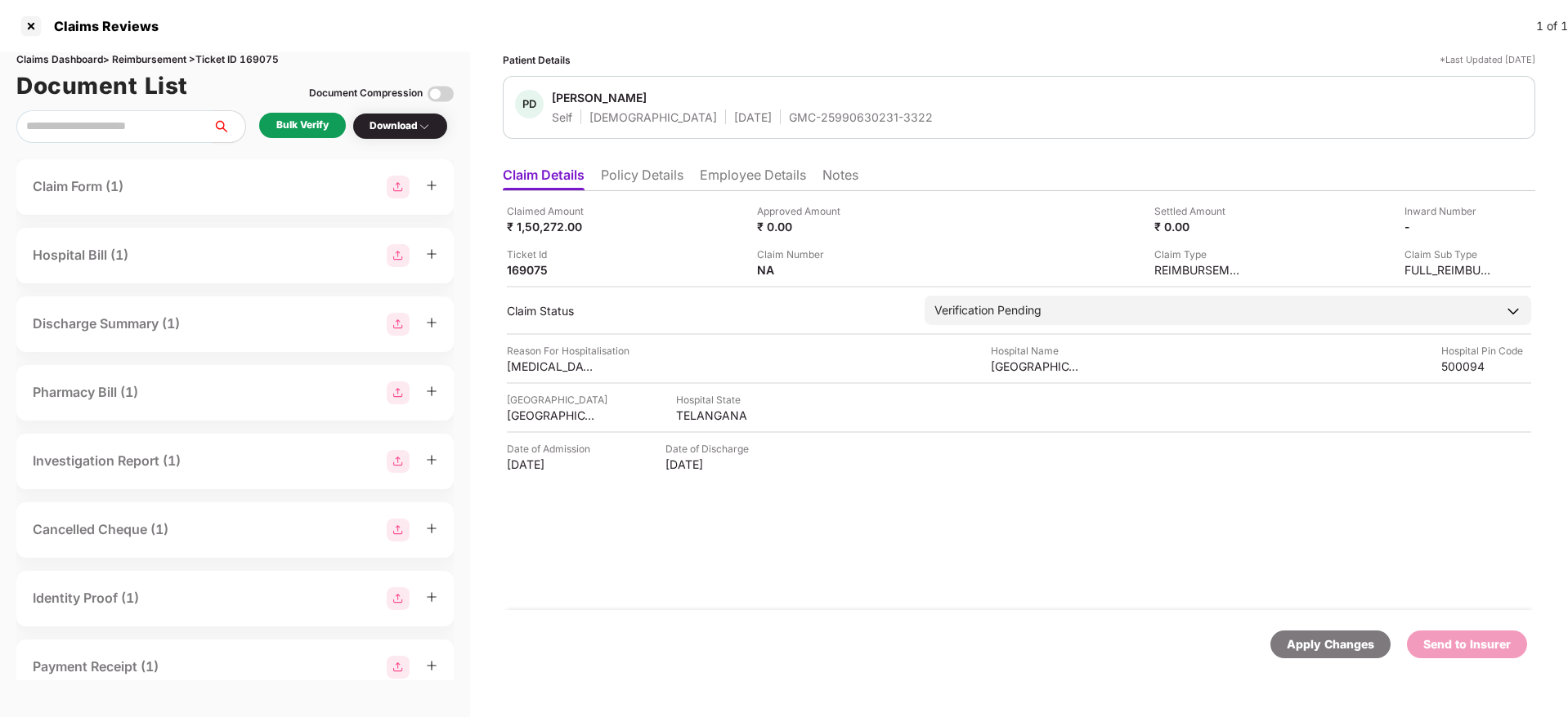
click at [867, 555] on div "Claimed Amount ₹ 1,50,272.00 Approved Amount ₹ 0.00 Settled Amount ₹ 0.00 Inwar…" at bounding box center [1019, 401] width 1032 height 419
click at [630, 182] on li "Policy Details" at bounding box center [642, 178] width 83 height 24
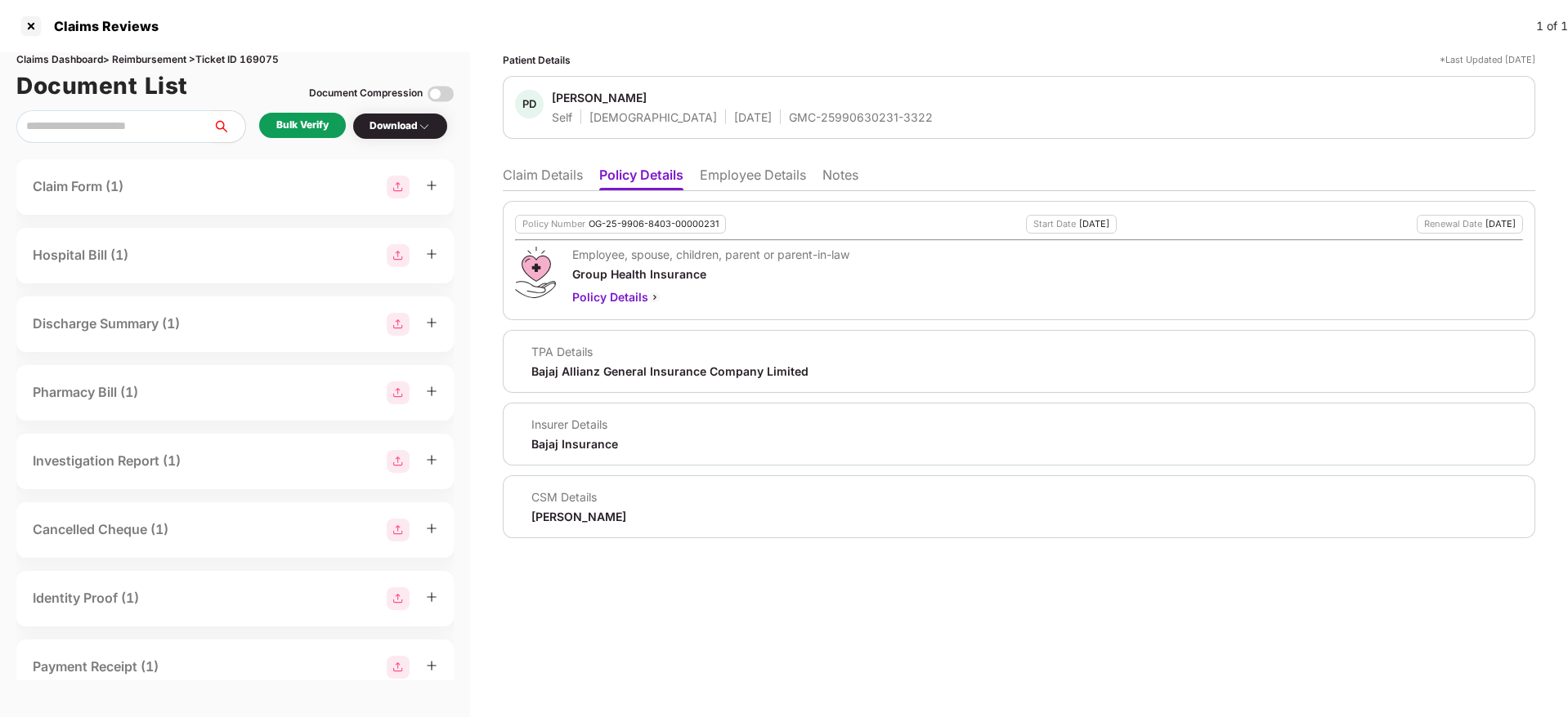
click at [572, 179] on li "Claim Details" at bounding box center [543, 178] width 80 height 24
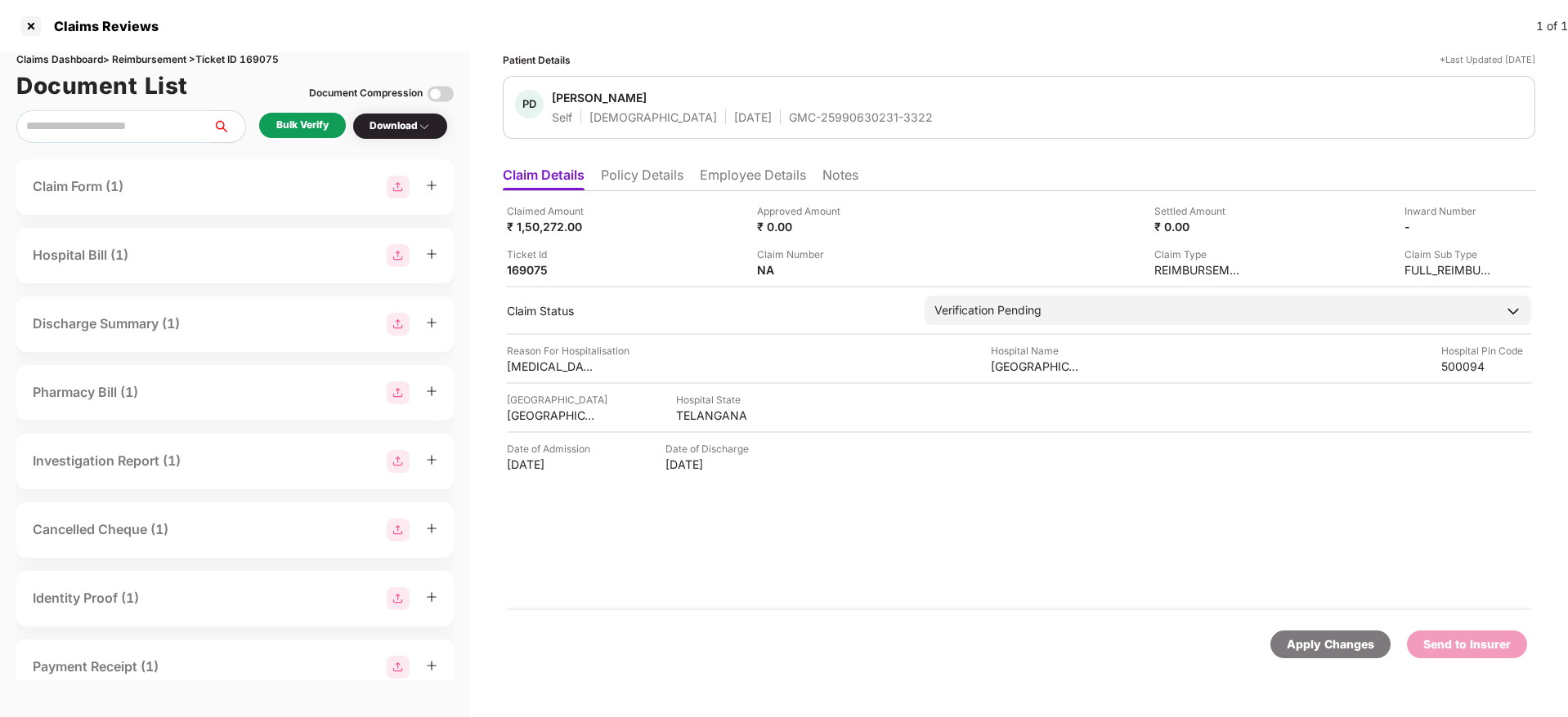
click at [661, 180] on li "Policy Details" at bounding box center [642, 178] width 83 height 24
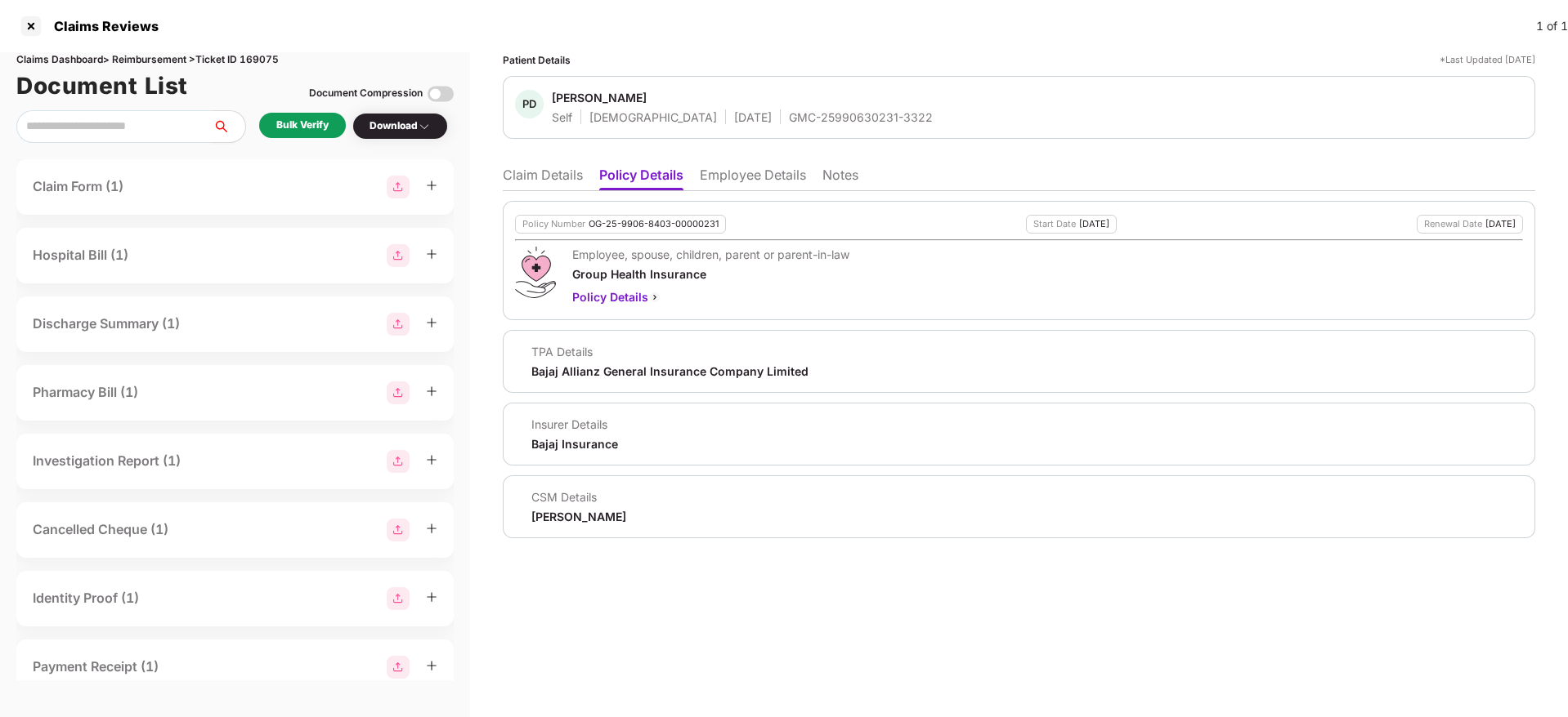
click at [550, 184] on li "Claim Details" at bounding box center [543, 178] width 80 height 24
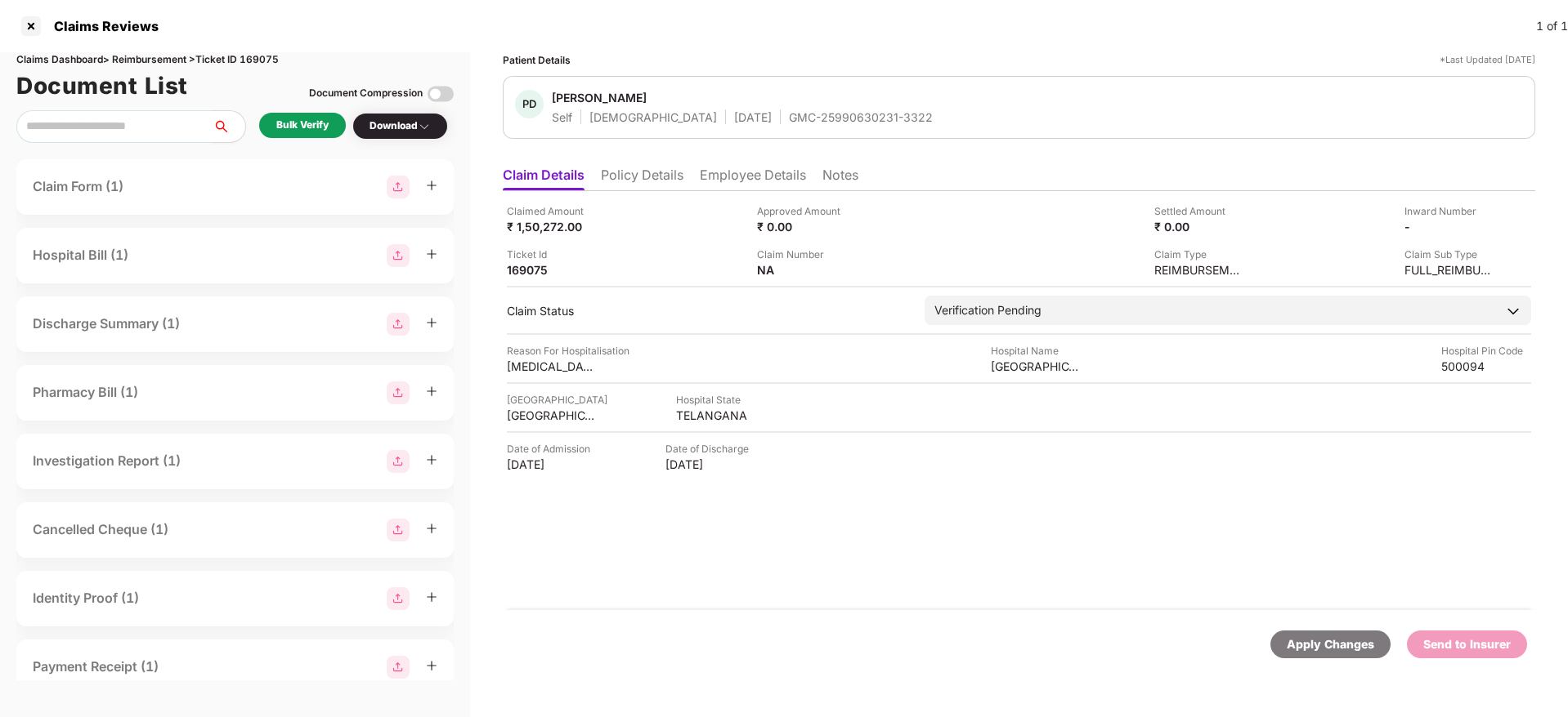
click at [831, 503] on div "Claimed Amount ₹ 1,50,272.00 Approved Amount ₹ 0.00 Settled Amount ₹ 0.00 Inwar…" at bounding box center [1019, 401] width 1032 height 419
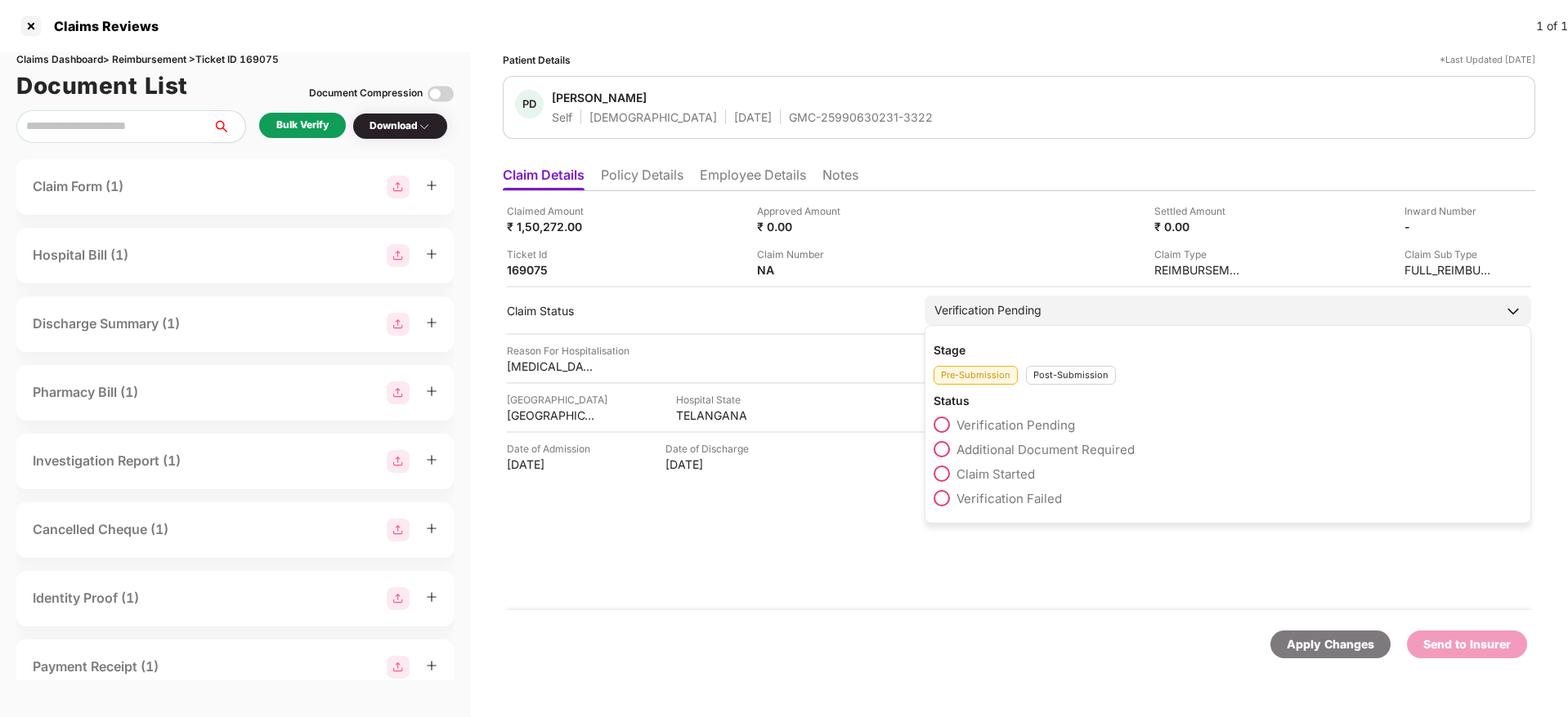
click at [1014, 448] on span "Additional Document Required" at bounding box center [1045, 450] width 178 height 16
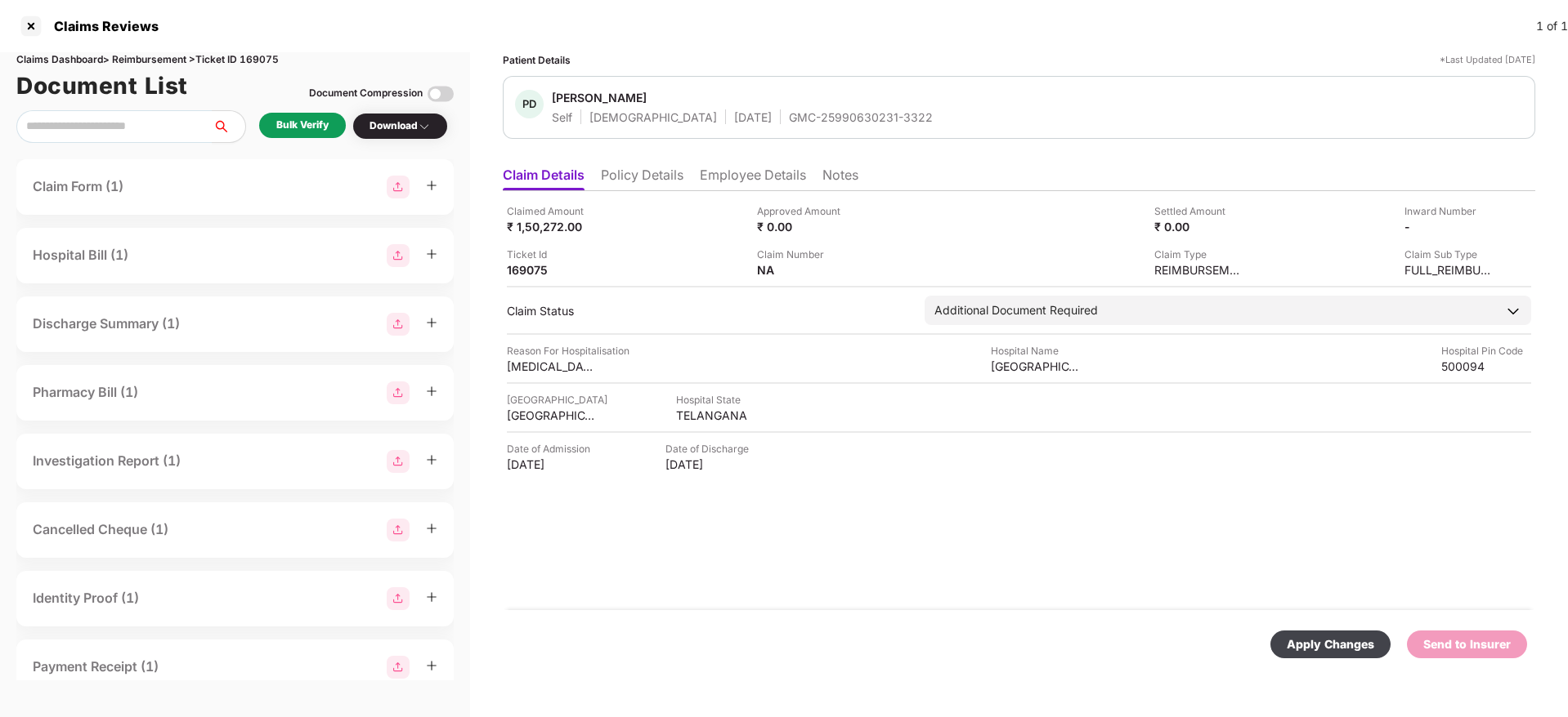
click at [1350, 653] on div "Apply Changes" at bounding box center [1330, 644] width 120 height 28
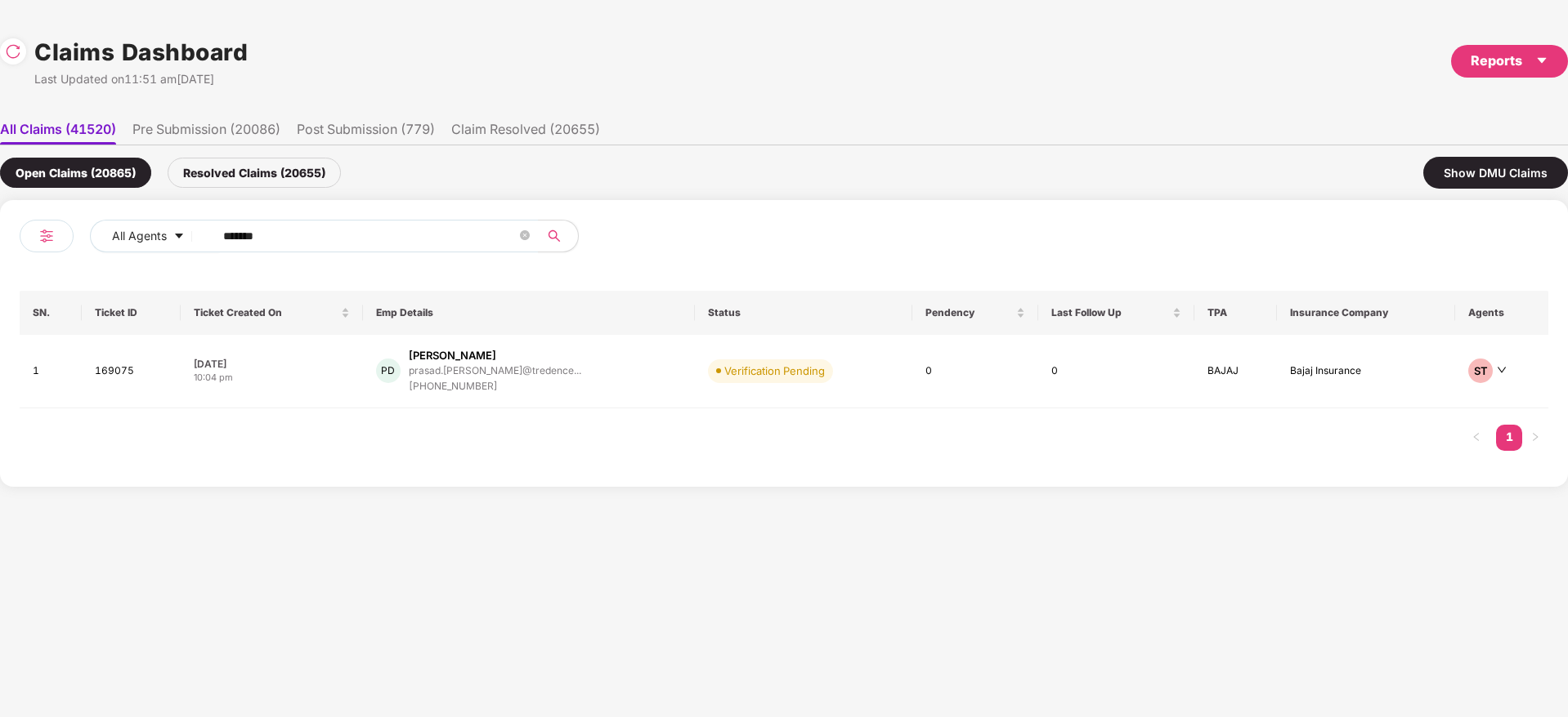
drag, startPoint x: 325, startPoint y: 235, endPoint x: 0, endPoint y: 300, distance: 331.4
click at [0, 290] on div "All Agents ****** SN. Ticket ID Ticket Created On Emp Details Status Pendency L…" at bounding box center [784, 343] width 1568 height 287
paste input "text"
type input "******"
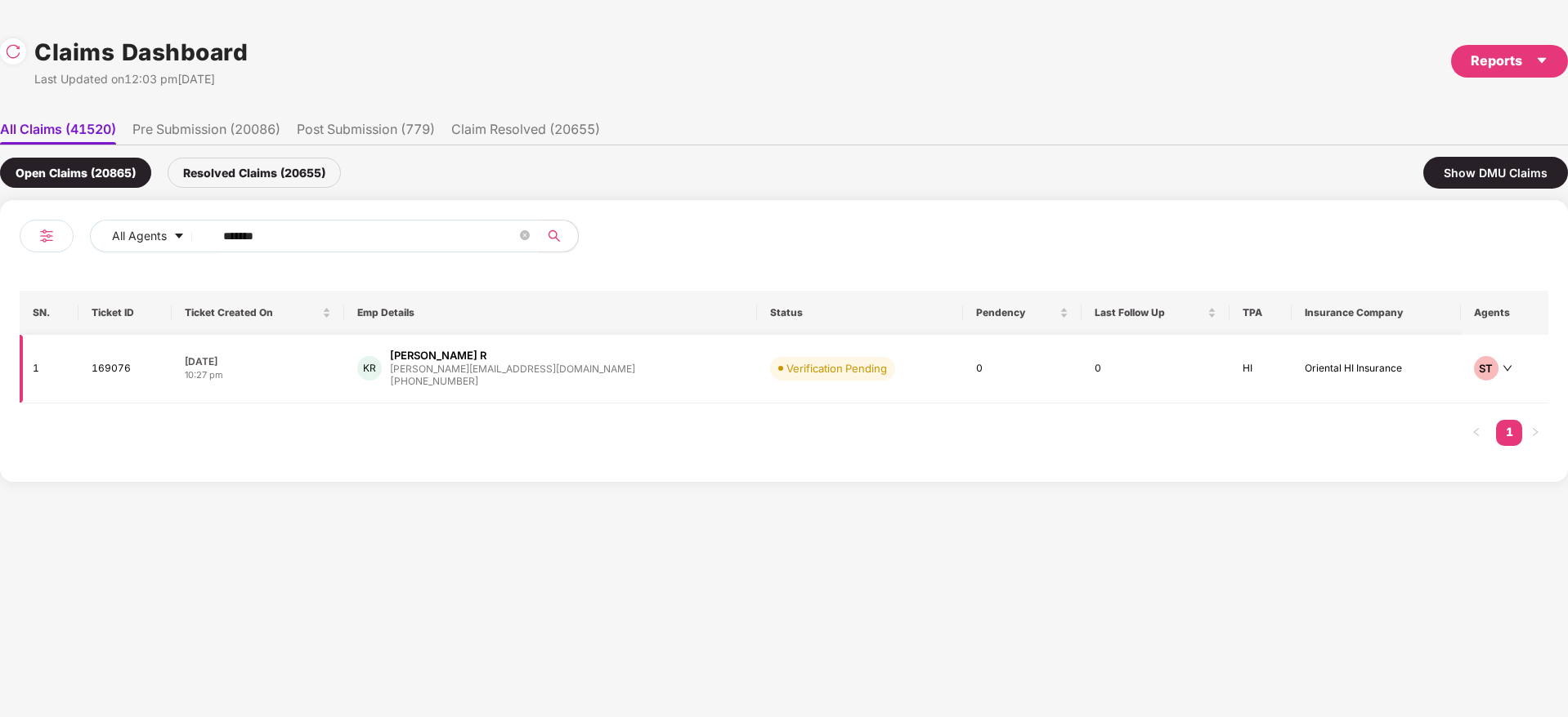
click at [566, 380] on div "KR Kishore Mourya R [EMAIL_ADDRESS][DOMAIN_NAME] [PHONE_NUMBER]" at bounding box center [551, 369] width 388 height 42
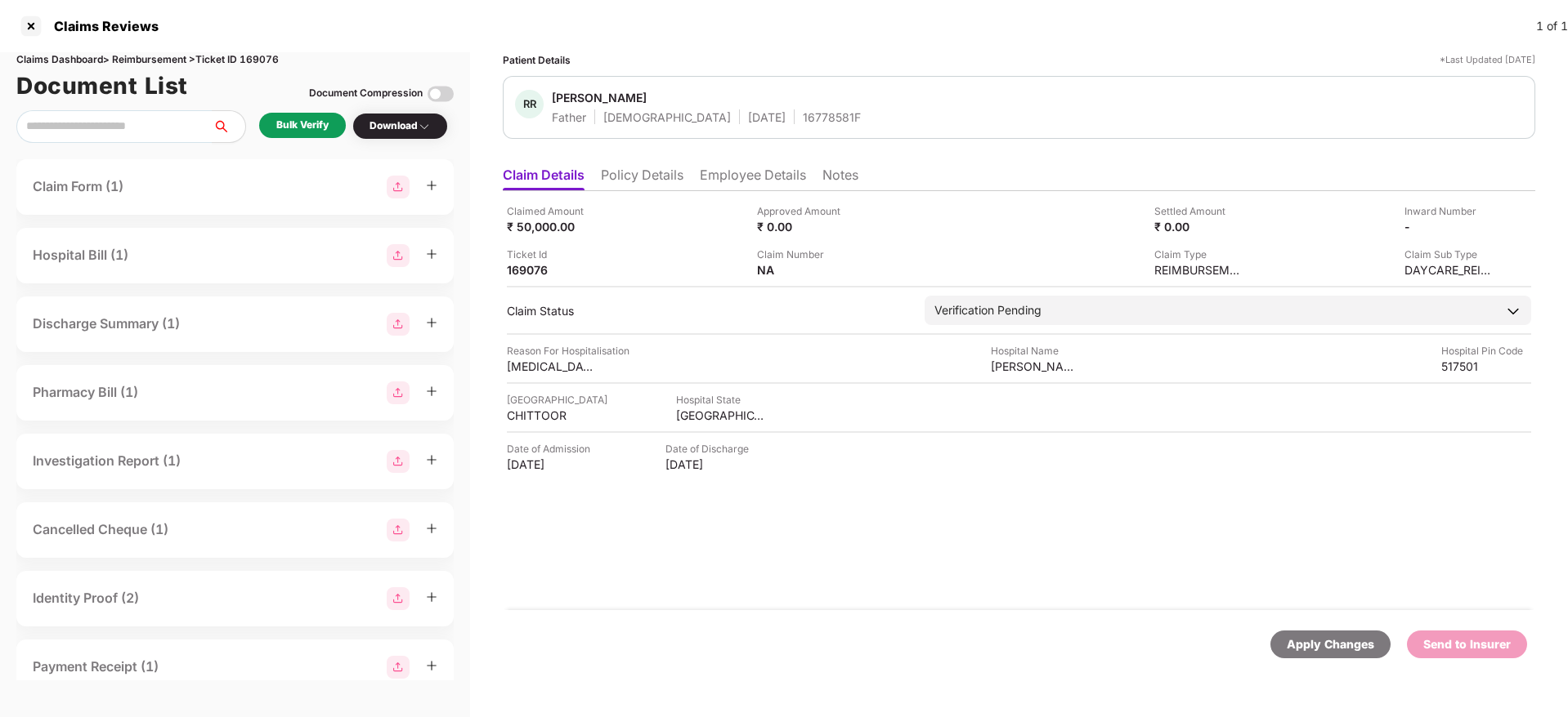
click at [316, 129] on div "Bulk Verify" at bounding box center [303, 125] width 52 height 16
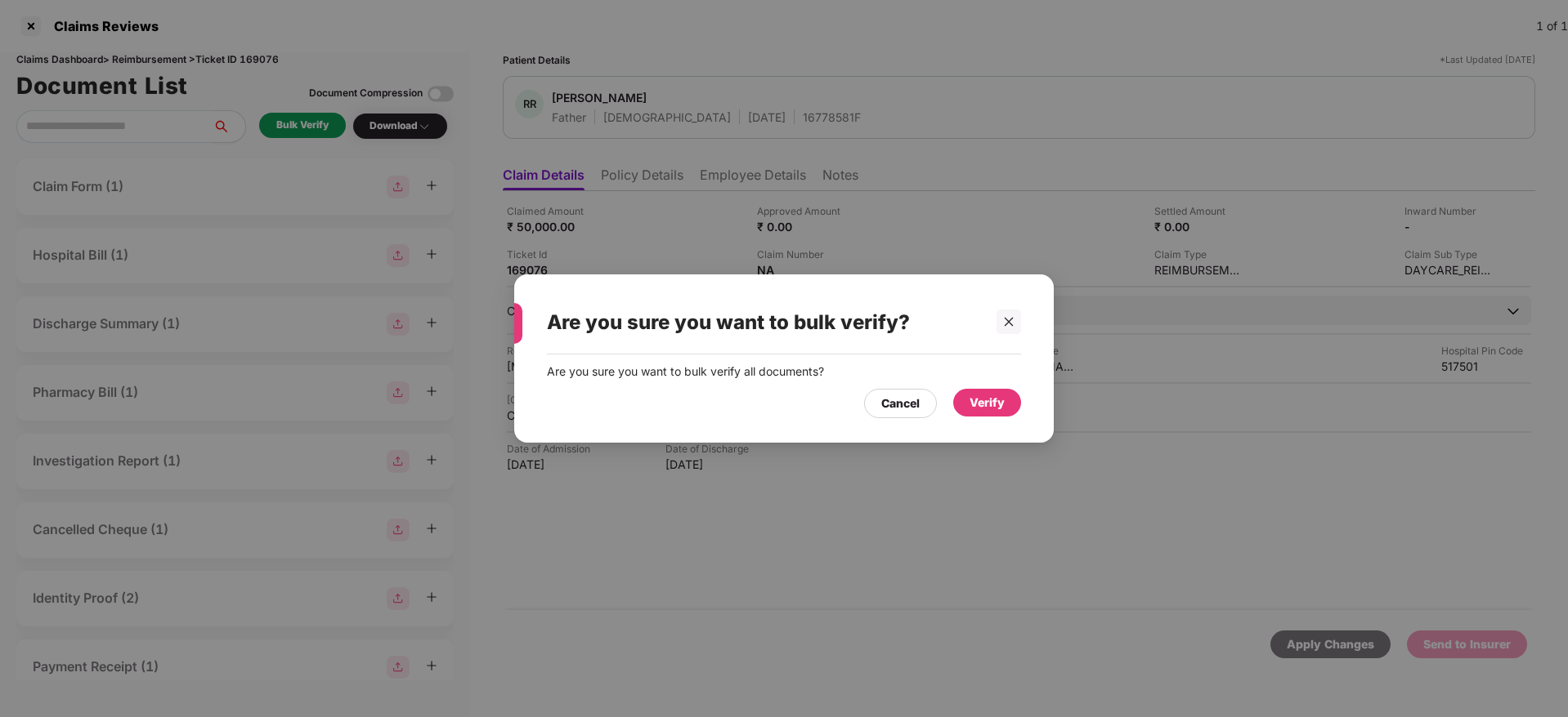
click at [964, 399] on div "Verify" at bounding box center [986, 403] width 68 height 28
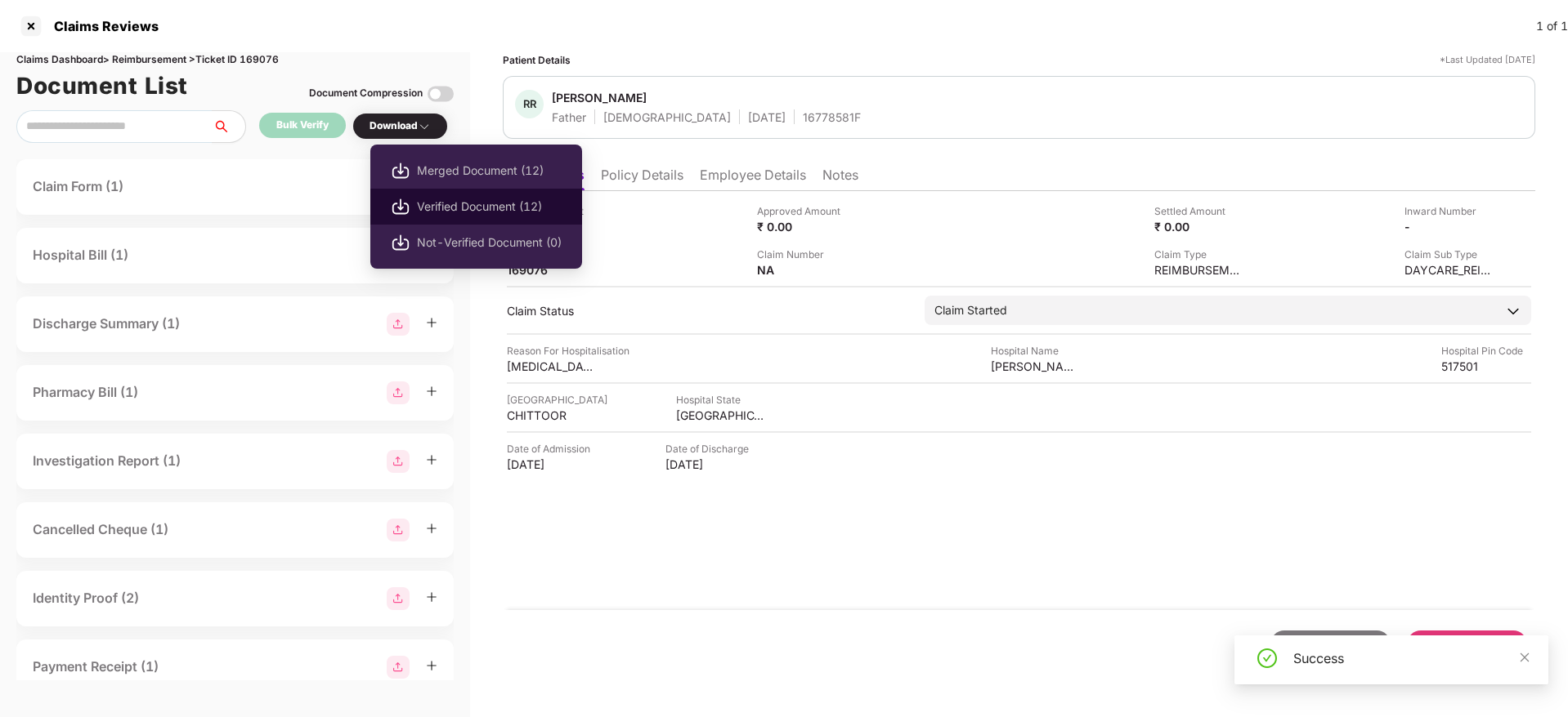
click at [465, 208] on span "Verified Document (12)" at bounding box center [489, 207] width 145 height 18
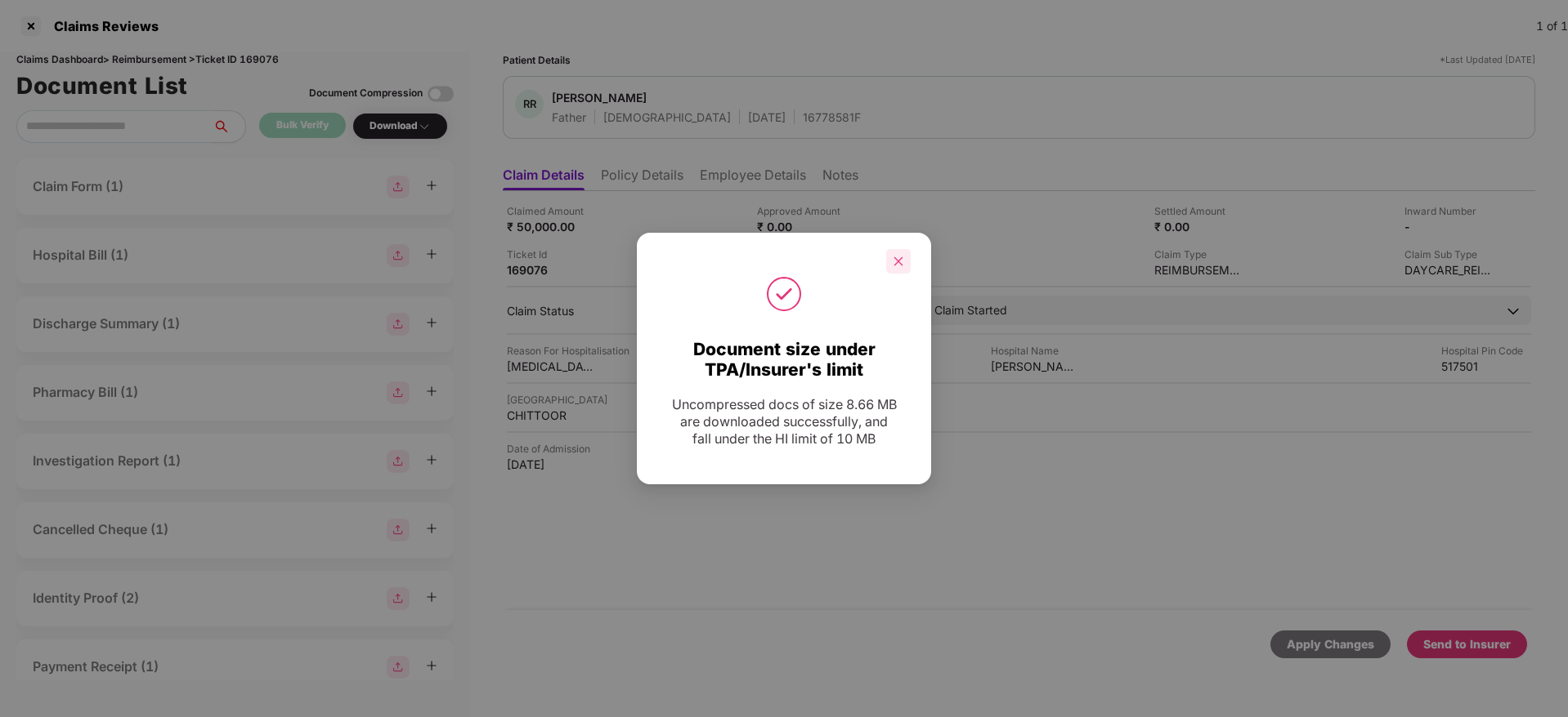
click at [897, 265] on icon "close" at bounding box center [898, 262] width 11 height 11
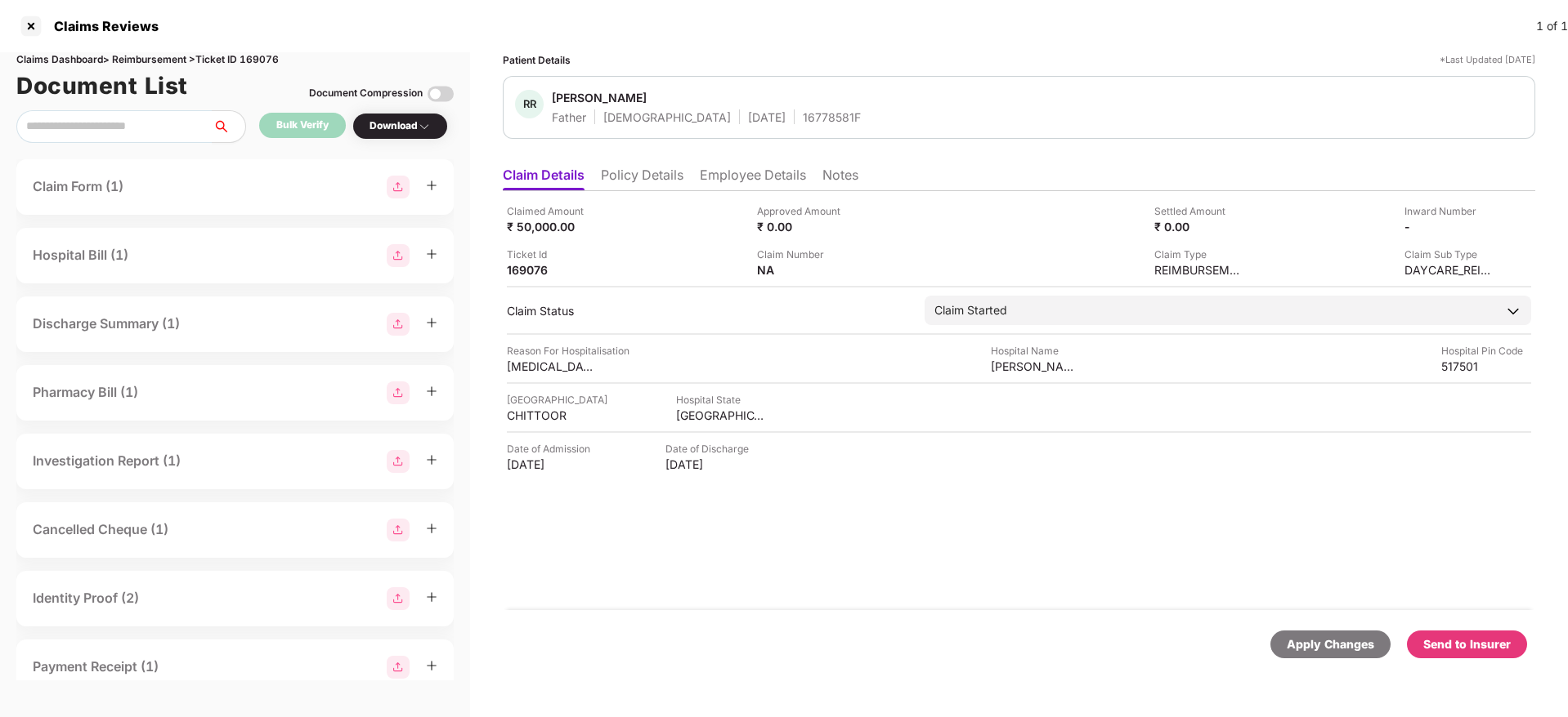
click at [1467, 649] on div "Send to Insurer" at bounding box center [1467, 644] width 88 height 18
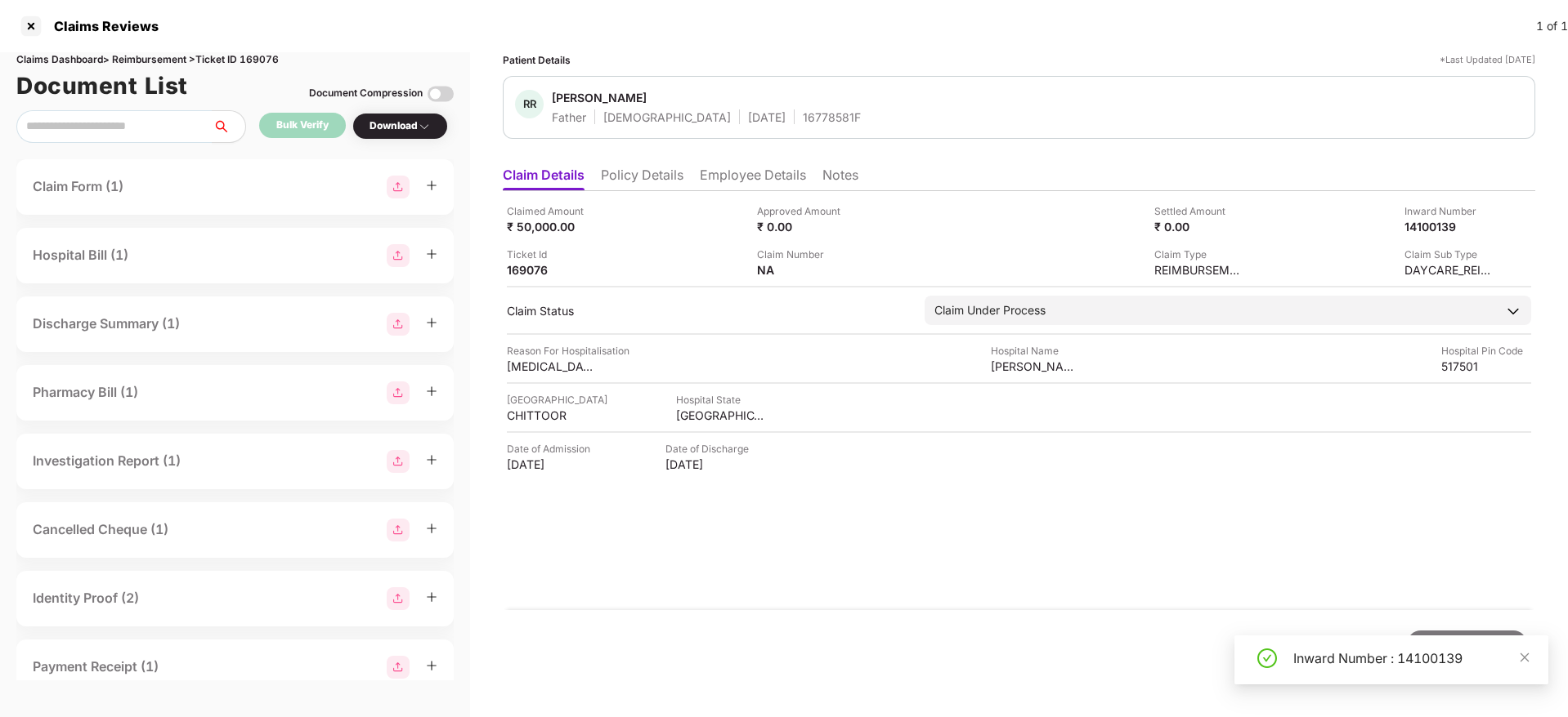
click at [622, 177] on li "Policy Details" at bounding box center [642, 178] width 83 height 24
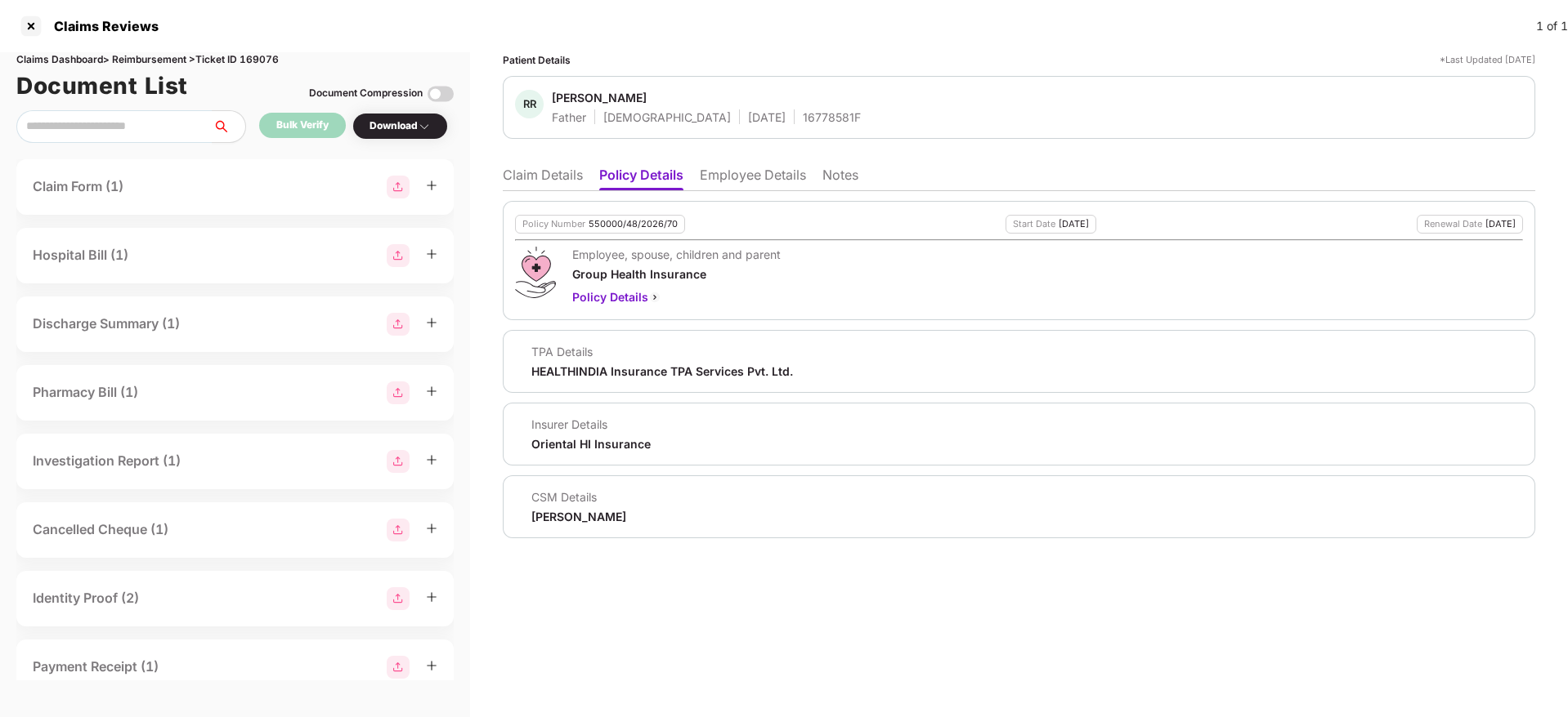
click at [537, 173] on li "Claim Details" at bounding box center [543, 178] width 80 height 24
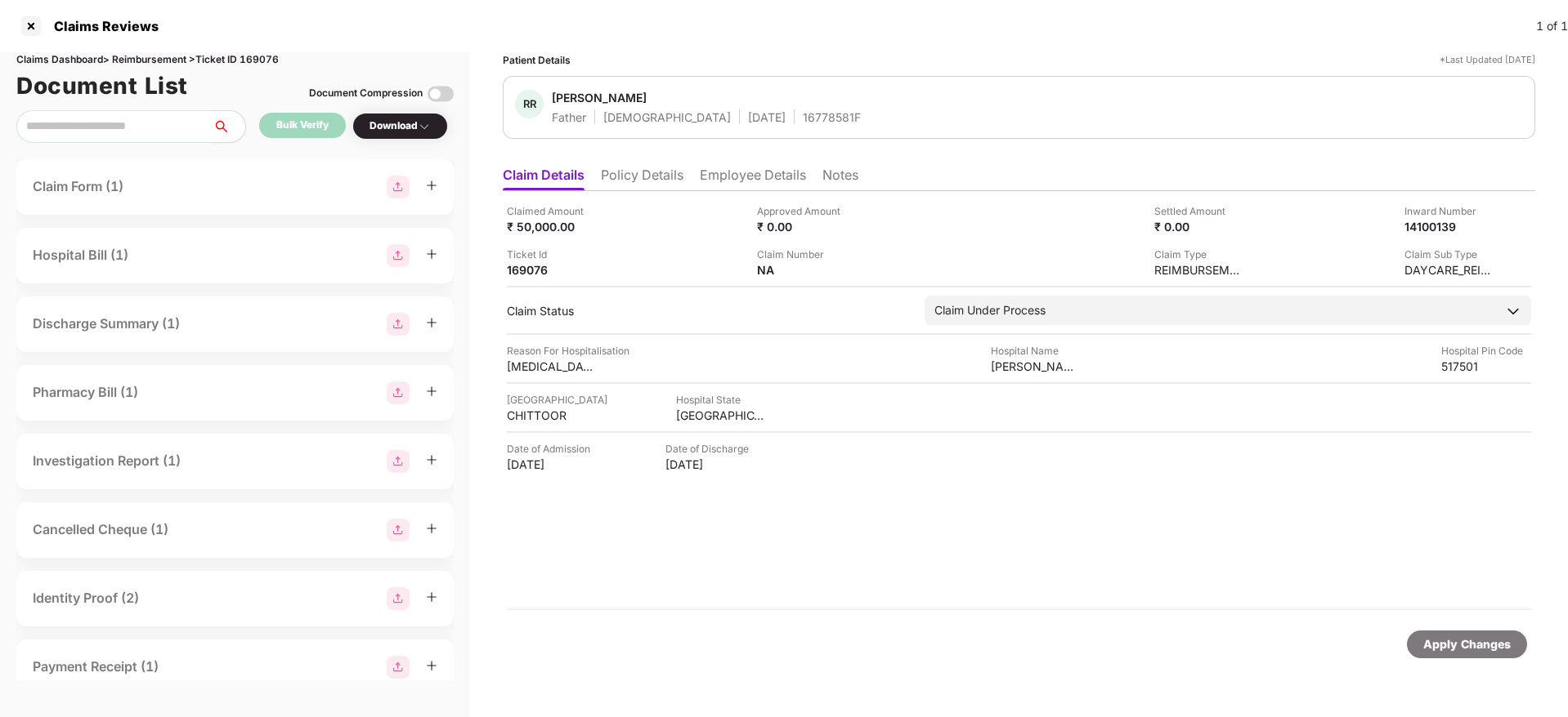
click at [1417, 235] on div "Claimed Amount ₹ 50,000.00 Approved Amount ₹ 0.00 Settled Amount ₹ 0.00 Inward …" at bounding box center [1019, 240] width 1024 height 74
click at [1417, 235] on div "Claimed Amount ₹ 50,000.00 Approved Amount ₹ 0.00 Settled Amount ₹ 0.00 Inward …" at bounding box center [1019, 240] width 1024 height 74
click at [1418, 226] on div "14100139" at bounding box center [1432, 226] width 90 height 16
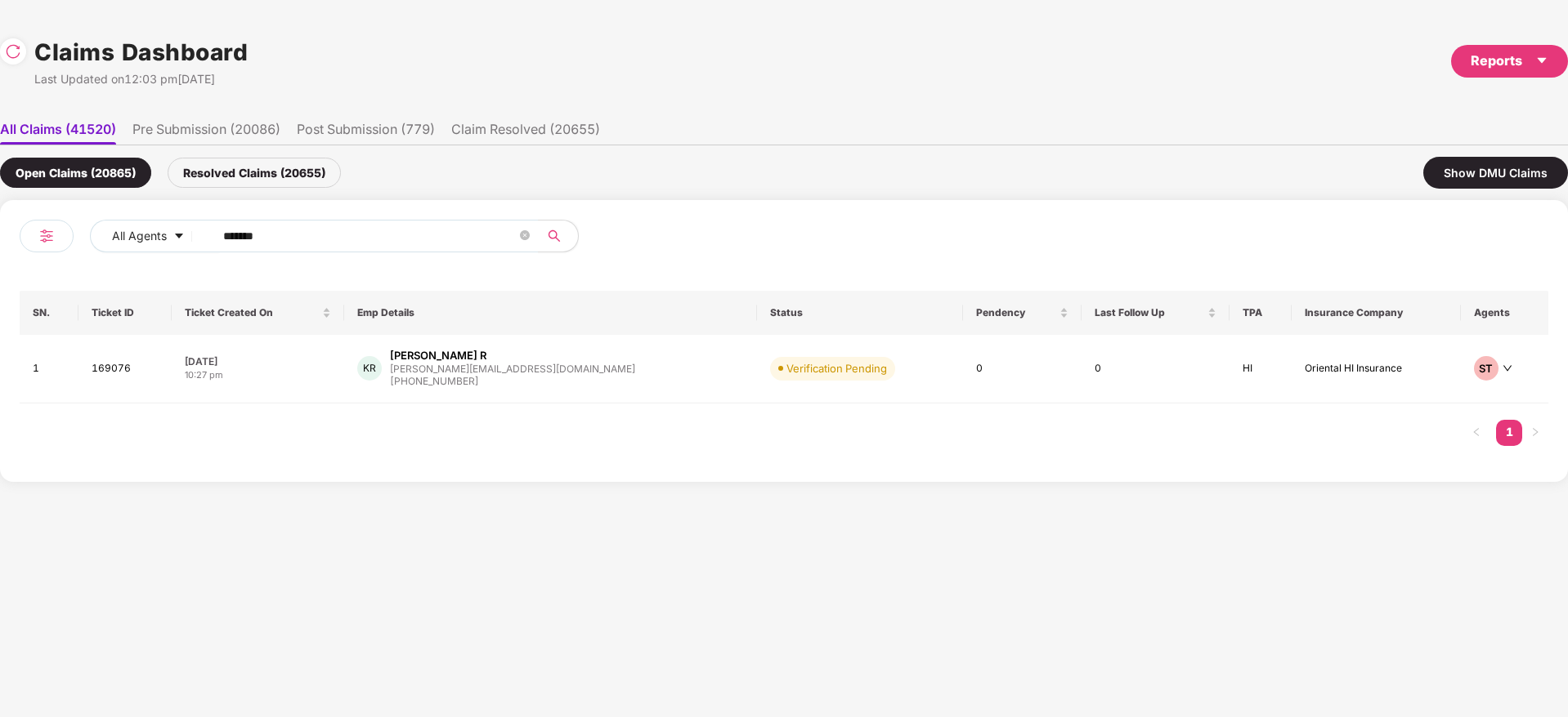
click at [25, 239] on div "All Agents ******" at bounding box center [402, 243] width 764 height 46
paste input "text"
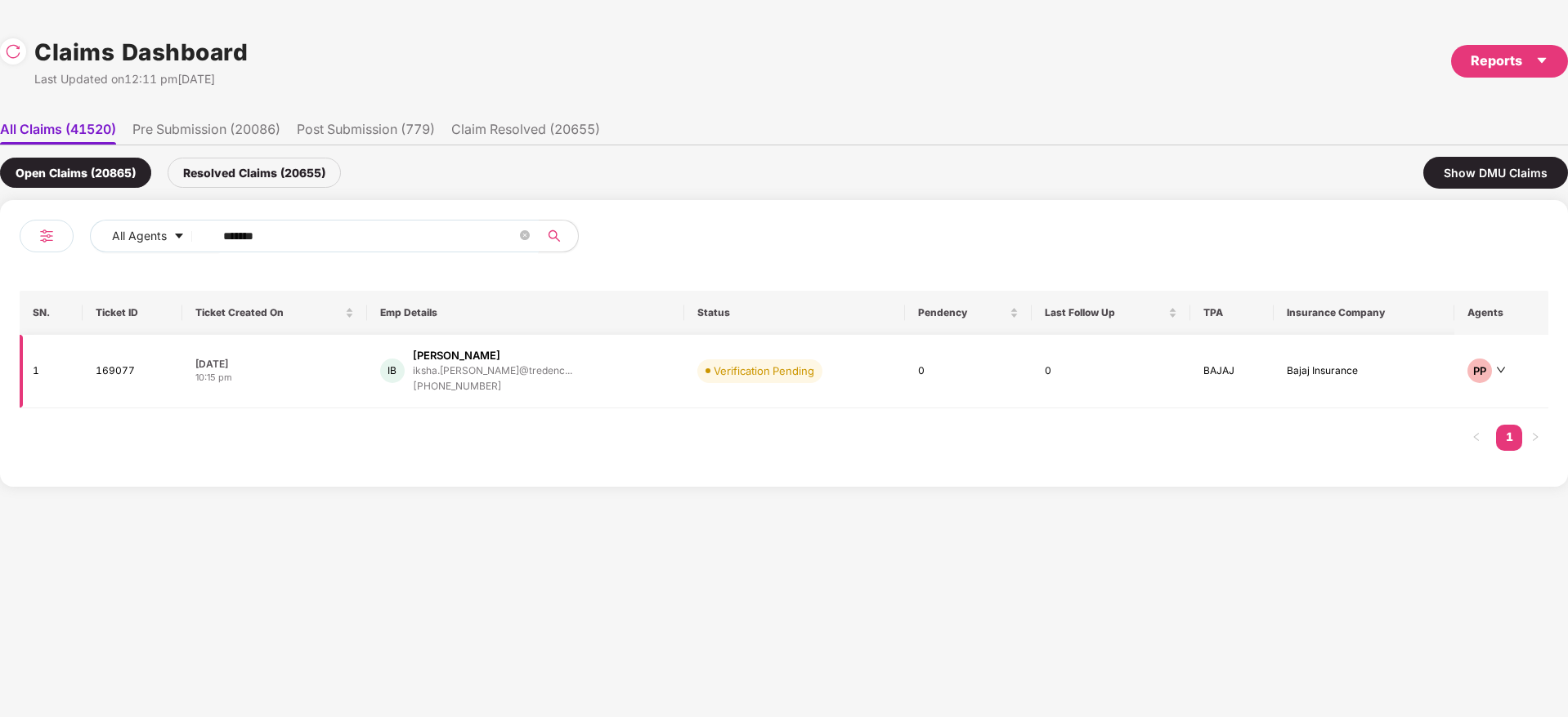
type input "******"
click at [620, 381] on div "IB [PERSON_NAME] [PERSON_NAME].[PERSON_NAME]@tredenc... [PHONE_NUMBER]" at bounding box center [526, 371] width 292 height 47
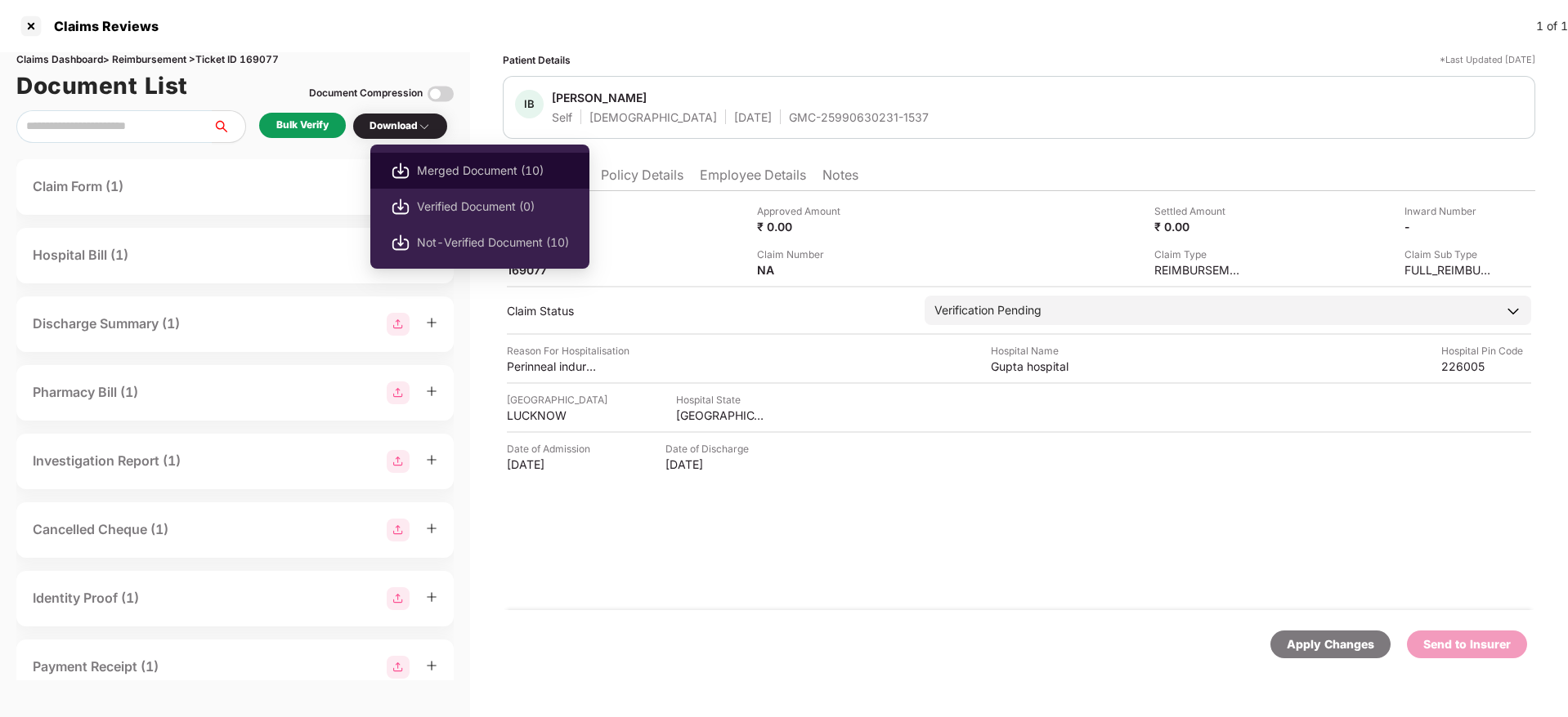
click at [436, 168] on span "Merged Document (10)" at bounding box center [493, 171] width 152 height 18
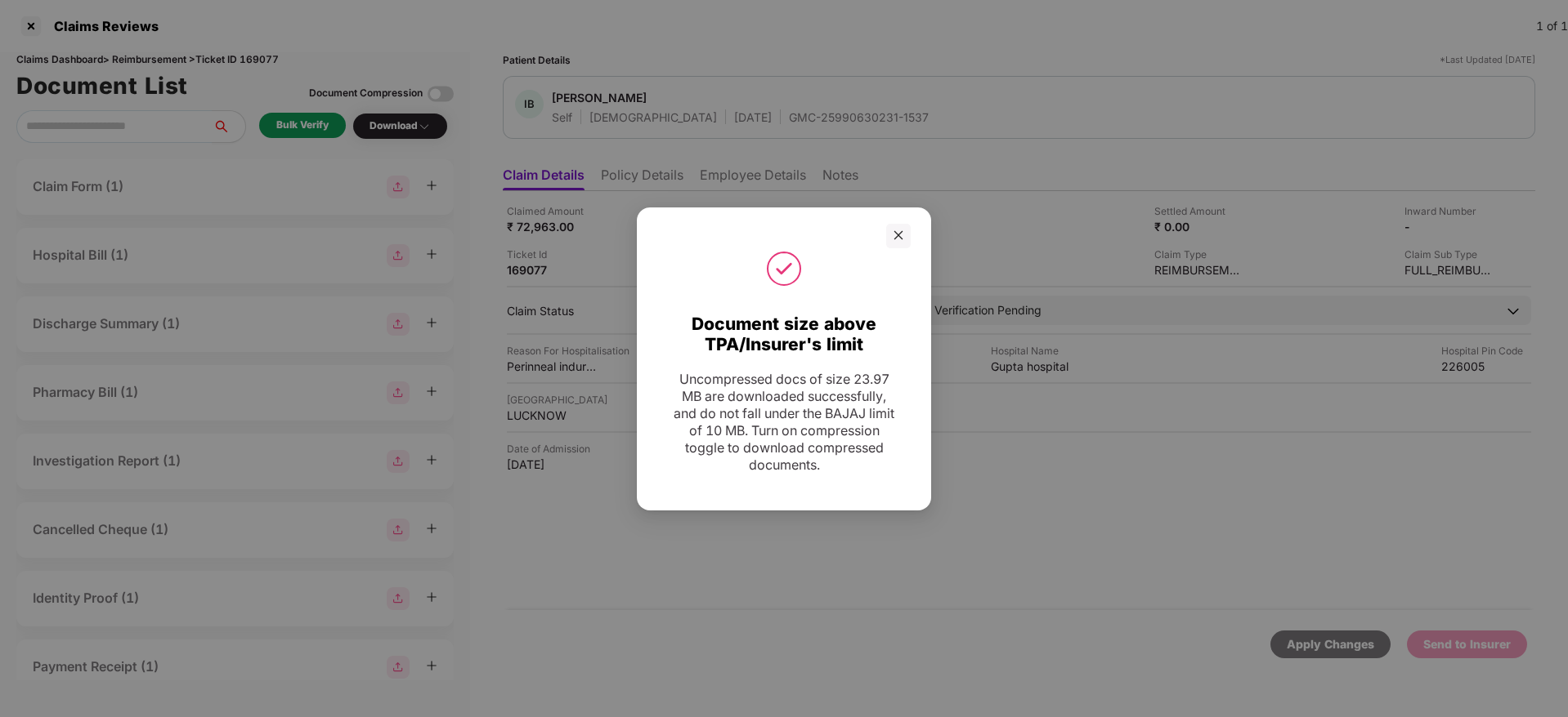
click at [892, 233] on icon "close" at bounding box center [898, 235] width 11 height 11
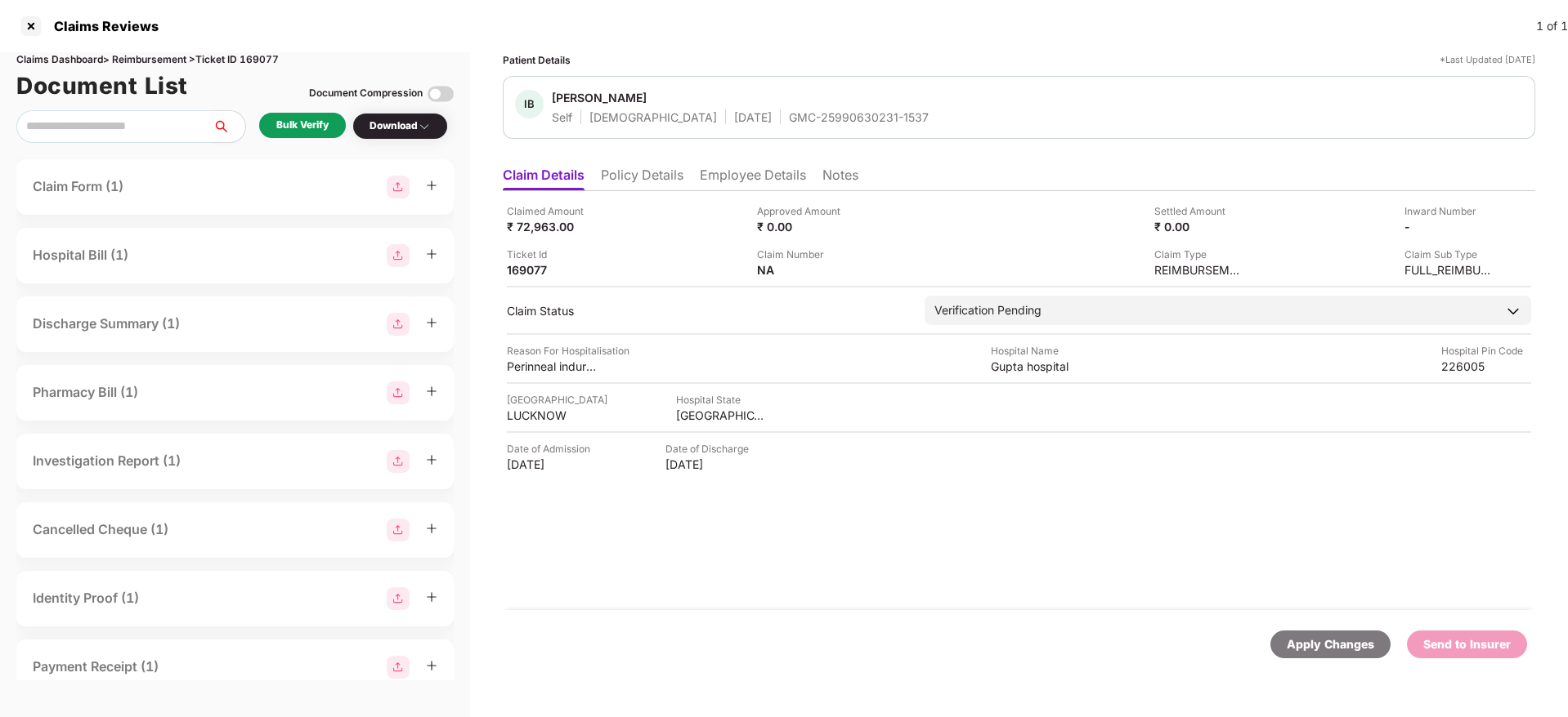
click at [824, 119] on div "GMC-25990630231-1537" at bounding box center [858, 117] width 140 height 16
click at [824, 119] on div "GMC-25990630231-1537" at bounding box center [858, 117] width 140 height 16
click at [696, 421] on div "[GEOGRAPHIC_DATA]" at bounding box center [721, 415] width 90 height 16
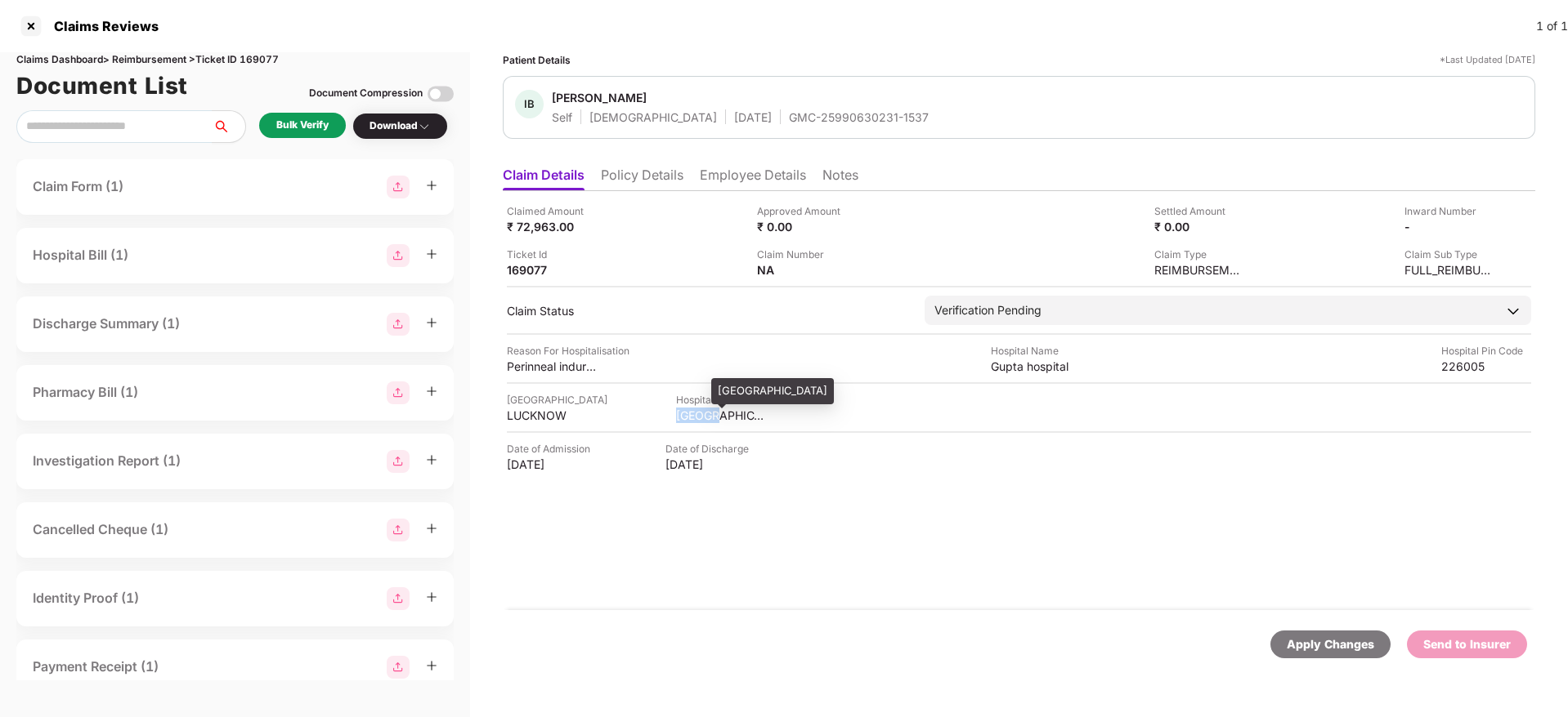
click at [696, 421] on div "[GEOGRAPHIC_DATA]" at bounding box center [721, 415] width 90 height 16
click at [526, 413] on div "LUCKNOW" at bounding box center [552, 415] width 90 height 16
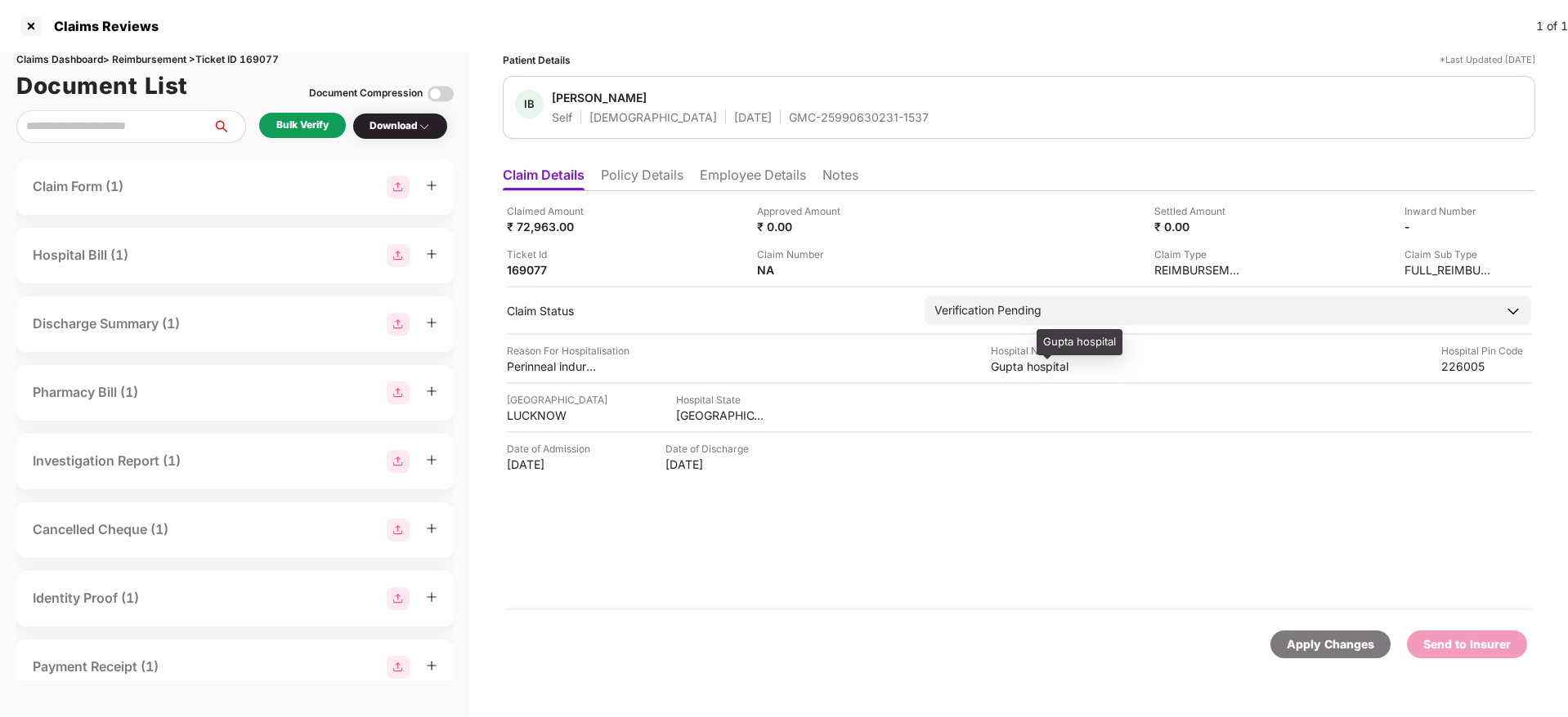
click at [1037, 368] on div "Gupta hospital" at bounding box center [1036, 366] width 90 height 16
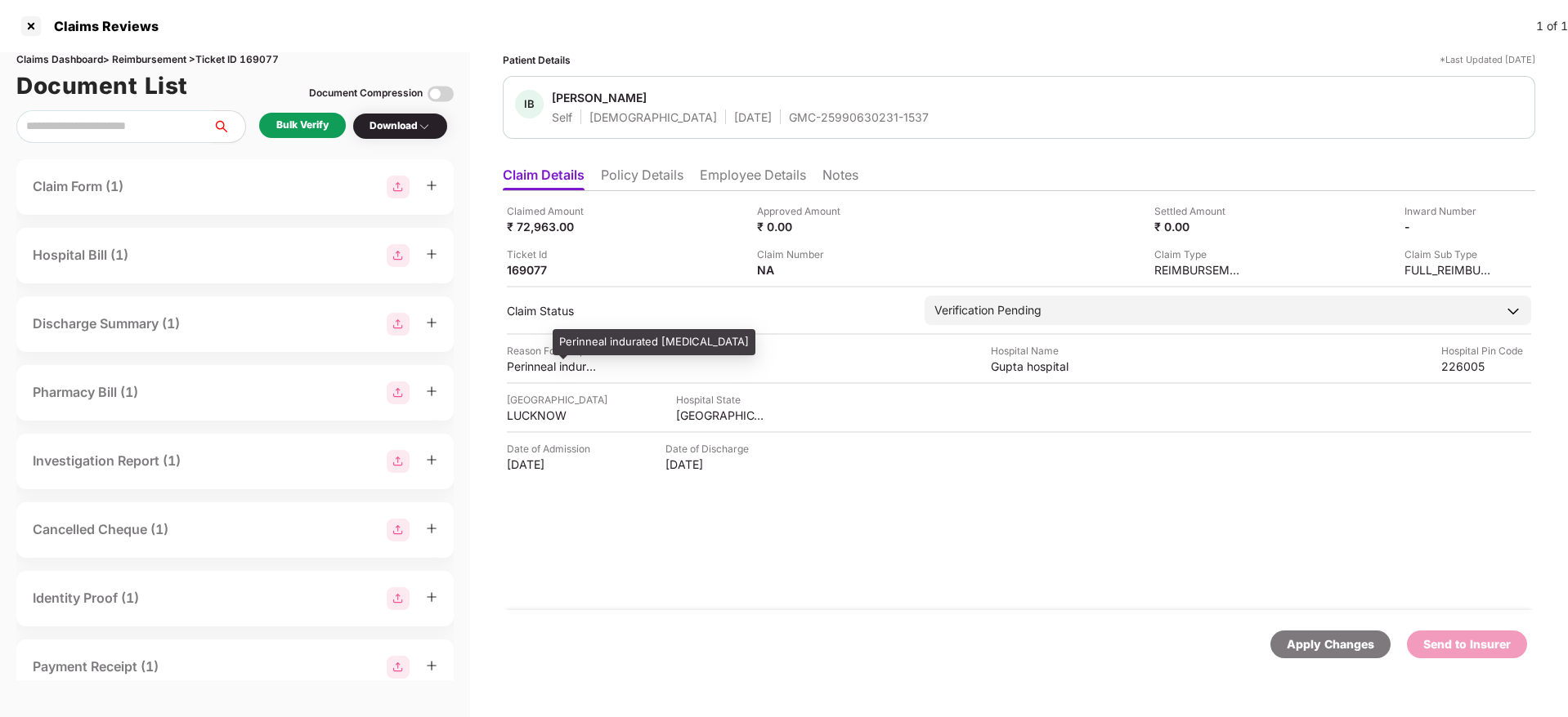
click at [541, 359] on div "Perinneal indurated [MEDICAL_DATA]" at bounding box center [552, 366] width 90 height 16
click at [735, 173] on li "Employee Details" at bounding box center [753, 178] width 106 height 24
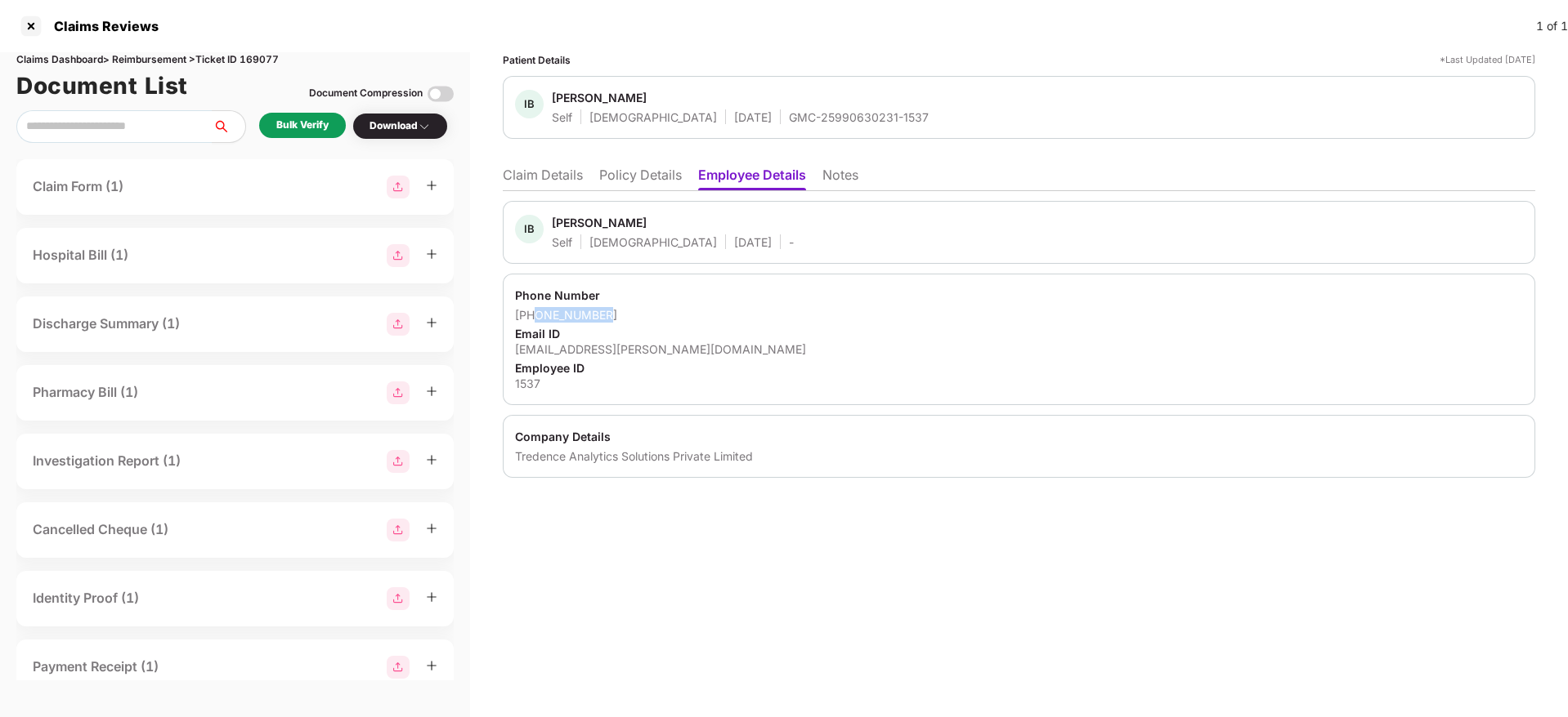
drag, startPoint x: 622, startPoint y: 309, endPoint x: 533, endPoint y: 320, distance: 89.7
click at [533, 320] on div "[PHONE_NUMBER]" at bounding box center [1019, 315] width 1008 height 16
click at [625, 342] on div "[EMAIL_ADDRESS][PERSON_NAME][DOMAIN_NAME]" at bounding box center [1019, 349] width 1008 height 16
click at [622, 342] on div "[EMAIL_ADDRESS][PERSON_NAME][DOMAIN_NAME]" at bounding box center [1019, 349] width 1008 height 16
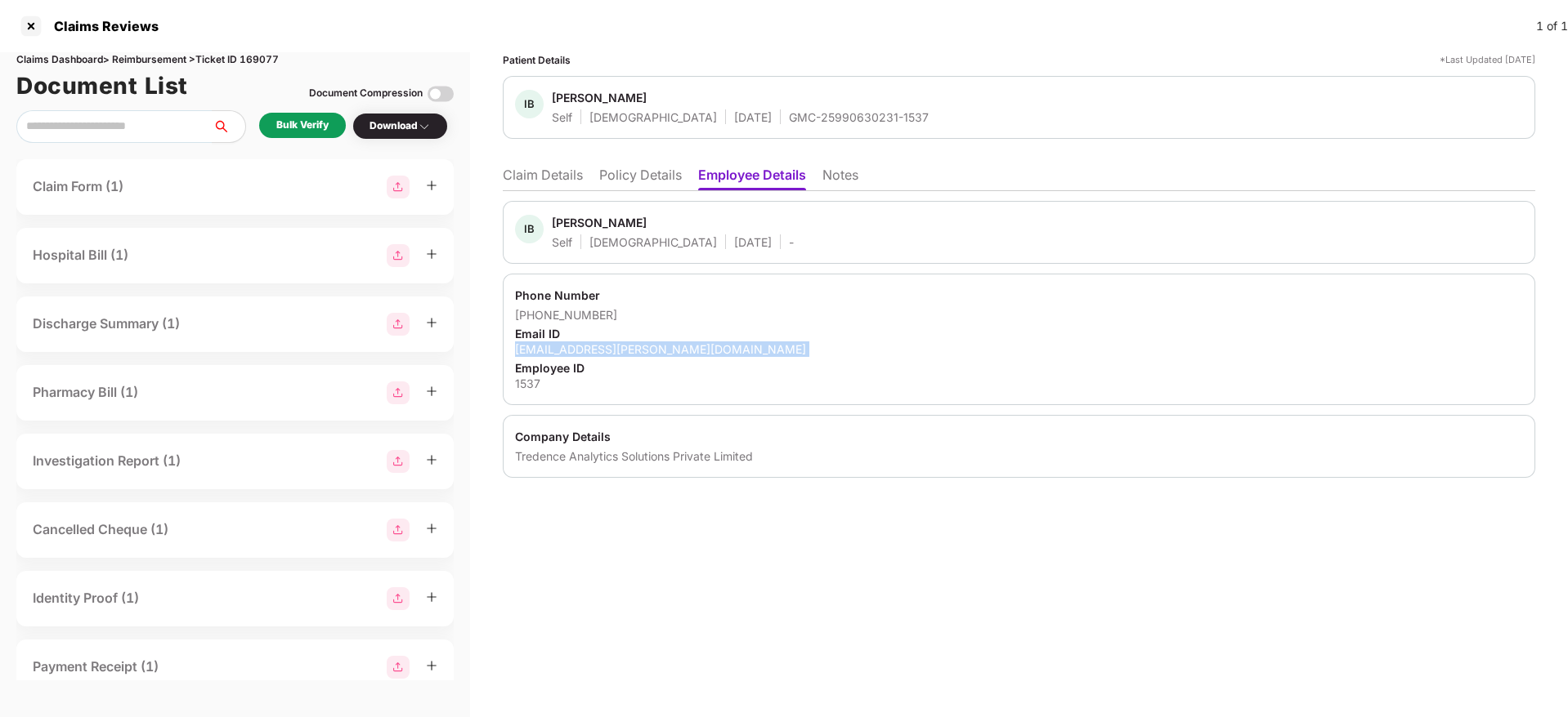
click at [622, 342] on div "[EMAIL_ADDRESS][PERSON_NAME][DOMAIN_NAME]" at bounding box center [1019, 349] width 1008 height 16
click at [568, 173] on li "Claim Details" at bounding box center [543, 178] width 80 height 24
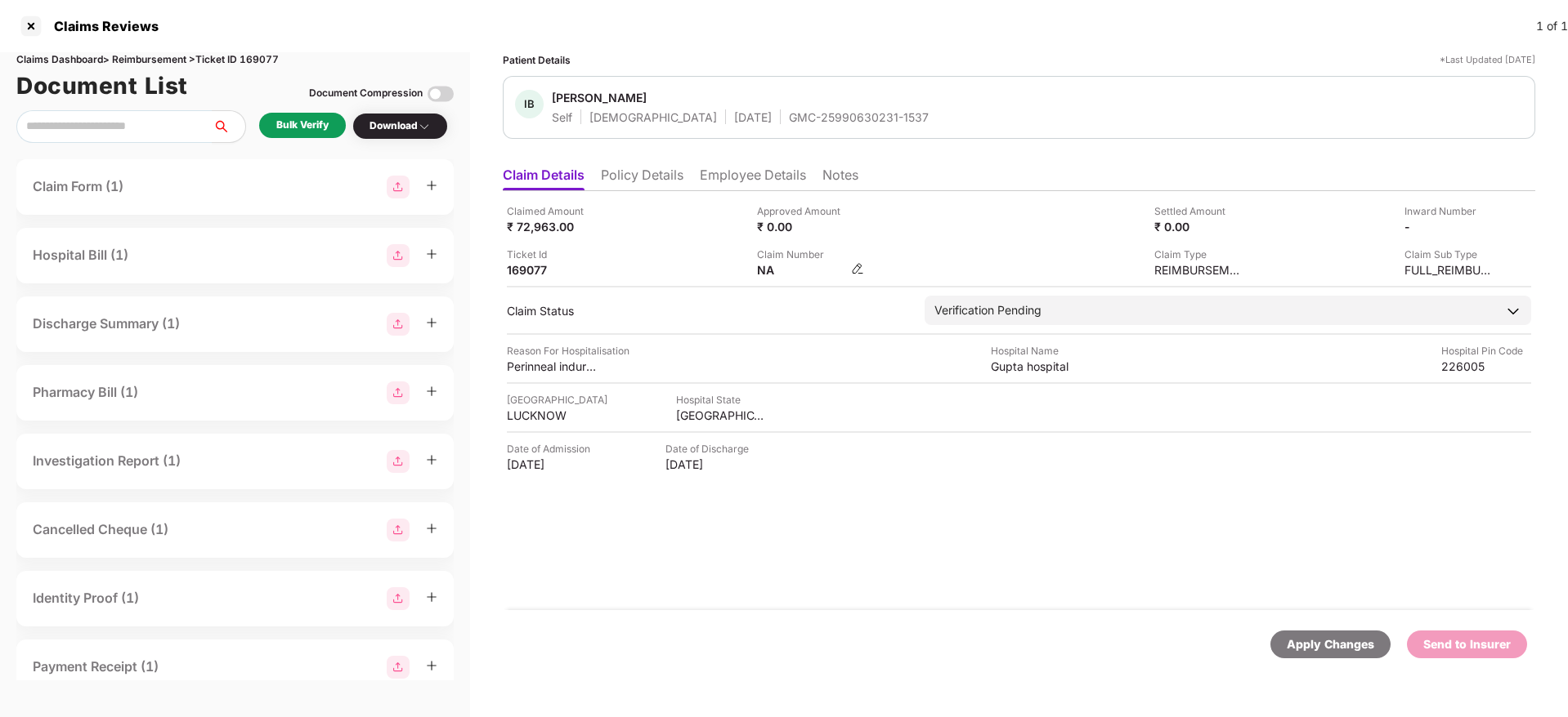
click at [854, 271] on img at bounding box center [857, 269] width 13 height 13
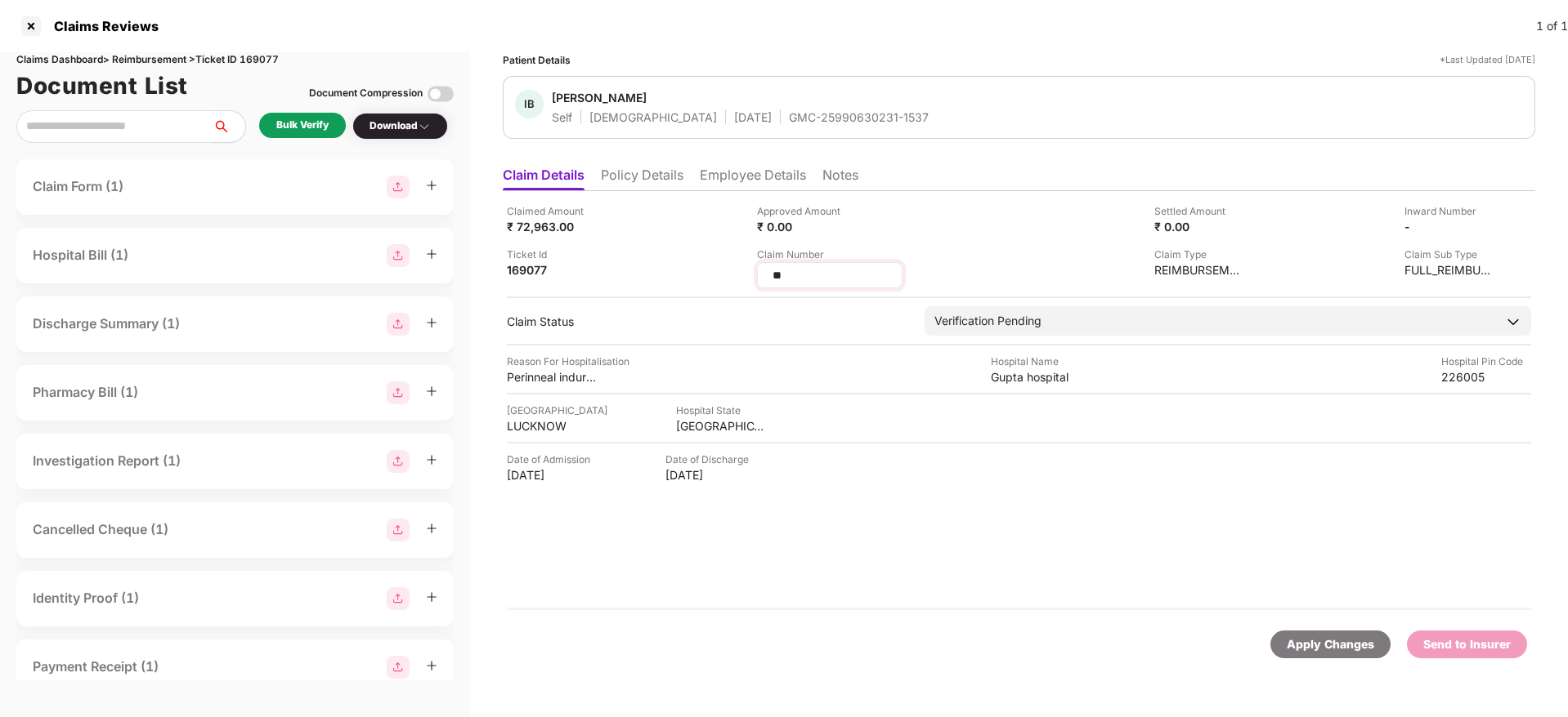
type input "*"
type input "**********"
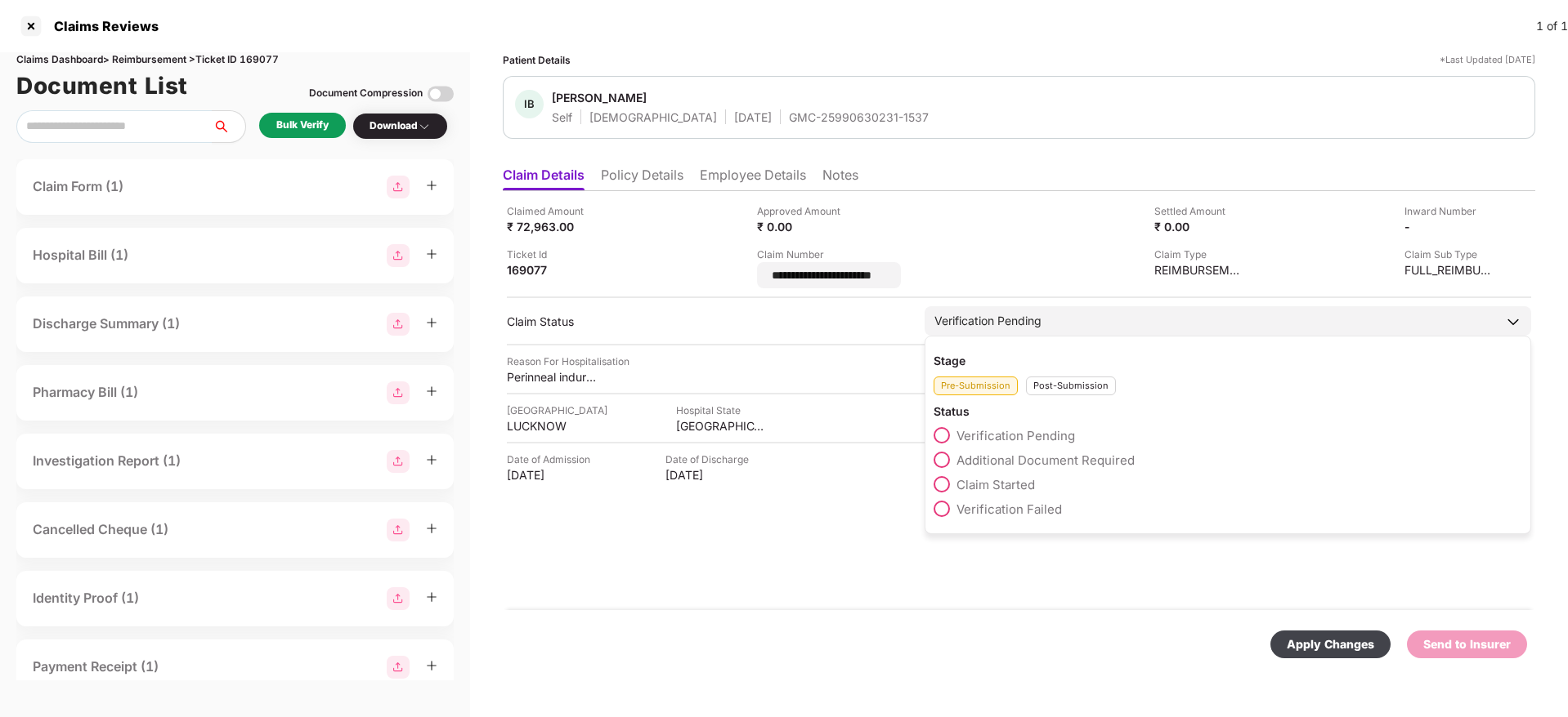
click at [1058, 378] on div "Post-Submission" at bounding box center [1071, 386] width 90 height 19
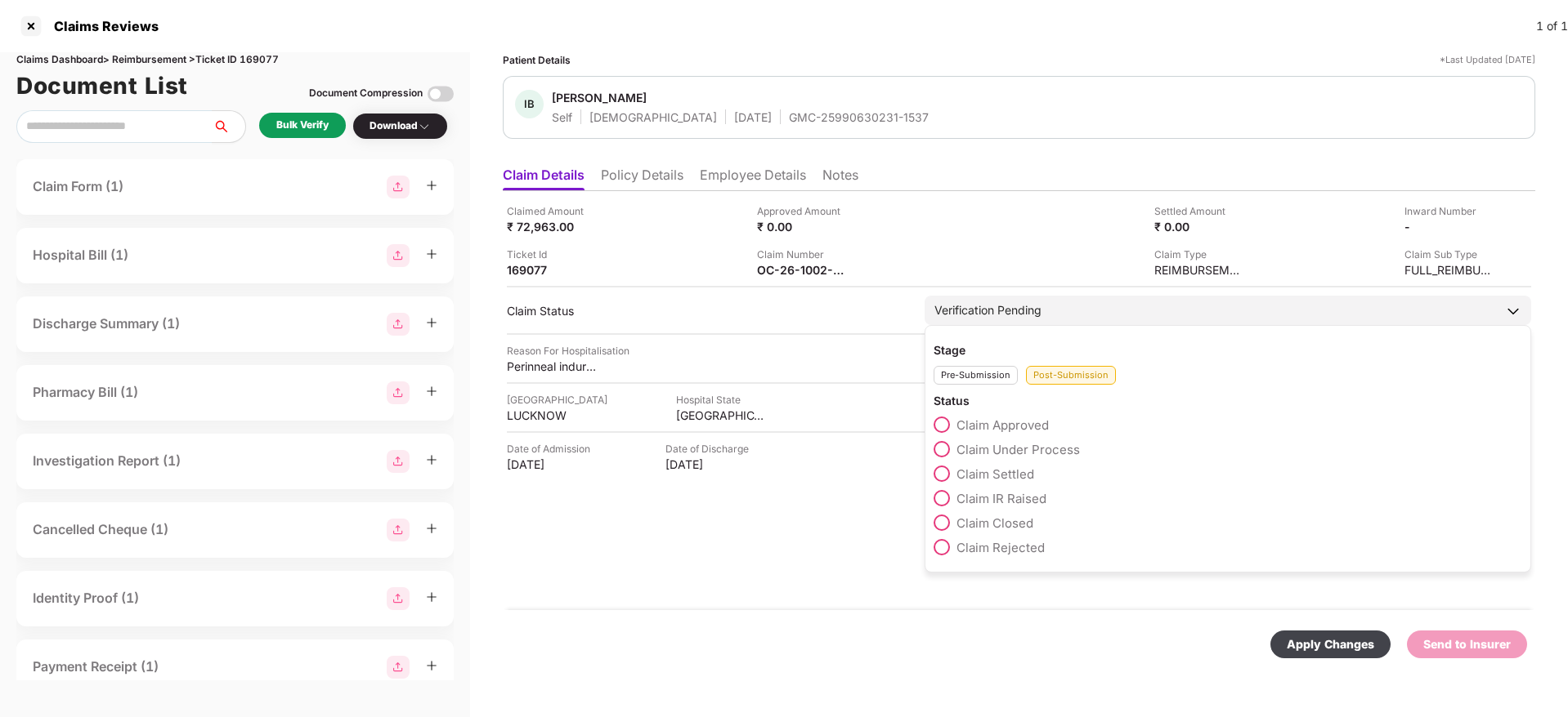
click at [1018, 454] on span "Claim Under Process" at bounding box center [1018, 450] width 124 height 16
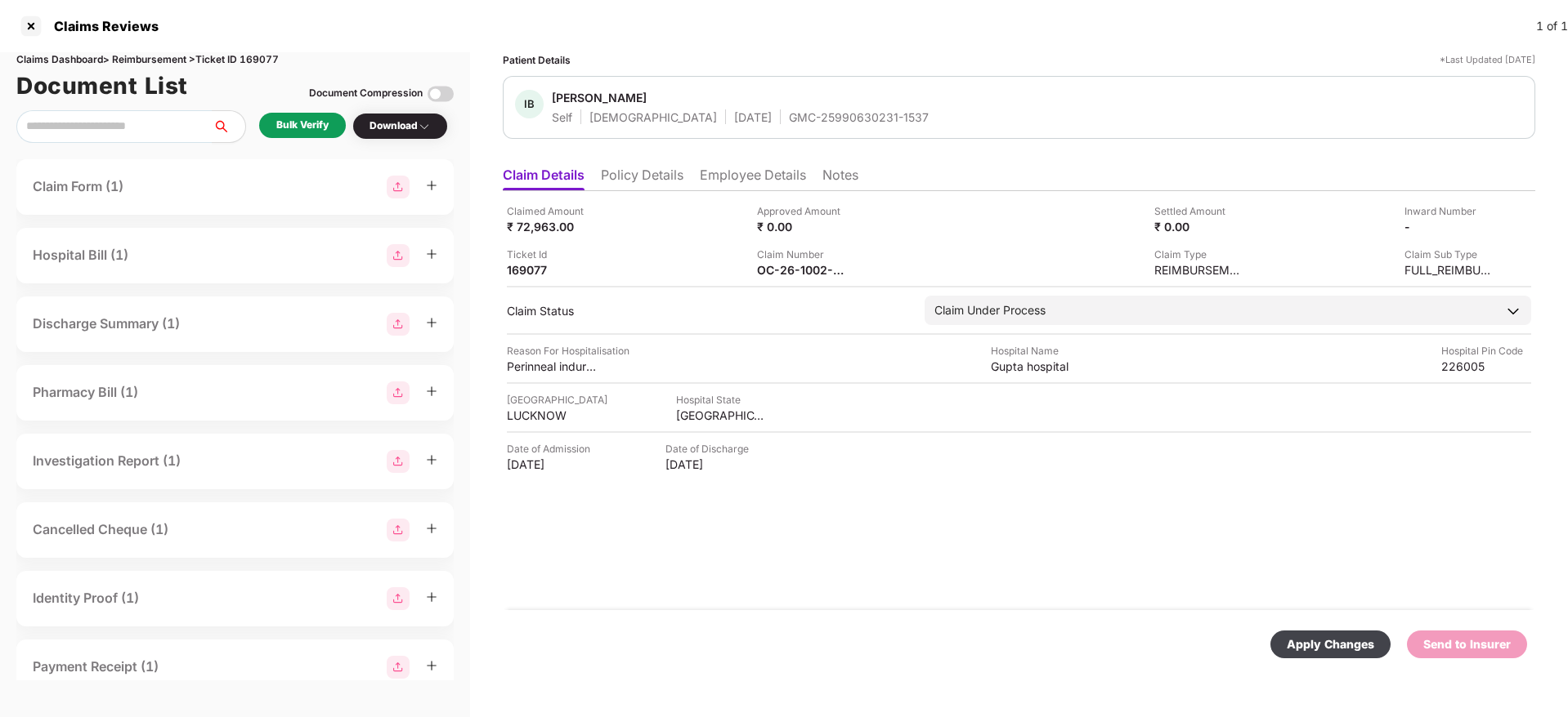
click at [1316, 651] on div "Apply Changes" at bounding box center [1330, 644] width 88 height 18
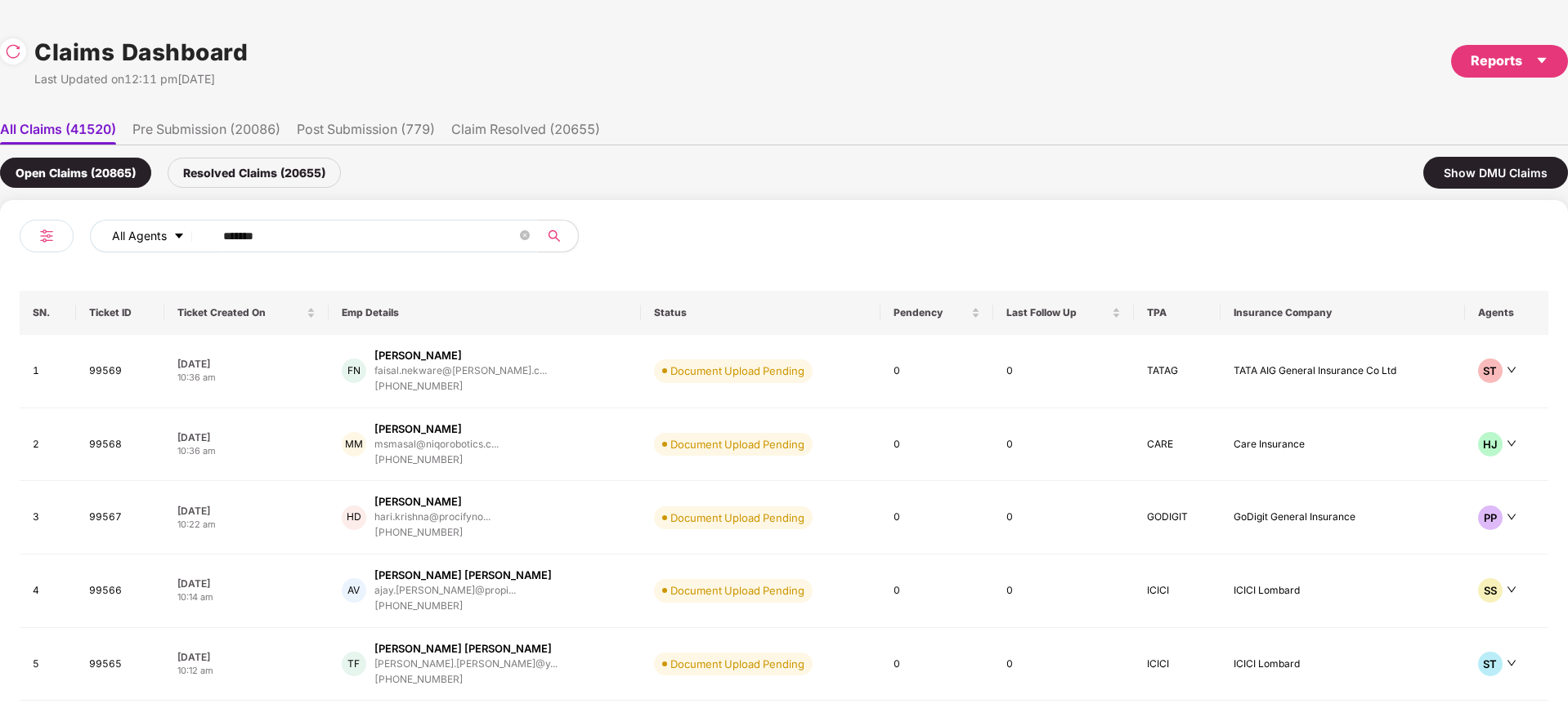
click at [0, 255] on div "All Agents ****** SN. Ticket ID Ticket Created On Emp Details Status Pendency L…" at bounding box center [784, 490] width 1568 height 580
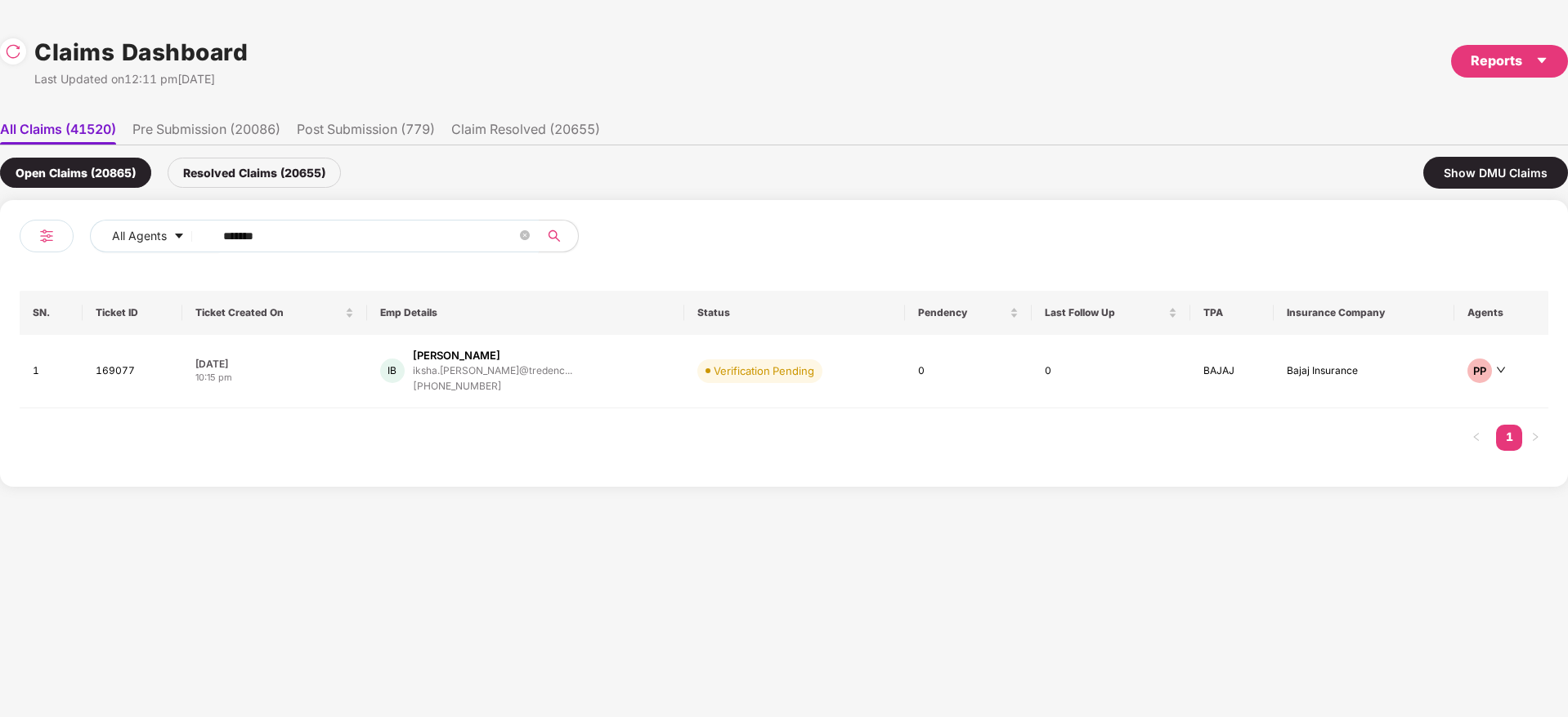
paste input "text"
type input "******"
click at [576, 389] on div "AP [PERSON_NAME] [EMAIL_ADDRESS][DOMAIN_NAME]... [PHONE_NUMBER]" at bounding box center [529, 371] width 308 height 47
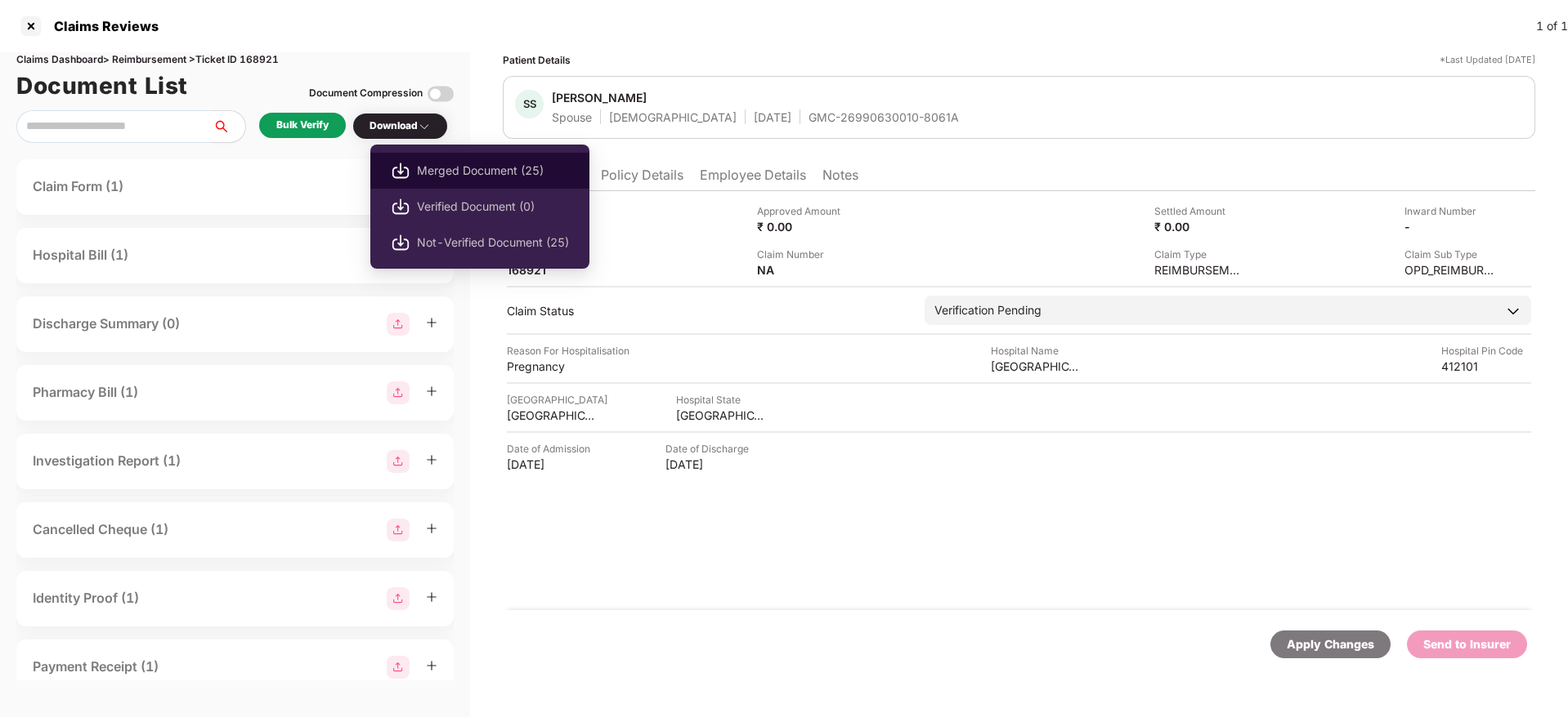
click at [474, 167] on span "Merged Document (25)" at bounding box center [493, 171] width 152 height 18
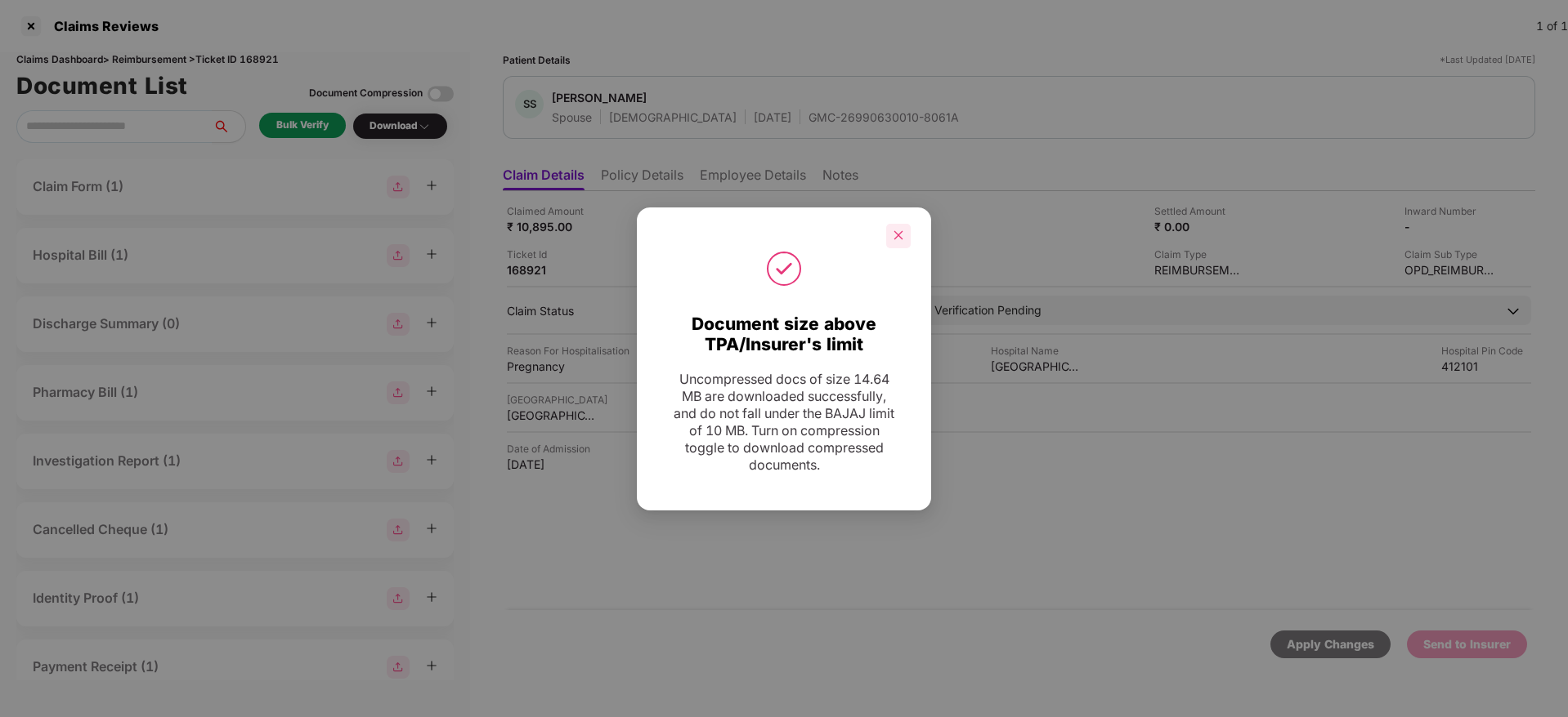
click at [909, 232] on div at bounding box center [898, 236] width 25 height 25
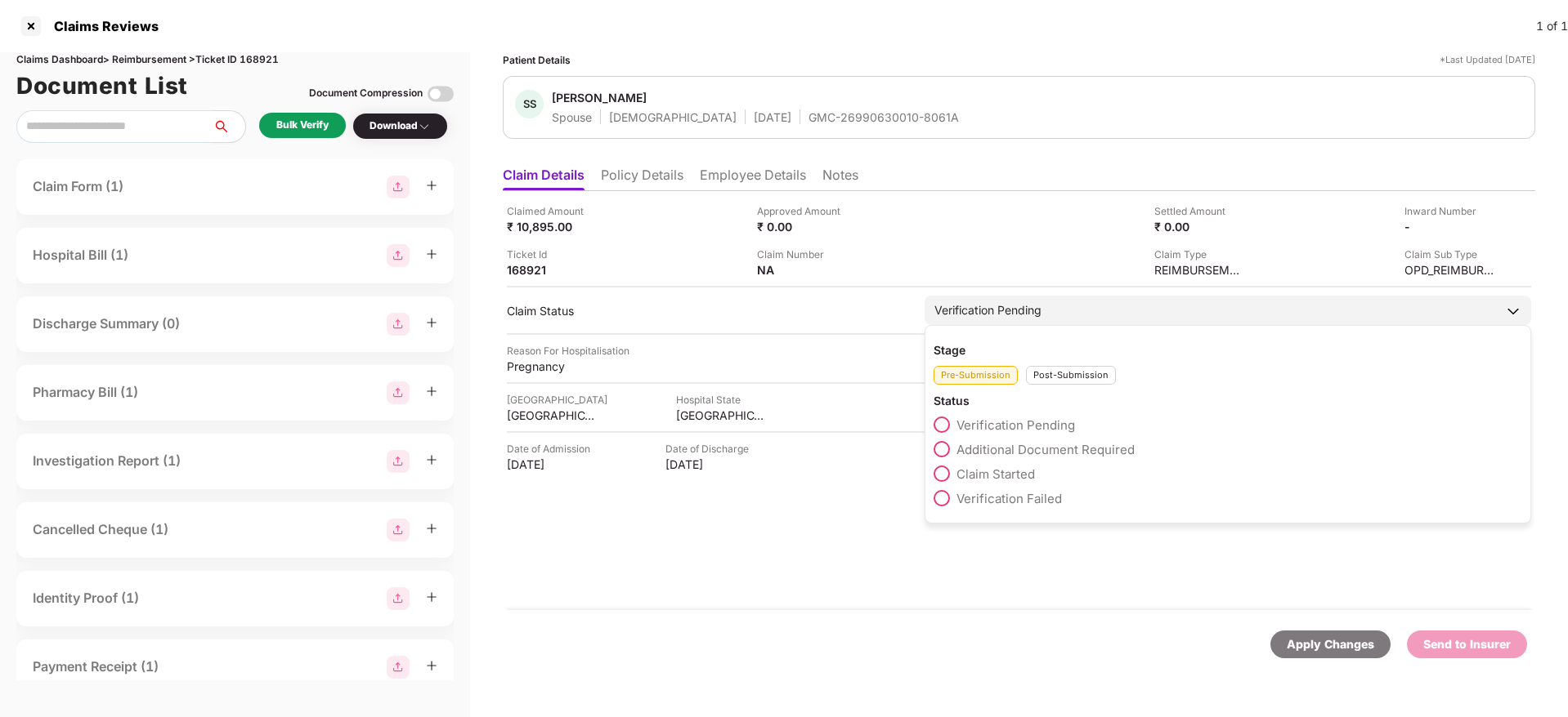
click at [1013, 443] on span "Additional Document Required" at bounding box center [1045, 450] width 178 height 16
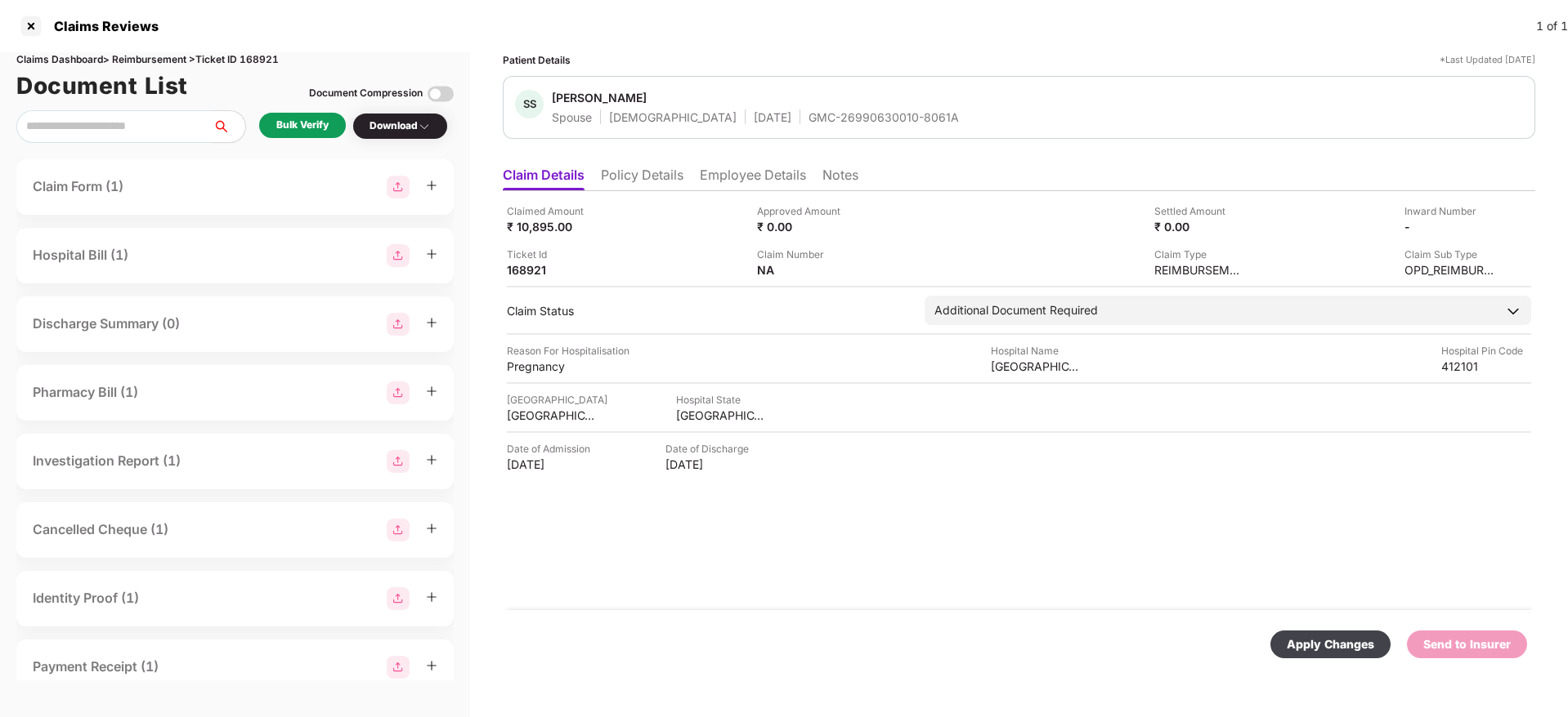
click at [1355, 633] on div "Apply Changes" at bounding box center [1330, 644] width 120 height 28
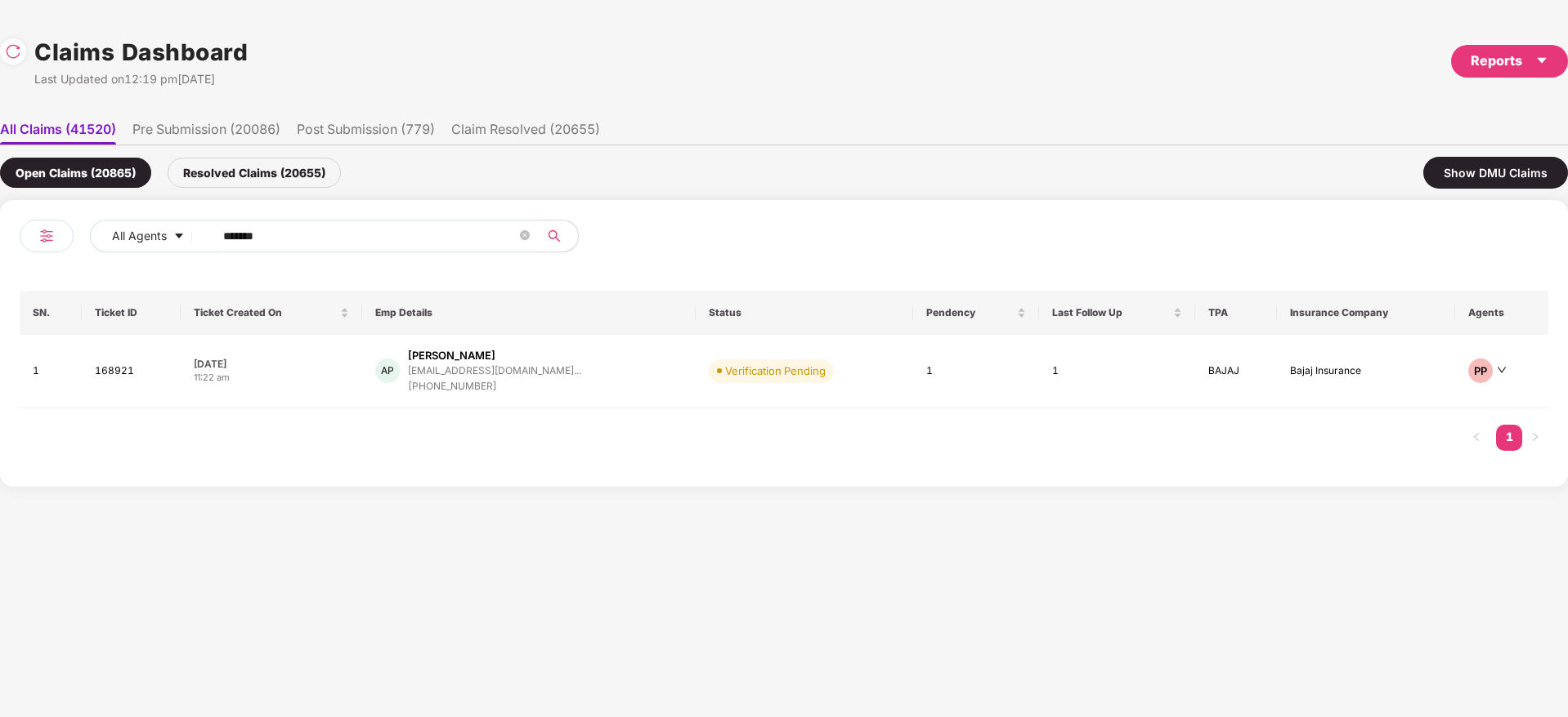
click at [0, 260] on div "All Agents ****** SN. Ticket ID Ticket Created On Emp Details Status Pendency L…" at bounding box center [784, 343] width 1568 height 287
paste input "text"
type input "******"
click at [599, 384] on div "AP [PERSON_NAME] [EMAIL_ADDRESS][DOMAIN_NAME]... [PHONE_NUMBER]" at bounding box center [529, 371] width 308 height 47
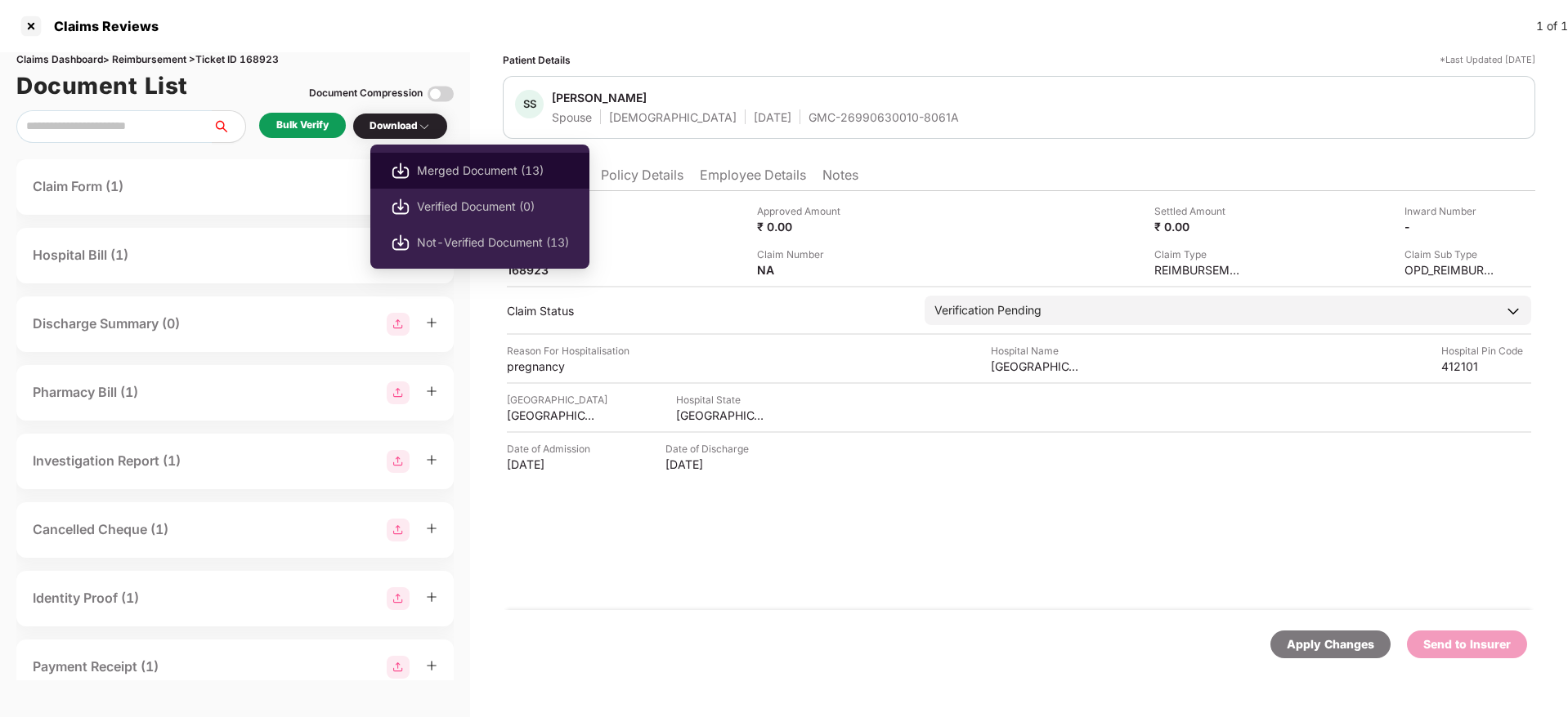
click at [488, 173] on span "Merged Document (13)" at bounding box center [493, 171] width 152 height 18
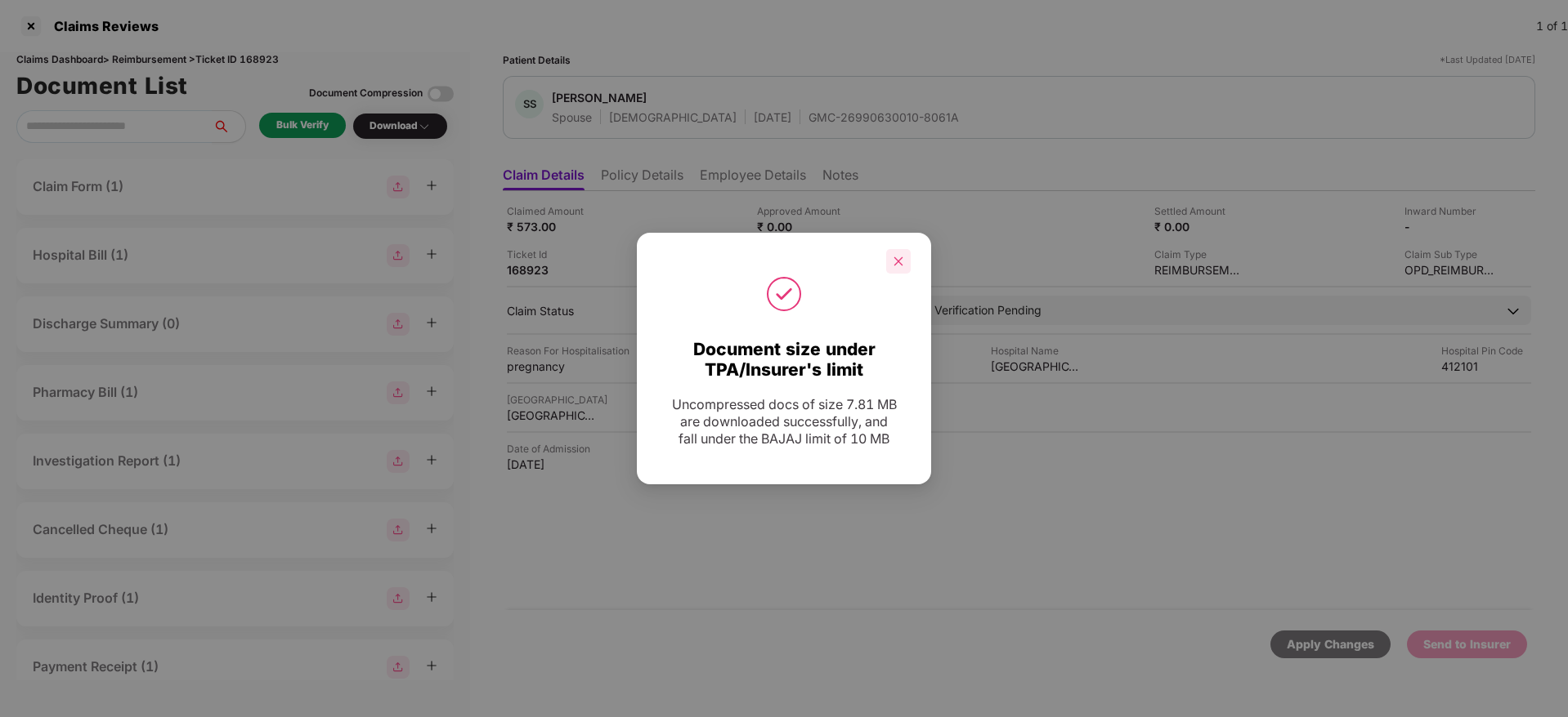
click at [904, 260] on div at bounding box center [898, 262] width 25 height 25
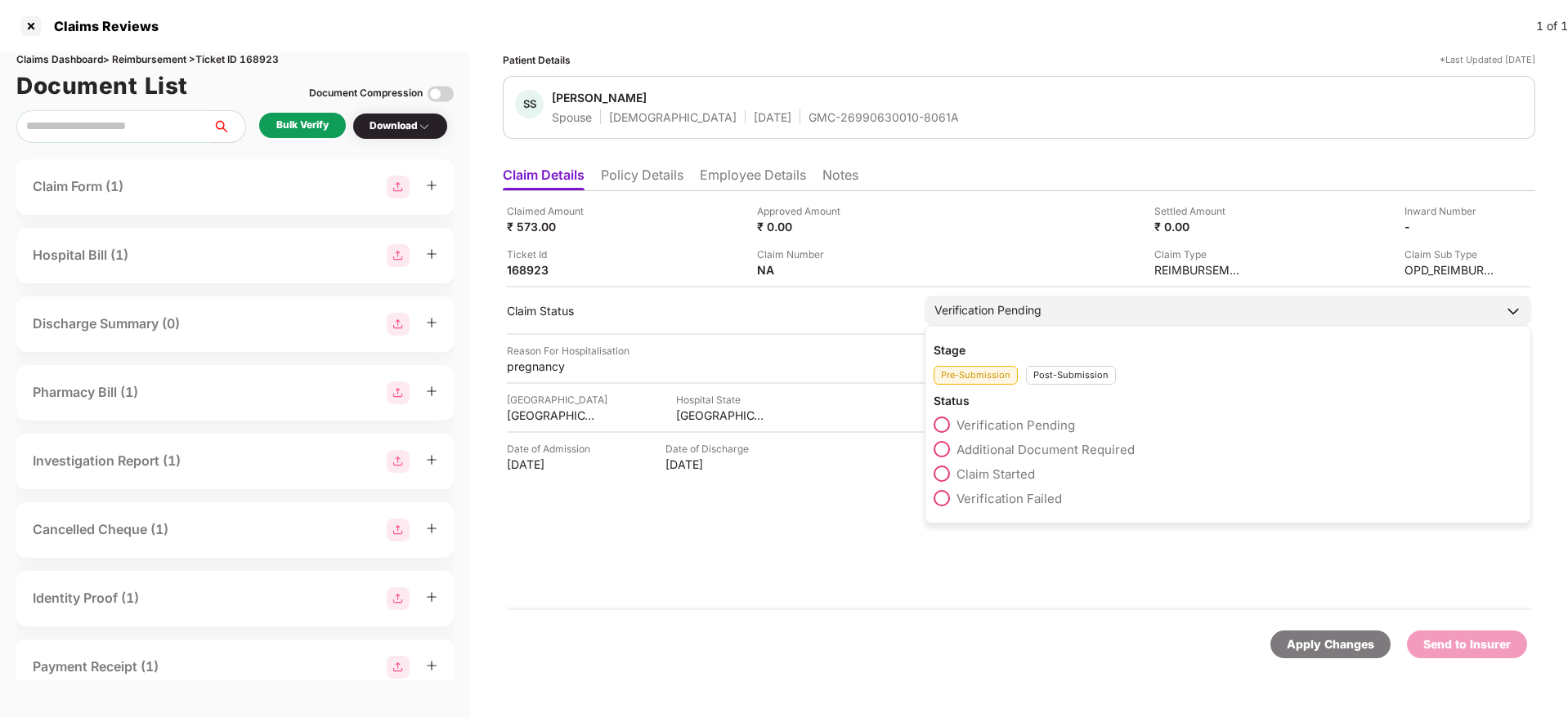
click at [1002, 447] on span "Additional Document Required" at bounding box center [1045, 450] width 178 height 16
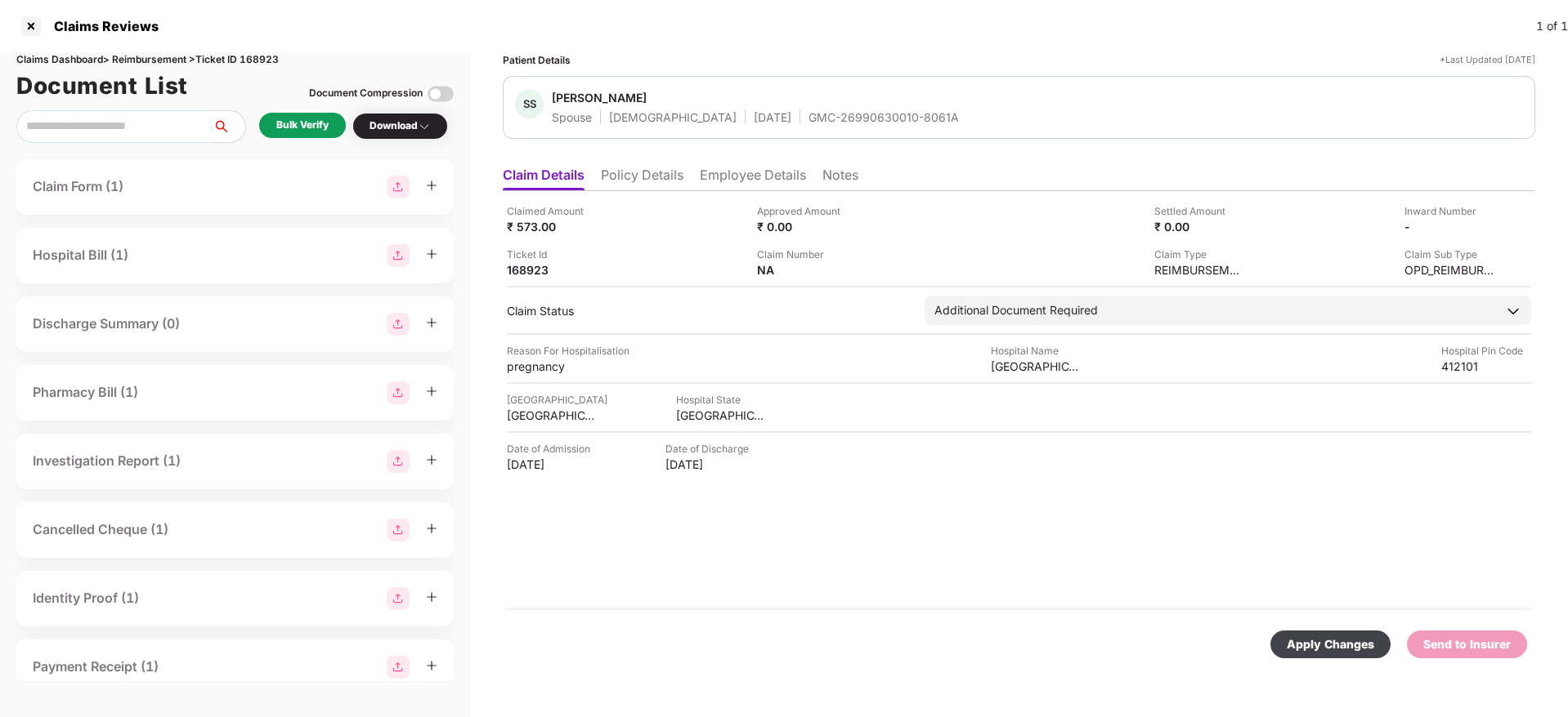
click at [1338, 632] on div "Apply Changes" at bounding box center [1330, 644] width 120 height 28
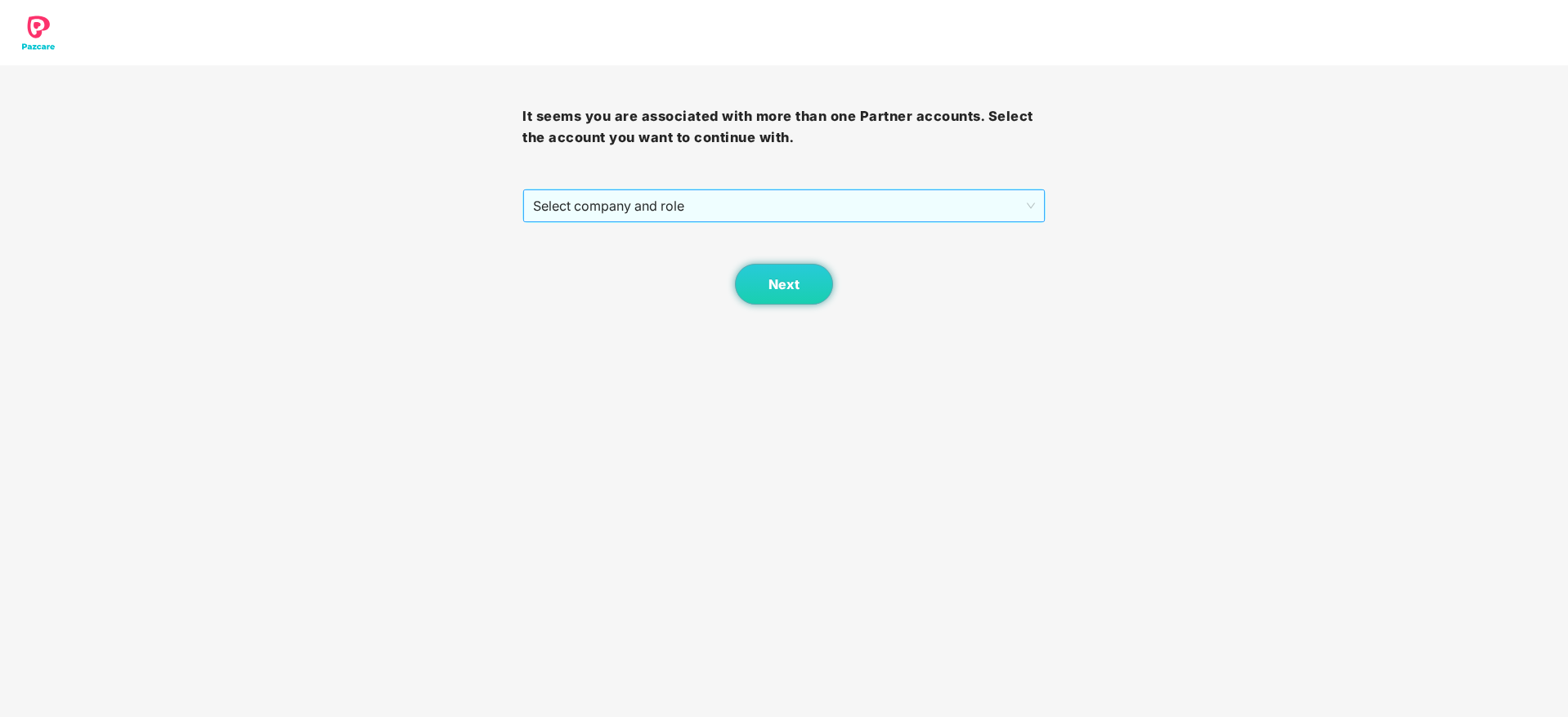
click at [581, 193] on span "Select company and role" at bounding box center [784, 206] width 501 height 31
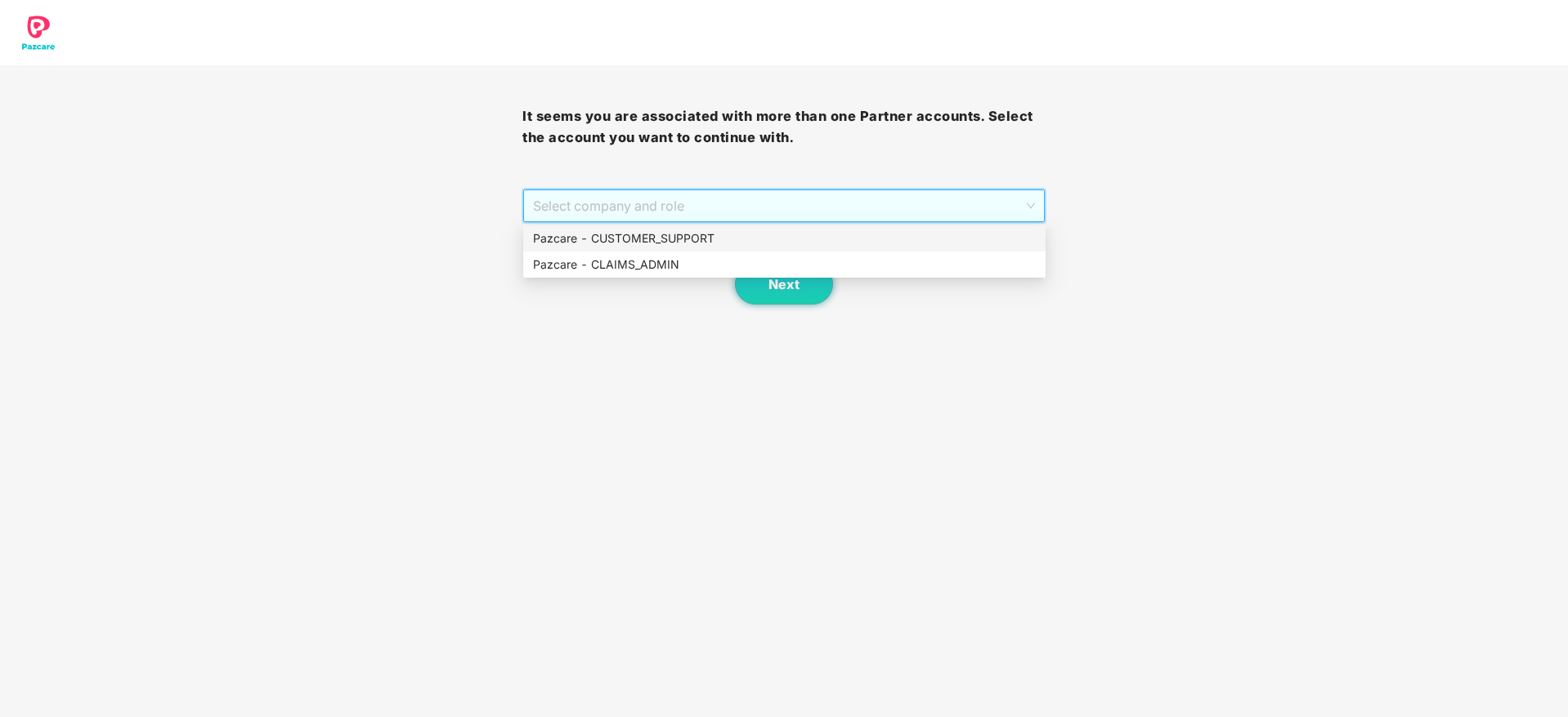
click at [647, 243] on div "Pazcare - CUSTOMER_SUPPORT" at bounding box center [784, 239] width 503 height 18
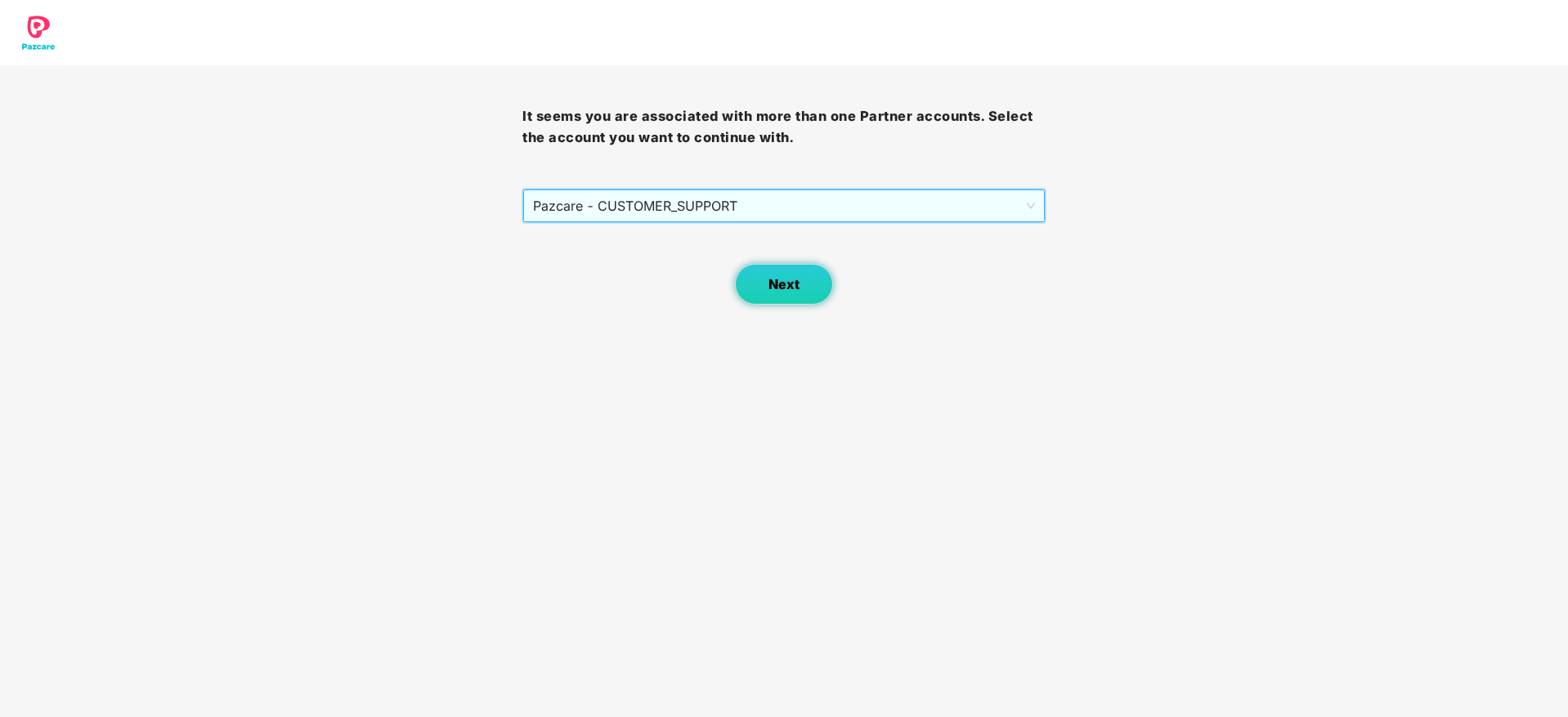
click at [805, 284] on button "Next" at bounding box center [784, 285] width 98 height 41
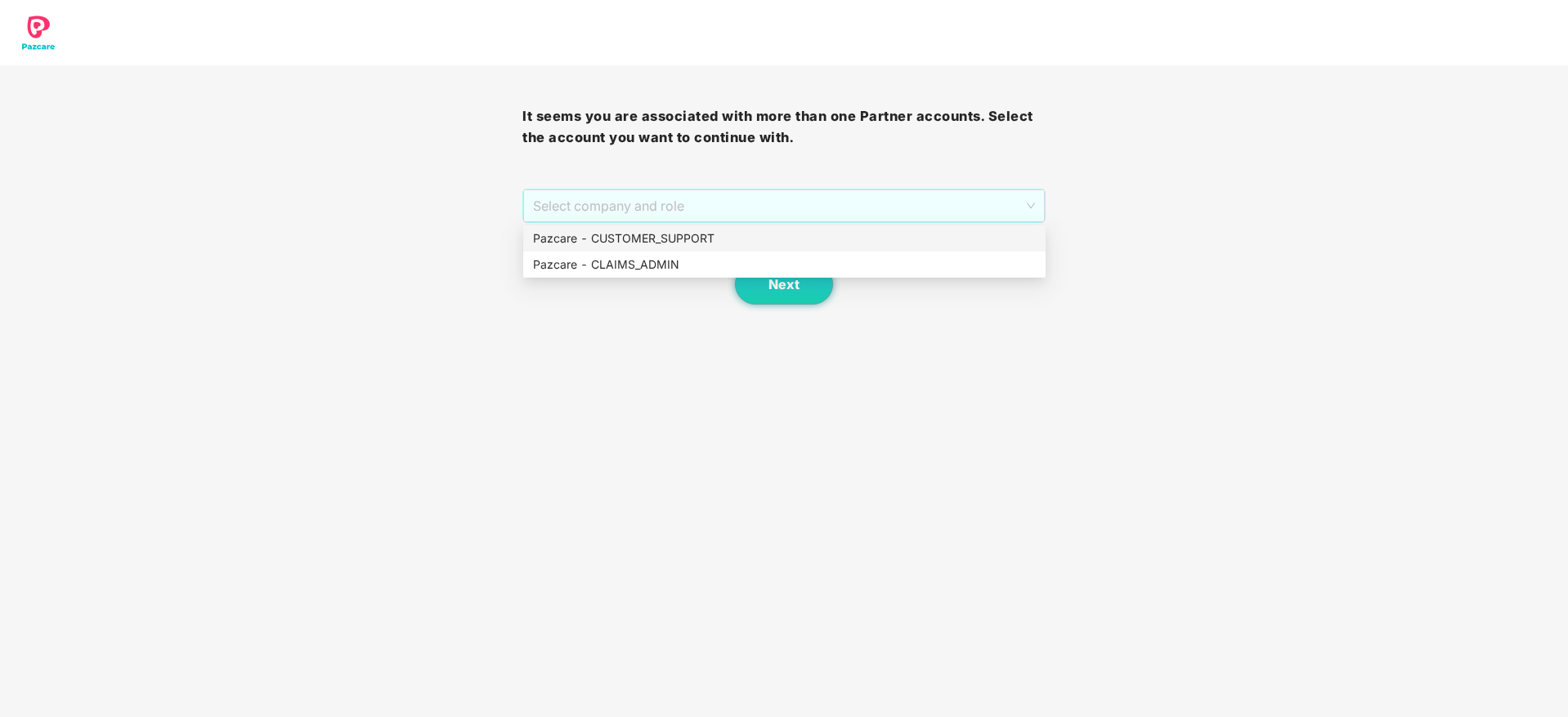
drag, startPoint x: 726, startPoint y: 214, endPoint x: 728, endPoint y: 238, distance: 24.1
click at [726, 214] on span "Select company and role" at bounding box center [784, 206] width 501 height 31
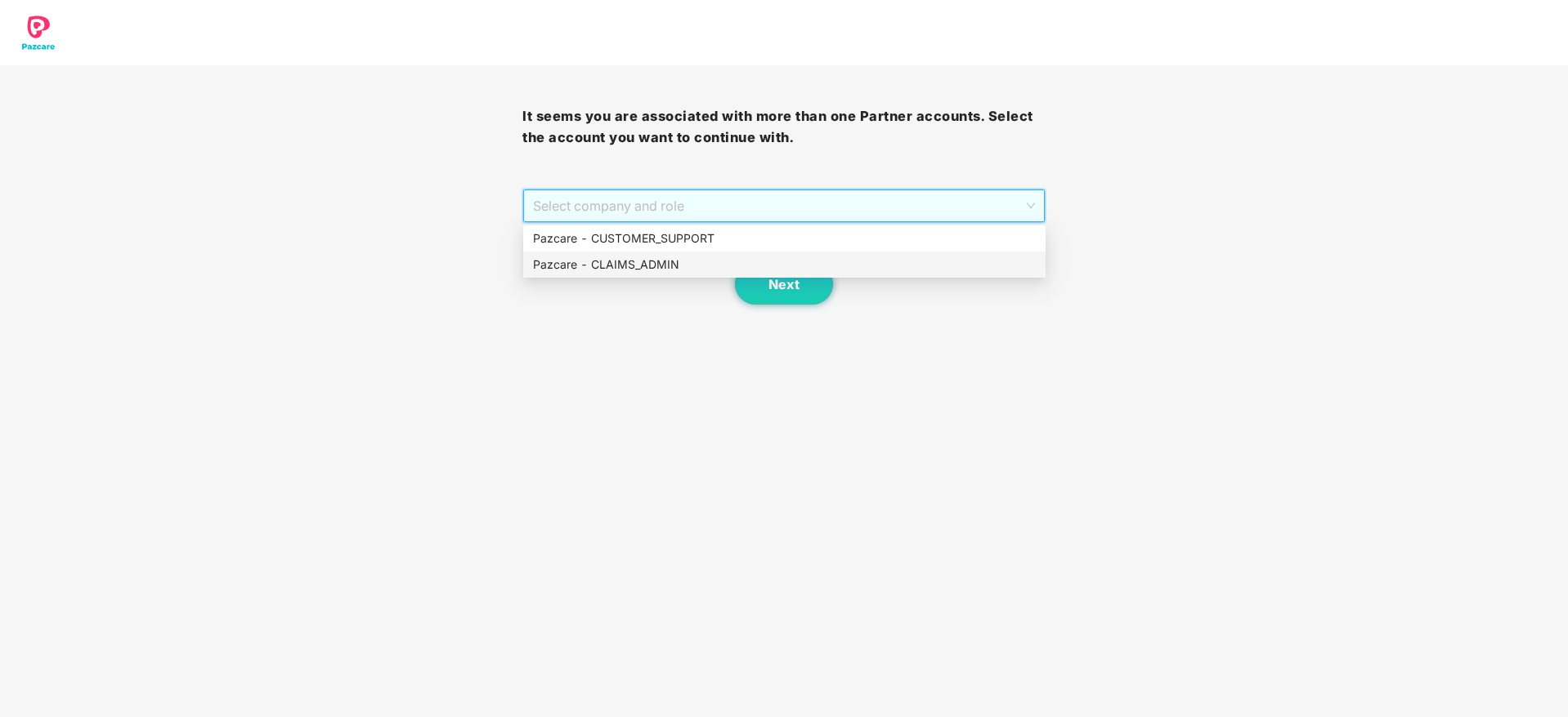
click at [716, 262] on div "Pazcare - CLAIMS_ADMIN" at bounding box center [784, 265] width 503 height 18
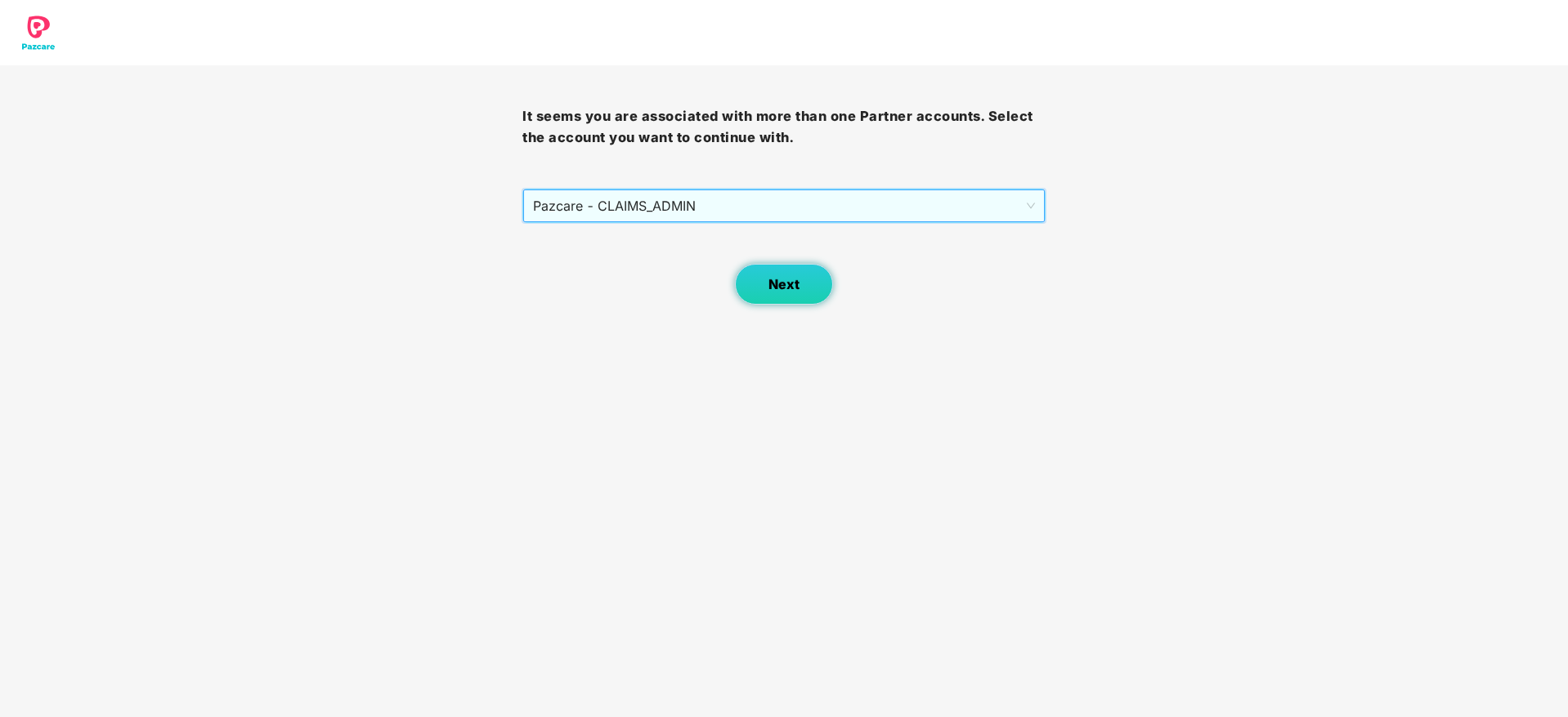
click at [774, 285] on span "Next" at bounding box center [784, 285] width 31 height 16
